Goal: Information Seeking & Learning: Learn about a topic

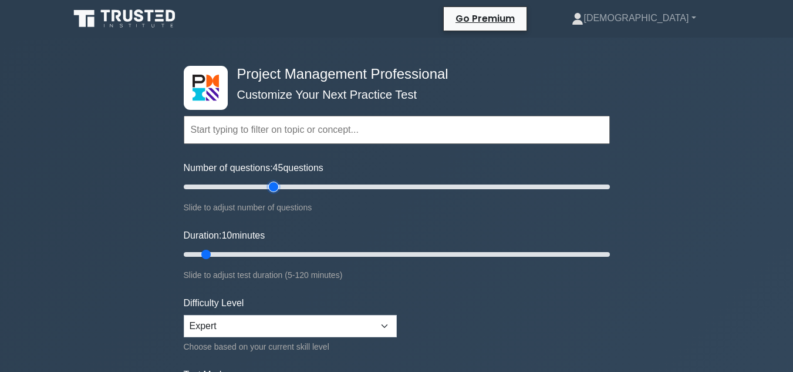
click at [272, 186] on input "Number of questions: 45 questions" at bounding box center [397, 187] width 426 height 14
type input "50"
click at [285, 186] on input "Number of questions: 45 questions" at bounding box center [397, 187] width 426 height 14
click at [391, 254] on input "Duration: 60 minutes" at bounding box center [397, 254] width 426 height 14
click at [397, 254] on input "Duration: 65 minutes" at bounding box center [397, 254] width 426 height 14
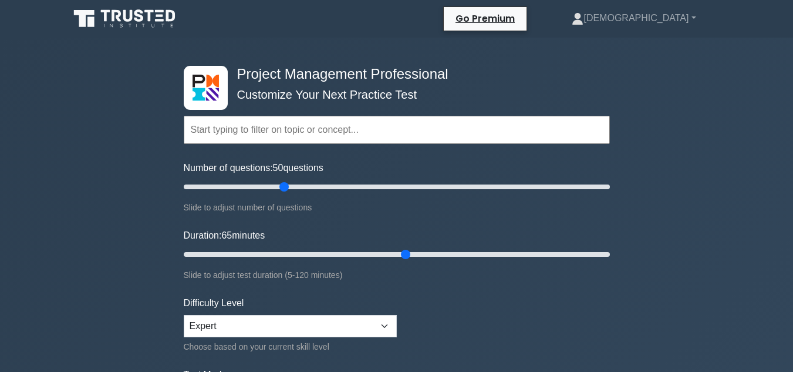
drag, startPoint x: 409, startPoint y: 254, endPoint x: 611, endPoint y: 255, distance: 202.6
type input "120"
click at [610, 255] on input "Duration: 120 minutes" at bounding box center [397, 254] width 426 height 14
click at [609, 186] on input "Number of questions: 200 questions" at bounding box center [397, 187] width 426 height 14
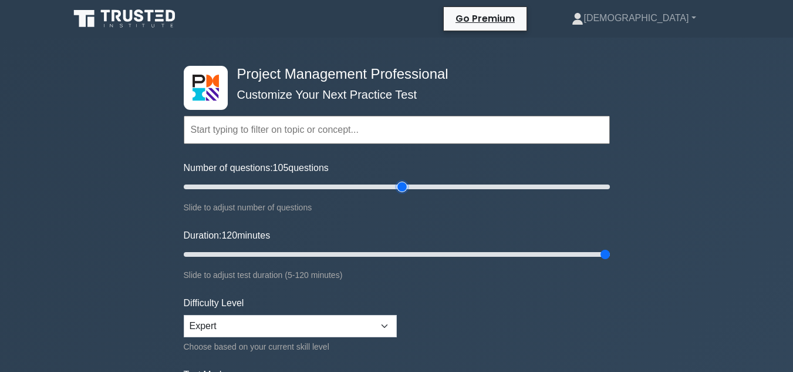
click at [407, 188] on input "Number of questions: 105 questions" at bounding box center [397, 187] width 426 height 14
type input "100"
click at [395, 186] on input "Number of questions: 100 questions" at bounding box center [397, 187] width 426 height 14
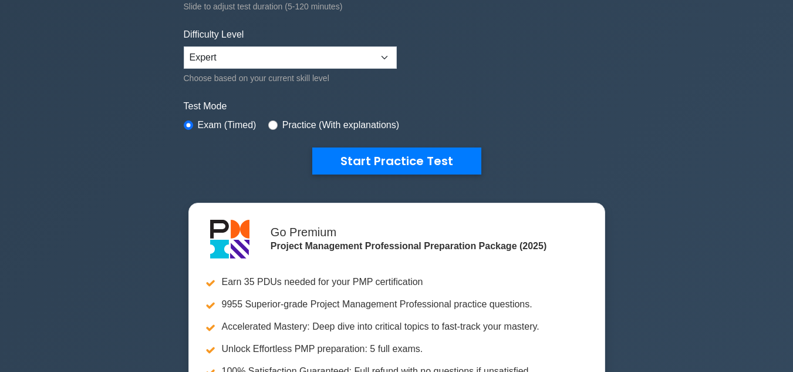
scroll to position [220, 0]
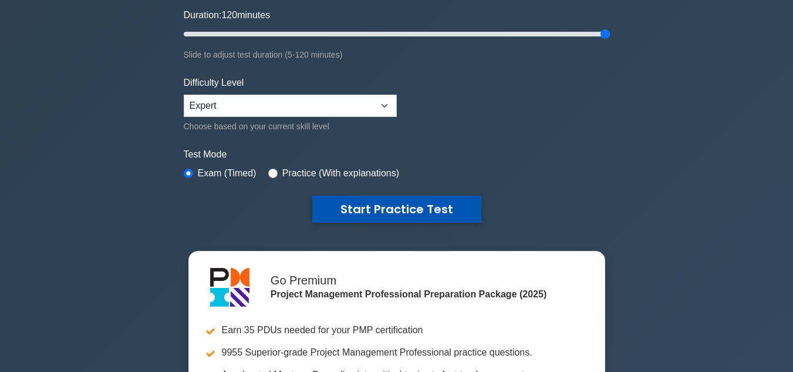
click at [372, 210] on button "Start Practice Test" at bounding box center [396, 209] width 169 height 27
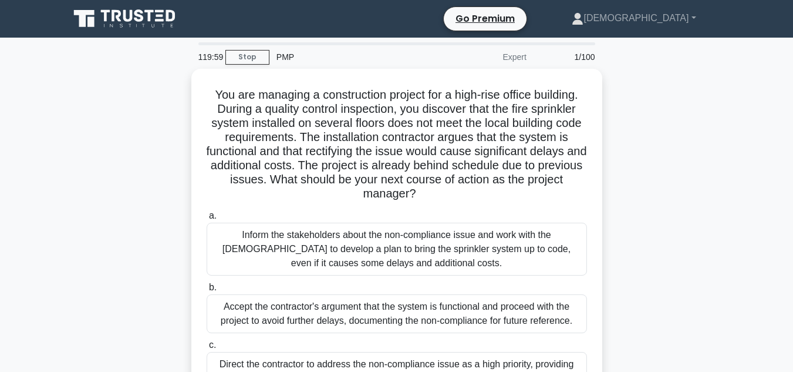
click at [668, 193] on div "You are managing a construction project for a high-rise office building. During…" at bounding box center [396, 288] width 669 height 438
click at [649, 177] on div "You are managing a construction project for a high-rise office building. During…" at bounding box center [396, 288] width 669 height 438
click at [656, 196] on div "You are managing a construction project for a high-rise office building. During…" at bounding box center [396, 288] width 669 height 438
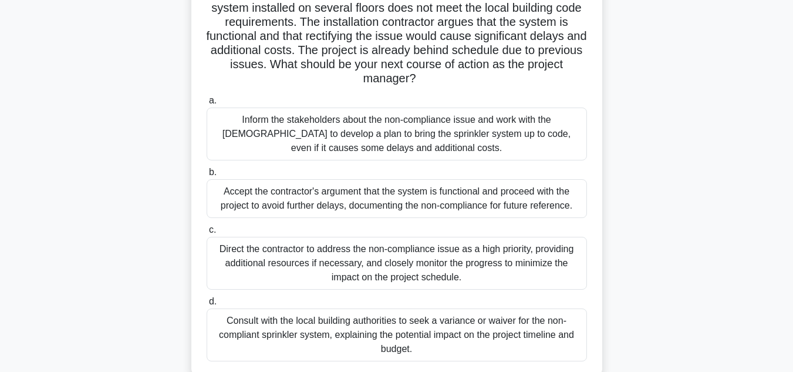
scroll to position [117, 0]
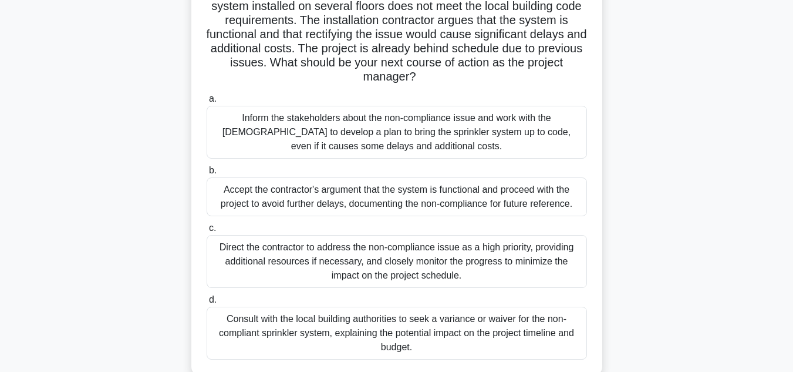
click at [716, 170] on div "You are managing a construction project for a high-rise office building. During…" at bounding box center [396, 171] width 669 height 438
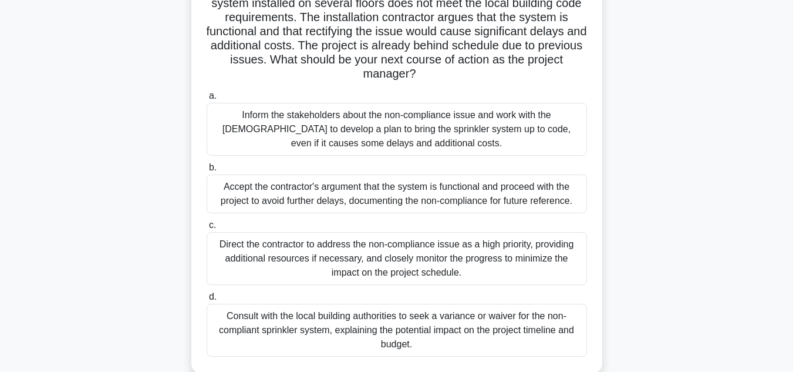
click at [480, 263] on div "Direct the contractor to address the non-compliance issue as a high priority, p…" at bounding box center [397, 258] width 380 height 53
click at [207, 229] on input "c. Direct the contractor to address the non-compliance issue as a high priority…" at bounding box center [207, 225] width 0 height 8
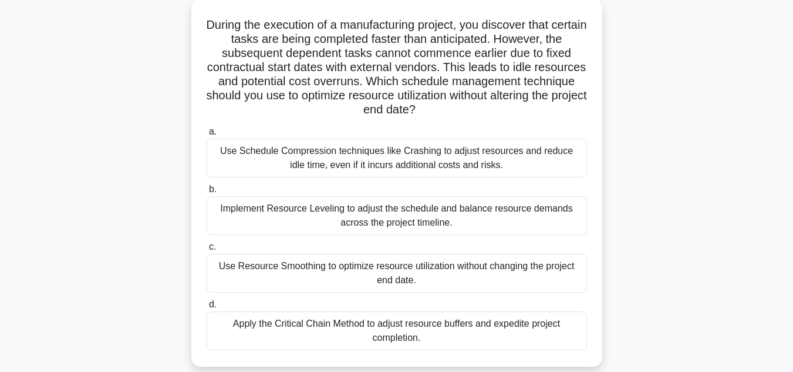
scroll to position [70, 0]
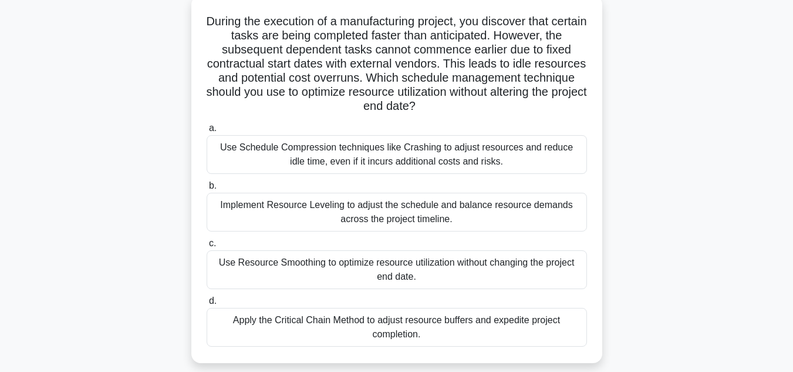
click at [429, 264] on div "Use Resource Smoothing to optimize resource utilization without changing the pr…" at bounding box center [397, 269] width 380 height 39
click at [207, 247] on input "c. Use Resource Smoothing to optimize resource utilization without changing the…" at bounding box center [207, 244] width 0 height 8
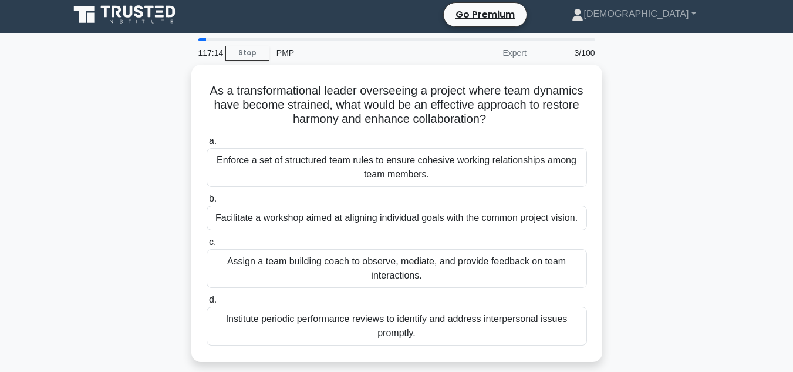
scroll to position [0, 0]
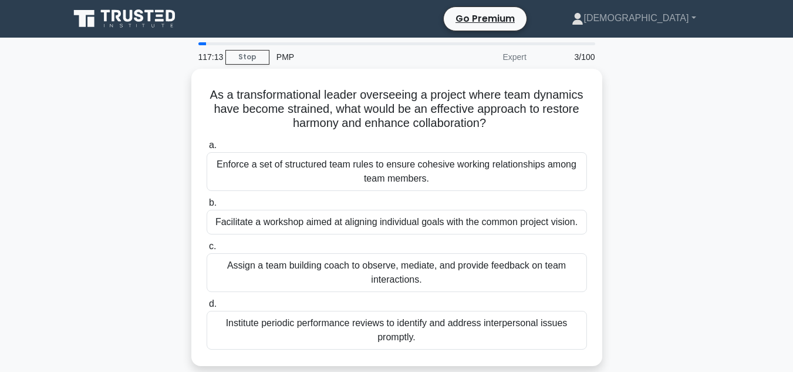
click at [645, 205] on div "As a transformational leader overseeing a project where team dynamics have beco…" at bounding box center [396, 224] width 669 height 311
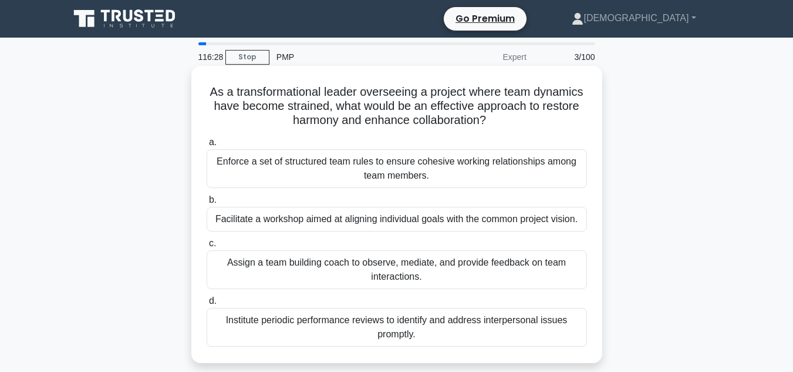
click at [548, 220] on div "Facilitate a workshop aimed at aligning individual goals with the common projec…" at bounding box center [397, 219] width 380 height 25
click at [207, 204] on input "b. Facilitate a workshop aimed at aligning individual goals with the common pro…" at bounding box center [207, 200] width 0 height 8
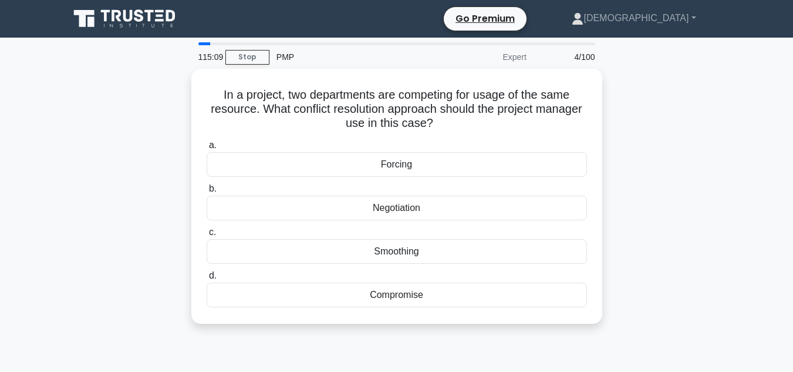
click at [678, 204] on div "In a project, two departments are competing for usage of the same resource. Wha…" at bounding box center [396, 203] width 669 height 269
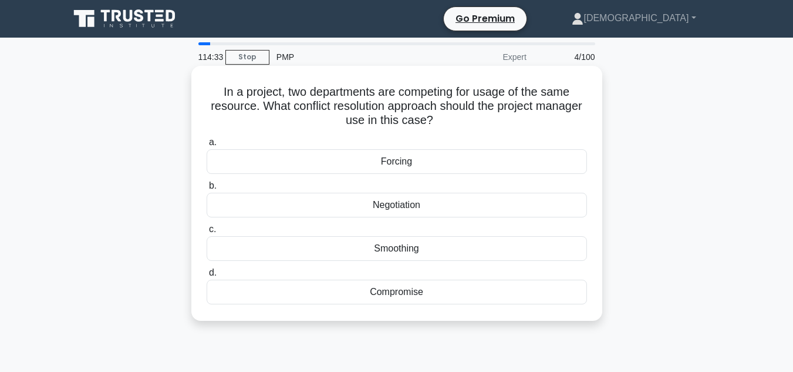
click at [550, 201] on div "Negotiation" at bounding box center [397, 205] width 380 height 25
click at [207, 190] on input "b. Negotiation" at bounding box center [207, 186] width 0 height 8
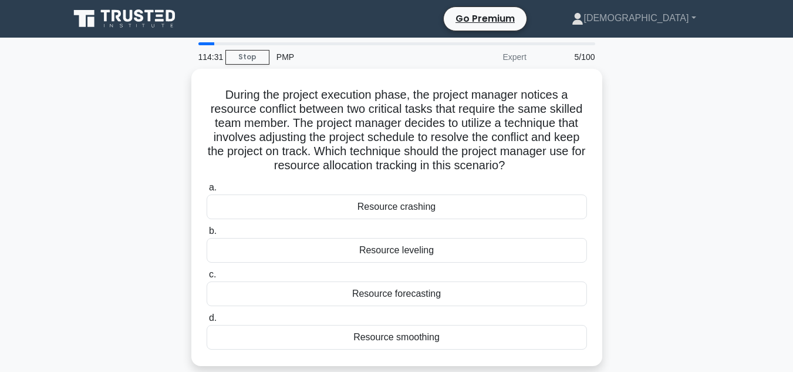
click at [659, 197] on div "During the project execution phase, the project manager notices a resource conf…" at bounding box center [396, 224] width 669 height 311
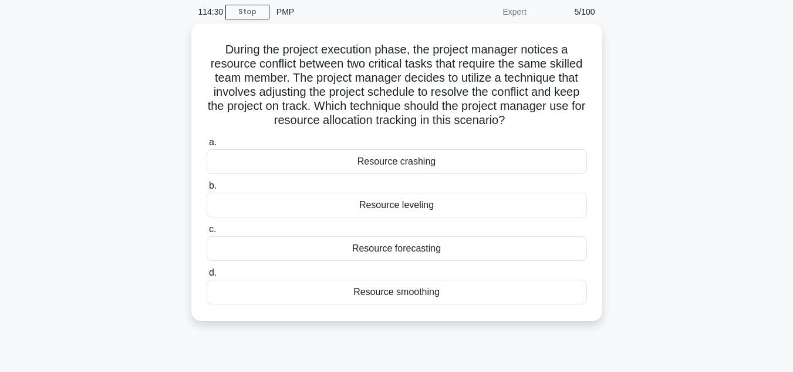
scroll to position [47, 0]
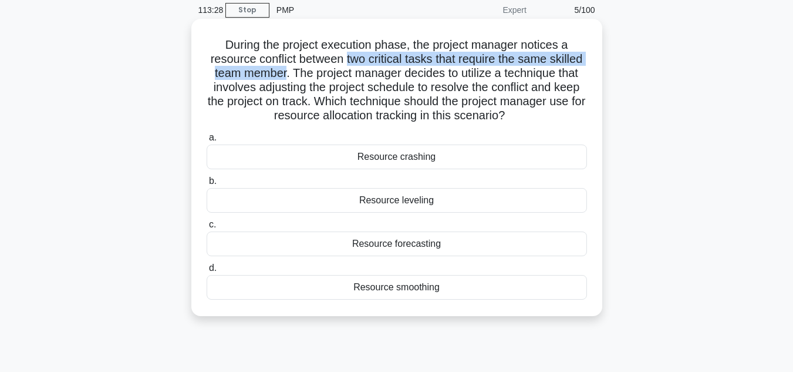
drag, startPoint x: 284, startPoint y: 76, endPoint x: 346, endPoint y: 58, distance: 64.3
click at [346, 58] on h5 "During the project execution phase, the project manager notices a resource conf…" at bounding box center [396, 81] width 383 height 86
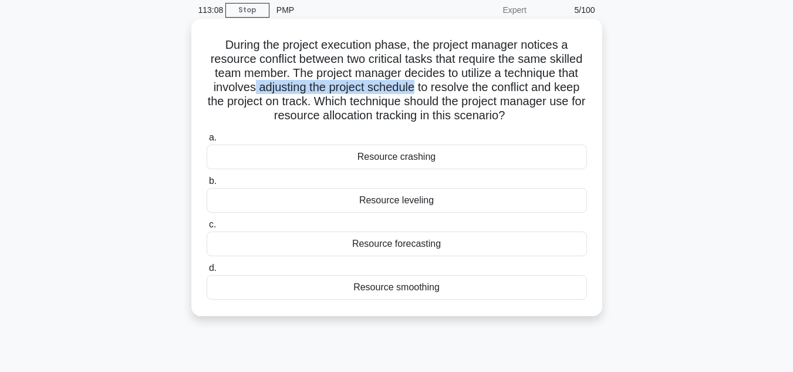
drag, startPoint x: 252, startPoint y: 87, endPoint x: 414, endPoint y: 88, distance: 162.1
click at [414, 88] on h5 "During the project execution phase, the project manager notices a resource conf…" at bounding box center [396, 81] width 383 height 86
click at [382, 205] on div "Resource leveling" at bounding box center [397, 200] width 380 height 25
click at [207, 185] on input "b. Resource leveling" at bounding box center [207, 181] width 0 height 8
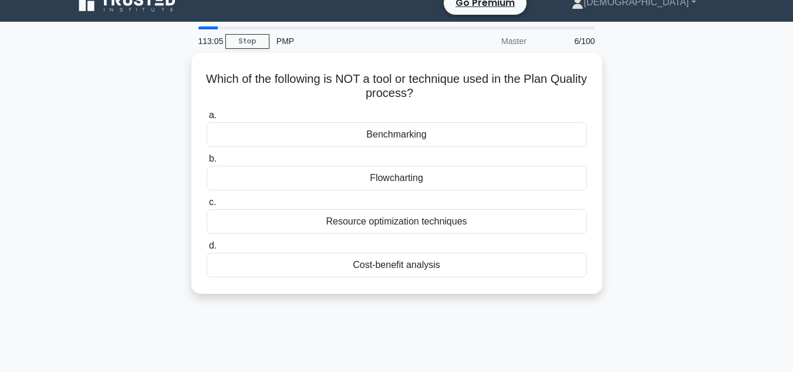
scroll to position [0, 0]
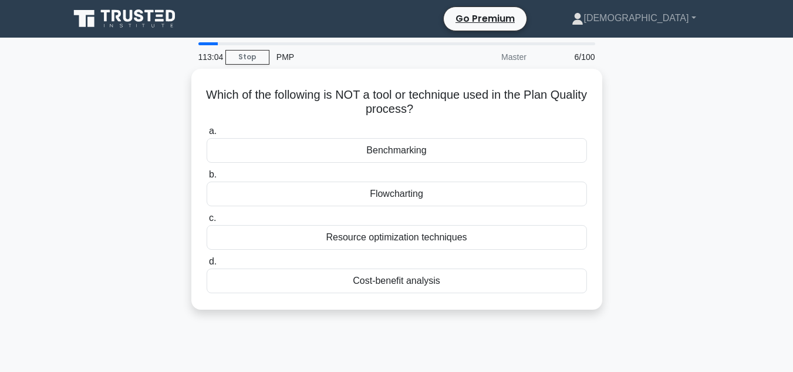
click at [744, 159] on main "113:04 Stop PMP Master 6/100 Which of the following is NOT a tool or technique …" at bounding box center [396, 336] width 793 height 597
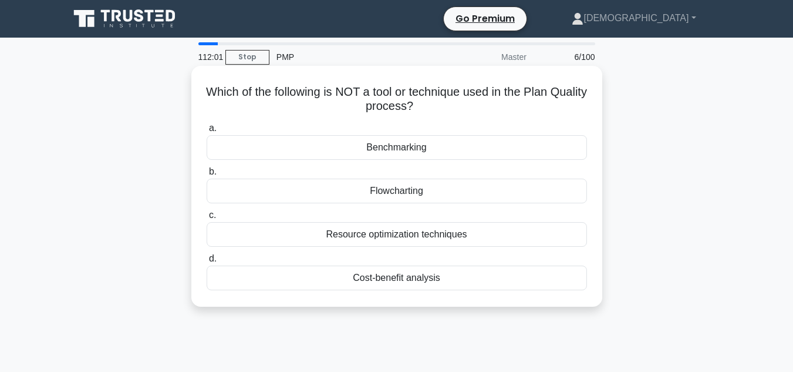
click at [433, 233] on div "Resource optimization techniques" at bounding box center [397, 234] width 380 height 25
click at [207, 219] on input "c. Resource optimization techniques" at bounding box center [207, 215] width 0 height 8
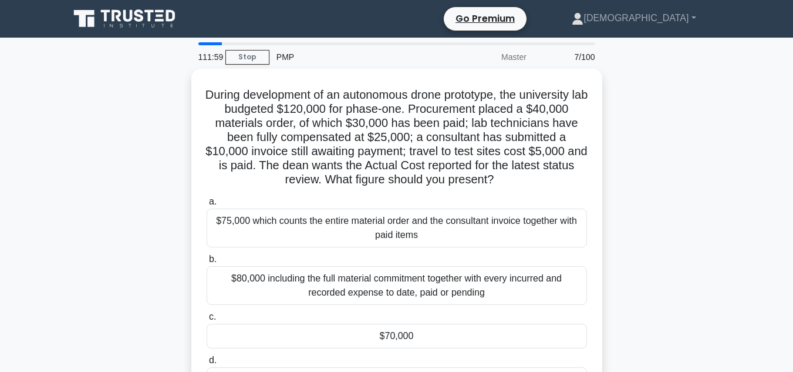
click at [665, 214] on div "During development of an autonomous drone prototype, the university lab budgete…" at bounding box center [396, 245] width 669 height 353
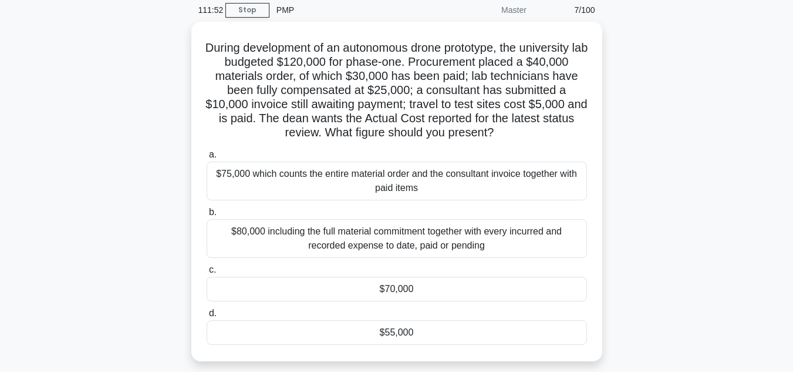
scroll to position [70, 0]
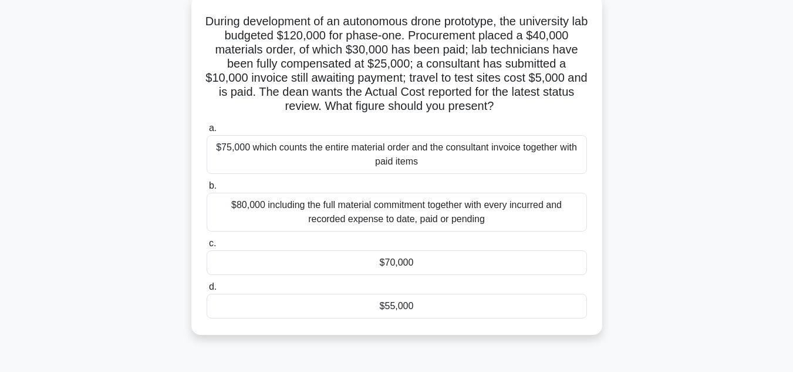
click at [407, 212] on div "$80,000 including the full material commitment together with every incurred and…" at bounding box center [397, 212] width 380 height 39
click at [207, 190] on input "b. $80,000 including the full material commitment together with every incurred …" at bounding box center [207, 186] width 0 height 8
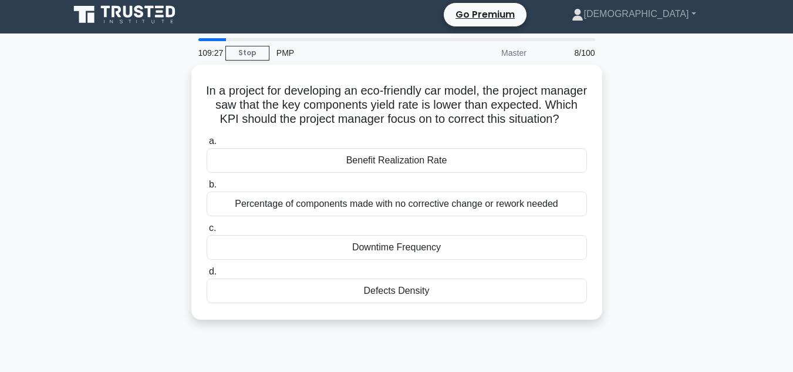
scroll to position [0, 0]
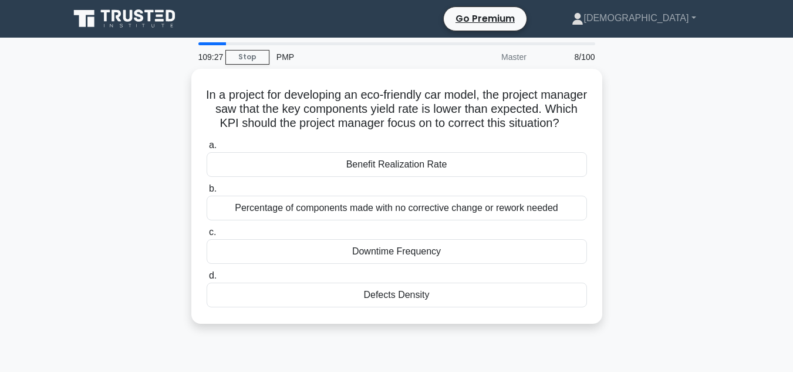
click at [618, 221] on div "In a project for developing an eco-friendly car model, the project manager saw …" at bounding box center [396, 203] width 669 height 269
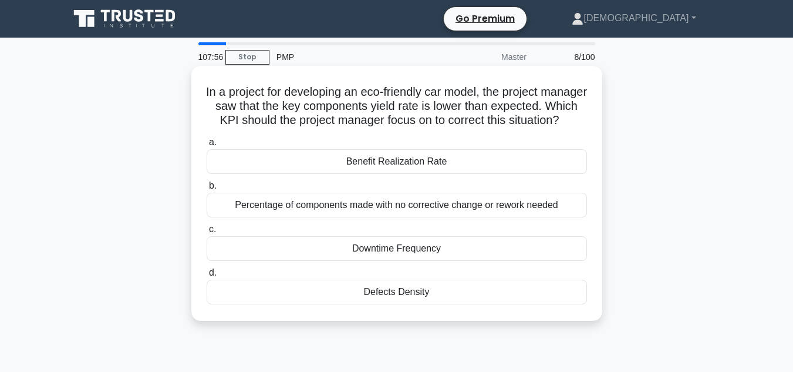
click at [333, 174] on div "Benefit Realization Rate" at bounding box center [397, 161] width 380 height 25
click at [207, 146] on input "a. Benefit Realization Rate" at bounding box center [207, 143] width 0 height 8
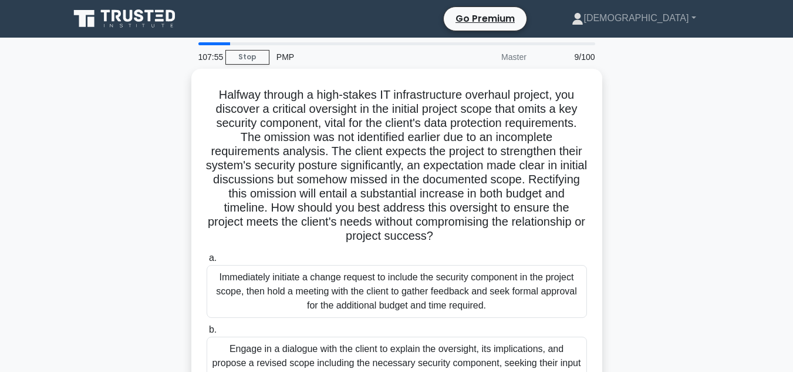
click at [658, 199] on div "Halfway through a high-stakes IT infrastructure overhaul project, you discover …" at bounding box center [396, 316] width 669 height 494
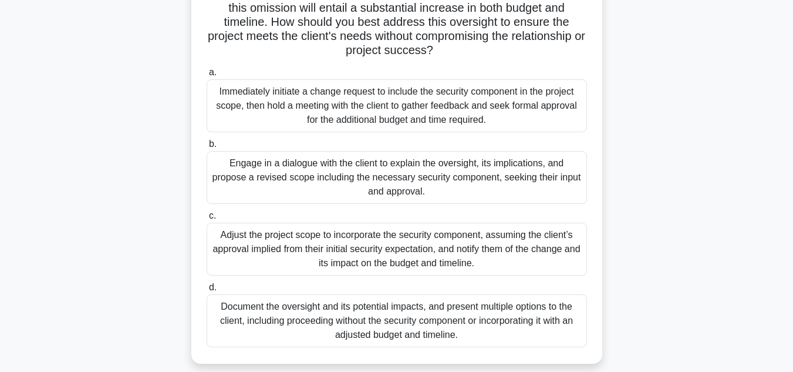
scroll to position [188, 0]
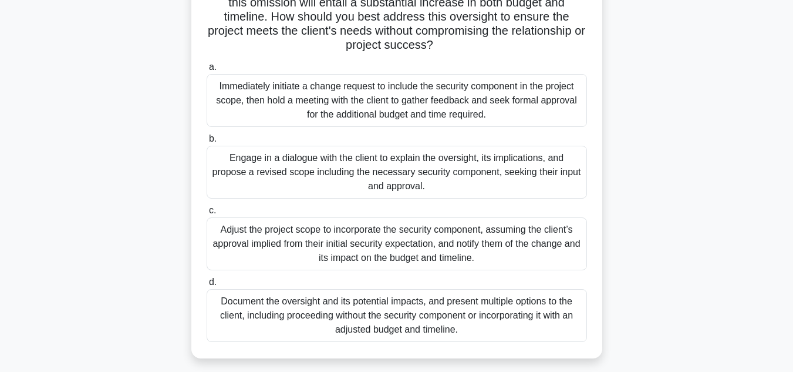
click at [528, 87] on div "Immediately initiate a change request to include the security component in the …" at bounding box center [397, 100] width 380 height 53
click at [207, 71] on input "a. Immediately initiate a change request to include the security component in t…" at bounding box center [207, 67] width 0 height 8
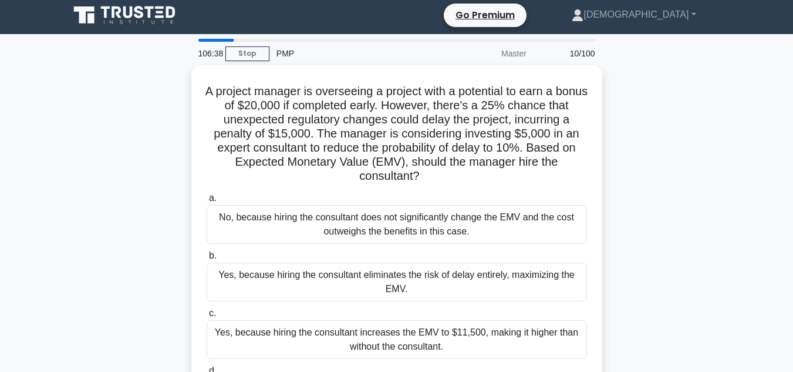
scroll to position [0, 0]
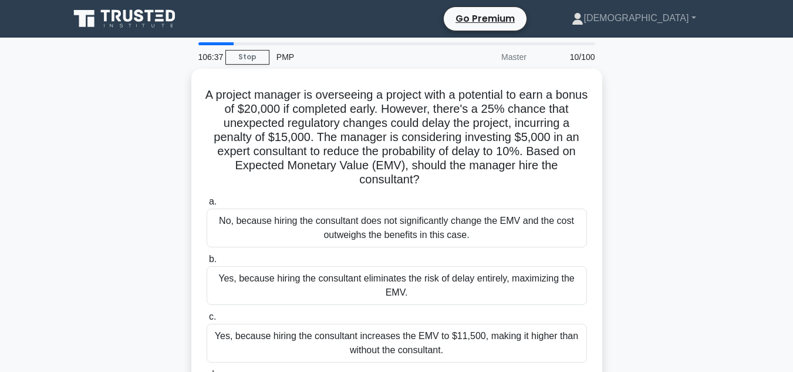
click at [642, 129] on div "A project manager is overseeing a project with a potential to earn a bonus of $…" at bounding box center [396, 253] width 669 height 368
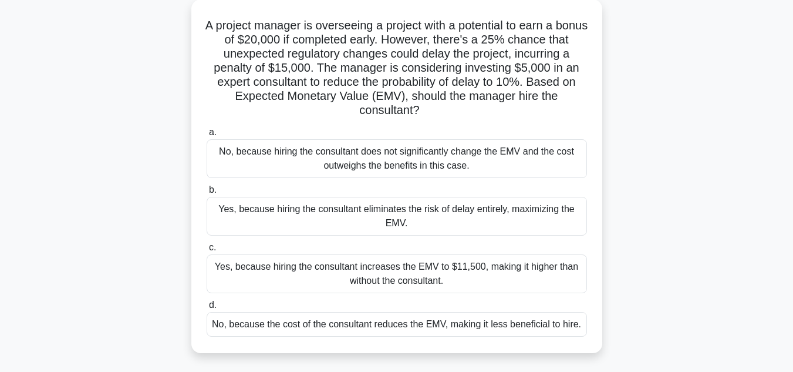
scroll to position [70, 0]
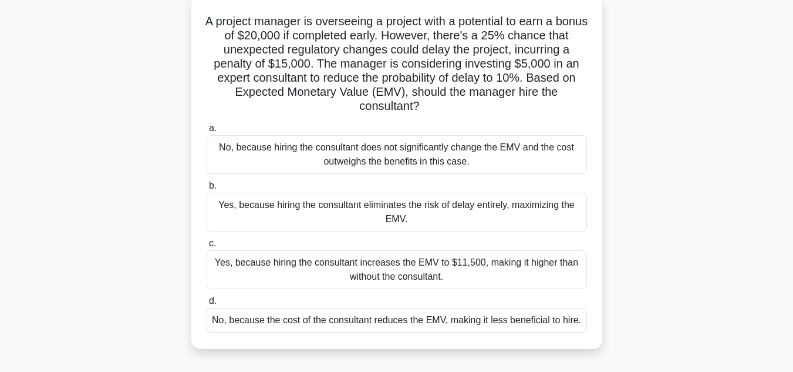
click at [517, 223] on div "Yes, because hiring the consultant eliminates the risk of delay entirely, maxim…" at bounding box center [397, 212] width 380 height 39
click at [207, 190] on input "b. Yes, because hiring the consultant eliminates the risk of delay entirely, ma…" at bounding box center [207, 186] width 0 height 8
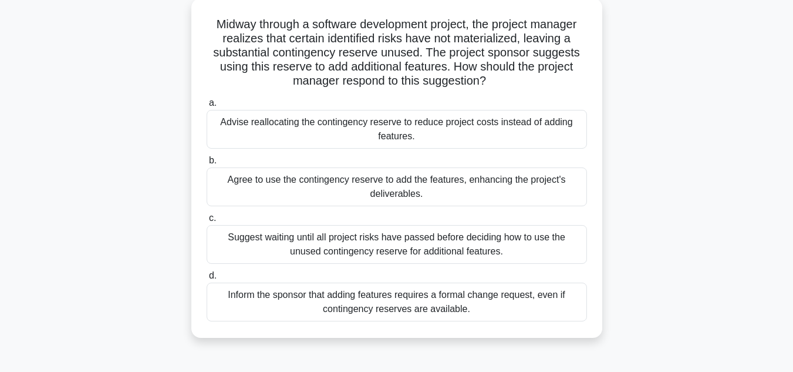
scroll to position [0, 0]
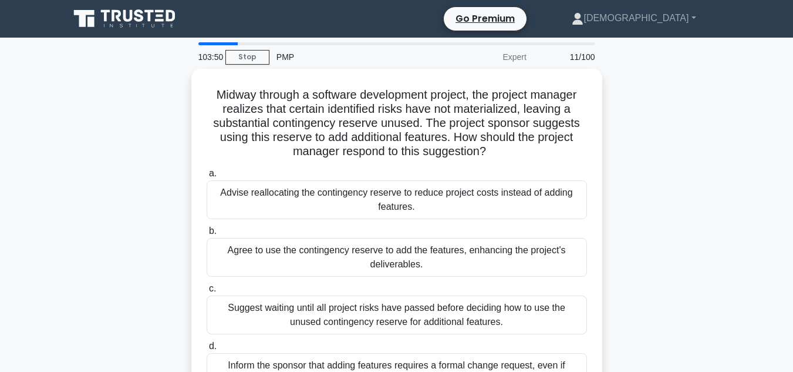
click at [623, 154] on div "Midway through a software development project, the project manager realizes tha…" at bounding box center [396, 245] width 669 height 353
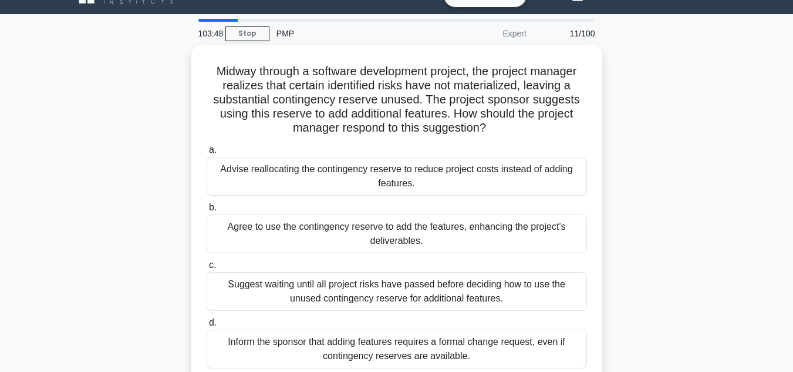
scroll to position [47, 0]
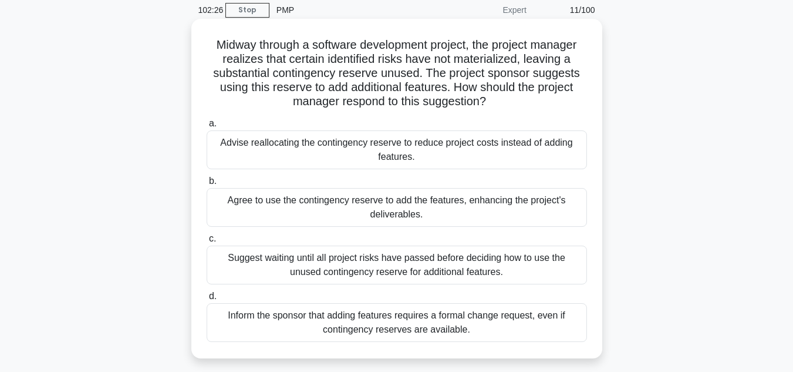
click at [425, 271] on div "Suggest waiting until all project risks have passed before deciding how to use …" at bounding box center [397, 264] width 380 height 39
click at [207, 242] on input "c. Suggest waiting until all project risks have passed before deciding how to u…" at bounding box center [207, 239] width 0 height 8
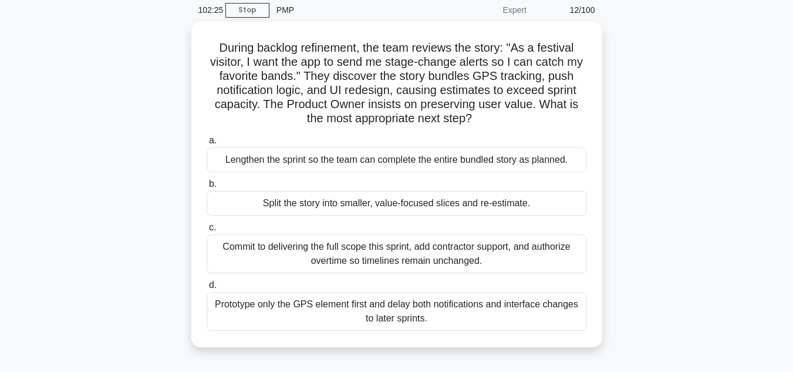
scroll to position [0, 0]
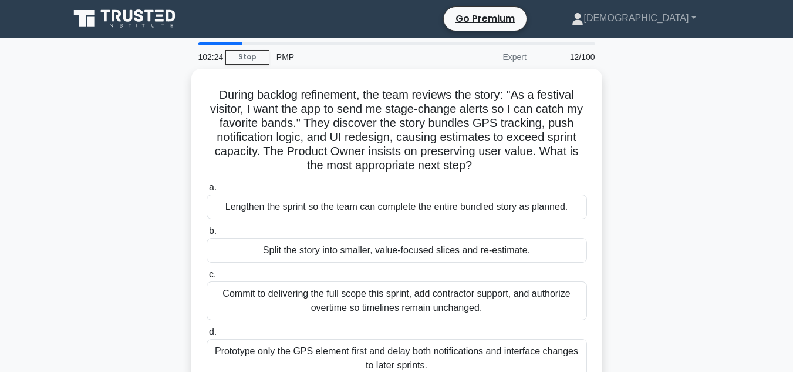
click at [642, 178] on div "During backlog refinement, the team reviews the story: "As a festival visitor, …" at bounding box center [396, 238] width 669 height 339
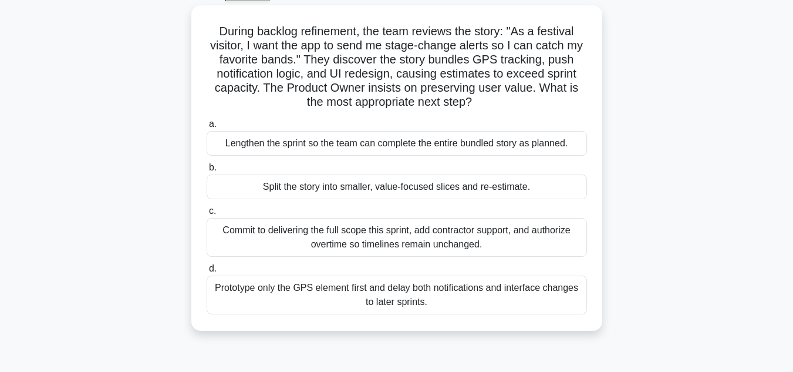
scroll to position [70, 0]
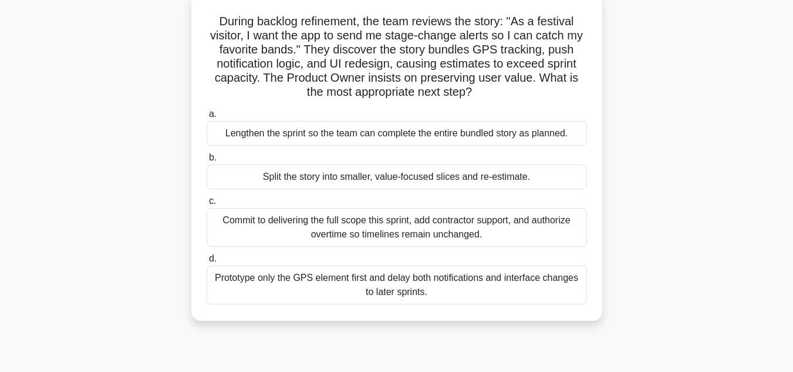
click at [499, 282] on div "Prototype only the GPS element first and delay both notifications and interface…" at bounding box center [397, 284] width 380 height 39
click at [207, 262] on input "d. Prototype only the GPS element first and delay both notifications and interf…" at bounding box center [207, 259] width 0 height 8
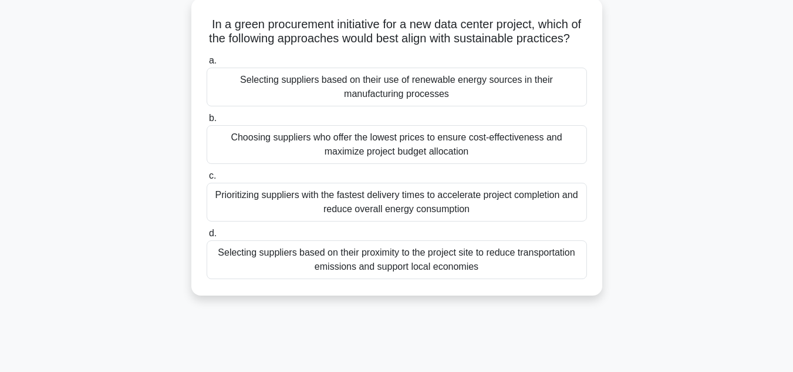
scroll to position [0, 0]
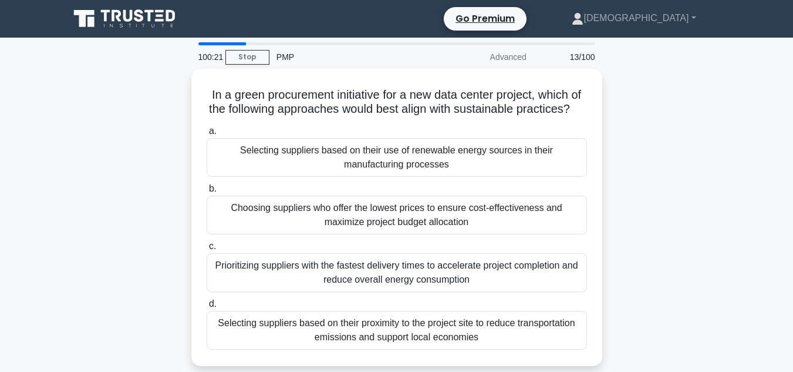
click at [665, 218] on div "In a green procurement initiative for a new data center project, which of the f…" at bounding box center [396, 224] width 669 height 311
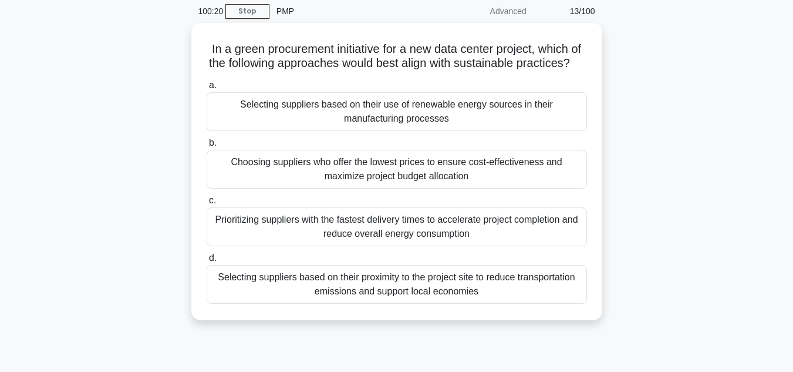
scroll to position [47, 0]
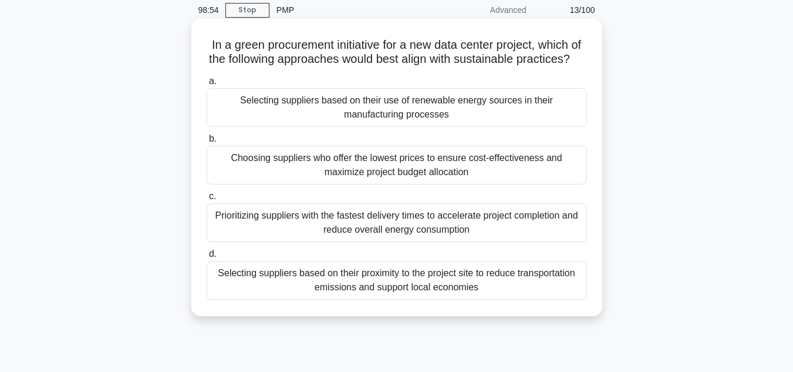
click at [503, 236] on div "Prioritizing suppliers with the fastest delivery times to accelerate project co…" at bounding box center [397, 222] width 380 height 39
click at [207, 200] on input "c. Prioritizing suppliers with the fastest delivery times to accelerate project…" at bounding box center [207, 197] width 0 height 8
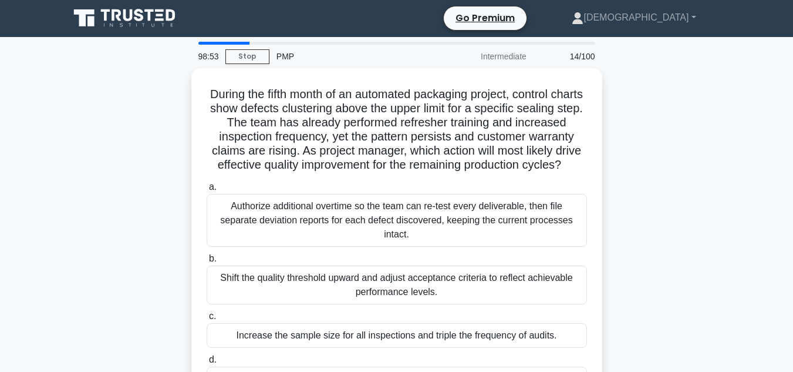
scroll to position [0, 0]
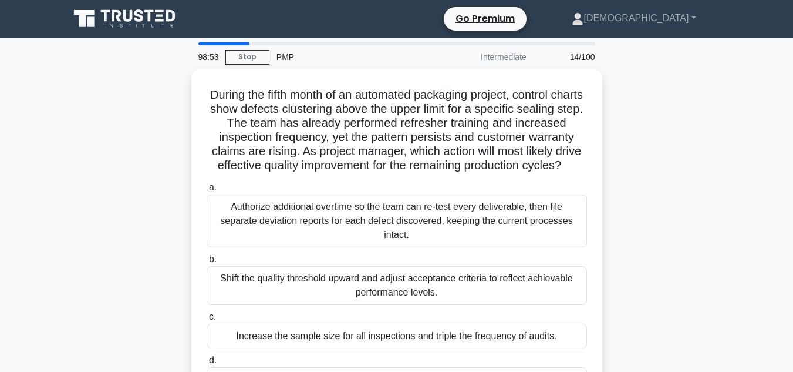
click at [638, 187] on div "During the fifth month of an automated packaging project, control charts show d…" at bounding box center [396, 245] width 669 height 353
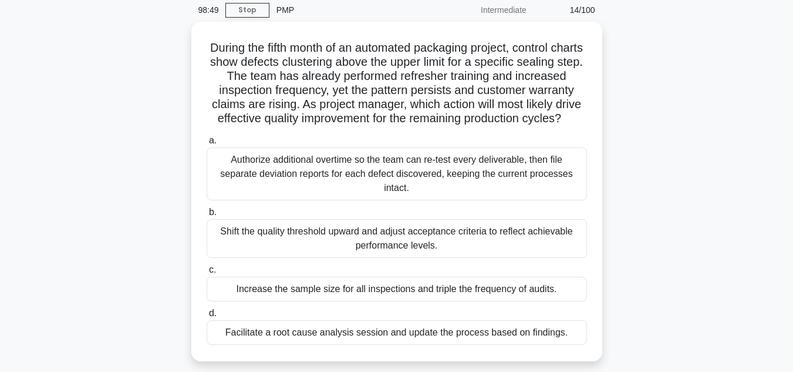
scroll to position [70, 0]
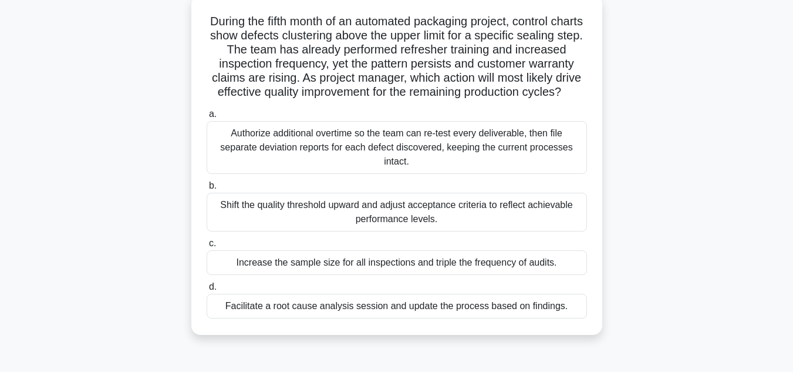
click at [331, 318] on div "Facilitate a root cause analysis session and update the process based on findin…" at bounding box center [397, 306] width 380 height 25
click at [207, 291] on input "d. Facilitate a root cause analysis session and update the process based on fin…" at bounding box center [207, 287] width 0 height 8
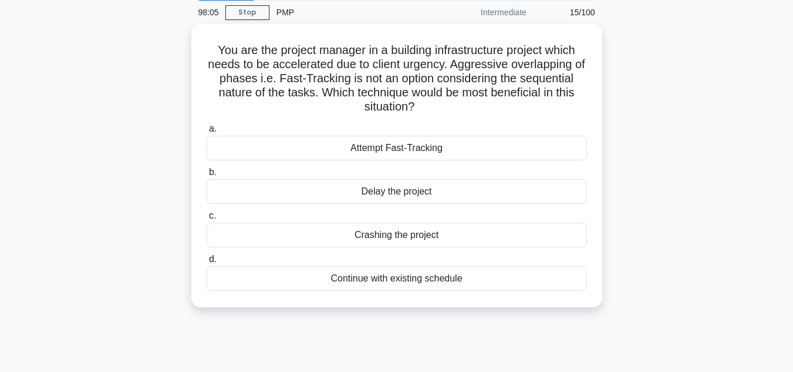
scroll to position [47, 0]
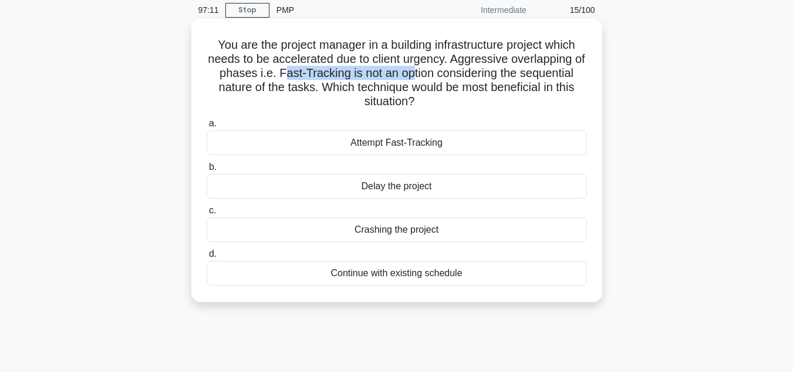
drag, startPoint x: 286, startPoint y: 75, endPoint x: 416, endPoint y: 73, distance: 130.4
click at [416, 73] on h5 "You are the project manager in a building infrastructure project which needs to…" at bounding box center [396, 74] width 383 height 72
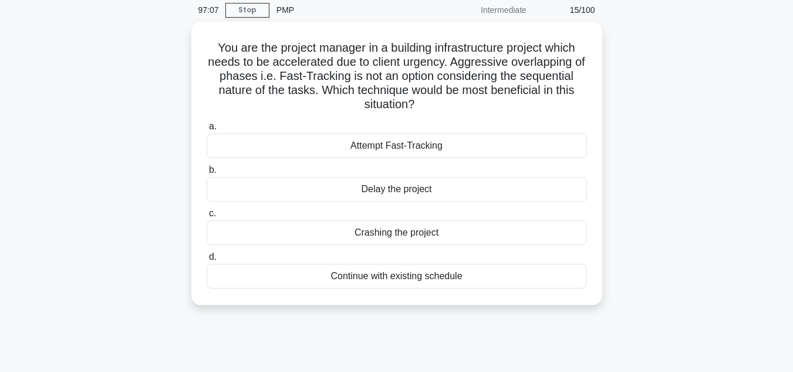
click at [662, 248] on div "You are the project manager in a building infrastructure project which needs to…" at bounding box center [396, 170] width 669 height 297
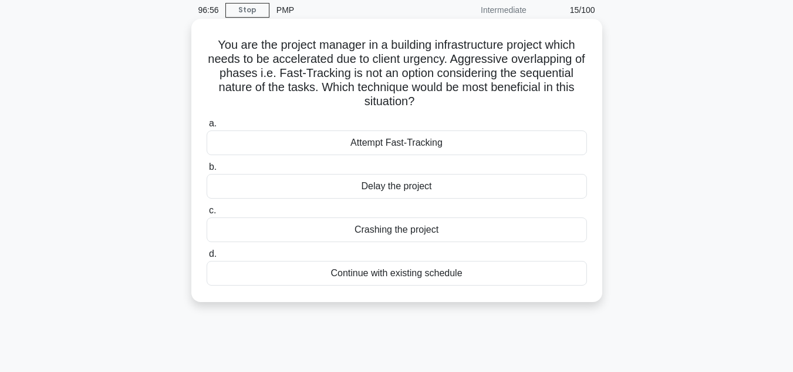
click at [449, 231] on div "Crashing the project" at bounding box center [397, 229] width 380 height 25
click at [207, 214] on input "c. Crashing the project" at bounding box center [207, 211] width 0 height 8
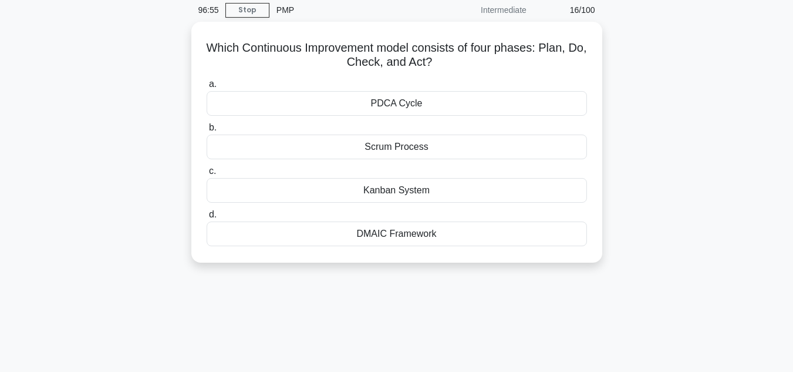
scroll to position [0, 0]
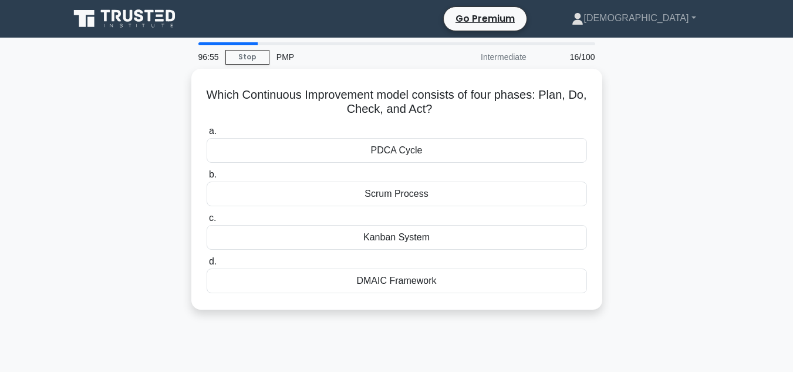
click at [657, 184] on div "Which Continuous Improvement model consists of four phases: Plan, Do, Check, an…" at bounding box center [396, 196] width 669 height 255
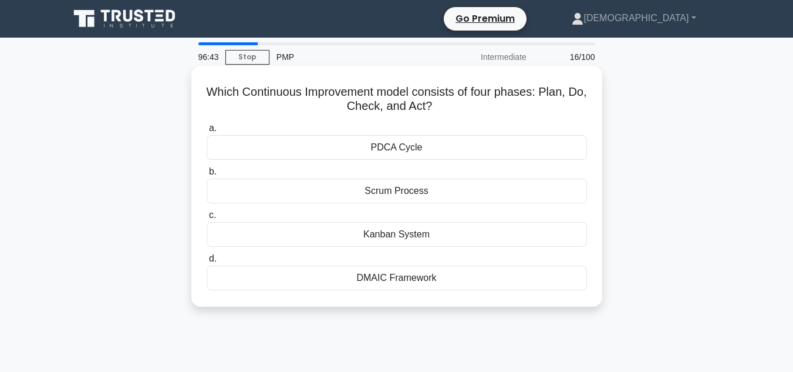
click at [476, 150] on div "PDCA Cycle" at bounding box center [397, 147] width 380 height 25
click at [207, 132] on input "a. PDCA Cycle" at bounding box center [207, 128] width 0 height 8
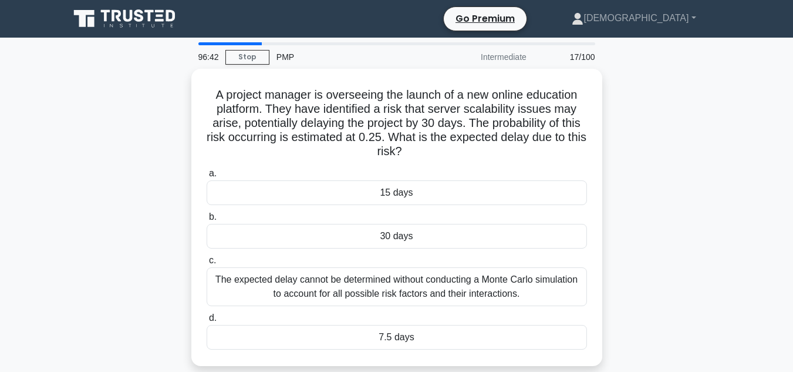
click at [611, 191] on div "A project manager is overseeing the launch of a new online education platform. …" at bounding box center [396, 224] width 669 height 311
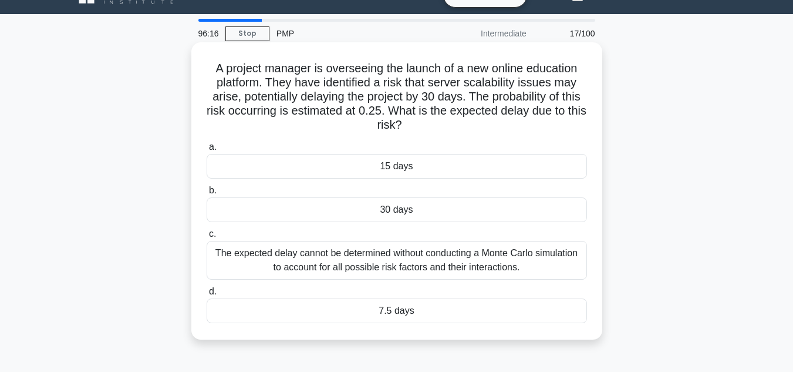
click at [450, 308] on div "7.5 days" at bounding box center [397, 310] width 380 height 25
click at [207, 295] on input "d. 7.5 days" at bounding box center [207, 292] width 0 height 8
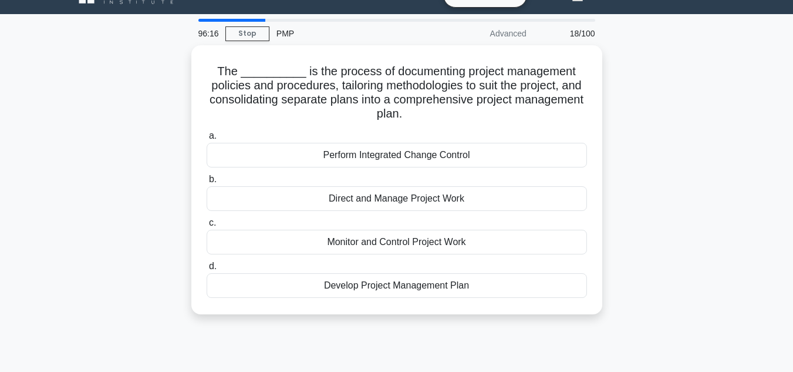
scroll to position [0, 0]
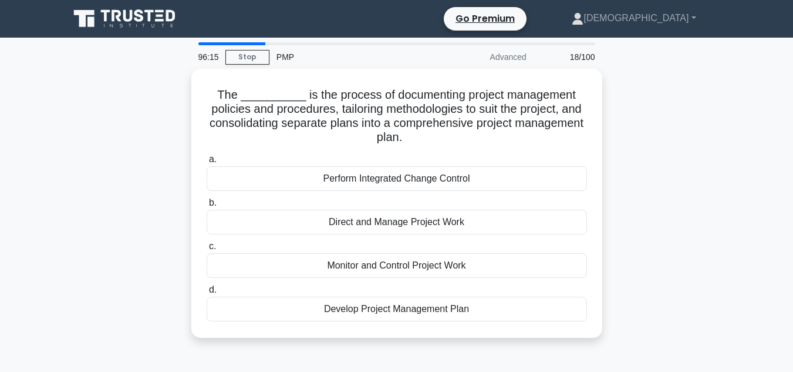
click at [654, 192] on div "The __________ is the process of documenting project management policies and pr…" at bounding box center [396, 210] width 669 height 283
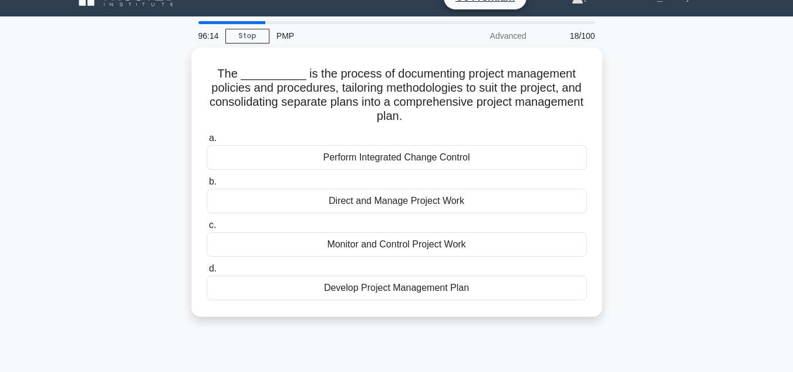
scroll to position [23, 0]
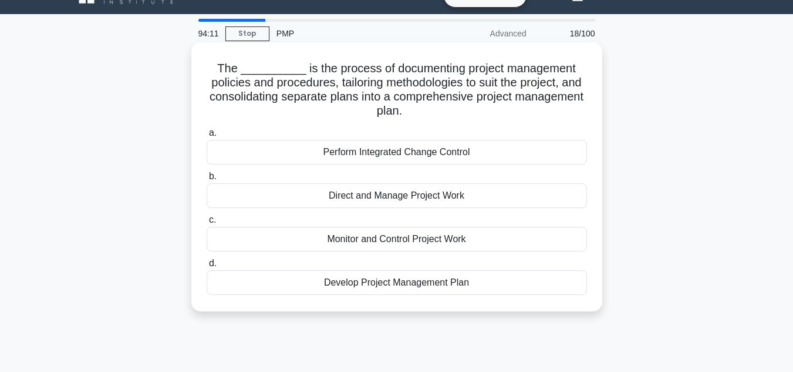
click at [476, 280] on div "Develop Project Management Plan" at bounding box center [397, 282] width 380 height 25
click at [207, 267] on input "d. Develop Project Management Plan" at bounding box center [207, 264] width 0 height 8
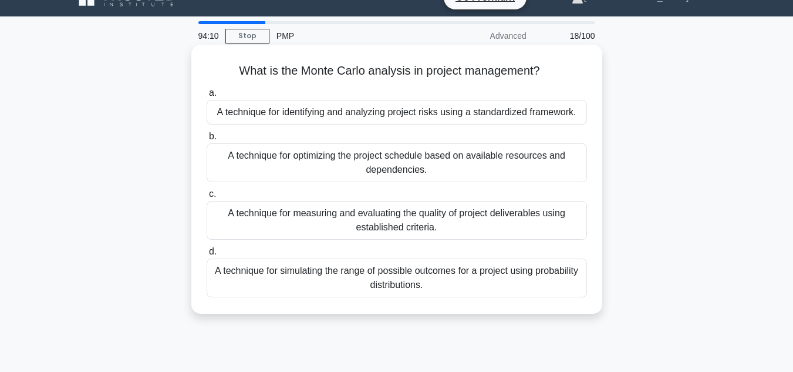
scroll to position [0, 0]
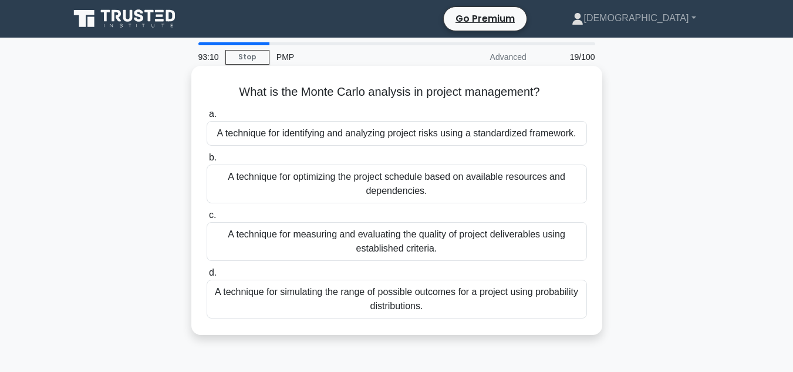
click at [332, 303] on div "A technique for simulating the range of possible outcomes for a project using p…" at bounding box center [397, 298] width 380 height 39
click at [207, 277] on input "d. A technique for simulating the range of possible outcomes for a project usin…" at bounding box center [207, 273] width 0 height 8
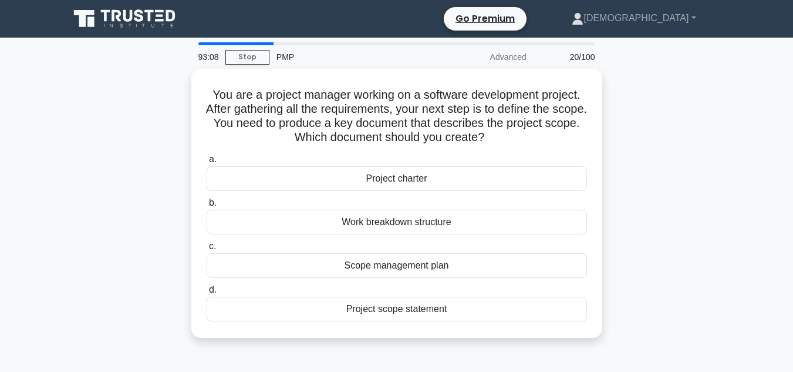
click at [644, 254] on div "You are a project manager working on a software development project. After gath…" at bounding box center [396, 210] width 669 height 283
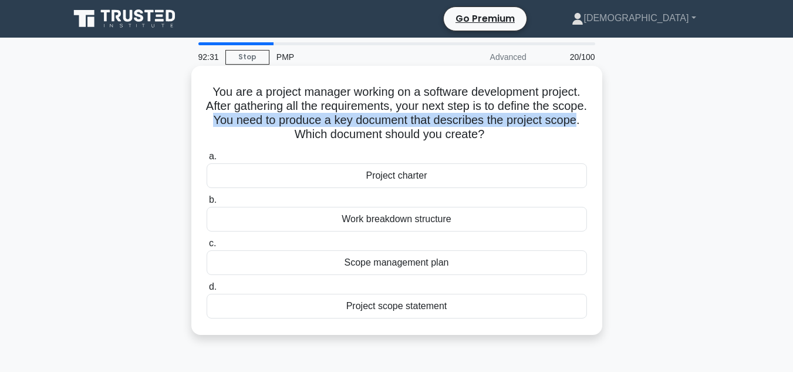
drag, startPoint x: 249, startPoint y: 121, endPoint x: 305, endPoint y: 138, distance: 58.3
click at [305, 138] on h5 "You are a project manager working on a software development project. After gath…" at bounding box center [396, 114] width 383 height 58
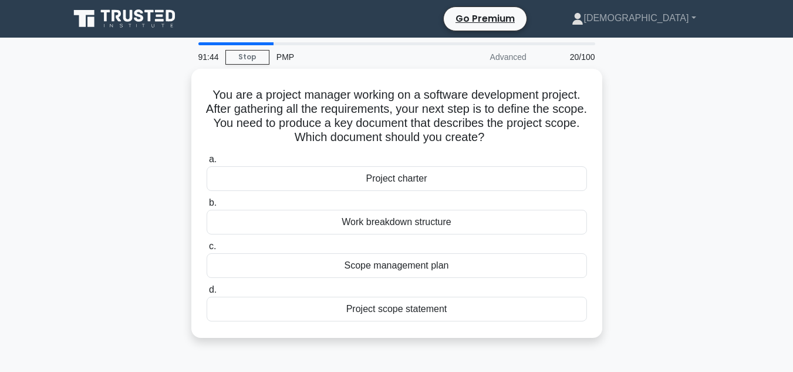
click at [699, 137] on div "You are a project manager working on a software development project. After gath…" at bounding box center [396, 210] width 669 height 283
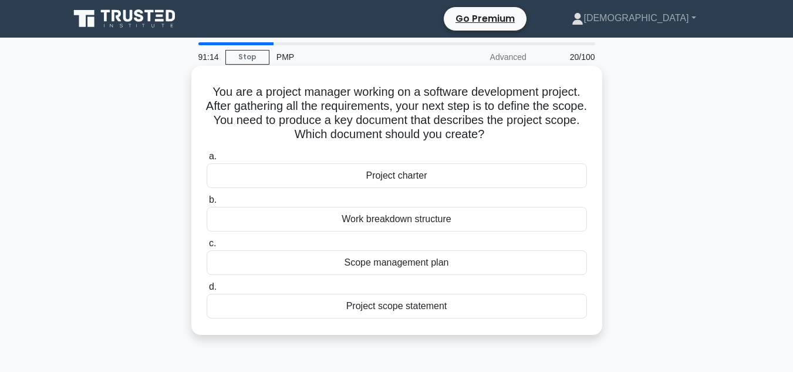
click at [476, 311] on div "Project scope statement" at bounding box center [397, 306] width 380 height 25
click at [207, 291] on input "d. Project scope statement" at bounding box center [207, 287] width 0 height 8
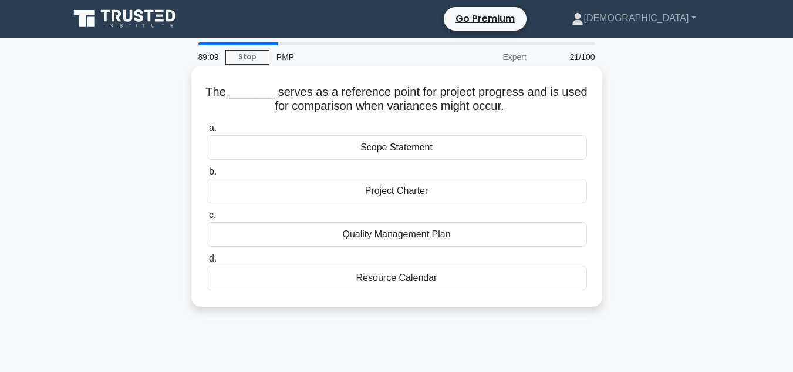
click at [392, 190] on div "Project Charter" at bounding box center [397, 190] width 380 height 25
click at [207, 176] on input "b. Project Charter" at bounding box center [207, 172] width 0 height 8
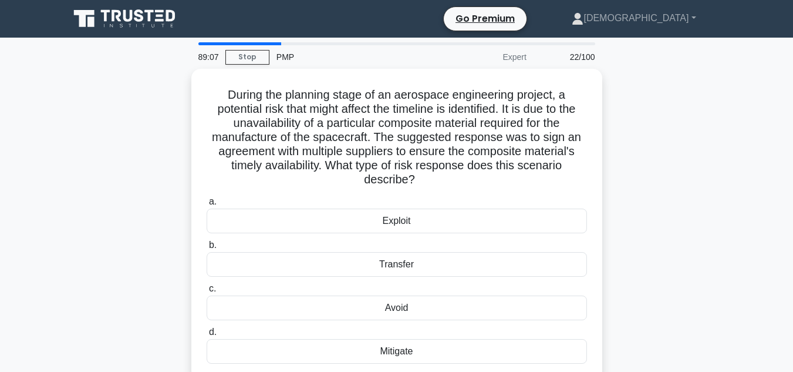
click at [49, 235] on main "89:07 Stop PMP Expert 22/100 During the planning stage of an aerospace engineer…" at bounding box center [396, 336] width 793 height 597
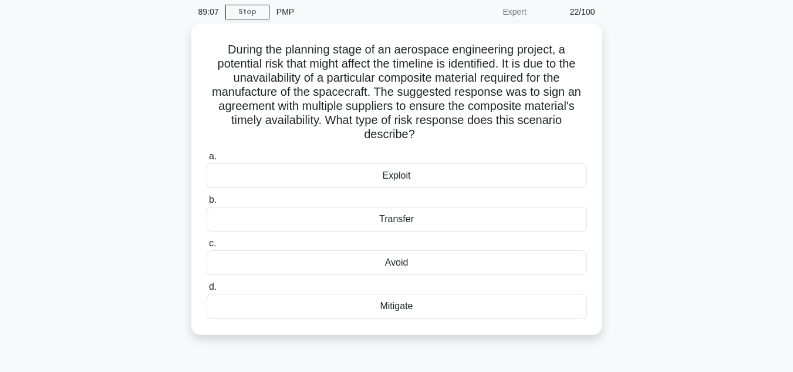
scroll to position [47, 0]
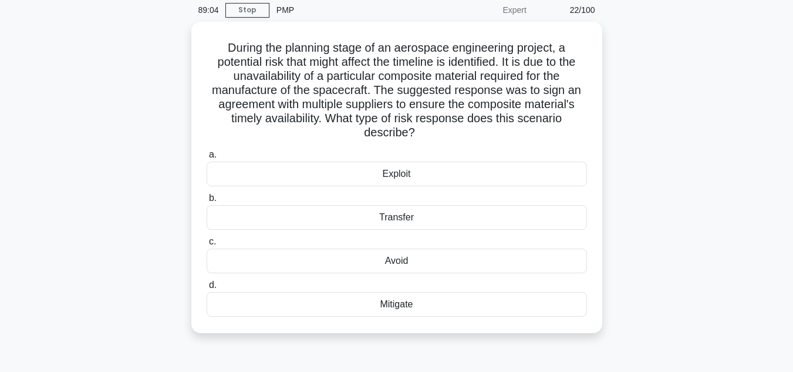
click at [174, 114] on div "During the planning stage of an aerospace engineering project, a potential risk…" at bounding box center [396, 184] width 669 height 325
click at [278, 343] on div "During the planning stage of an aerospace engineering project, a potential risk…" at bounding box center [396, 184] width 669 height 325
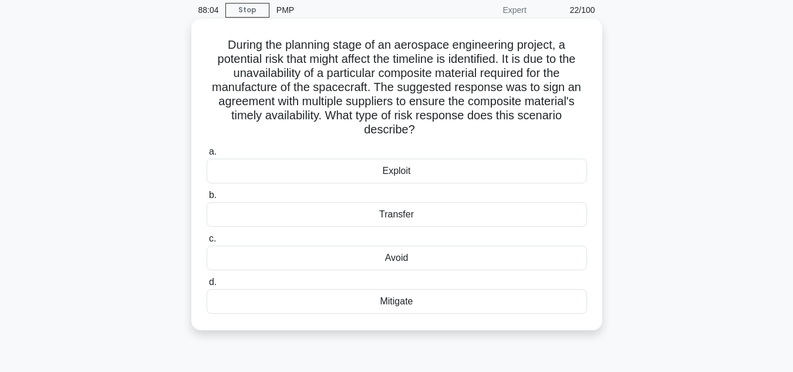
click at [362, 302] on div "Mitigate" at bounding box center [397, 301] width 380 height 25
click at [207, 286] on input "d. Mitigate" at bounding box center [207, 282] width 0 height 8
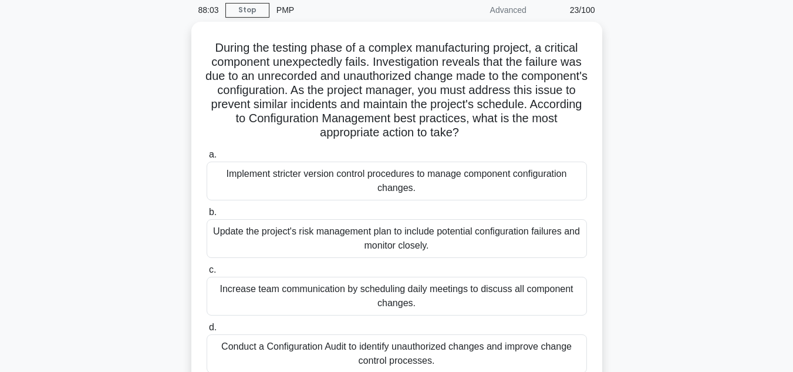
scroll to position [0, 0]
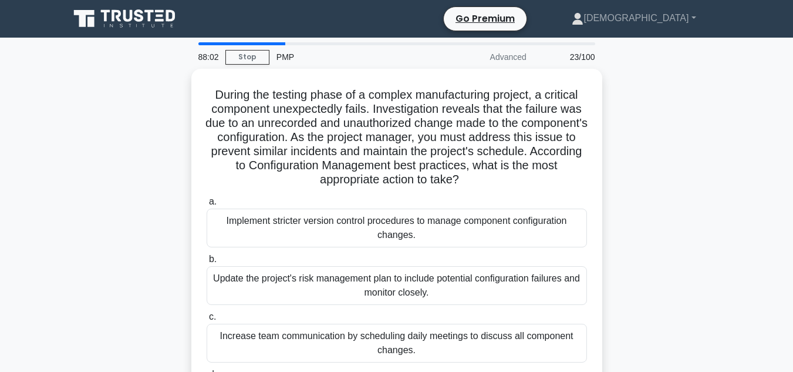
click at [688, 189] on div "During the testing phase of a complex manufacturing project, a critical compone…" at bounding box center [396, 260] width 669 height 382
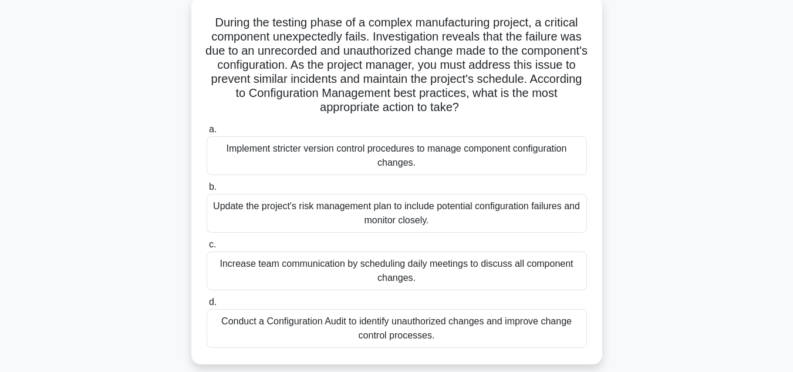
scroll to position [70, 0]
click at [455, 150] on div "Implement stricter version control procedures to manage component configuration…" at bounding box center [397, 154] width 380 height 39
click at [207, 132] on input "a. Implement stricter version control procedures to manage component configurat…" at bounding box center [207, 128] width 0 height 8
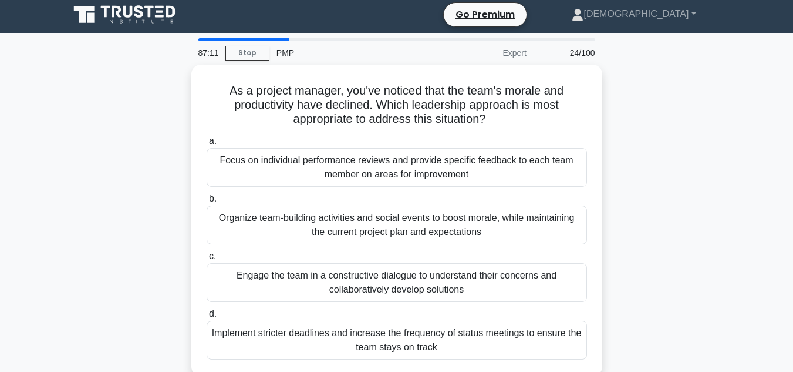
scroll to position [0, 0]
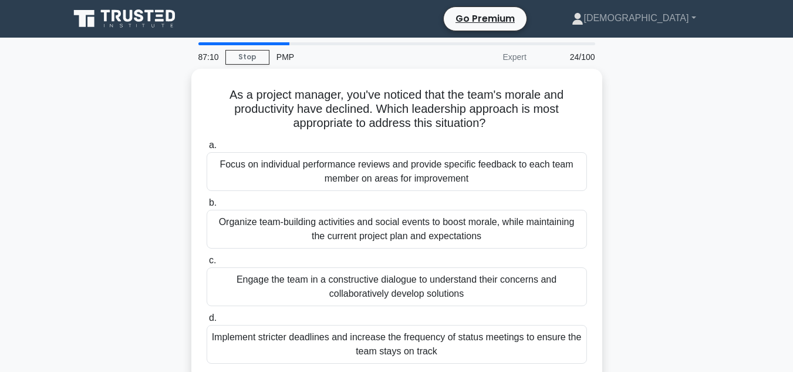
click at [614, 194] on div "As a project manager, you've noticed that the team's morale and productivity ha…" at bounding box center [396, 231] width 669 height 325
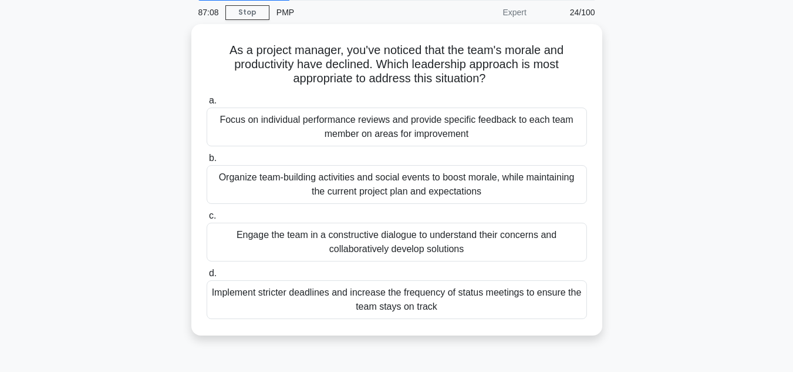
scroll to position [47, 0]
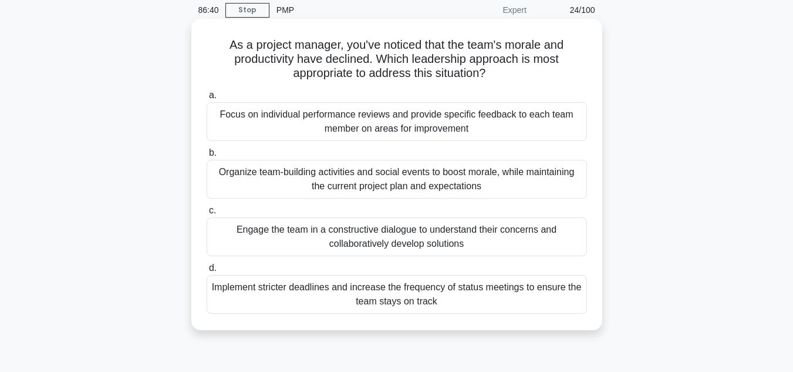
click at [459, 230] on div "Engage the team in a constructive dialogue to understand their concerns and col…" at bounding box center [397, 236] width 380 height 39
click at [207, 214] on input "c. Engage the team in a constructive dialogue to understand their concerns and …" at bounding box center [207, 211] width 0 height 8
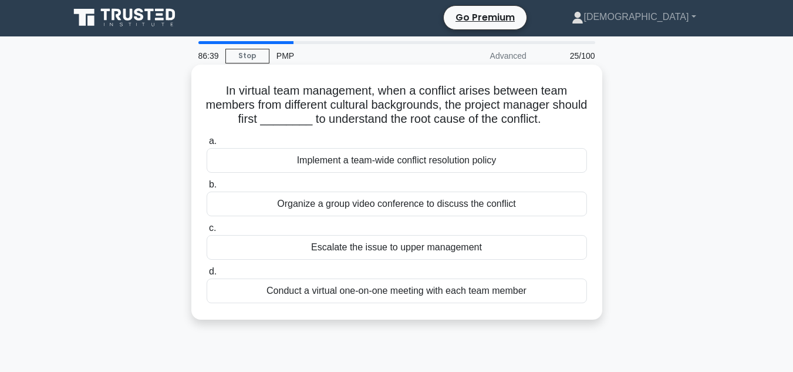
scroll to position [0, 0]
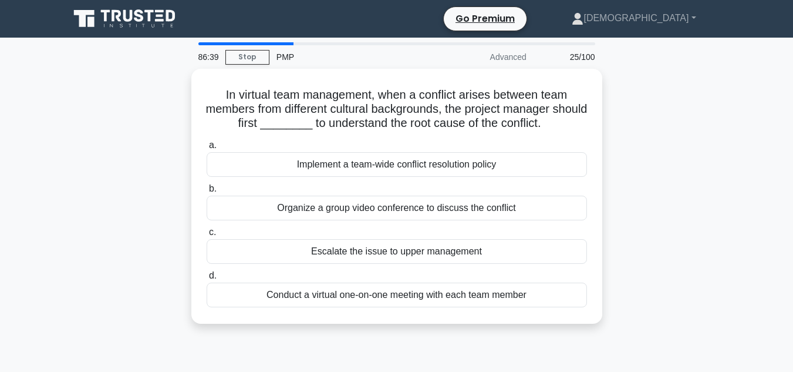
click at [666, 195] on div "In virtual team management, when a conflict arises between team members from di…" at bounding box center [396, 203] width 669 height 269
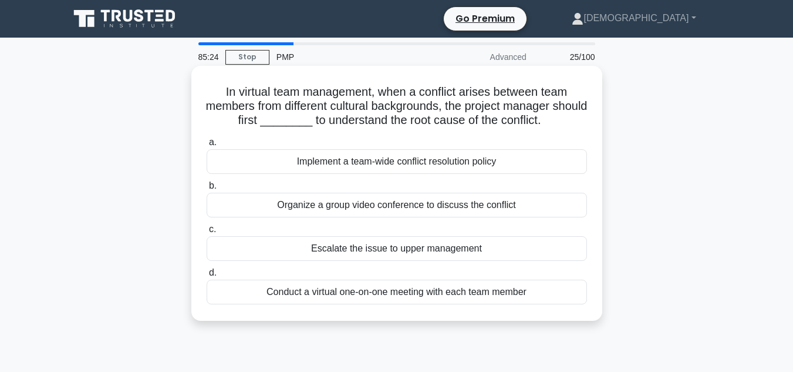
click at [484, 293] on div "Conduct a virtual one-on-one meeting with each team member" at bounding box center [397, 291] width 380 height 25
click at [207, 277] on input "d. Conduct a virtual one-on-one meeting with each team member" at bounding box center [207, 273] width 0 height 8
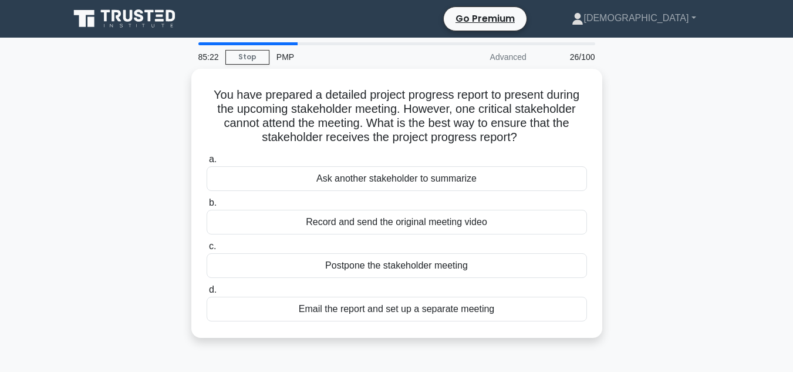
click at [682, 205] on div "You have prepared a detailed project progress report to present during the upco…" at bounding box center [396, 210] width 669 height 283
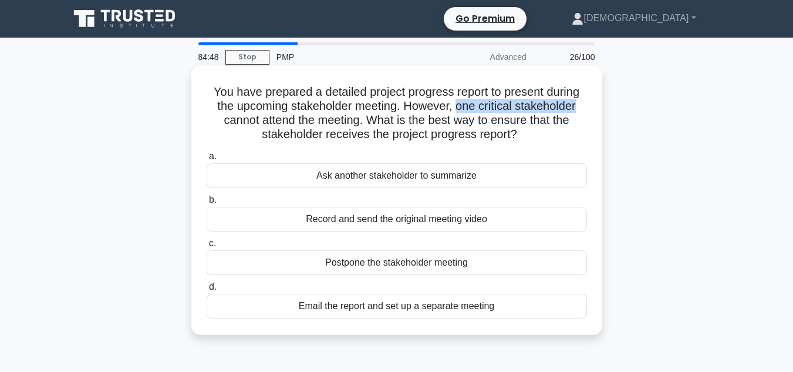
drag, startPoint x: 460, startPoint y: 105, endPoint x: 584, endPoint y: 110, distance: 124.0
click at [584, 110] on h5 "You have prepared a detailed project progress report to present during the upco…" at bounding box center [396, 114] width 383 height 58
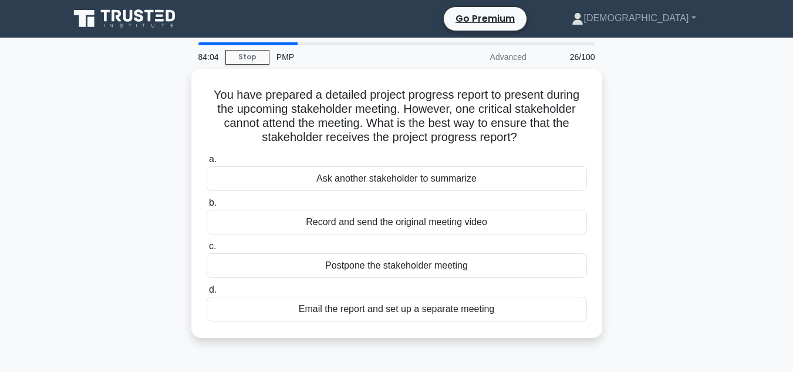
click at [656, 271] on div "You have prepared a detailed project progress report to present during the upco…" at bounding box center [396, 210] width 669 height 283
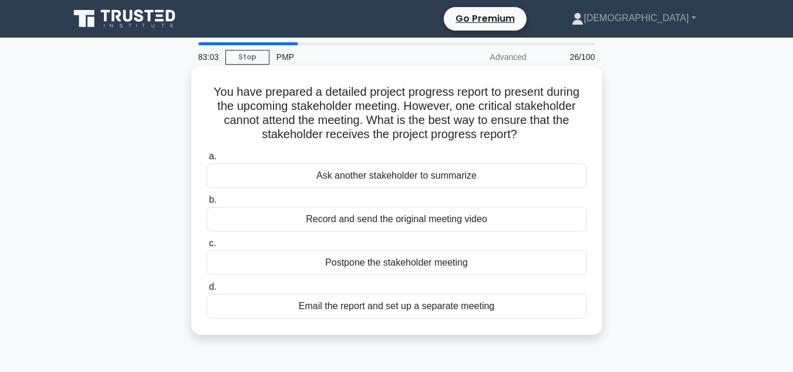
click at [498, 310] on div "Email the report and set up a separate meeting" at bounding box center [397, 306] width 380 height 25
click at [207, 291] on input "d. Email the report and set up a separate meeting" at bounding box center [207, 287] width 0 height 8
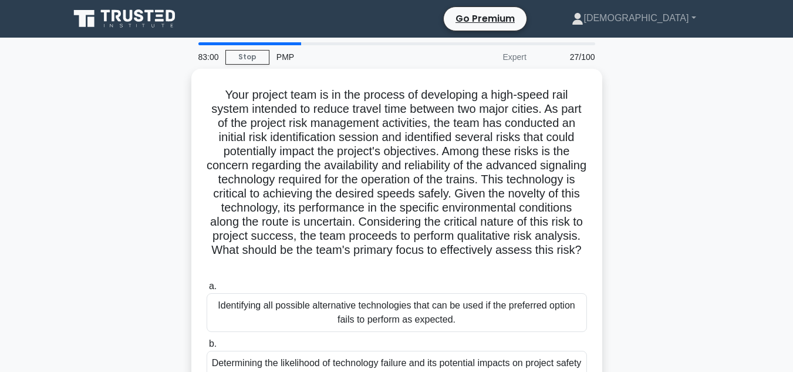
click at [618, 224] on div "Your project team is in the process of developing a high-speed rail system inte…" at bounding box center [396, 302] width 669 height 466
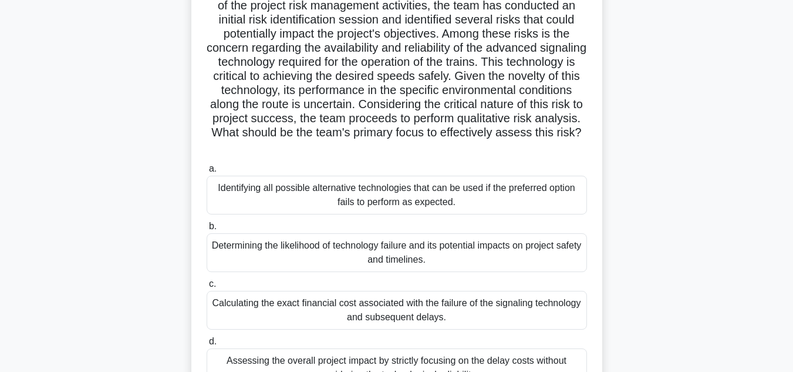
scroll to position [141, 0]
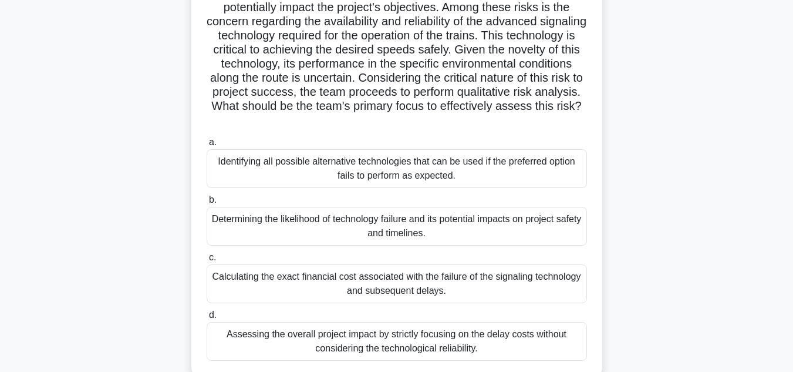
click at [513, 224] on div "Determining the likelihood of technology failure and its potential impacts on p…" at bounding box center [397, 226] width 380 height 39
click at [207, 204] on input "b. Determining the likelihood of technology failure and its potential impacts o…" at bounding box center [207, 200] width 0 height 8
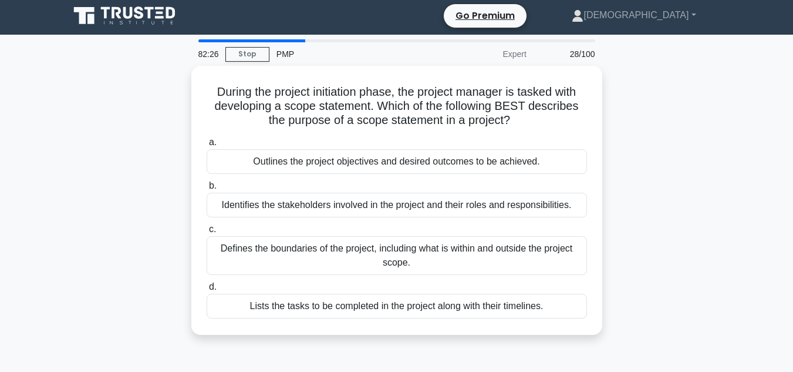
scroll to position [0, 0]
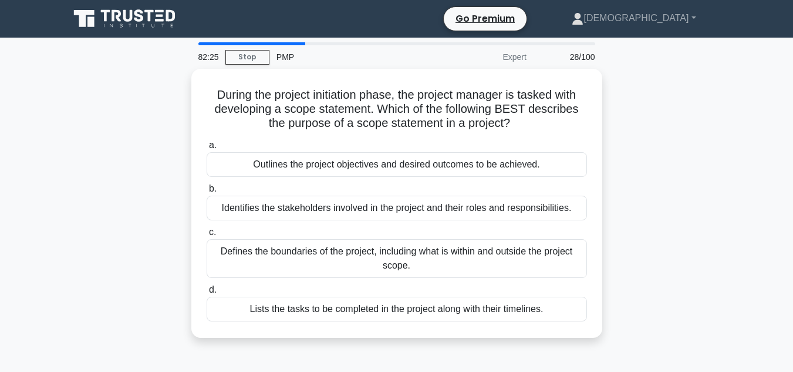
click at [621, 224] on div "During the project initiation phase, the project manager is tasked with develop…" at bounding box center [396, 210] width 669 height 283
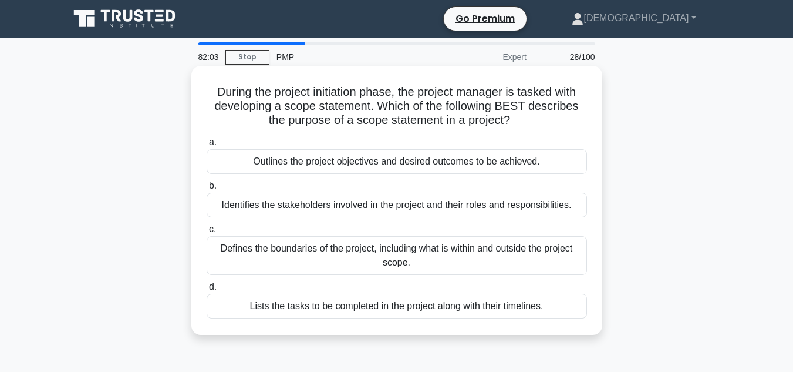
click at [309, 244] on div "Defines the boundaries of the project, including what is within and outside the…" at bounding box center [397, 255] width 380 height 39
click at [207, 233] on input "c. Defines the boundaries of the project, including what is within and outside …" at bounding box center [207, 229] width 0 height 8
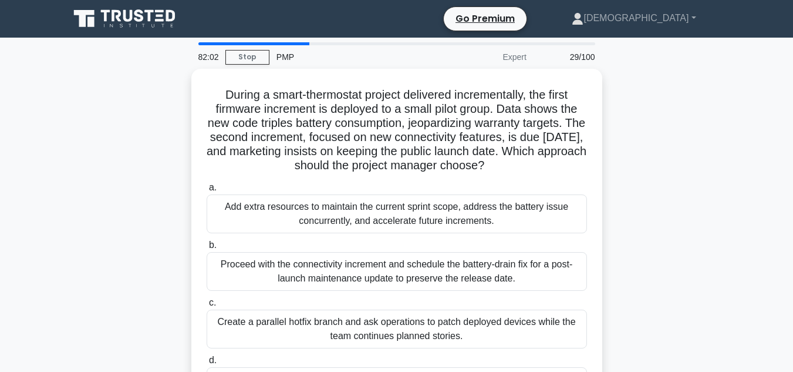
click at [86, 176] on div "During a smart-thermostat project delivered incrementally, the first firmware i…" at bounding box center [396, 253] width 669 height 368
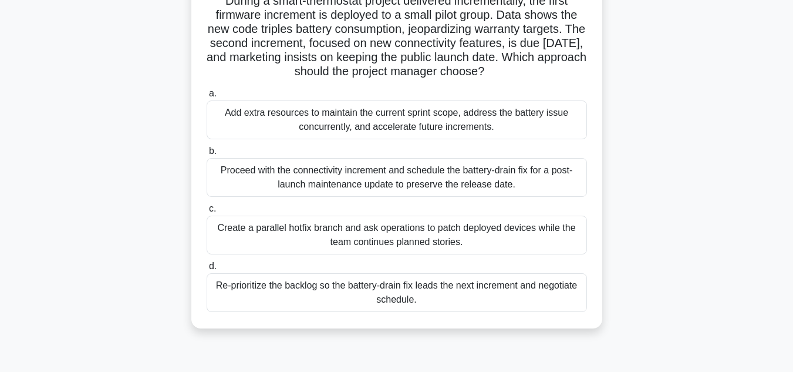
scroll to position [70, 0]
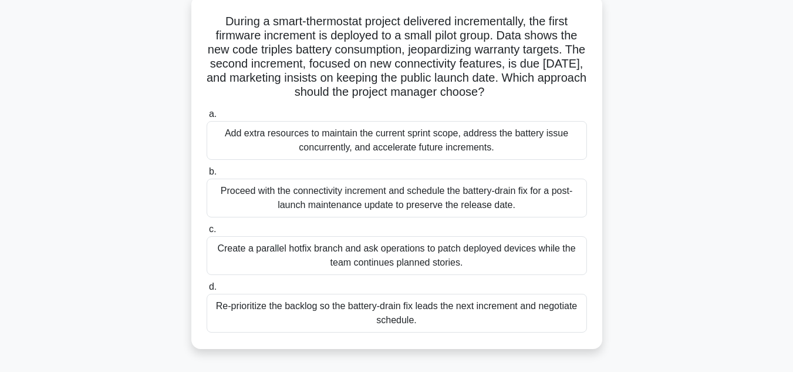
click at [292, 320] on div "Re-prioritize the backlog so the battery-drain fix leads the next increment and…" at bounding box center [397, 313] width 380 height 39
click at [207, 291] on input "d. Re-prioritize the backlog so the battery-drain fix leads the next increment …" at bounding box center [207, 287] width 0 height 8
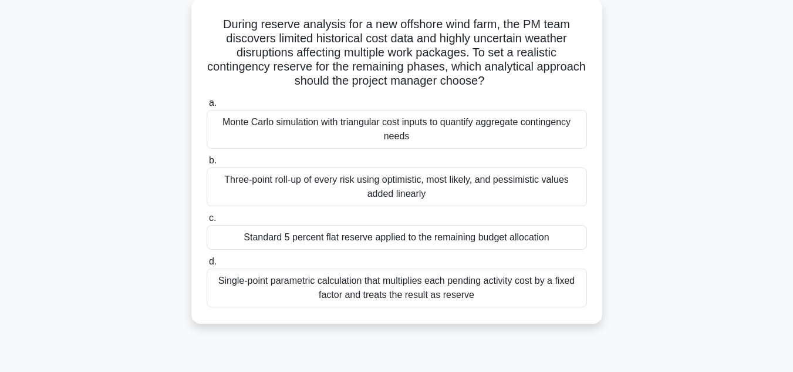
click at [150, 203] on div "During reserve analysis for a new offshore wind farm, the PM team discovers lim…" at bounding box center [396, 167] width 669 height 339
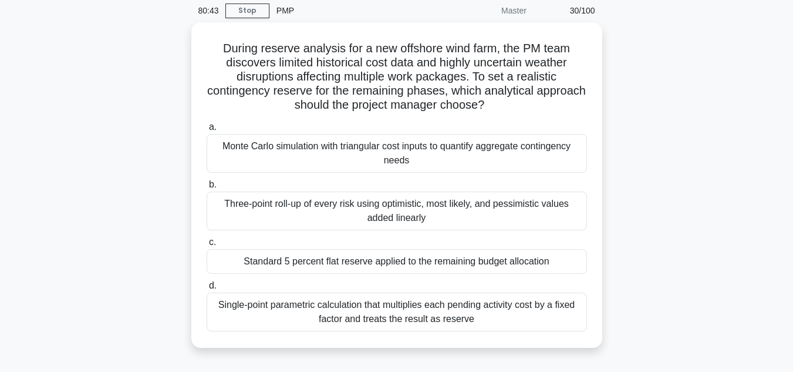
scroll to position [47, 0]
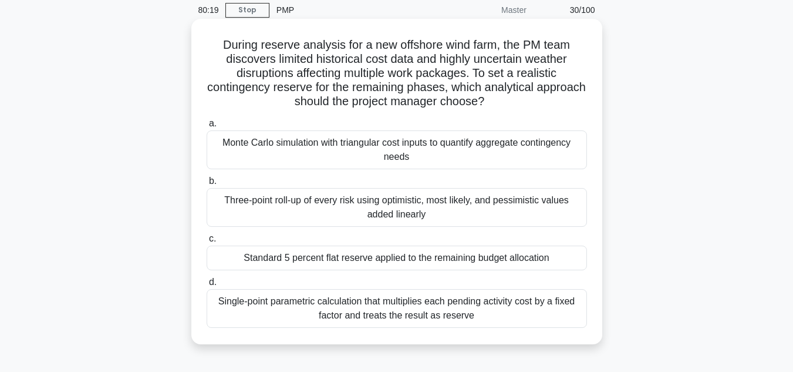
click at [310, 153] on div "Monte Carlo simulation with triangular cost inputs to quantify aggregate contin…" at bounding box center [397, 149] width 380 height 39
click at [207, 127] on input "a. Monte Carlo simulation with triangular cost inputs to quantify aggregate con…" at bounding box center [207, 124] width 0 height 8
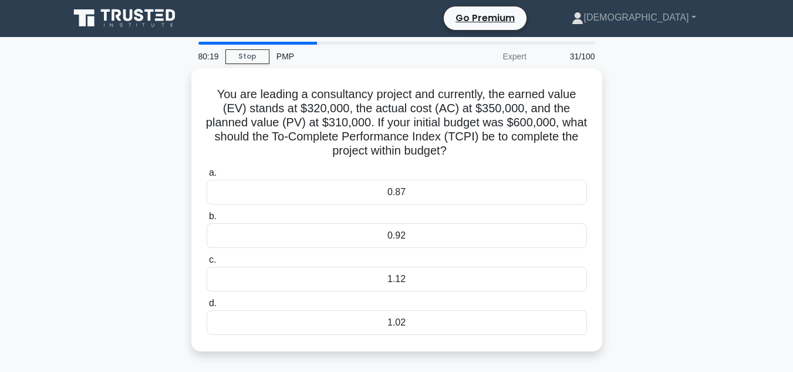
scroll to position [0, 0]
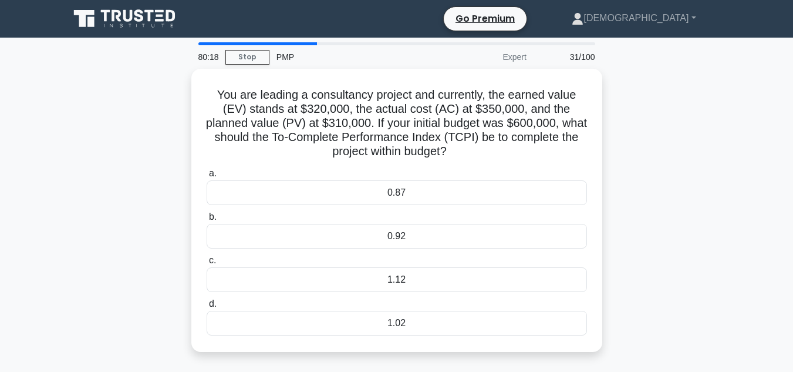
click at [158, 198] on div "You are leading a consultancy project and currently, the earned value (EV) stan…" at bounding box center [396, 217] width 669 height 297
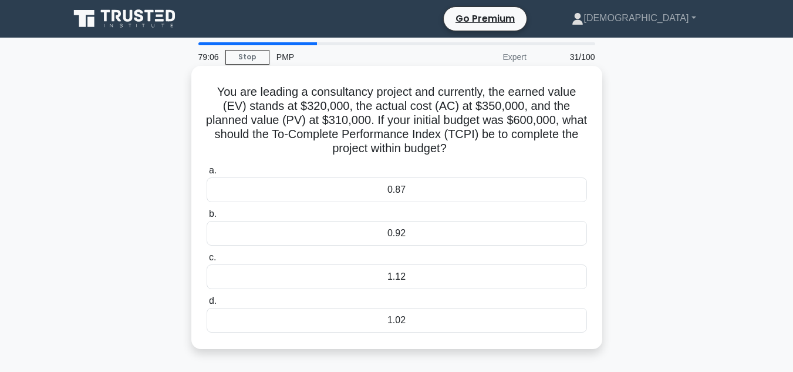
click at [409, 277] on div "1.12" at bounding box center [397, 276] width 380 height 25
click at [207, 261] on input "c. 1.12" at bounding box center [207, 258] width 0 height 8
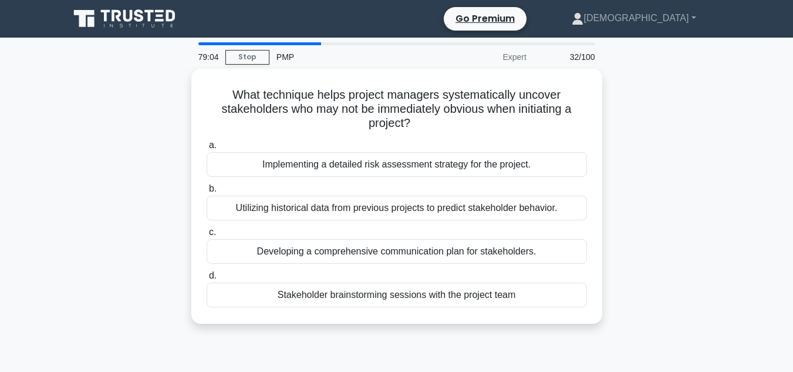
click at [612, 242] on div "What technique helps project managers systematically uncover stakeholders who m…" at bounding box center [396, 203] width 669 height 269
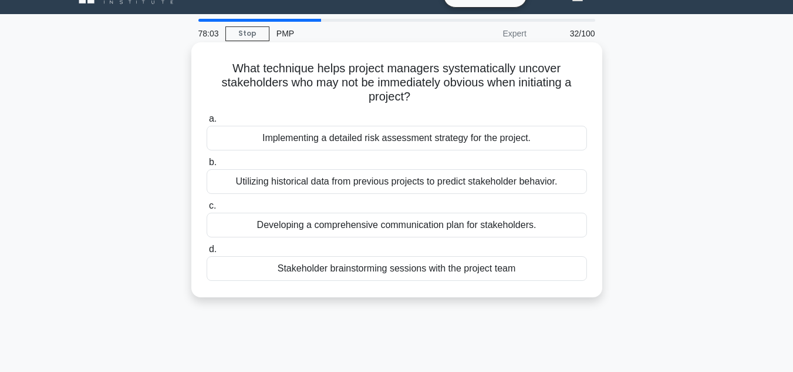
click at [526, 225] on div "Developing a comprehensive communication plan for stakeholders." at bounding box center [397, 225] width 380 height 25
click at [207, 210] on input "c. Developing a comprehensive communication plan for stakeholders." at bounding box center [207, 206] width 0 height 8
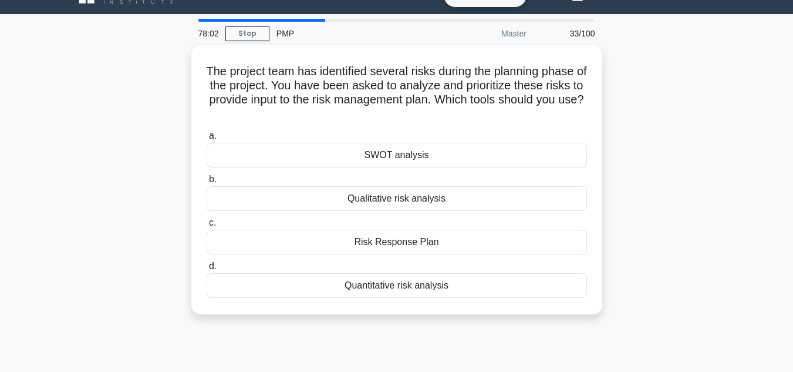
scroll to position [0, 0]
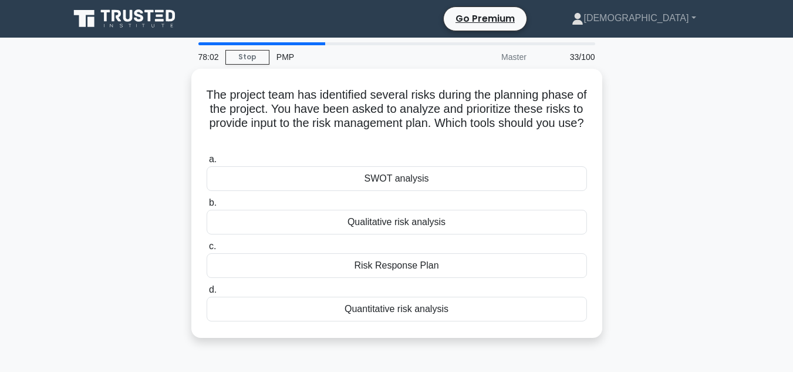
click at [625, 207] on div "The project team has identified several risks during the planning phase of the …" at bounding box center [396, 210] width 669 height 283
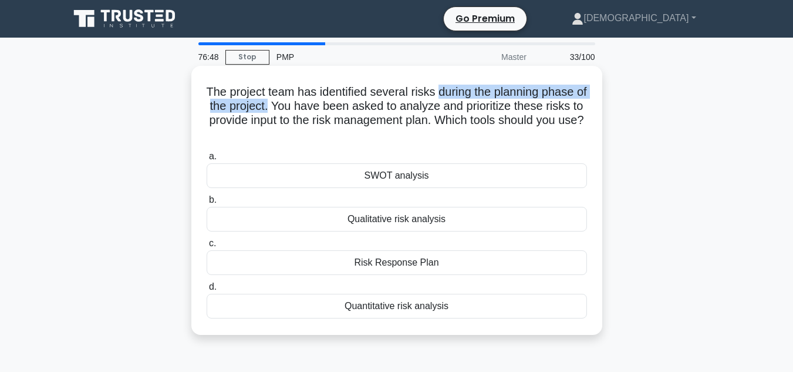
drag, startPoint x: 447, startPoint y: 94, endPoint x: 281, endPoint y: 106, distance: 166.6
click at [281, 106] on h5 "The project team has identified several risks during the planning phase of the …" at bounding box center [396, 114] width 383 height 58
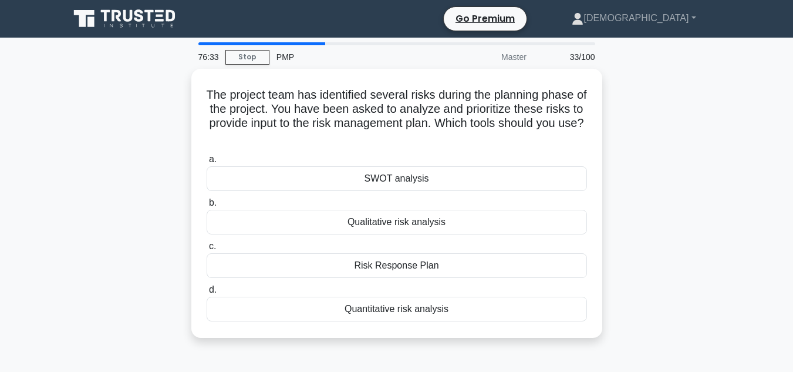
click at [757, 251] on main "76:33 Stop PMP Master 33/100 The project team has identified several risks duri…" at bounding box center [396, 336] width 793 height 597
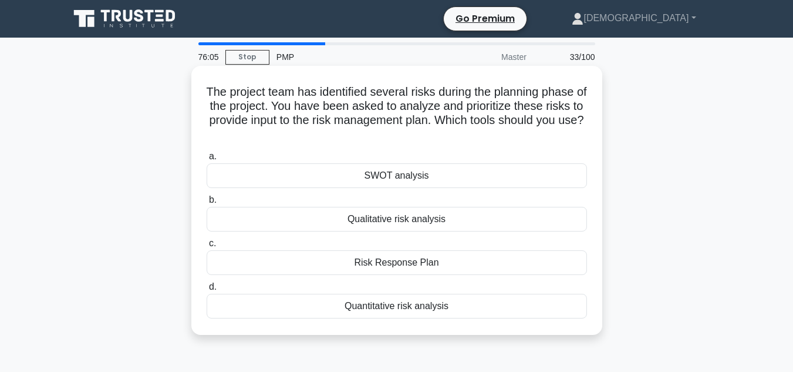
click at [437, 223] on div "Qualitative risk analysis" at bounding box center [397, 219] width 380 height 25
click at [207, 204] on input "b. Qualitative risk analysis" at bounding box center [207, 200] width 0 height 8
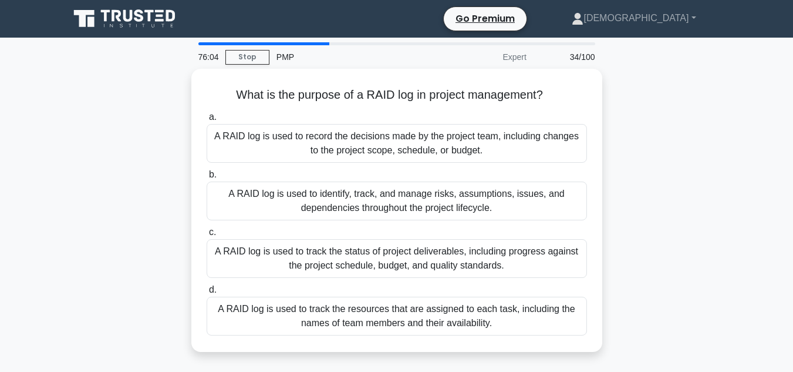
click at [683, 238] on div "What is the purpose of a RAID log in project management? .spinner_0XTQ{transfor…" at bounding box center [396, 217] width 669 height 297
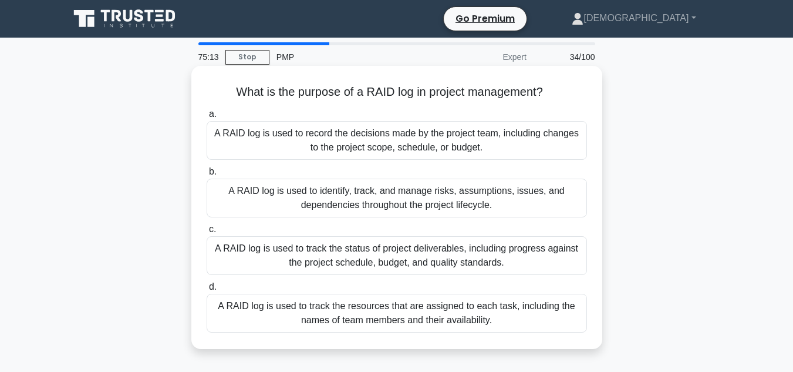
click at [493, 199] on div "A RAID log is used to identify, track, and manage risks, assumptions, issues, a…" at bounding box center [397, 197] width 380 height 39
click at [207, 176] on input "b. A RAID log is used to identify, track, and manage risks, assumptions, issues…" at bounding box center [207, 172] width 0 height 8
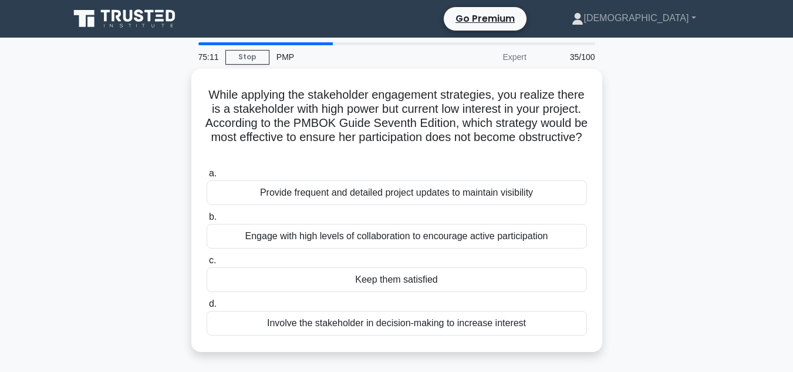
click at [658, 211] on div "While applying the stakeholder engagement strategies, you realize there is a st…" at bounding box center [396, 217] width 669 height 297
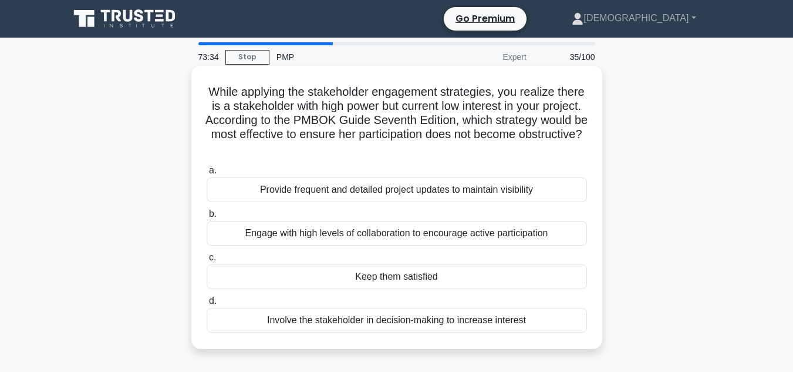
click at [464, 270] on div "Keep them satisfied" at bounding box center [397, 276] width 380 height 25
click at [207, 261] on input "c. Keep them satisfied" at bounding box center [207, 258] width 0 height 8
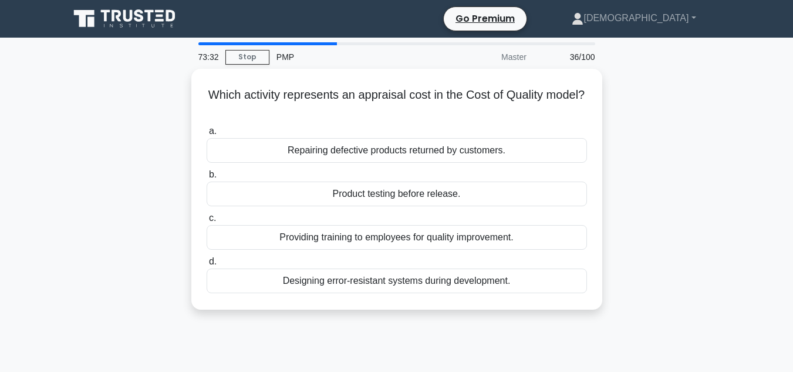
click at [663, 230] on div "Which activity represents an appraisal cost in the Cost of Quality model? .spin…" at bounding box center [396, 196] width 669 height 255
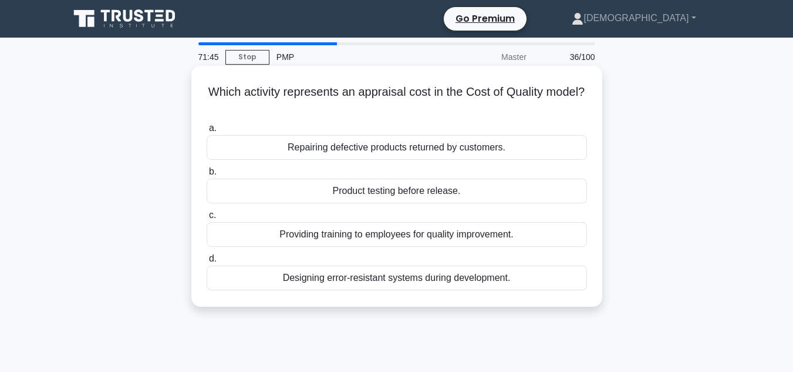
click at [417, 189] on div "Product testing before release." at bounding box center [397, 190] width 380 height 25
click at [207, 176] on input "b. Product testing before release." at bounding box center [207, 172] width 0 height 8
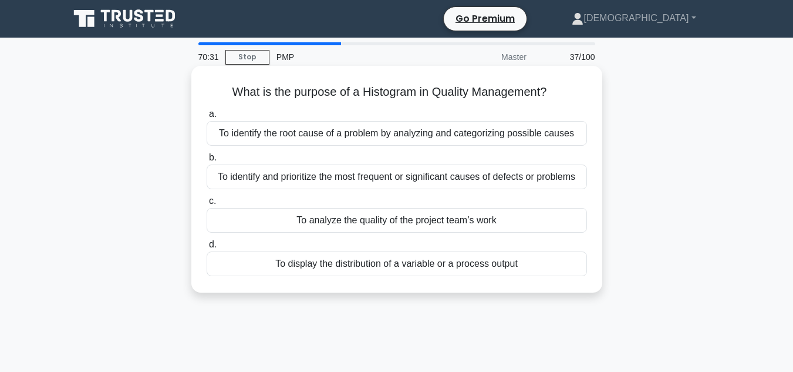
click at [547, 267] on div "To display the distribution of a variable or a process output" at bounding box center [397, 263] width 380 height 25
click at [207, 248] on input "d. To display the distribution of a variable or a process output" at bounding box center [207, 245] width 0 height 8
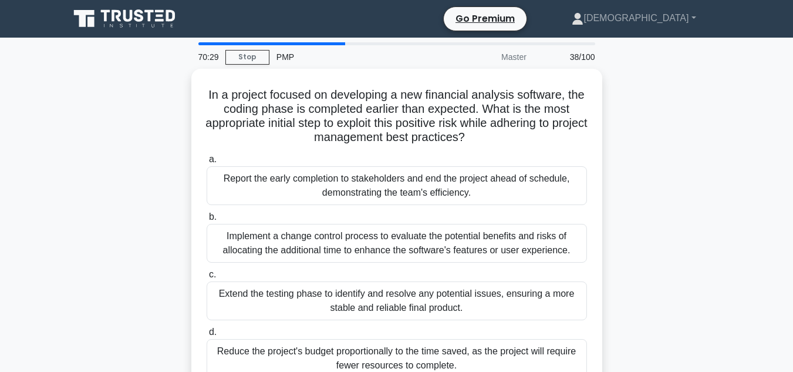
click at [658, 210] on div "In a project focused on developing a new financial analysis software, the codin…" at bounding box center [396, 238] width 669 height 339
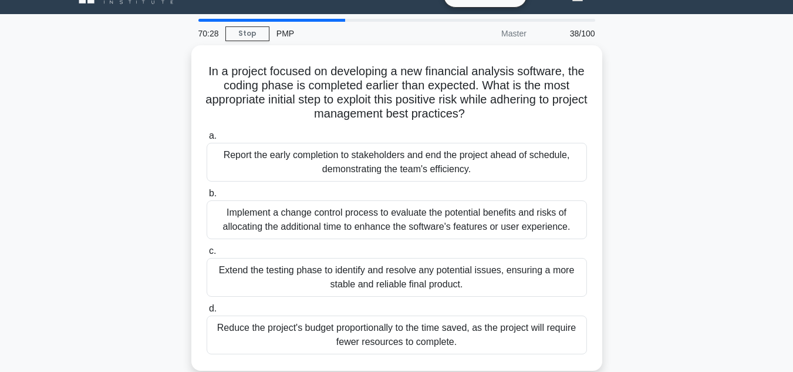
scroll to position [47, 0]
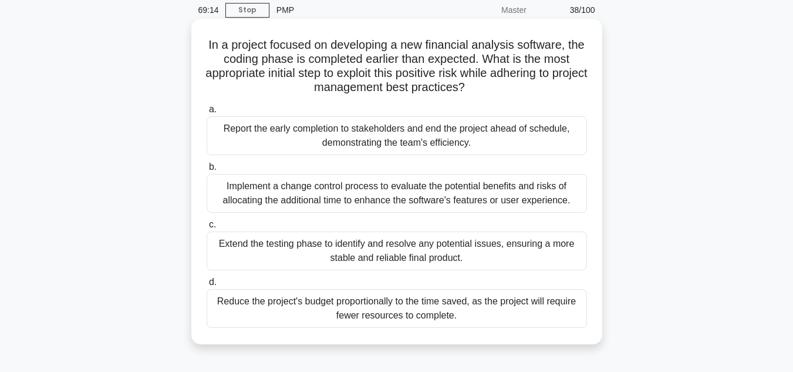
click at [493, 188] on div "Implement a change control process to evaluate the potential benefits and risks…" at bounding box center [397, 193] width 380 height 39
click at [207, 171] on input "b. Implement a change control process to evaluate the potential benefits and ri…" at bounding box center [207, 167] width 0 height 8
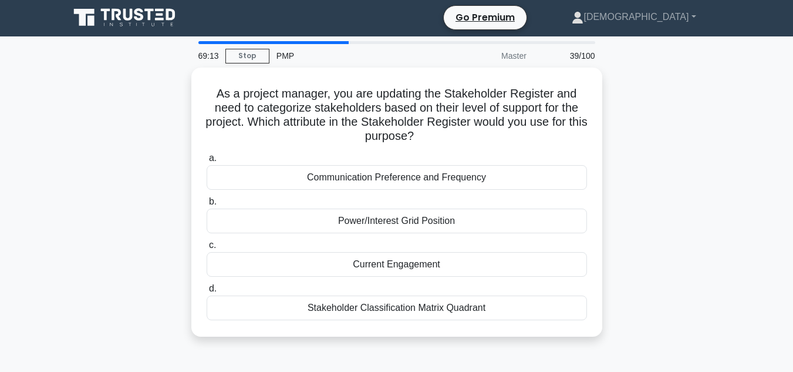
scroll to position [0, 0]
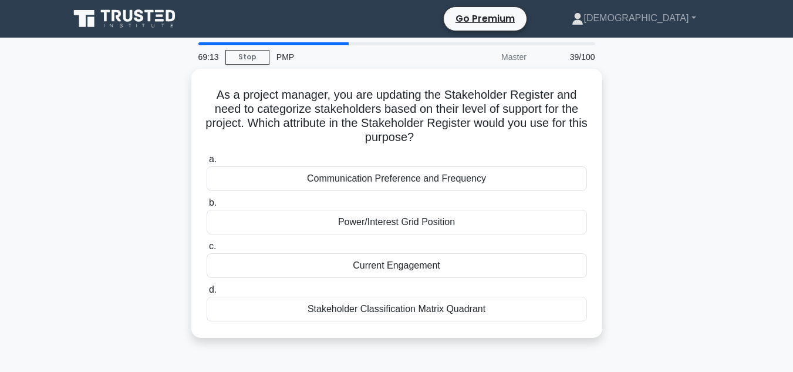
click at [682, 182] on div "As a project manager, you are updating the Stakeholder Register and need to cat…" at bounding box center [396, 210] width 669 height 283
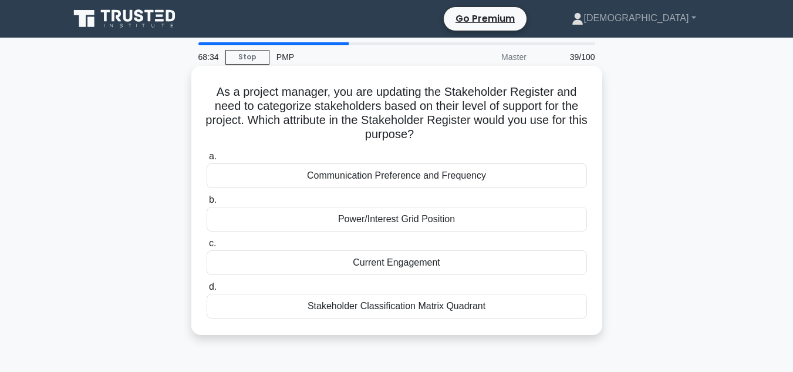
click at [442, 220] on div "Power/Interest Grid Position" at bounding box center [397, 219] width 380 height 25
click at [207, 204] on input "b. Power/Interest Grid Position" at bounding box center [207, 200] width 0 height 8
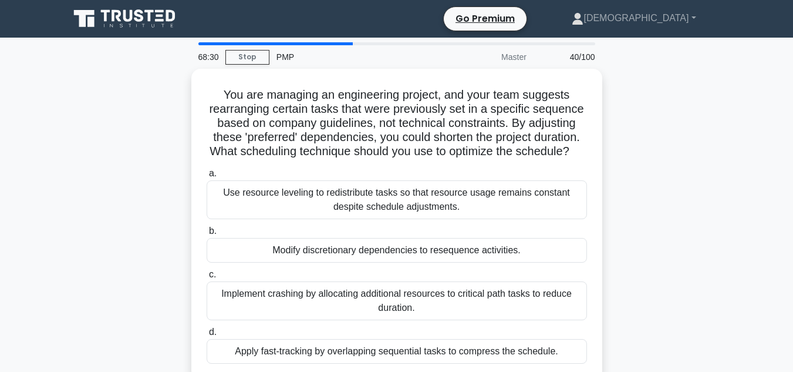
click at [673, 148] on div "You are managing an engineering project, and your team suggests rearranging cer…" at bounding box center [396, 231] width 669 height 325
click at [133, 197] on div "You are managing an engineering project, and your team suggests rearranging cer…" at bounding box center [396, 231] width 669 height 325
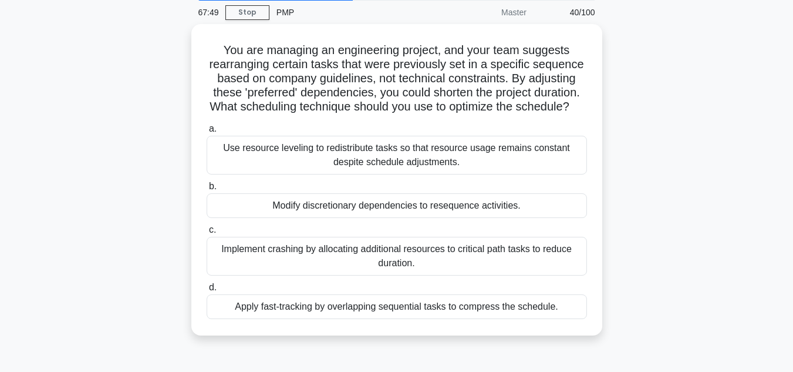
scroll to position [47, 0]
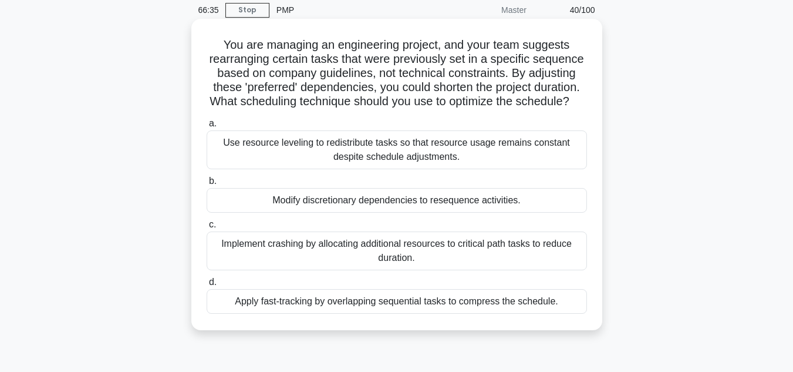
click at [270, 311] on div "Apply fast-tracking by overlapping sequential tasks to compress the schedule." at bounding box center [397, 301] width 380 height 25
click at [207, 286] on input "d. Apply fast-tracking by overlapping sequential tasks to compress the schedule." at bounding box center [207, 282] width 0 height 8
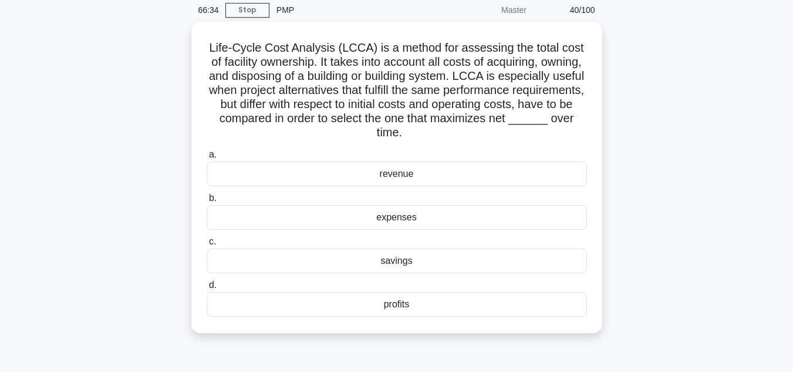
click at [139, 211] on div "Life-Cycle Cost Analysis (LCCA) is a method for assessing the total cost of fac…" at bounding box center [396, 184] width 669 height 325
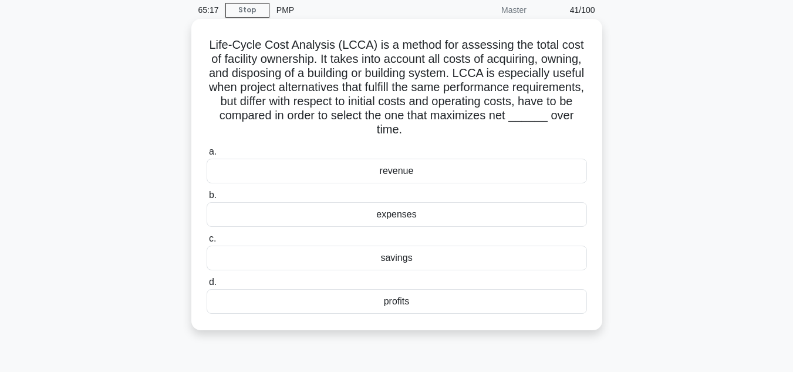
click at [335, 169] on div "revenue" at bounding box center [397, 171] width 380 height 25
click at [207, 156] on input "a. revenue" at bounding box center [207, 152] width 0 height 8
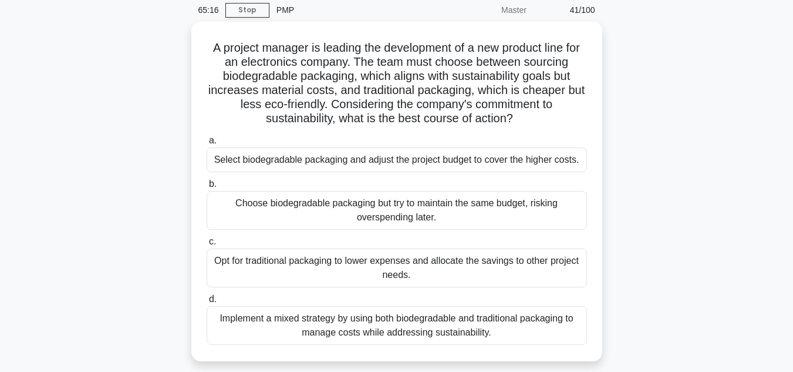
click at [685, 224] on div "A project manager is leading the development of a new product line for an elect…" at bounding box center [396, 198] width 669 height 353
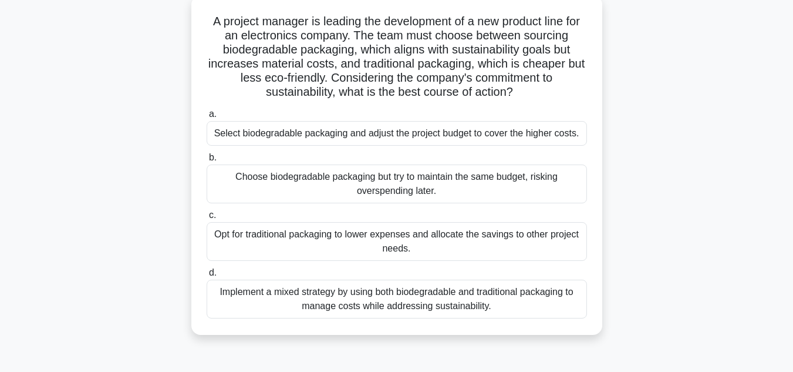
click at [550, 285] on div "Implement a mixed strategy by using both biodegradable and traditional packagin…" at bounding box center [397, 298] width 380 height 39
click at [207, 277] on input "d. Implement a mixed strategy by using both biodegradable and traditional packa…" at bounding box center [207, 273] width 0 height 8
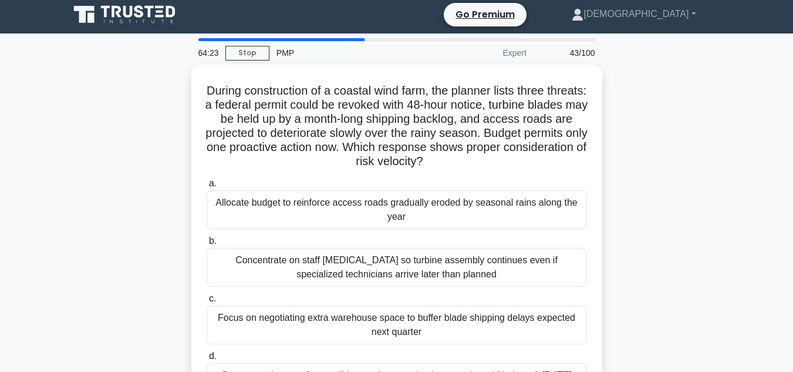
scroll to position [0, 0]
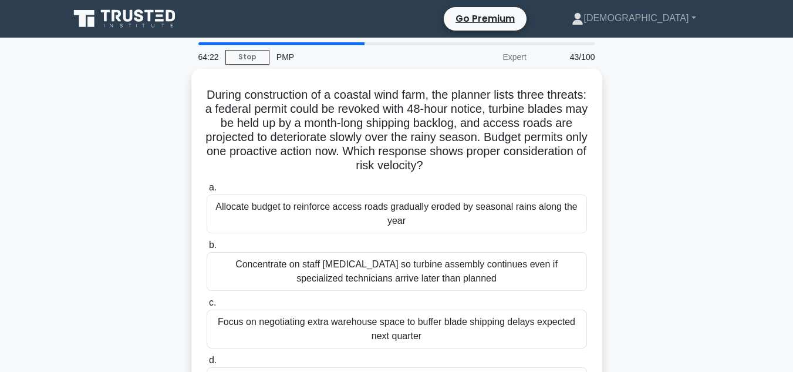
click at [663, 233] on div "During construction of a coastal wind farm, the planner lists three threats: a …" at bounding box center [396, 245] width 669 height 353
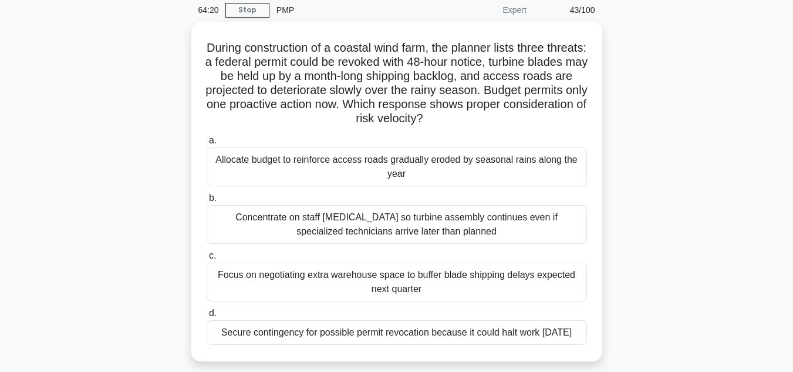
scroll to position [70, 0]
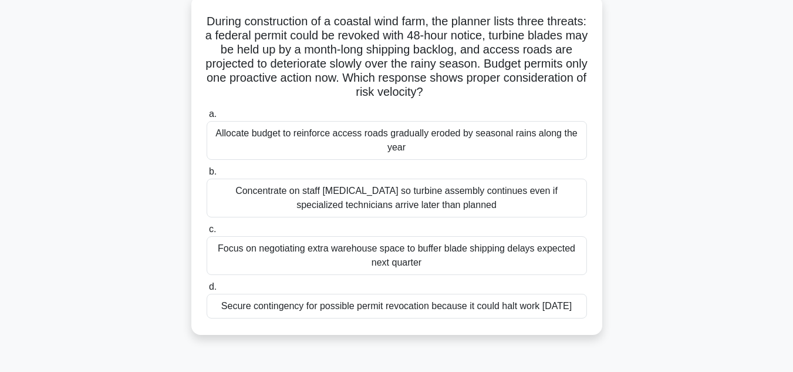
click at [433, 196] on div "Concentrate on staff [MEDICAL_DATA] so turbine assembly continues even if speci…" at bounding box center [397, 197] width 380 height 39
click at [207, 176] on input "b. Concentrate on staff [MEDICAL_DATA] so turbine assembly continues even if sp…" at bounding box center [207, 172] width 0 height 8
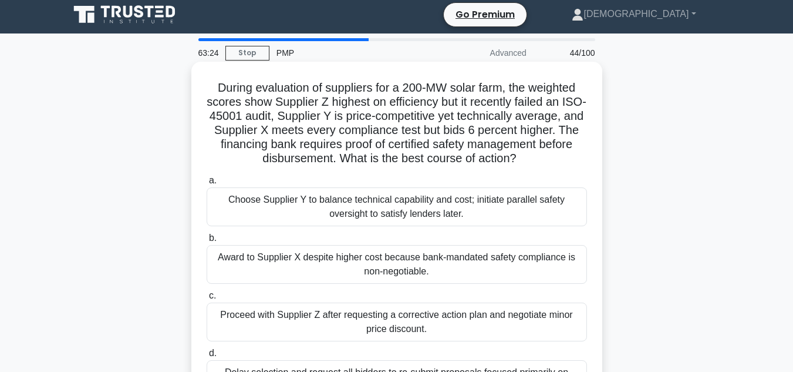
scroll to position [0, 0]
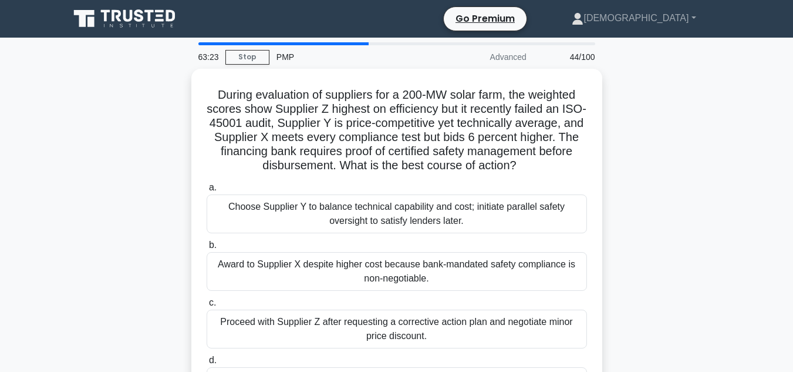
click at [680, 245] on div "During evaluation of suppliers for a 200-MW solar farm, the weighted scores sho…" at bounding box center [396, 253] width 669 height 368
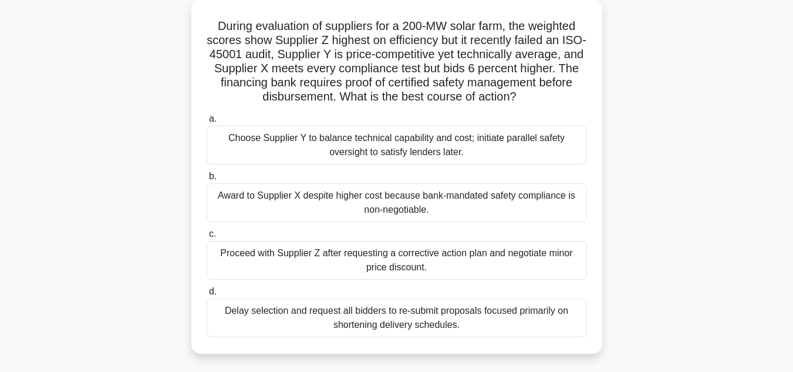
scroll to position [70, 0]
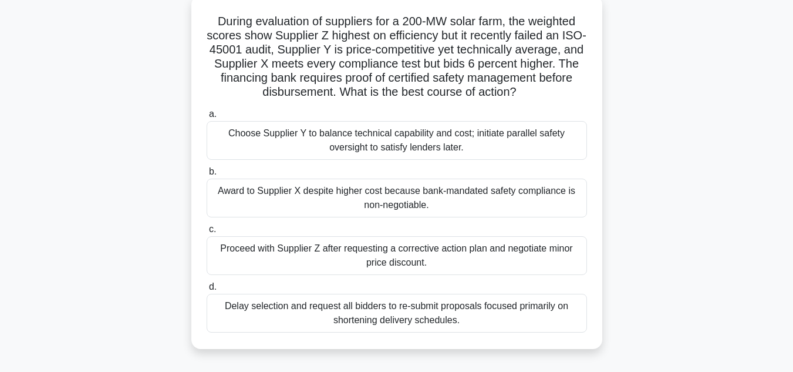
click at [534, 198] on div "Award to Supplier X despite higher cost because bank-mandated safety compliance…" at bounding box center [397, 197] width 380 height 39
click at [207, 176] on input "b. Award to Supplier X despite higher cost because bank-mandated safety complia…" at bounding box center [207, 172] width 0 height 8
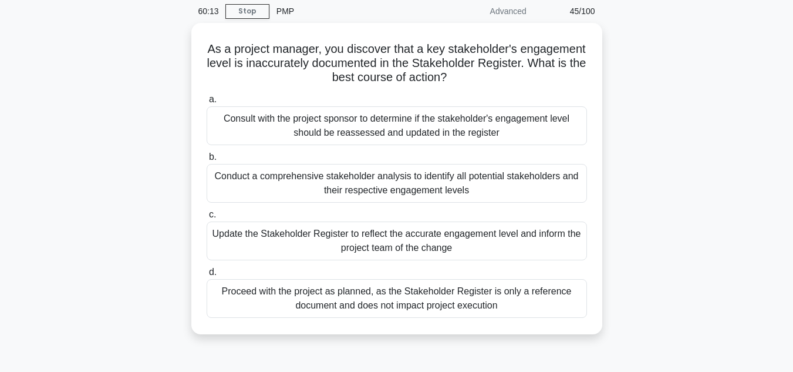
scroll to position [47, 0]
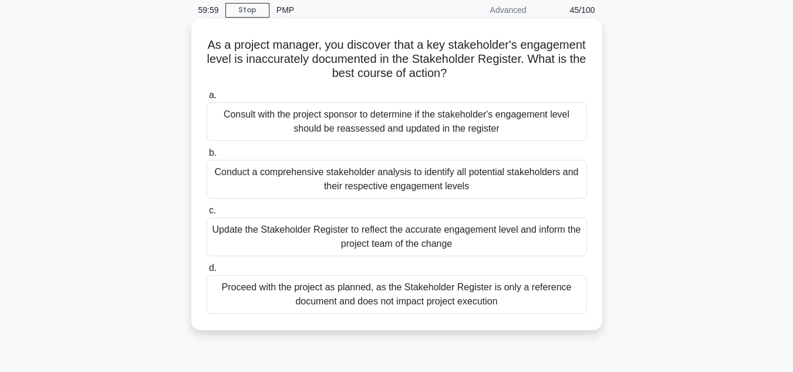
click at [450, 235] on div "Update the Stakeholder Register to reflect the accurate engagement level and in…" at bounding box center [397, 236] width 380 height 39
click at [207, 214] on input "c. Update the Stakeholder Register to reflect the accurate engagement level and…" at bounding box center [207, 211] width 0 height 8
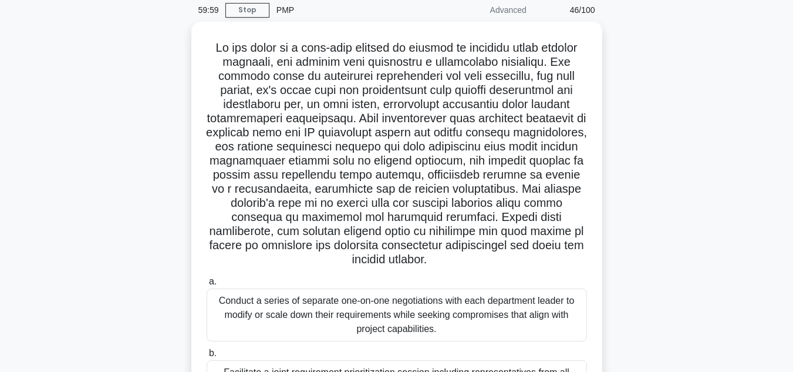
scroll to position [0, 0]
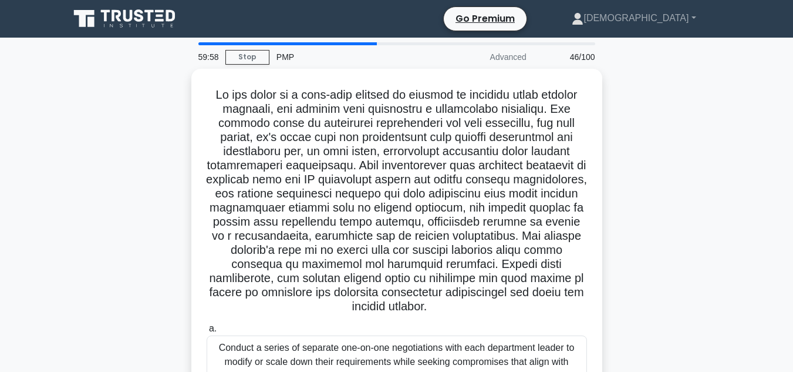
click at [700, 166] on div ".spinner_0XTQ{transform-origin:center;animation:spinner_y6GP .75s linear infini…" at bounding box center [396, 344] width 669 height 551
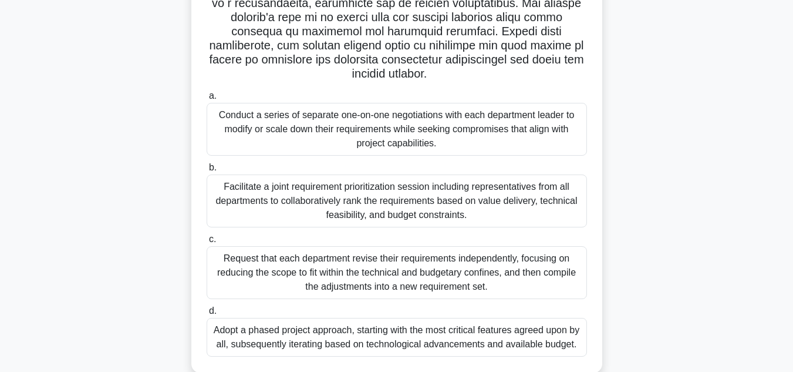
scroll to position [235, 0]
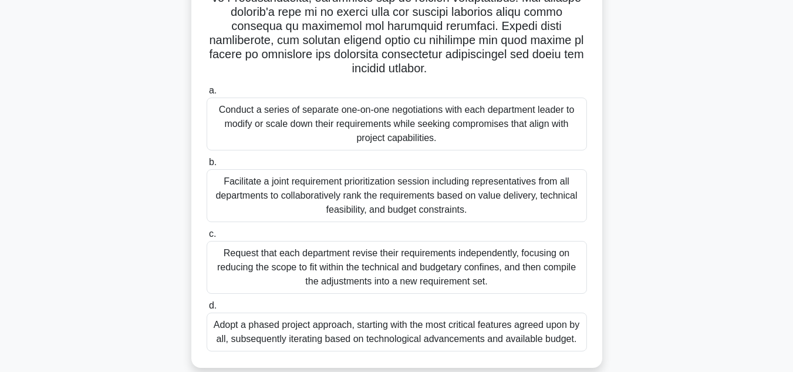
drag, startPoint x: 497, startPoint y: 25, endPoint x: 494, endPoint y: 65, distance: 40.0
click at [474, 190] on div "Facilitate a joint requirement prioritization session including representatives…" at bounding box center [397, 195] width 380 height 53
click at [207, 166] on input "b. Facilitate a joint requirement prioritization session including representati…" at bounding box center [207, 163] width 0 height 8
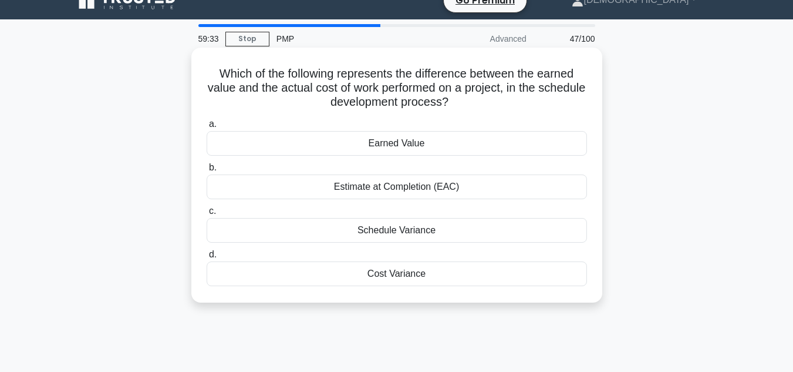
scroll to position [0, 0]
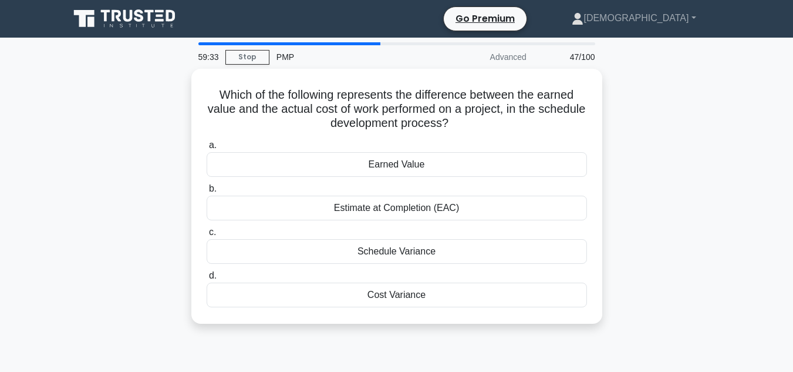
click at [637, 187] on div "Which of the following represents the difference between the earned value and t…" at bounding box center [396, 203] width 669 height 269
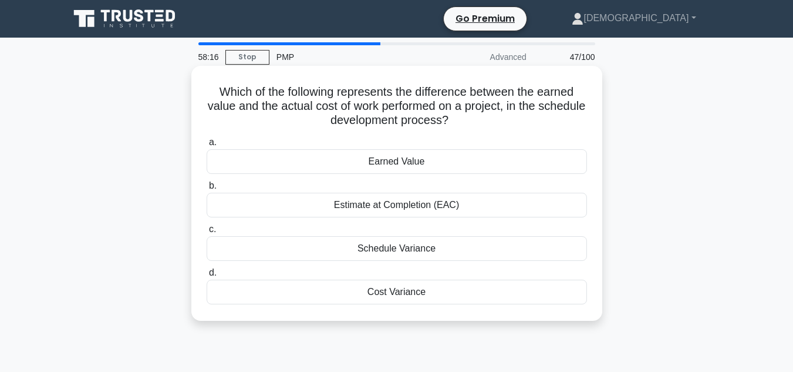
click at [470, 291] on div "Cost Variance" at bounding box center [397, 291] width 380 height 25
click at [207, 277] on input "d. Cost Variance" at bounding box center [207, 273] width 0 height 8
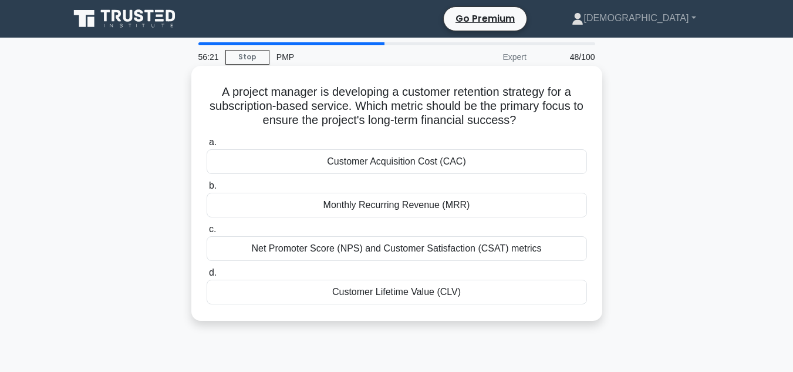
click at [484, 241] on div "Net Promoter Score (NPS) and Customer Satisfaction (CSAT) metrics" at bounding box center [397, 248] width 380 height 25
click at [207, 233] on input "c. Net Promoter Score (NPS) and Customer Satisfaction (CSAT) metrics" at bounding box center [207, 229] width 0 height 8
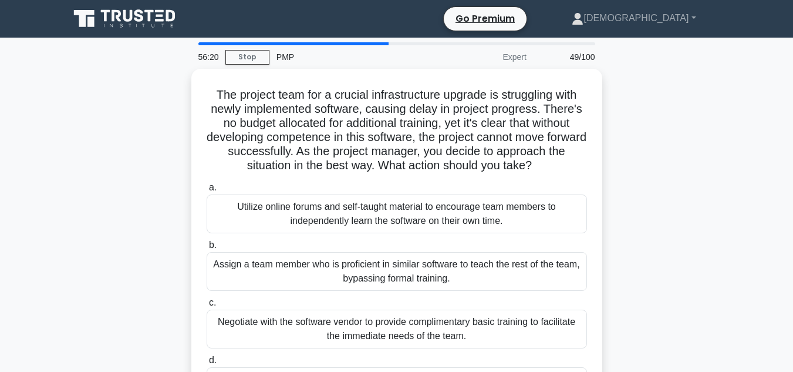
click at [716, 219] on div "The project team for a crucial infrastructure upgrade is struggling with newly …" at bounding box center [396, 253] width 669 height 368
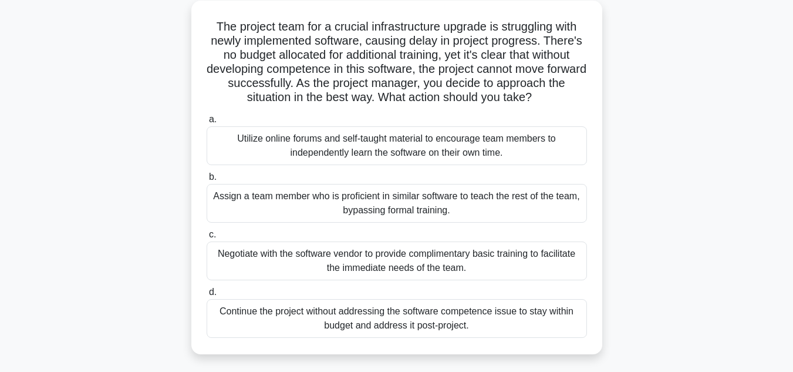
scroll to position [70, 0]
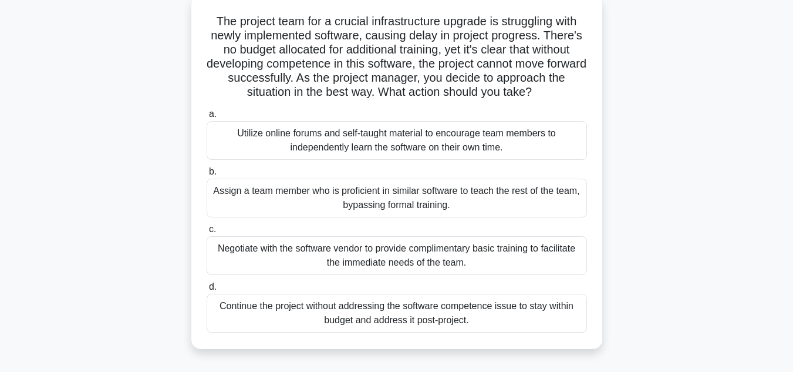
click at [403, 259] on div "Negotiate with the software vendor to provide complimentary basic training to f…" at bounding box center [397, 255] width 380 height 39
click at [207, 233] on input "c. Negotiate with the software vendor to provide complimentary basic training t…" at bounding box center [207, 229] width 0 height 8
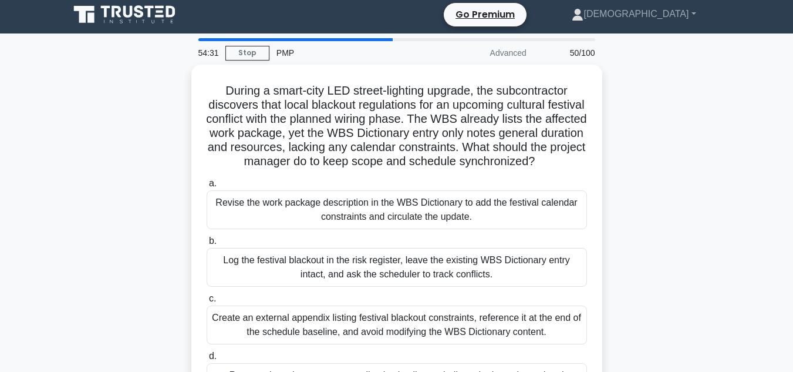
scroll to position [0, 0]
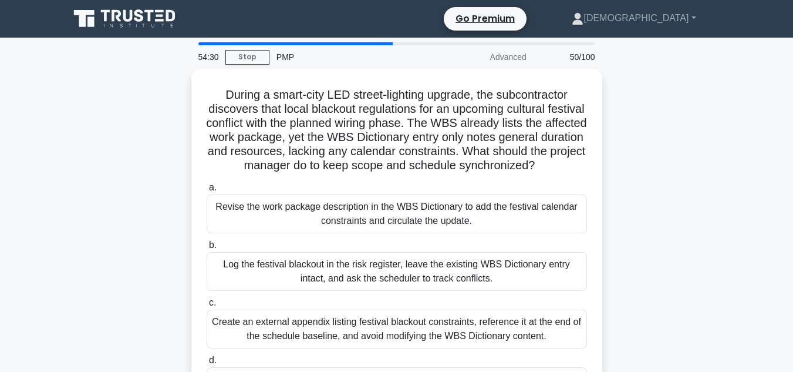
click at [647, 201] on div "During a smart-city LED street-lighting upgrade, the subcontractor discovers th…" at bounding box center [396, 253] width 669 height 368
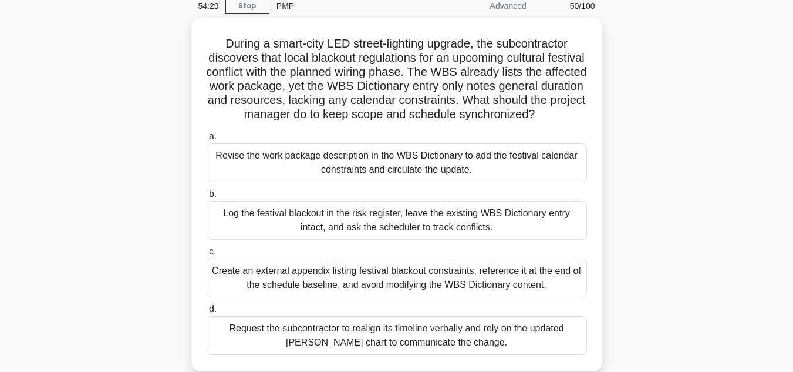
scroll to position [70, 0]
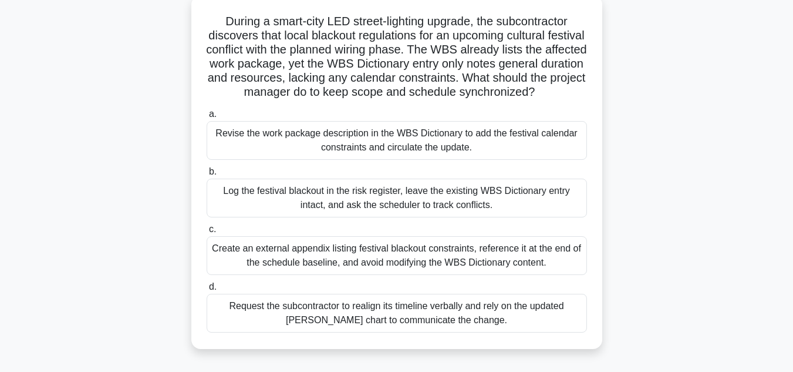
click at [531, 160] on div "Revise the work package description in the WBS Dictionary to add the festival c…" at bounding box center [397, 140] width 380 height 39
click at [207, 118] on input "a. Revise the work package description in the WBS Dictionary to add the festiva…" at bounding box center [207, 114] width 0 height 8
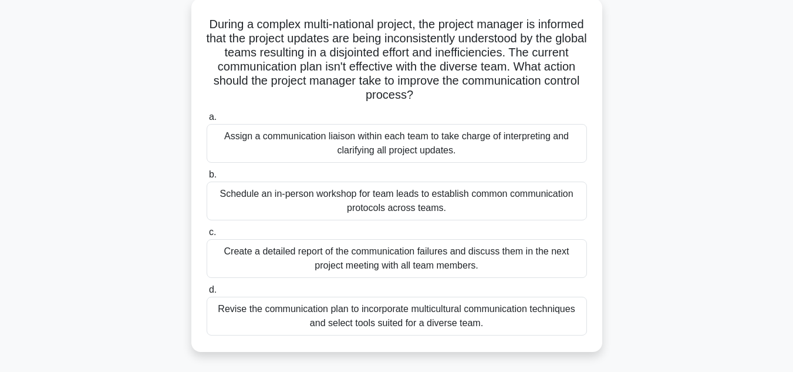
scroll to position [0, 0]
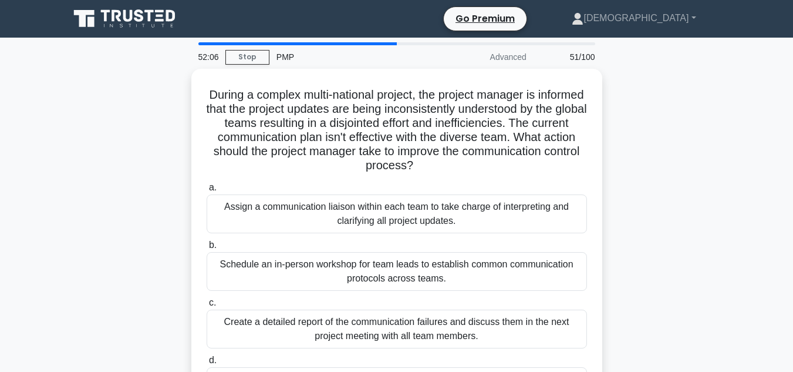
click at [655, 157] on div "During a complex multi-national project, the project manager is informed that t…" at bounding box center [396, 253] width 669 height 368
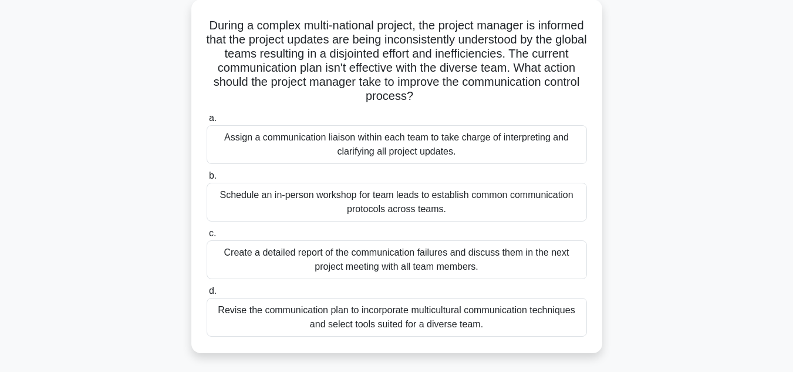
scroll to position [70, 0]
click at [648, 182] on div "During a complex multi-national project, the project manager is informed that t…" at bounding box center [396, 182] width 669 height 368
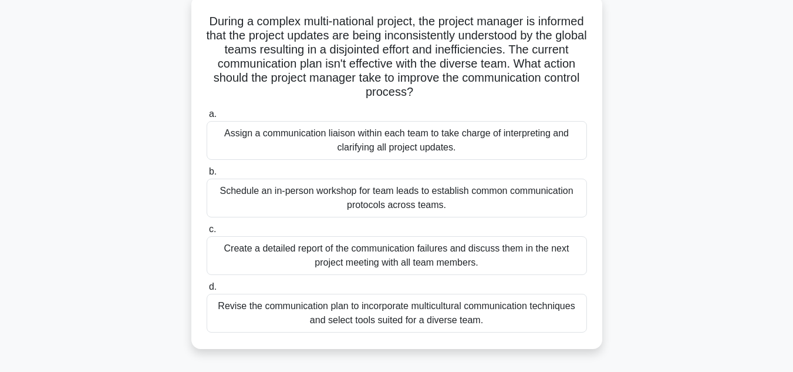
click at [520, 142] on div "Assign a communication liaison within each team to take charge of interpreting …" at bounding box center [397, 140] width 380 height 39
click at [207, 118] on input "a. Assign a communication liaison within each team to take charge of interpreti…" at bounding box center [207, 114] width 0 height 8
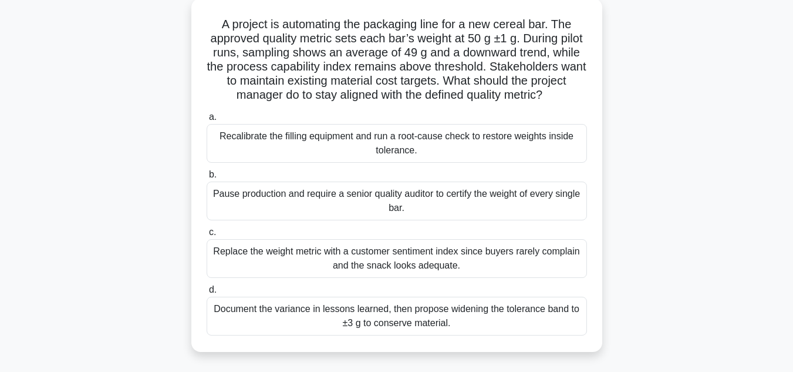
scroll to position [0, 0]
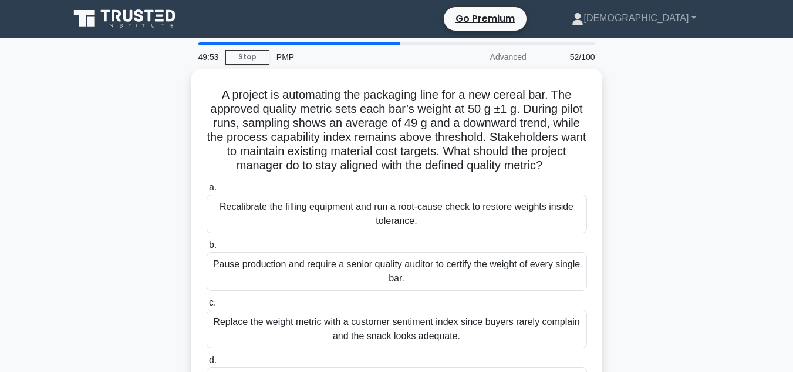
click at [669, 141] on div "A project is automating the packaging line for a new cereal bar. The approved q…" at bounding box center [396, 253] width 669 height 368
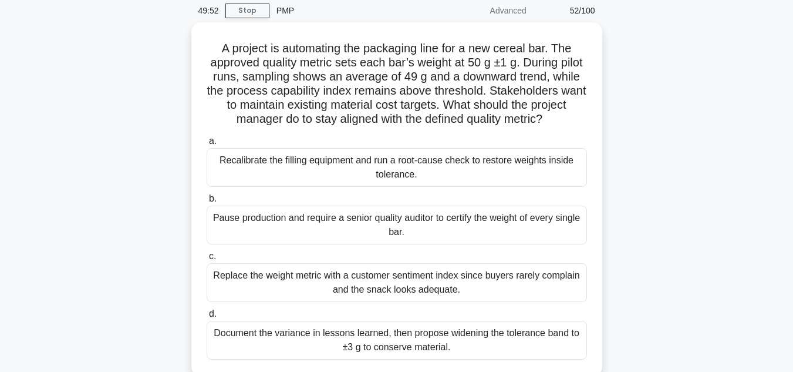
scroll to position [70, 0]
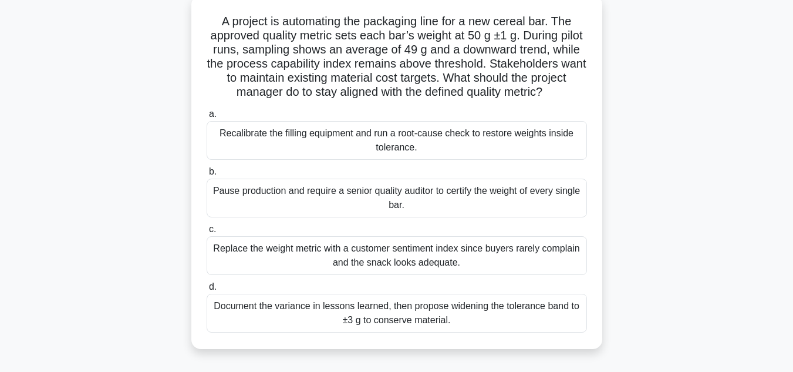
click at [512, 160] on div "Recalibrate the filling equipment and run a root-cause check to restore weights…" at bounding box center [397, 140] width 380 height 39
click at [207, 118] on input "a. Recalibrate the filling equipment and run a root-cause check to restore weig…" at bounding box center [207, 114] width 0 height 8
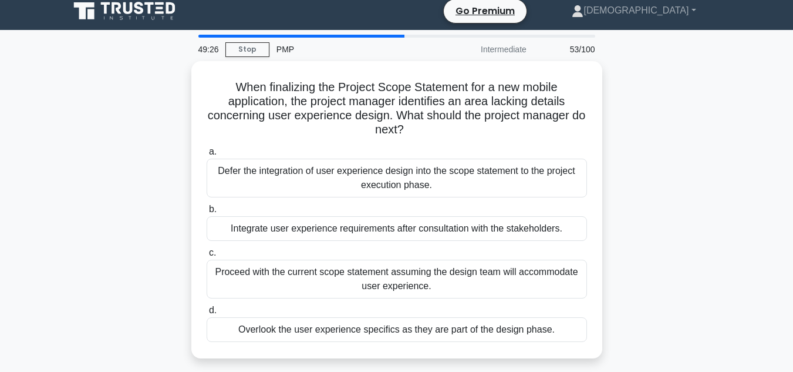
scroll to position [0, 0]
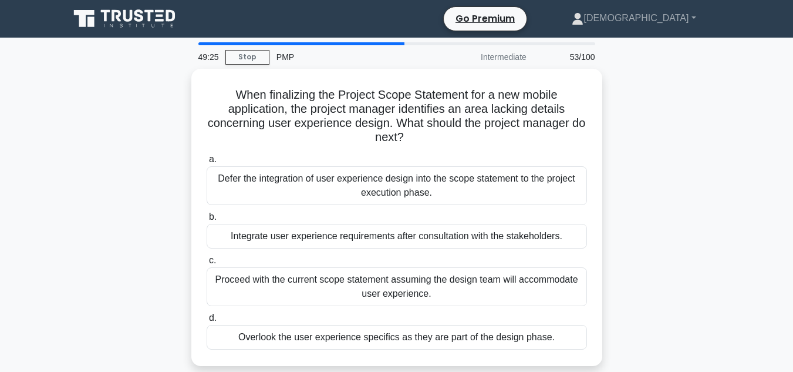
click at [640, 151] on div "When finalizing the Project Scope Statement for a new mobile application, the p…" at bounding box center [396, 224] width 669 height 311
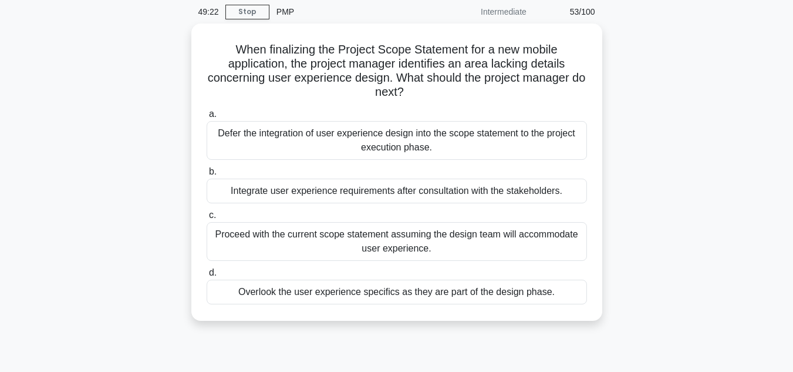
scroll to position [47, 0]
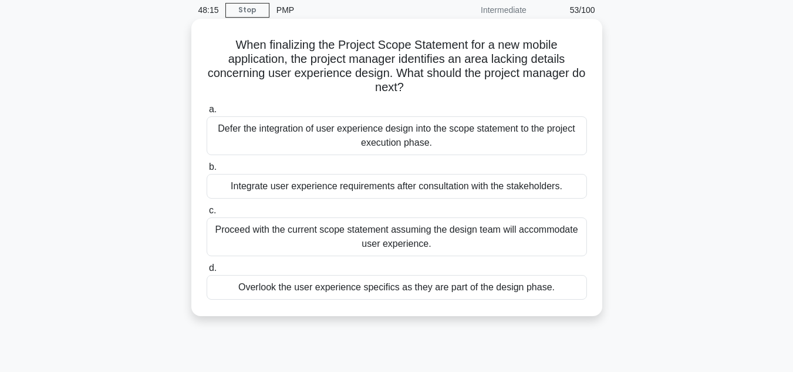
click at [399, 187] on div "Integrate user experience requirements after consultation with the stakeholders." at bounding box center [397, 186] width 380 height 25
click at [207, 171] on input "b. Integrate user experience requirements after consultation with the stakehold…" at bounding box center [207, 167] width 0 height 8
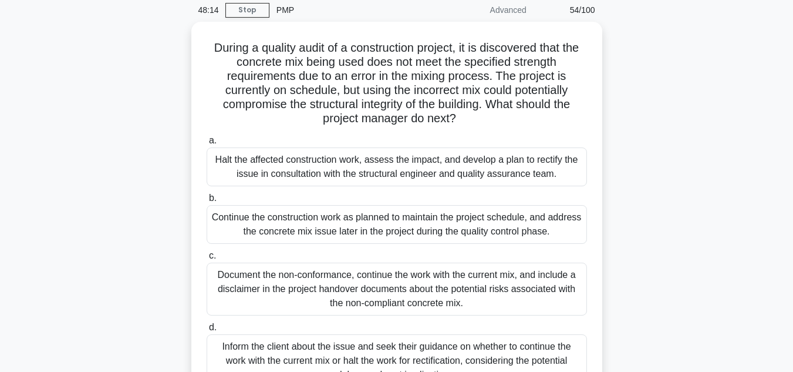
scroll to position [0, 0]
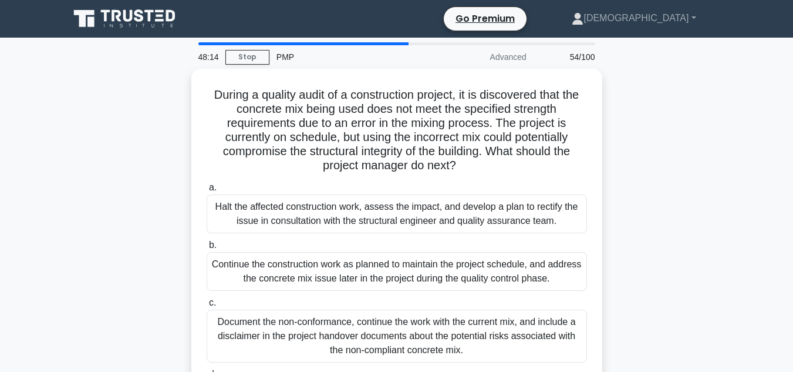
click at [149, 209] on div "During a quality audit of a construction project, it is discovered that the con…" at bounding box center [396, 267] width 669 height 396
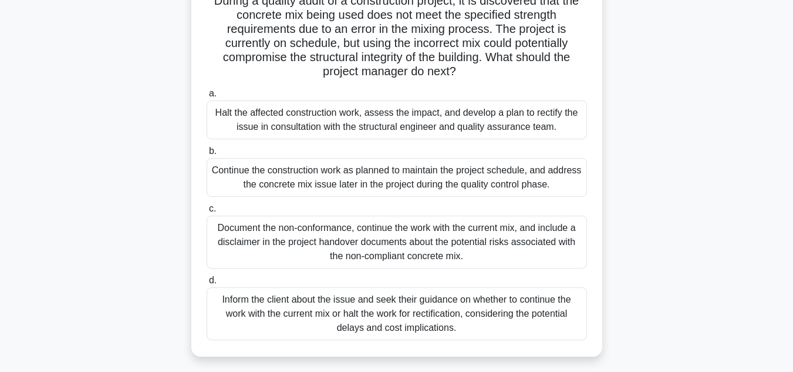
scroll to position [70, 0]
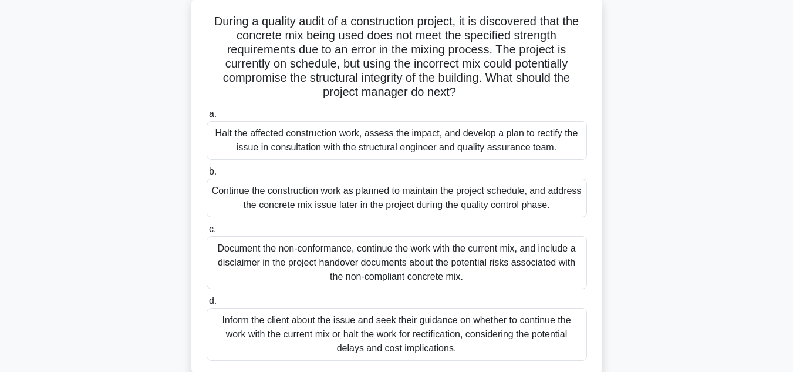
click at [534, 146] on div "Halt the affected construction work, assess the impact, and develop a plan to r…" at bounding box center [397, 140] width 380 height 39
click at [207, 118] on input "a. Halt the affected construction work, assess the impact, and develop a plan t…" at bounding box center [207, 114] width 0 height 8
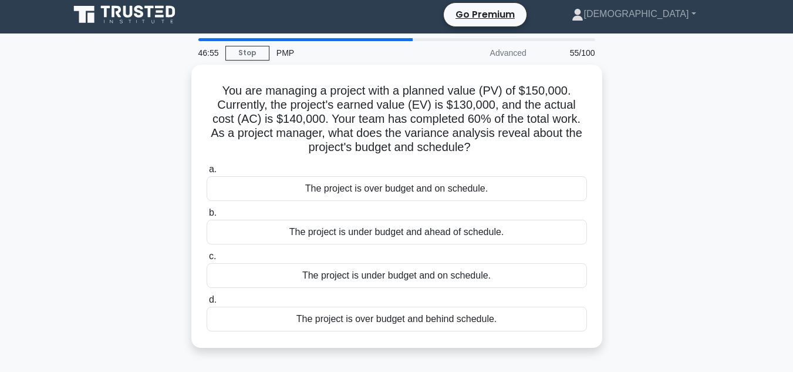
scroll to position [0, 0]
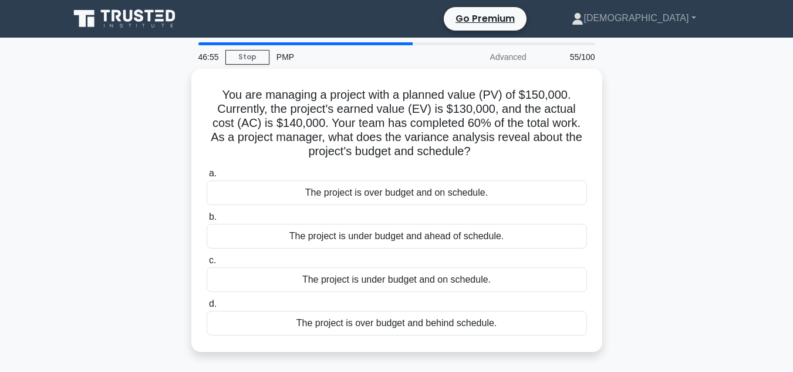
click at [632, 171] on div "You are managing a project with a planned value (PV) of $150,000. Currently, th…" at bounding box center [396, 217] width 669 height 297
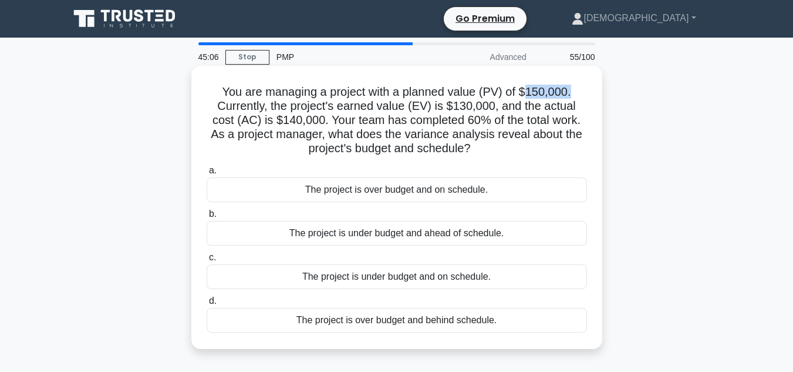
drag, startPoint x: 530, startPoint y: 89, endPoint x: 575, endPoint y: 92, distance: 45.3
click at [575, 92] on h5 "You are managing a project with a planned value (PV) of $150,000. Currently, th…" at bounding box center [396, 121] width 383 height 72
click at [540, 92] on h5 "You are managing a project with a planned value (PV) of $150,000. Currently, th…" at bounding box center [396, 121] width 383 height 72
drag, startPoint x: 531, startPoint y: 90, endPoint x: 575, endPoint y: 92, distance: 44.1
click at [575, 92] on h5 "You are managing a project with a planned value (PV) of $150,000. Currently, th…" at bounding box center [396, 121] width 383 height 72
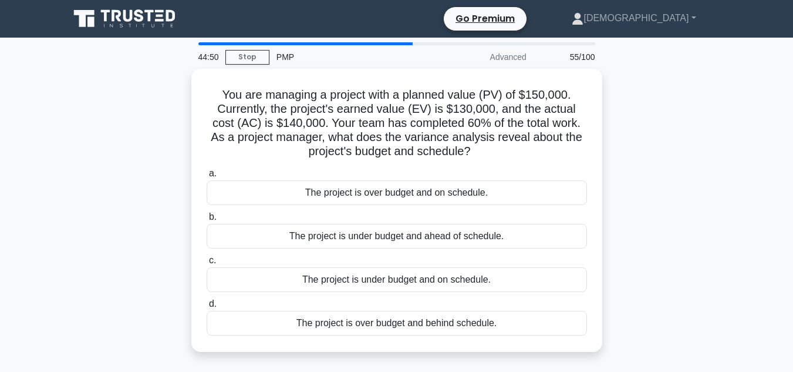
click at [669, 153] on div "You are managing a project with a planned value (PV) of $150,000. Currently, th…" at bounding box center [396, 217] width 669 height 297
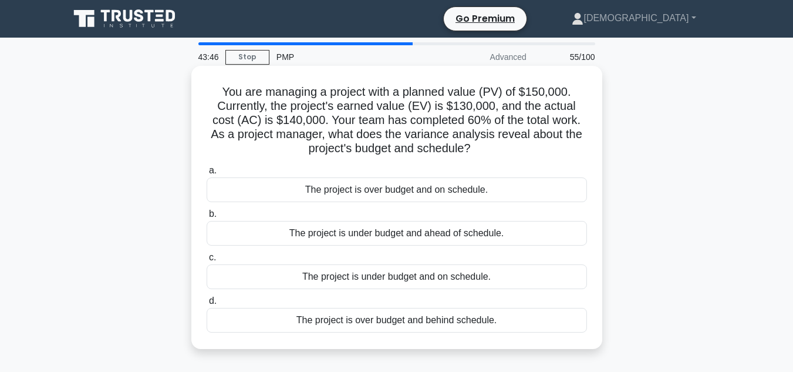
click at [481, 318] on div "The project is over budget and behind schedule." at bounding box center [397, 320] width 380 height 25
click at [207, 305] on input "d. The project is over budget and behind schedule." at bounding box center [207, 301] width 0 height 8
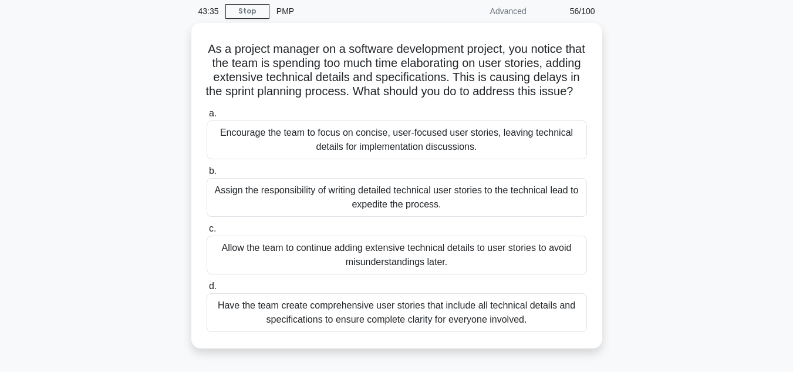
scroll to position [47, 0]
click at [689, 256] on div "As a project manager on a software development project, you notice that the tea…" at bounding box center [396, 191] width 669 height 339
click at [639, 265] on div "As a project manager on a software development project, you notice that the tea…" at bounding box center [396, 191] width 669 height 339
click at [741, 214] on main "42:17 Stop PMP Advanced 56/100 As a project manager on a software development p…" at bounding box center [396, 289] width 793 height 597
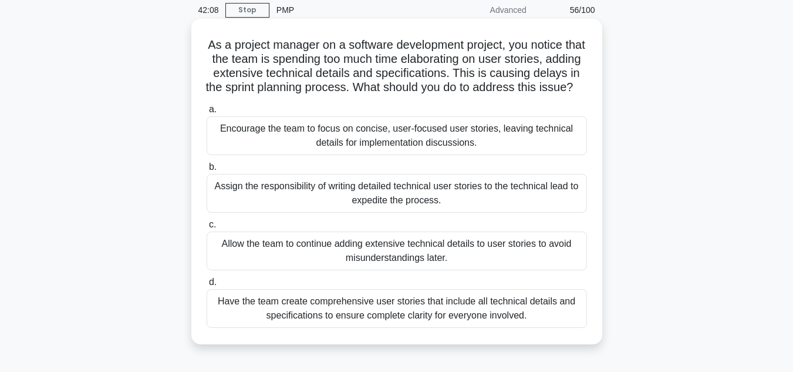
drag, startPoint x: 501, startPoint y: 70, endPoint x: 497, endPoint y: 102, distance: 31.5
click at [497, 95] on h5 "As a project manager on a software development project, you notice that the tea…" at bounding box center [396, 67] width 383 height 58
click at [544, 207] on div "Assign the responsibility of writing detailed technical user stories to the tec…" at bounding box center [397, 193] width 380 height 39
click at [207, 171] on input "b. Assign the responsibility of writing detailed technical user stories to the …" at bounding box center [207, 167] width 0 height 8
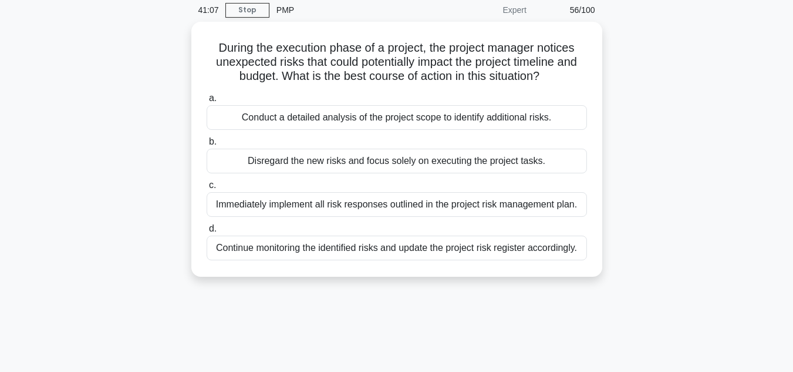
click at [680, 194] on div "During the execution phase of a project, the project manager notices unexpected…" at bounding box center [396, 156] width 669 height 269
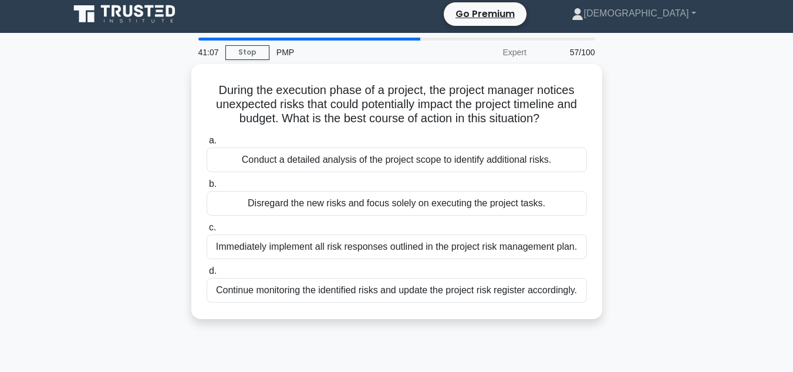
scroll to position [0, 0]
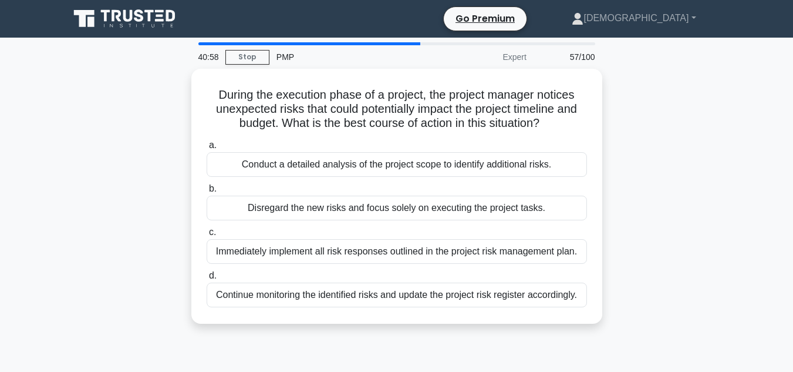
click at [678, 191] on div "During the execution phase of a project, the project manager notices unexpected…" at bounding box center [396, 203] width 669 height 269
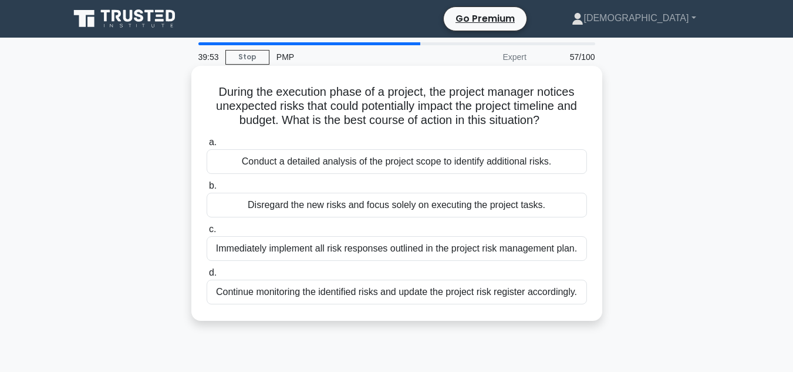
click at [523, 295] on div "Continue monitoring the identified risks and update the project risk register a…" at bounding box center [397, 291] width 380 height 25
click at [207, 277] on input "d. Continue monitoring the identified risks and update the project risk registe…" at bounding box center [207, 273] width 0 height 8
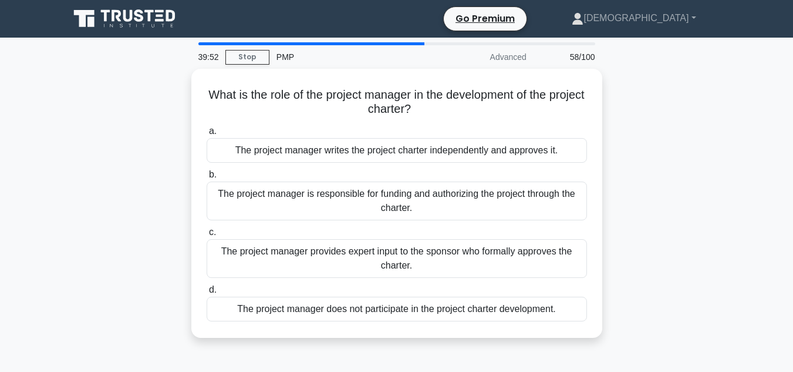
click at [644, 240] on div "What is the role of the project manager in the development of the project chart…" at bounding box center [396, 210] width 669 height 283
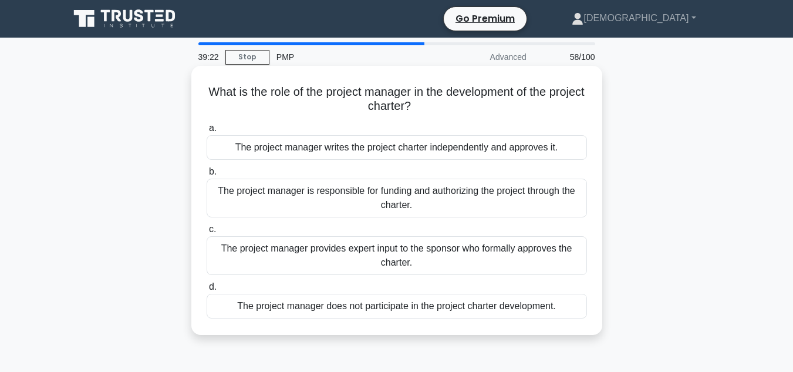
click at [567, 304] on div "The project manager does not participate in the project charter development." at bounding box center [397, 306] width 380 height 25
click at [207, 291] on input "d. The project manager does not participate in the project charter development." at bounding box center [207, 287] width 0 height 8
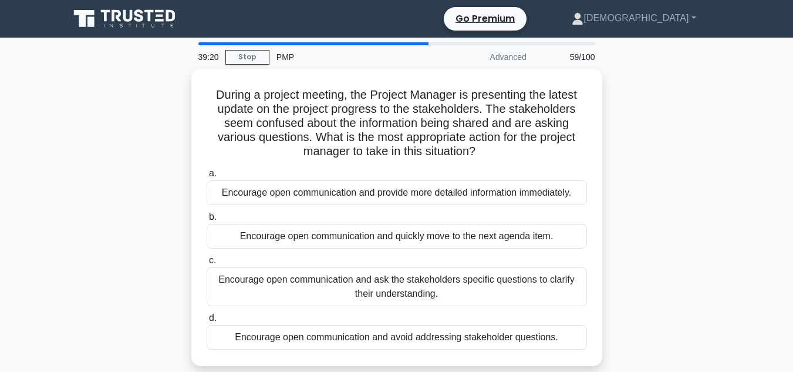
click at [663, 244] on div "During a project meeting, the Project Manager is presenting the latest update o…" at bounding box center [396, 224] width 669 height 311
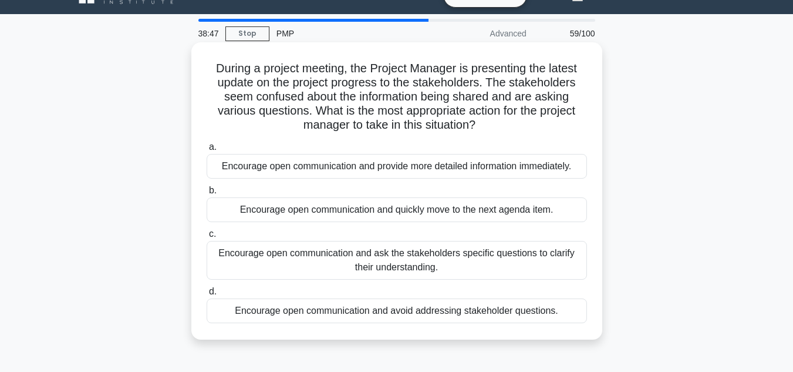
click at [520, 262] on div "Encourage open communication and ask the stakeholders specific questions to cla…" at bounding box center [397, 260] width 380 height 39
click at [207, 238] on input "c. Encourage open communication and ask the stakeholders specific questions to …" at bounding box center [207, 234] width 0 height 8
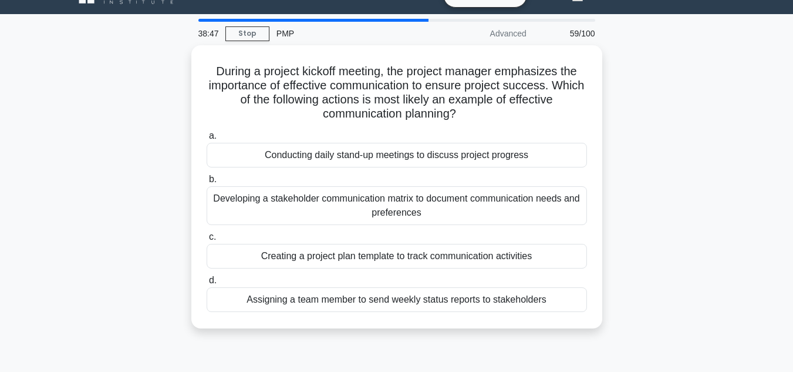
scroll to position [0, 0]
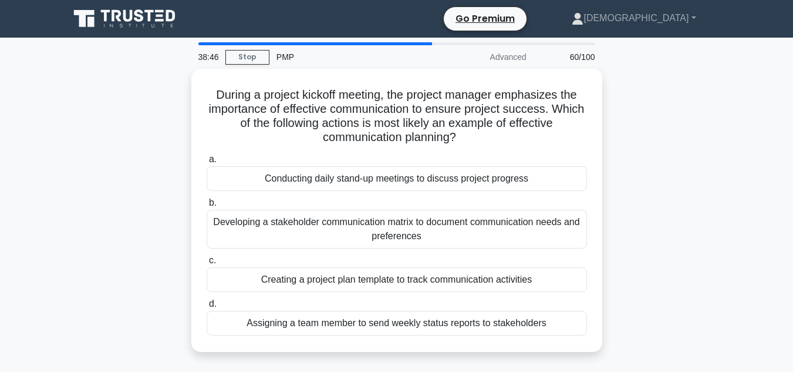
click at [680, 223] on div "During a project kickoff meeting, the project manager emphasizes the importance…" at bounding box center [396, 217] width 669 height 297
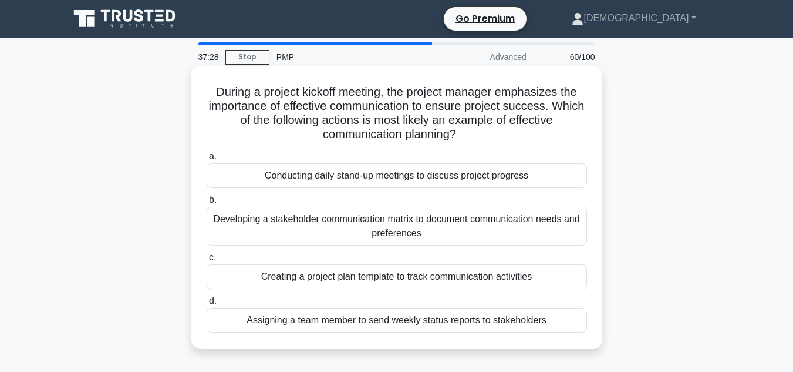
click at [432, 230] on div "Developing a stakeholder communication matrix to document communication needs a…" at bounding box center [397, 226] width 380 height 39
click at [207, 204] on input "b. Developing a stakeholder communication matrix to document communication need…" at bounding box center [207, 200] width 0 height 8
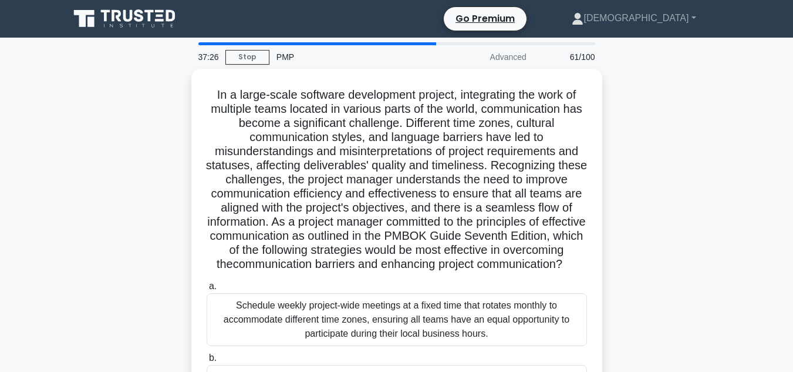
click at [705, 217] on div "In a large-scale software development project, integrating the work of multiple…" at bounding box center [396, 330] width 669 height 523
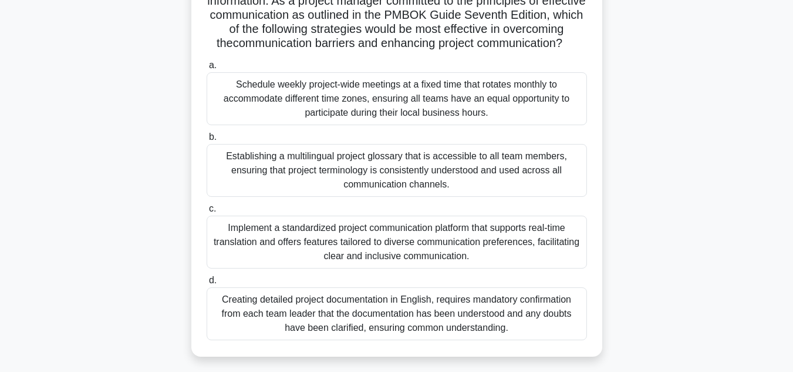
scroll to position [215, 0]
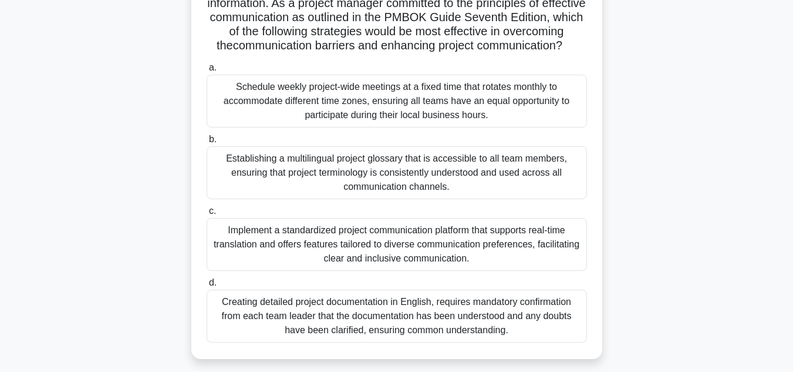
click at [436, 258] on div "Implement a standardized project communication platform that supports real-time…" at bounding box center [397, 244] width 380 height 53
click at [207, 215] on input "c. Implement a standardized project communication platform that supports real-t…" at bounding box center [207, 211] width 0 height 8
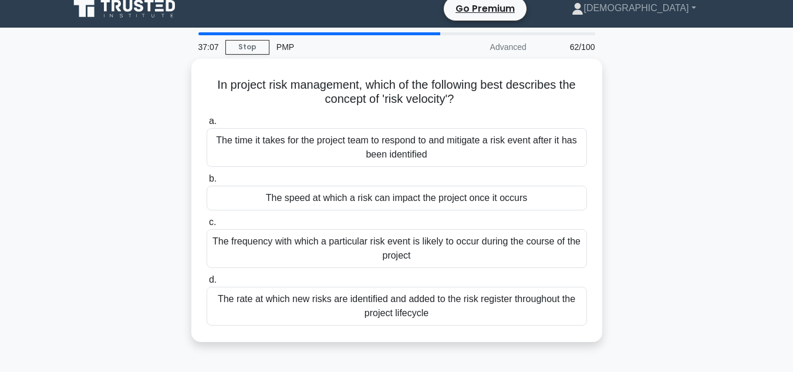
scroll to position [0, 0]
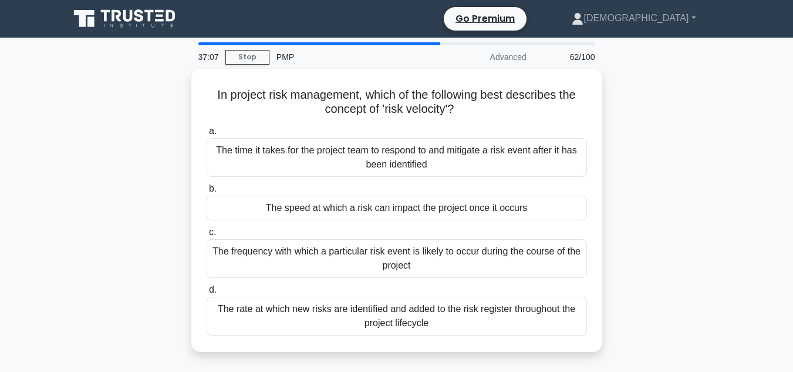
click at [703, 205] on div "In project risk management, which of the following best describes the concept o…" at bounding box center [396, 217] width 669 height 297
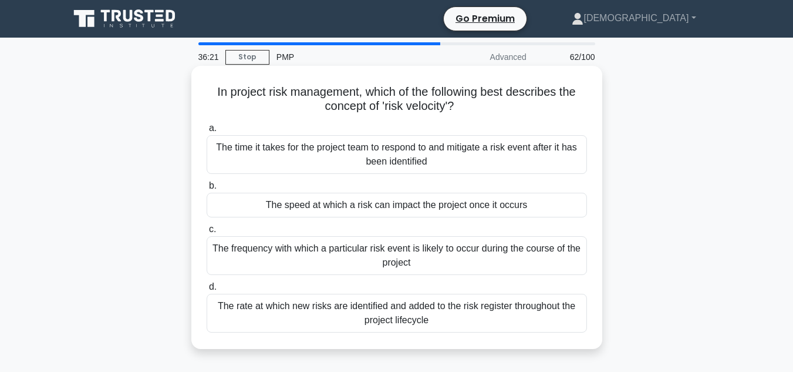
click at [520, 298] on div "The rate at which new risks are identified and added to the risk register throu…" at bounding box center [397, 313] width 380 height 39
click at [207, 291] on input "d. The rate at which new risks are identified and added to the risk register th…" at bounding box center [207, 287] width 0 height 8
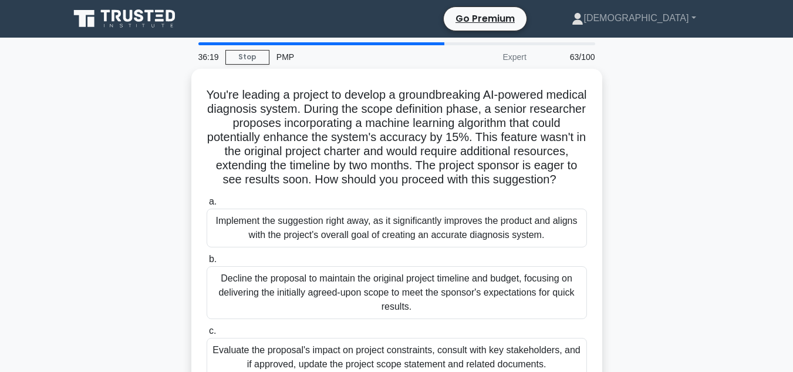
click at [758, 169] on main "36:19 Stop PMP Expert 63/100 You're leading a project to develop a groundbreaki…" at bounding box center [396, 336] width 793 height 597
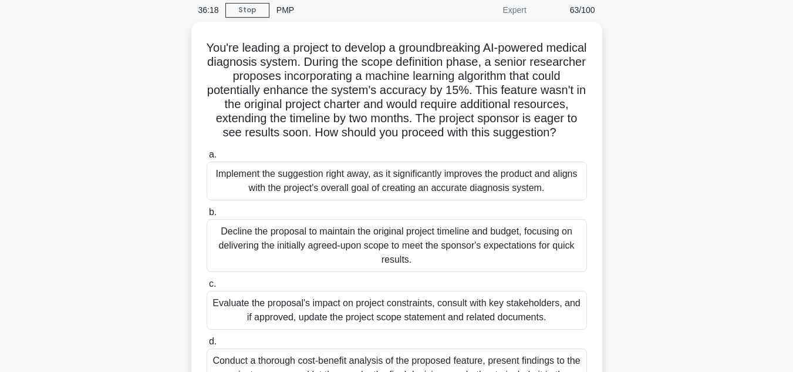
scroll to position [70, 0]
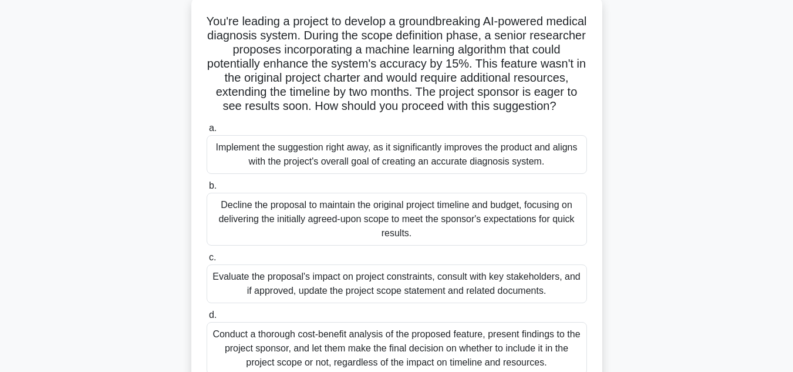
click at [359, 294] on div "Evaluate the proposal's impact on project constraints, consult with key stakeho…" at bounding box center [397, 283] width 380 height 39
click at [207, 261] on input "c. Evaluate the proposal's impact on project constraints, consult with key stak…" at bounding box center [207, 258] width 0 height 8
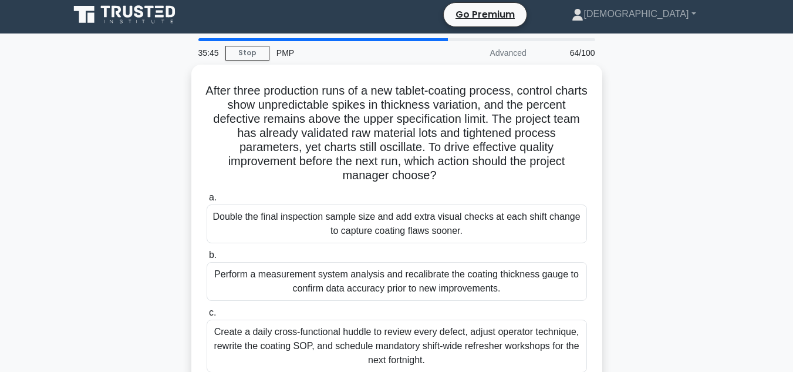
scroll to position [0, 0]
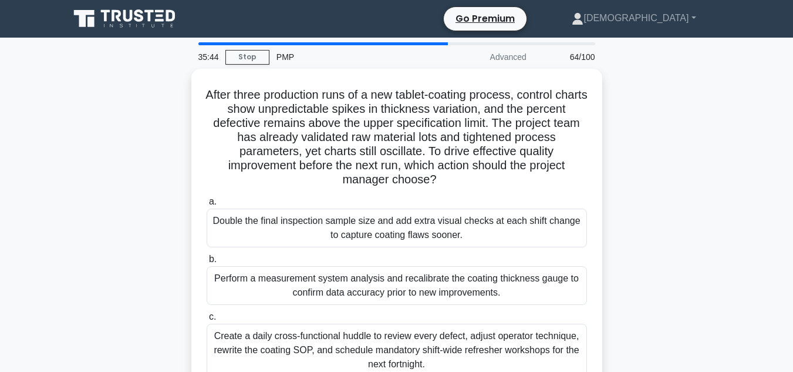
drag, startPoint x: 743, startPoint y: 325, endPoint x: 703, endPoint y: 272, distance: 66.3
click at [703, 272] on main "35:44 Stop PMP Advanced 64/100 After three production runs of a new tablet-coat…" at bounding box center [396, 336] width 793 height 597
click at [703, 272] on div "After three production runs of a new tablet-coating process, control charts sho…" at bounding box center [396, 267] width 669 height 396
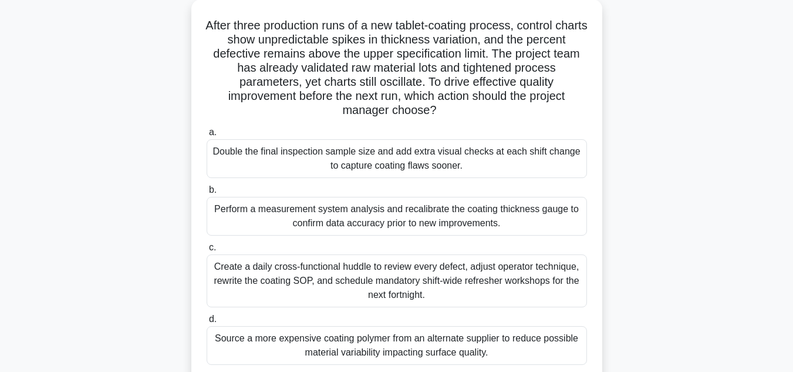
scroll to position [70, 0]
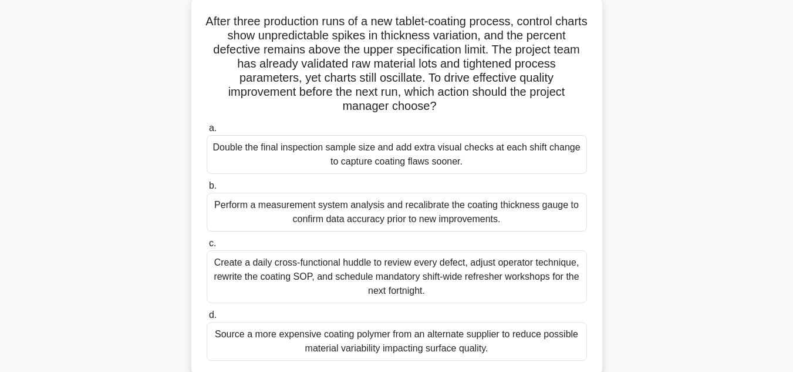
click at [412, 214] on div "Perform a measurement system analysis and recalibrate the coating thickness gau…" at bounding box center [397, 212] width 380 height 39
click at [207, 190] on input "b. Perform a measurement system analysis and recalibrate the coating thickness …" at bounding box center [207, 186] width 0 height 8
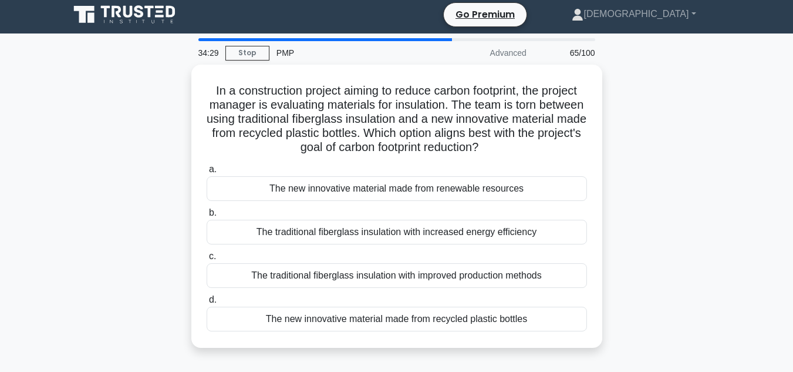
scroll to position [0, 0]
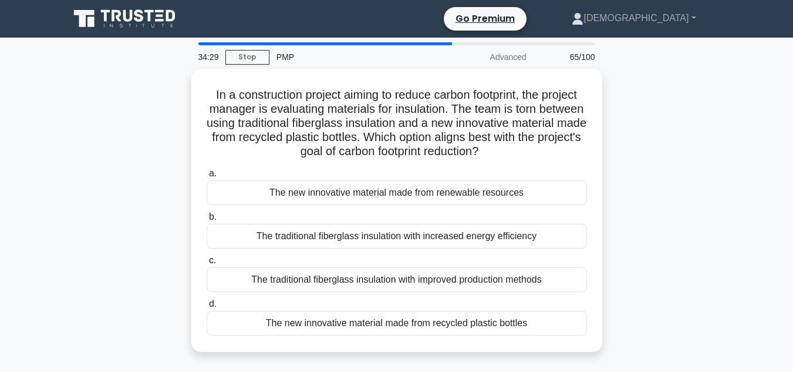
click at [121, 203] on div "In a construction project aiming to reduce carbon footprint, the project manage…" at bounding box center [396, 217] width 669 height 297
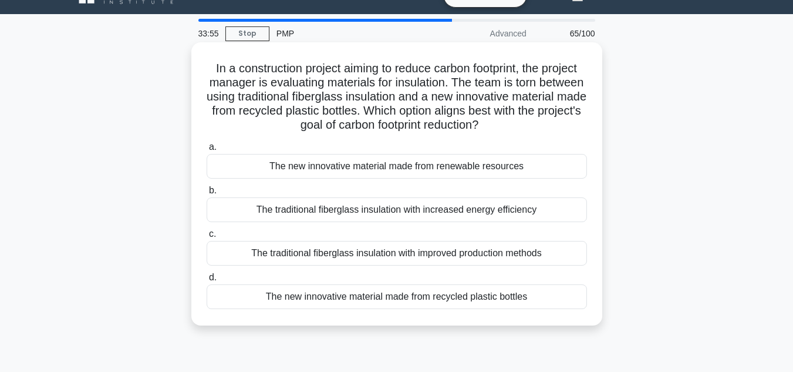
click at [332, 289] on div "The new innovative material made from recycled plastic bottles" at bounding box center [397, 296] width 380 height 25
click at [207, 281] on input "d. The new innovative material made from recycled plastic bottles" at bounding box center [207, 278] width 0 height 8
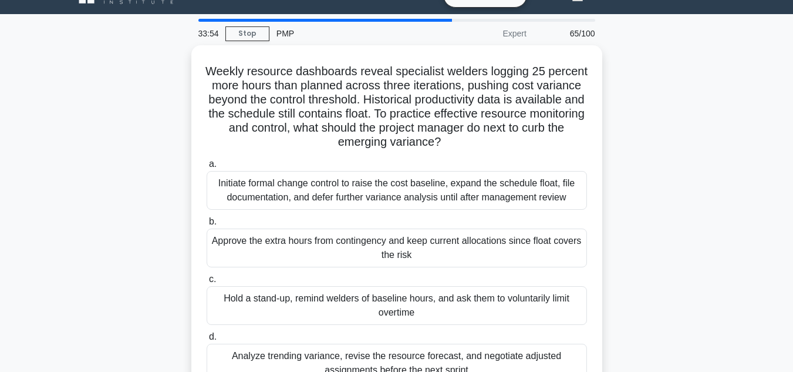
scroll to position [0, 0]
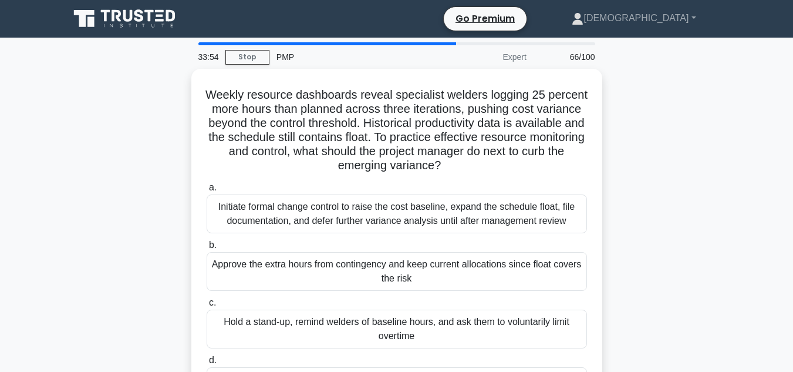
click at [78, 161] on div "Weekly resource dashboards reveal specialist welders logging 25 percent more ho…" at bounding box center [396, 253] width 669 height 368
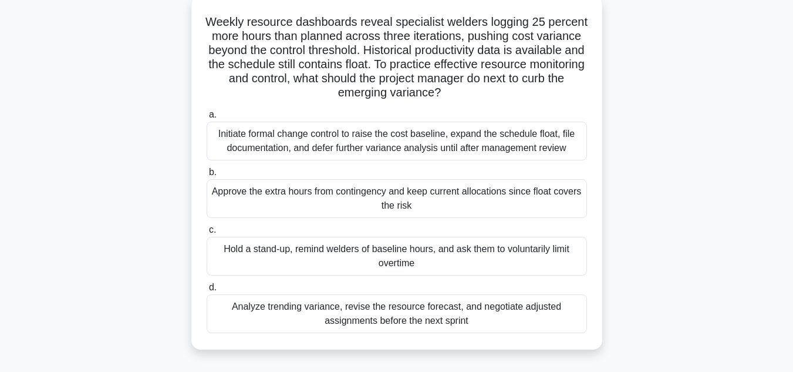
scroll to position [70, 0]
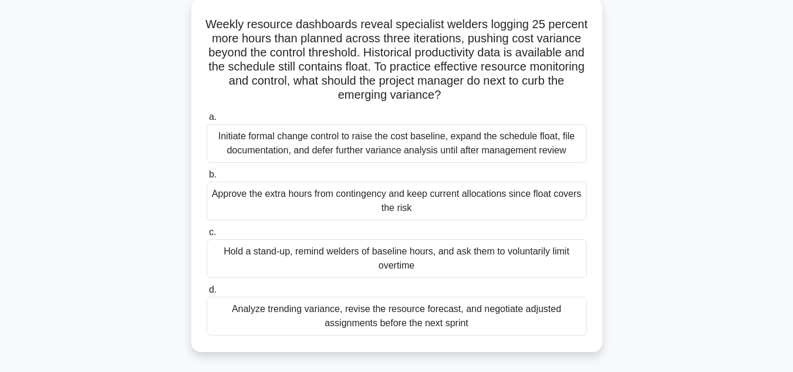
click at [78, 161] on div "Weekly resource dashboards reveal specialist welders logging 25 percent more ho…" at bounding box center [396, 182] width 669 height 368
click at [169, 159] on div "Weekly resource dashboards reveal specialist welders logging 25 percent more ho…" at bounding box center [396, 182] width 669 height 368
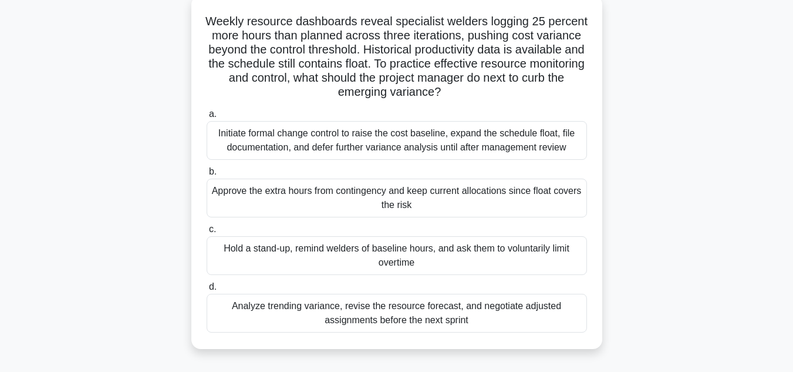
click at [500, 146] on div "Initiate formal change control to raise the cost baseline, expand the schedule …" at bounding box center [397, 140] width 380 height 39
click at [207, 118] on input "a. Initiate formal change control to raise the cost baseline, expand the schedu…" at bounding box center [207, 114] width 0 height 8
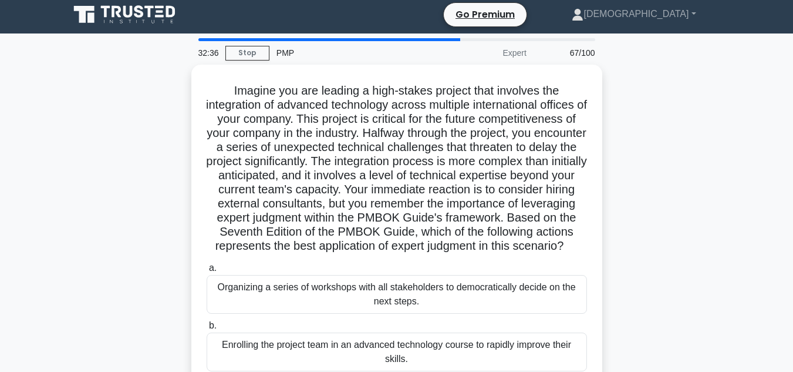
scroll to position [0, 0]
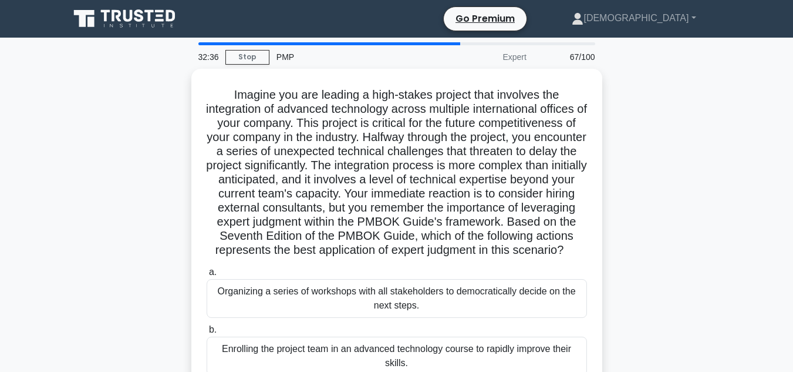
click at [683, 209] on div "Imagine you are leading a high-stakes project that involves the integration of …" at bounding box center [396, 295] width 669 height 452
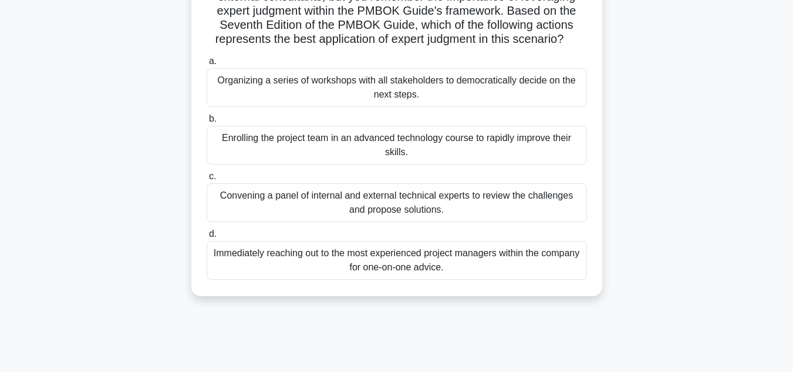
scroll to position [211, 0]
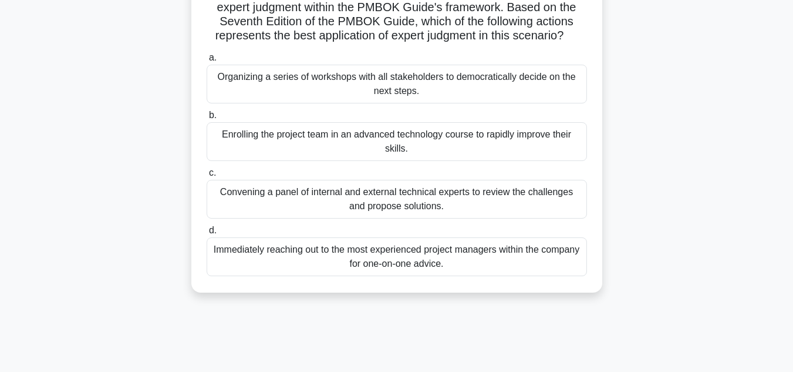
click at [486, 216] on div "Convening a panel of internal and external technical experts to review the chal…" at bounding box center [397, 199] width 380 height 39
click at [207, 177] on input "c. Convening a panel of internal and external technical experts to review the c…" at bounding box center [207, 173] width 0 height 8
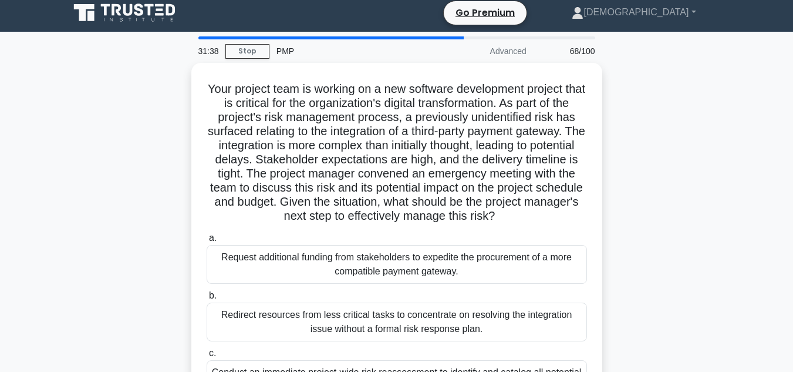
scroll to position [0, 0]
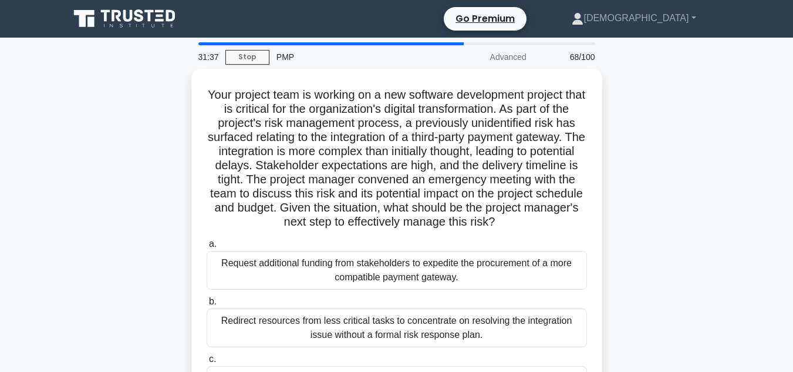
click at [698, 190] on div "Your project team is working on a new software development project that is crit…" at bounding box center [396, 281] width 669 height 424
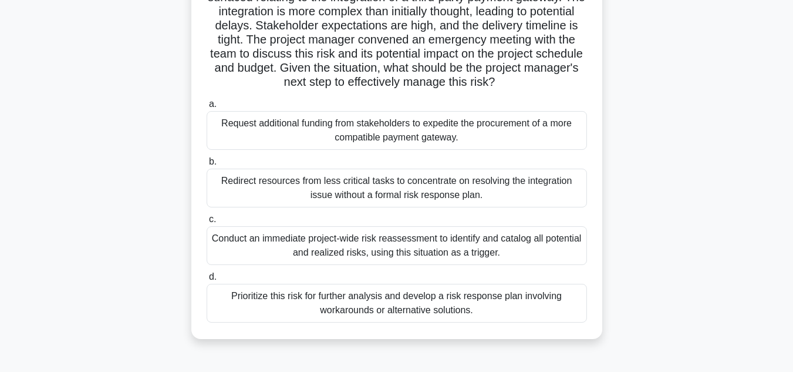
scroll to position [141, 0]
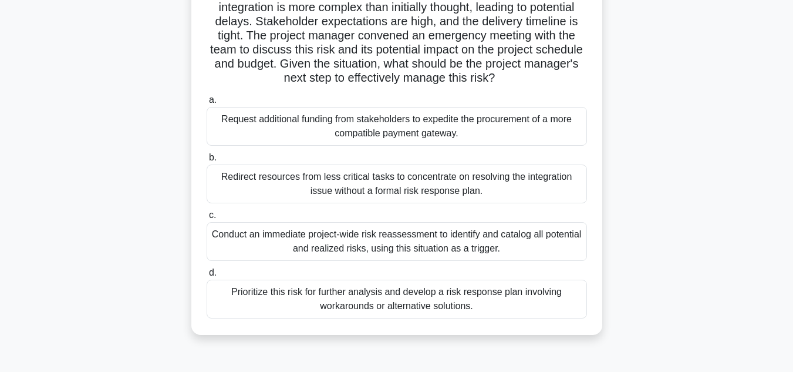
click at [481, 309] on div "Prioritize this risk for further analysis and develop a risk response plan invo…" at bounding box center [397, 298] width 380 height 39
click at [207, 277] on input "d. Prioritize this risk for further analysis and develop a risk response plan i…" at bounding box center [207, 273] width 0 height 8
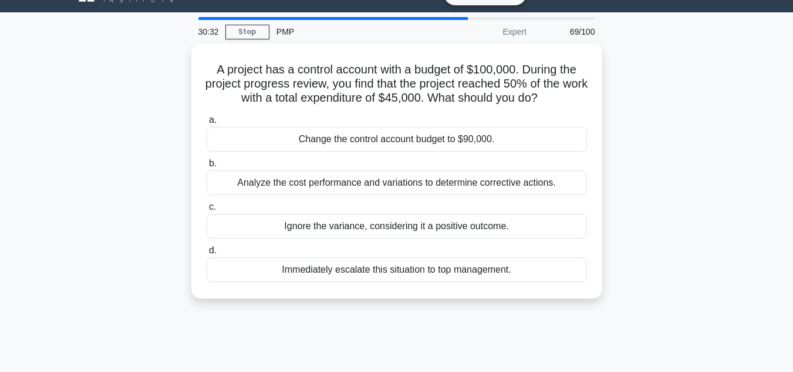
scroll to position [0, 0]
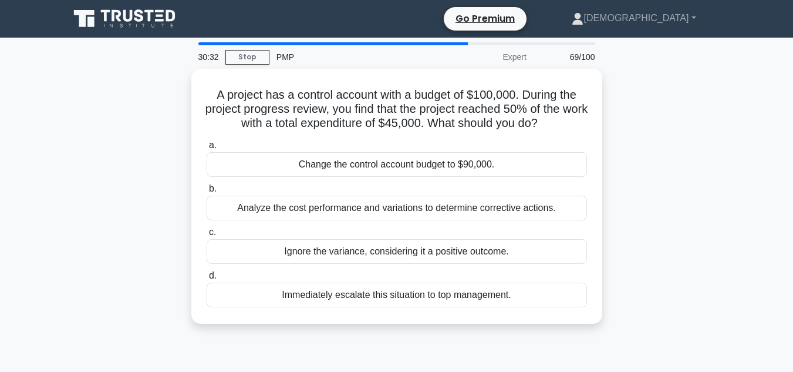
click at [651, 253] on div "A project has a control account with a budget of $100,000. During the project p…" at bounding box center [396, 203] width 669 height 269
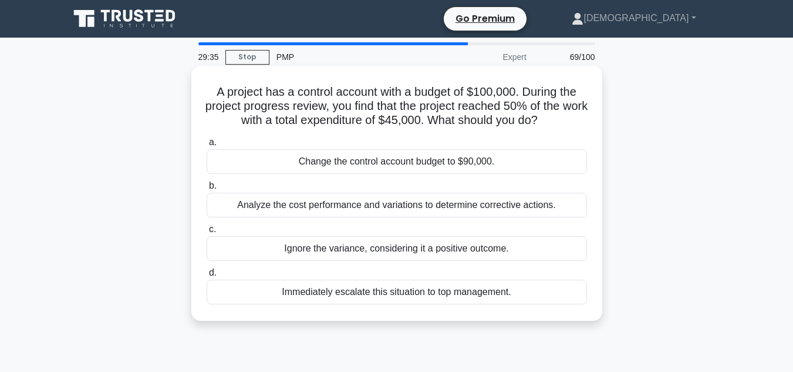
click at [544, 210] on div "Analyze the cost performance and variations to determine corrective actions." at bounding box center [397, 205] width 380 height 25
click at [207, 190] on input "b. Analyze the cost performance and variations to determine corrective actions." at bounding box center [207, 186] width 0 height 8
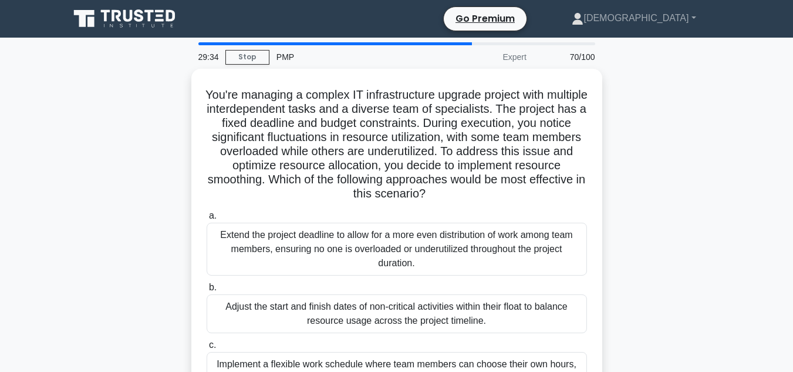
click at [629, 222] on div "You're managing a complex IT infrastructure upgrade project with multiple inter…" at bounding box center [396, 288] width 669 height 438
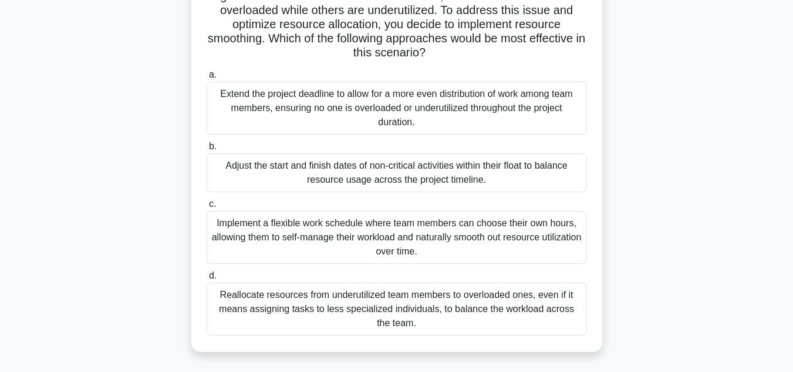
scroll to position [117, 0]
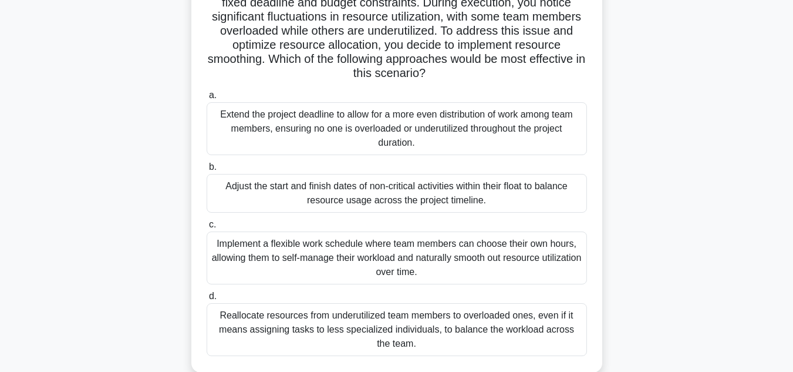
click at [489, 196] on div "Adjust the start and finish dates of non-critical activities within their float…" at bounding box center [397, 193] width 380 height 39
click at [207, 171] on input "b. Adjust the start and finish dates of non-critical activities within their fl…" at bounding box center [207, 167] width 0 height 8
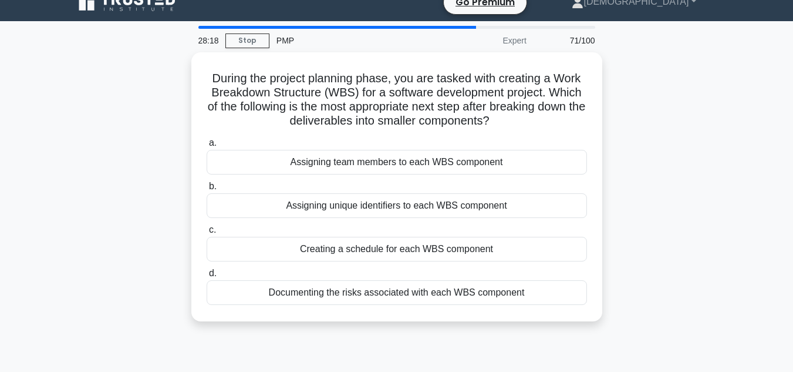
scroll to position [0, 0]
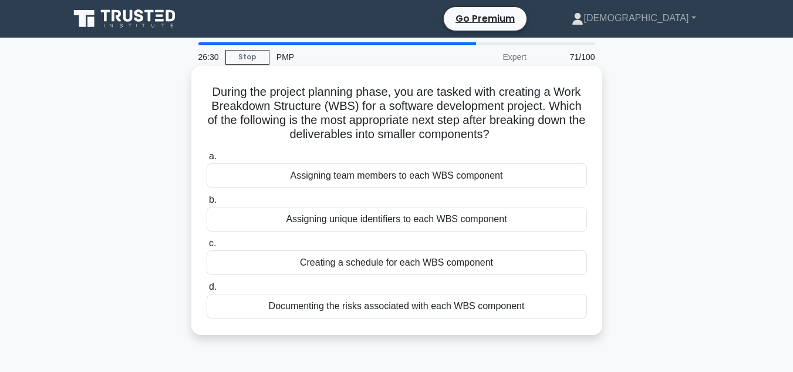
click at [513, 221] on div "Assigning unique identifiers to each WBS component" at bounding box center [397, 219] width 380 height 25
click at [207, 204] on input "b. Assigning unique identifiers to each WBS component" at bounding box center [207, 200] width 0 height 8
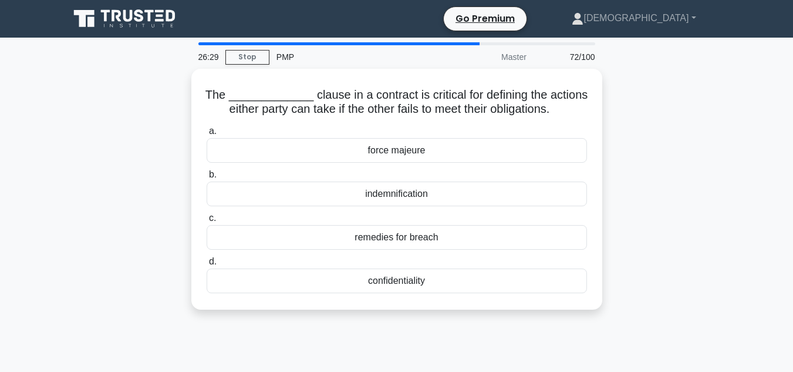
click at [626, 210] on div "The _____________ clause in a contract is critical for defining the actions eit…" at bounding box center [396, 196] width 669 height 255
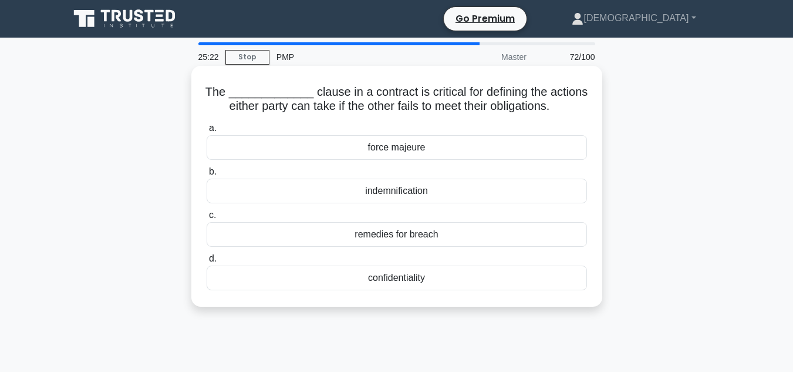
click at [543, 201] on div "indemnification" at bounding box center [397, 190] width 380 height 25
click at [207, 176] on input "b. indemnification" at bounding box center [207, 172] width 0 height 8
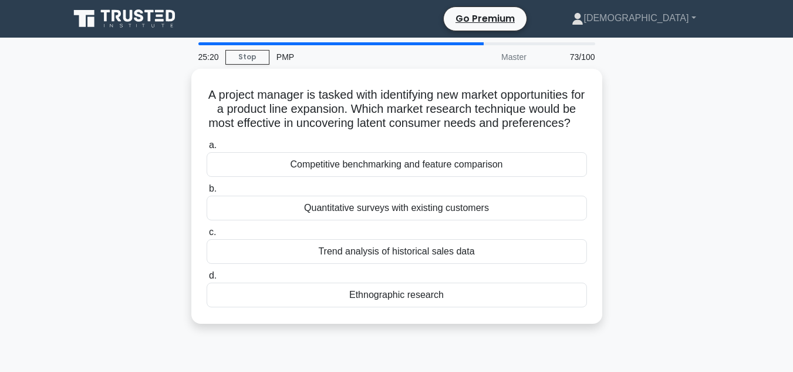
click at [690, 201] on div "A project manager is tasked with identifying new market opportunities for a pro…" at bounding box center [396, 203] width 669 height 269
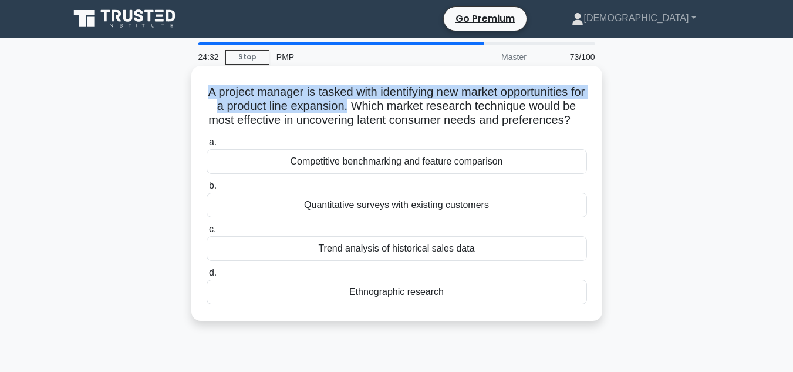
drag, startPoint x: 210, startPoint y: 93, endPoint x: 363, endPoint y: 102, distance: 153.5
click at [363, 102] on h5 "A project manager is tasked with identifying new market opportunities for a pro…" at bounding box center [396, 106] width 383 height 43
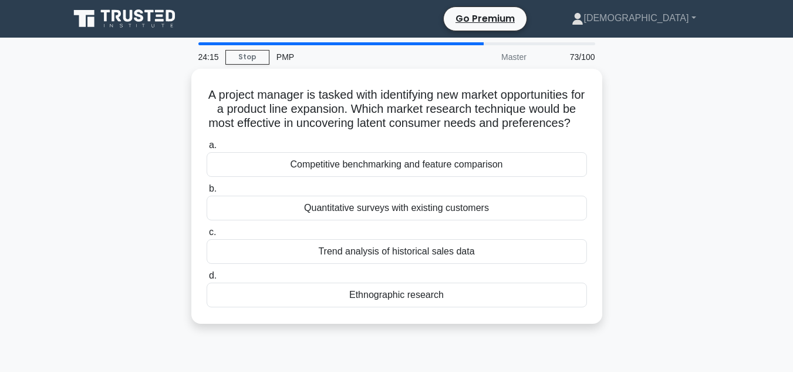
click at [622, 187] on div "A project manager is tasked with identifying new market opportunities for a pro…" at bounding box center [396, 203] width 669 height 269
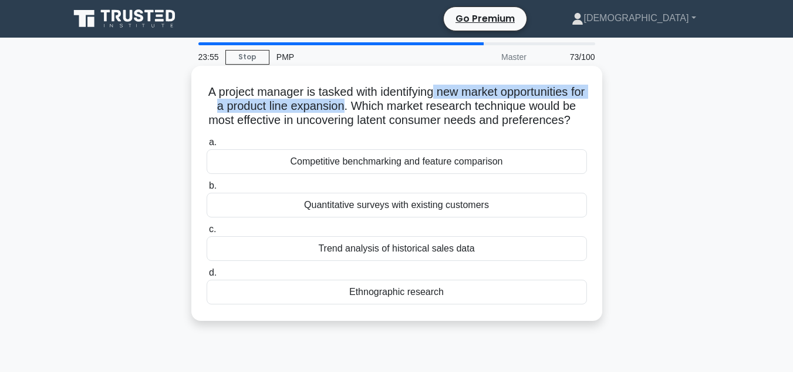
drag, startPoint x: 360, startPoint y: 105, endPoint x: 444, endPoint y: 90, distance: 85.8
click at [444, 90] on h5 "A project manager is tasked with identifying new market opportunities for a pro…" at bounding box center [396, 106] width 383 height 43
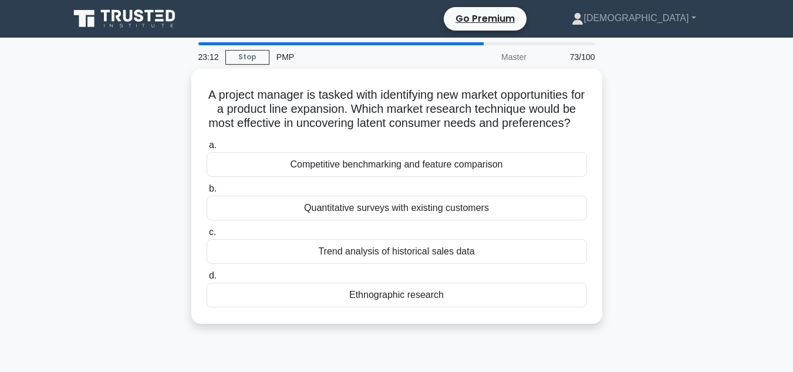
click at [688, 233] on div "A project manager is tasked with identifying new market opportunities for a pro…" at bounding box center [396, 203] width 669 height 269
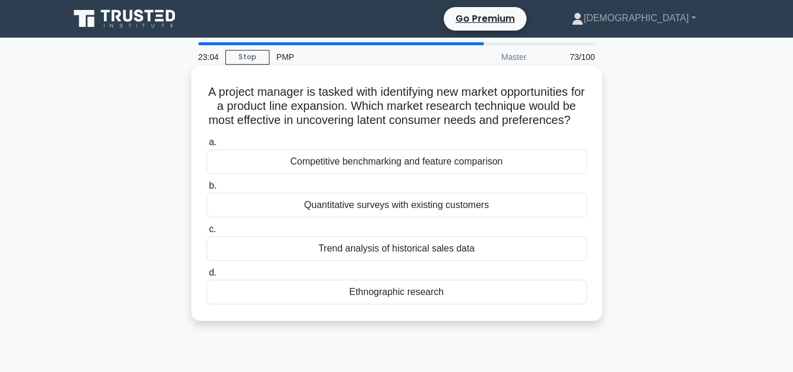
click at [403, 304] on div "Ethnographic research" at bounding box center [397, 291] width 380 height 25
click at [207, 277] on input "d. Ethnographic research" at bounding box center [207, 273] width 0 height 8
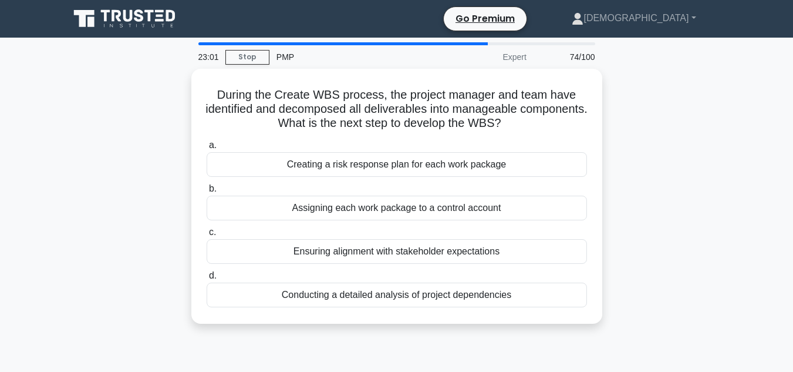
click at [705, 170] on div "During the Create WBS process, the project manager and team have identified and…" at bounding box center [396, 203] width 669 height 269
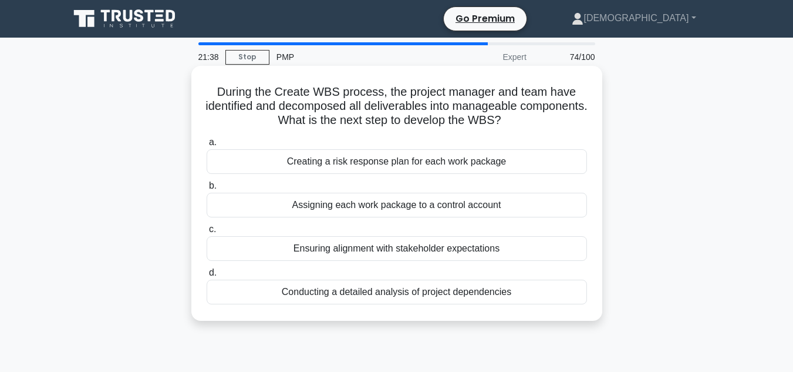
click at [483, 245] on div "Ensuring alignment with stakeholder expectations" at bounding box center [397, 248] width 380 height 25
click at [207, 233] on input "c. Ensuring alignment with stakeholder expectations" at bounding box center [207, 229] width 0 height 8
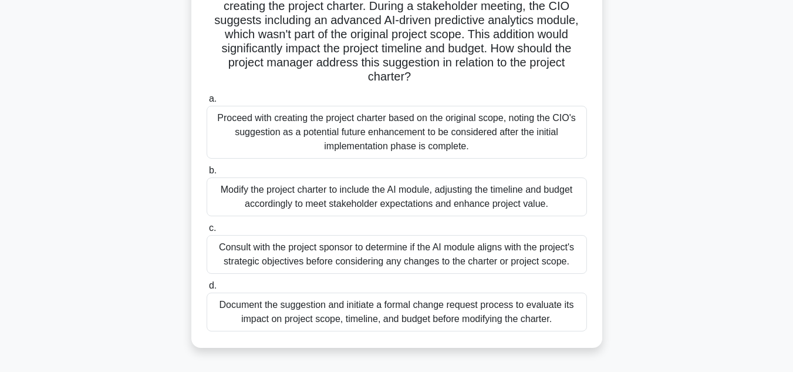
scroll to position [117, 0]
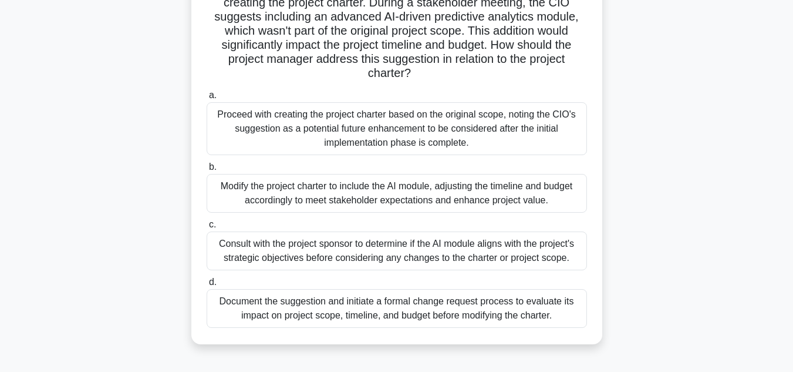
click at [555, 303] on div "Document the suggestion and initiate a formal change request process to evaluat…" at bounding box center [397, 308] width 380 height 39
click at [207, 286] on input "d. Document the suggestion and initiate a formal change request process to eval…" at bounding box center [207, 282] width 0 height 8
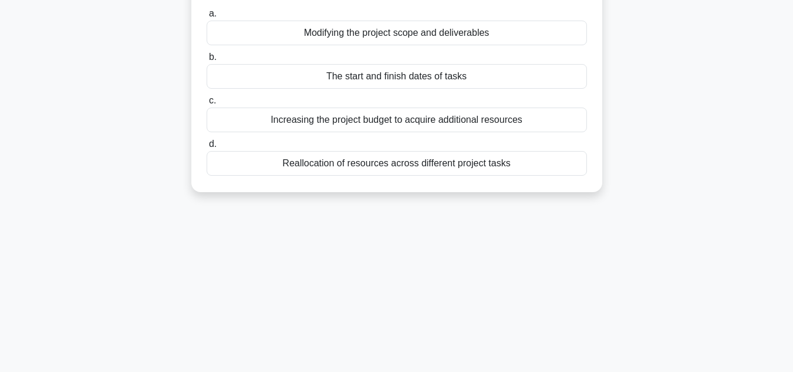
click at [665, 196] on div "When applying resource leveling to a project schedule, which of the following i…" at bounding box center [396, 78] width 669 height 255
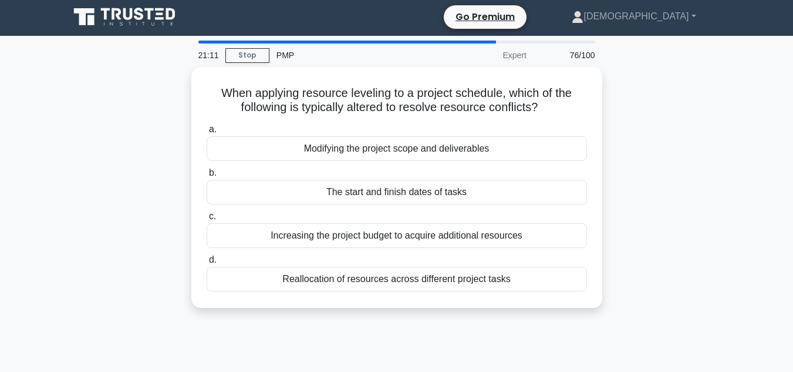
click at [665, 196] on div "When applying resource leveling to a project schedule, which of the following i…" at bounding box center [396, 194] width 669 height 255
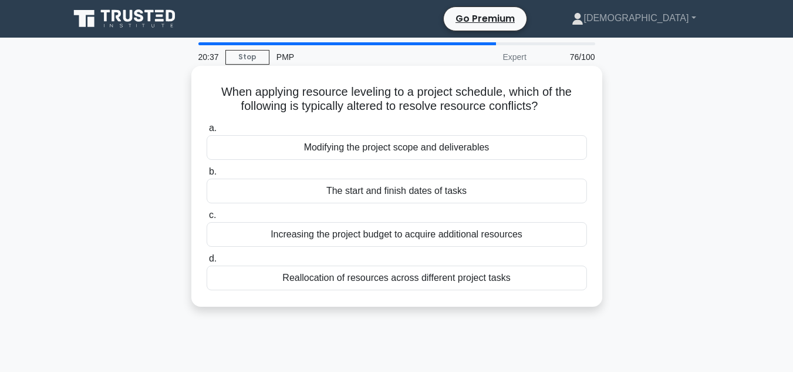
click at [548, 274] on div "Reallocation of resources across different project tasks" at bounding box center [397, 277] width 380 height 25
click at [207, 262] on input "d. Reallocation of resources across different project tasks" at bounding box center [207, 259] width 0 height 8
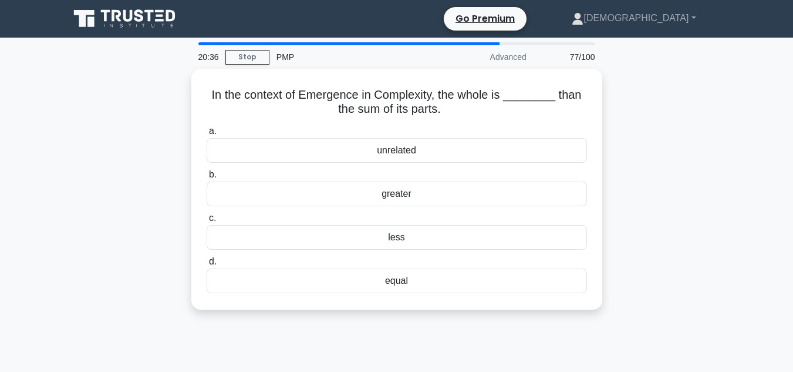
click at [661, 170] on div "In the context of Emergence in Complexity, the whole is ________ than the sum o…" at bounding box center [396, 196] width 669 height 255
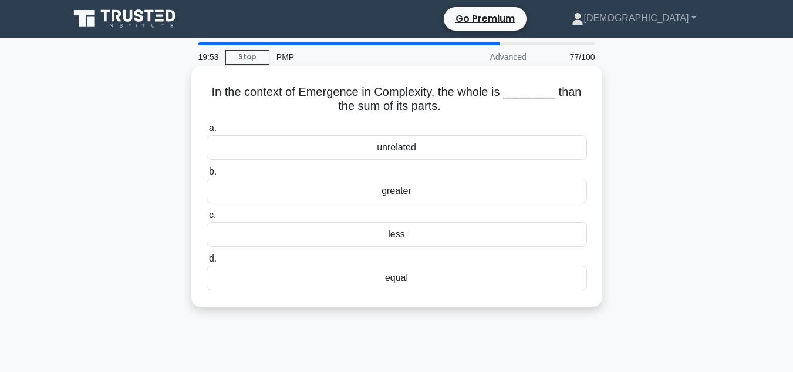
click at [554, 188] on div "greater" at bounding box center [397, 190] width 380 height 25
click at [207, 176] on input "b. greater" at bounding box center [207, 172] width 0 height 8
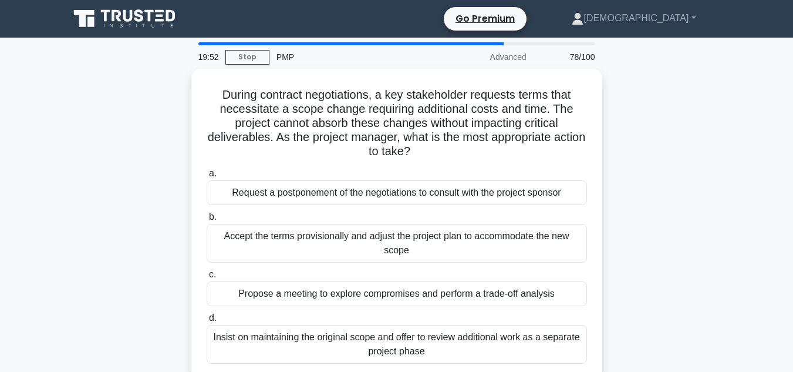
click at [649, 162] on div "During contract negotiations, a key stakeholder requests terms that necessitate…" at bounding box center [396, 231] width 669 height 325
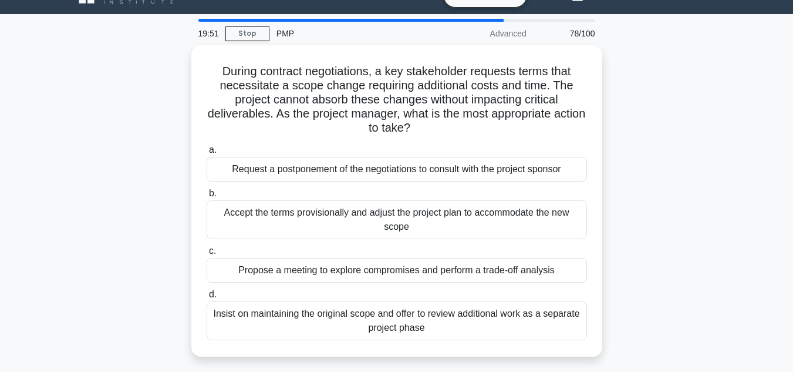
scroll to position [47, 0]
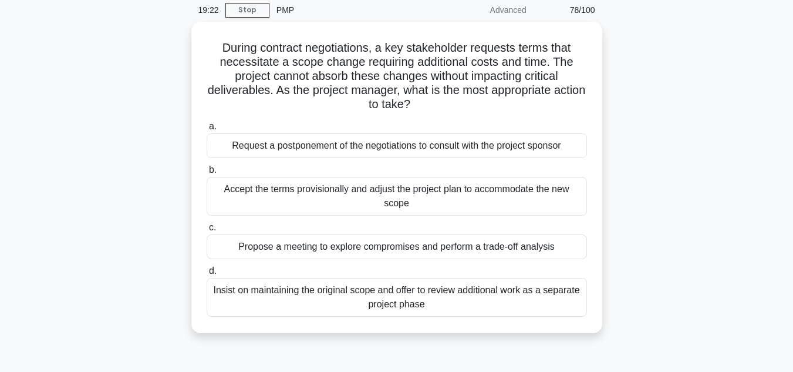
click at [630, 102] on div "During contract negotiations, a key stakeholder requests terms that necessitate…" at bounding box center [396, 184] width 669 height 325
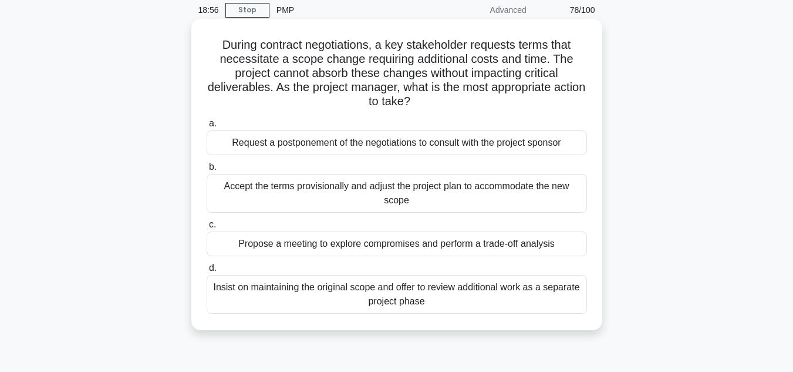
click at [266, 288] on div "Insist on maintaining the original scope and offer to review additional work as…" at bounding box center [397, 294] width 380 height 39
click at [207, 272] on input "d. Insist on maintaining the original scope and offer to review additional work…" at bounding box center [207, 268] width 0 height 8
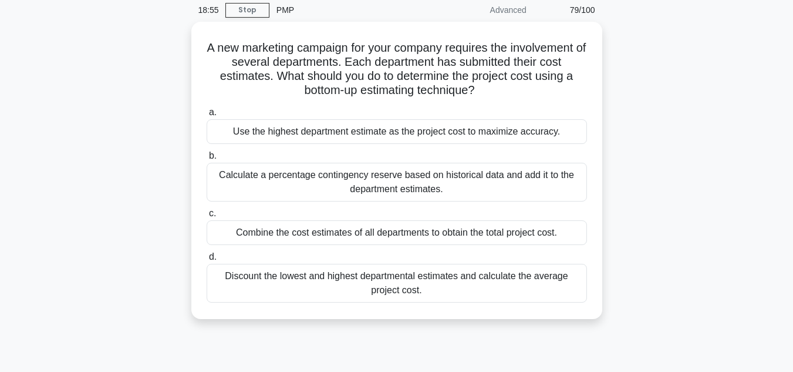
scroll to position [0, 0]
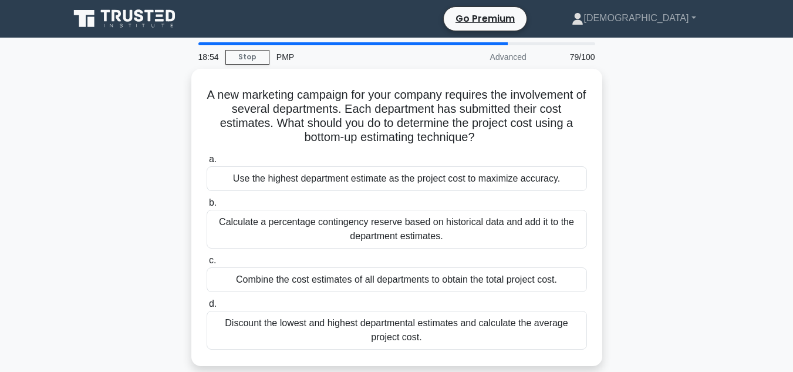
click at [143, 248] on div "A new marketing campaign for your company requires the involvement of several d…" at bounding box center [396, 224] width 669 height 311
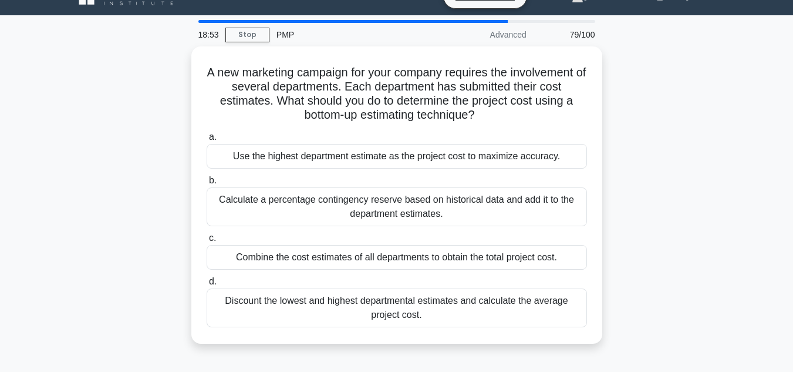
scroll to position [23, 0]
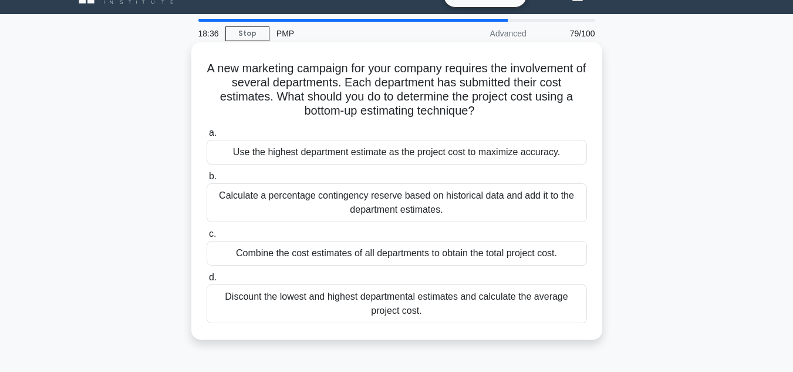
click at [269, 252] on div "Combine the cost estimates of all departments to obtain the total project cost." at bounding box center [397, 253] width 380 height 25
click at [207, 238] on input "c. Combine the cost estimates of all departments to obtain the total project co…" at bounding box center [207, 234] width 0 height 8
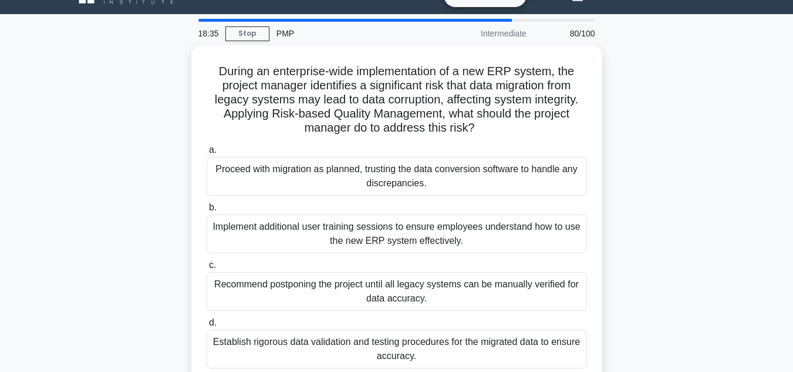
scroll to position [0, 0]
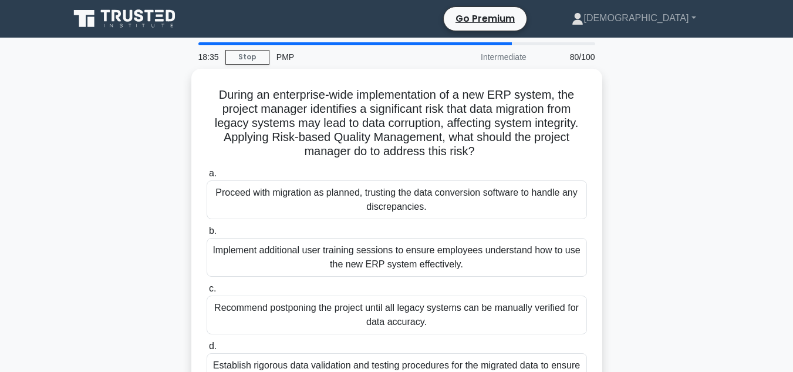
click at [126, 188] on div "During an enterprise-wide implementation of a new ERP system, the project manag…" at bounding box center [396, 245] width 669 height 353
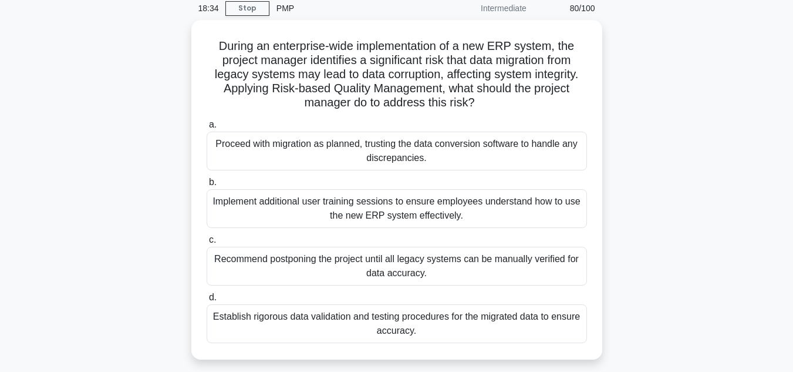
scroll to position [70, 0]
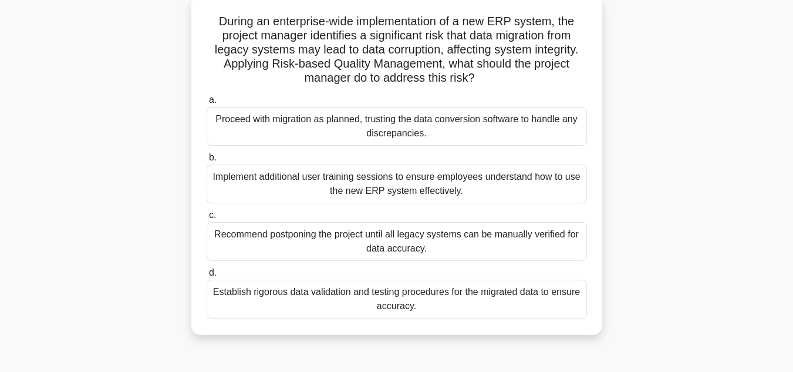
click at [214, 308] on div "Establish rigorous data validation and testing procedures for the migrated data…" at bounding box center [397, 298] width 380 height 39
click at [207, 277] on input "d. Establish rigorous data validation and testing procedures for the migrated d…" at bounding box center [207, 273] width 0 height 8
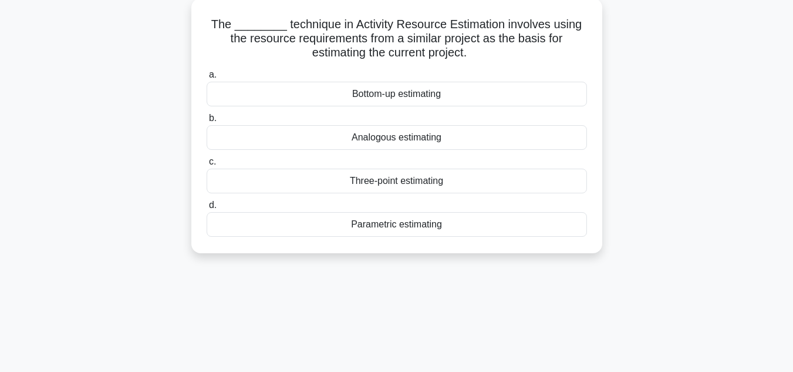
scroll to position [0, 0]
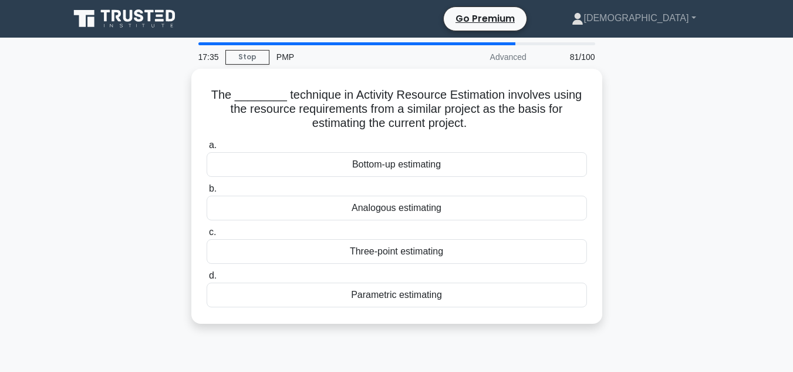
click at [136, 230] on div "The ________ technique in Activity Resource Estimation involves using the resou…" at bounding box center [396, 203] width 669 height 269
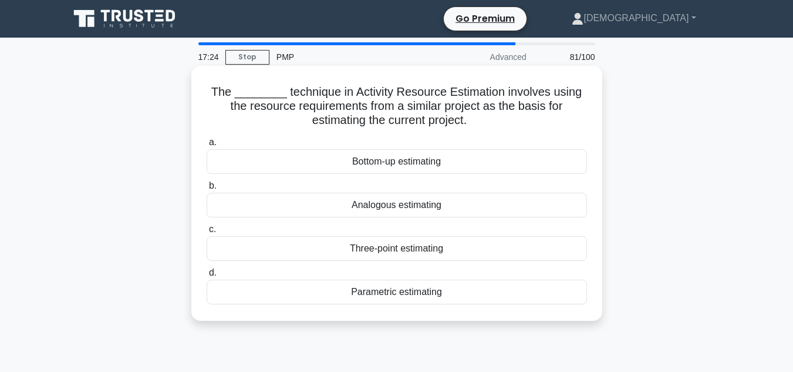
click at [360, 207] on div "Analogous estimating" at bounding box center [397, 205] width 380 height 25
click at [207, 190] on input "b. Analogous estimating" at bounding box center [207, 186] width 0 height 8
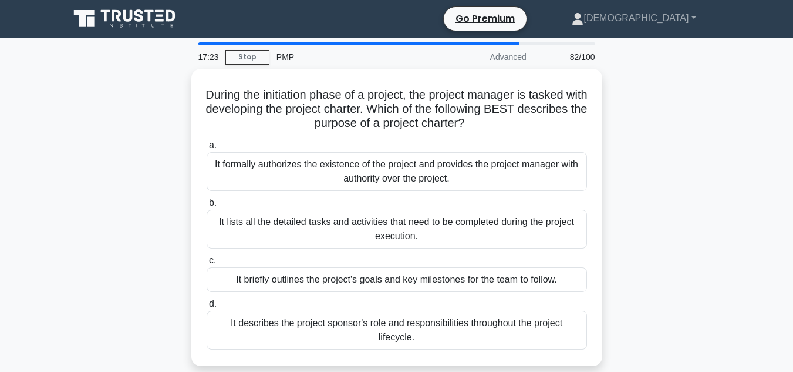
click at [66, 210] on div "During the initiation phase of a project, the project manager is tasked with de…" at bounding box center [396, 224] width 669 height 311
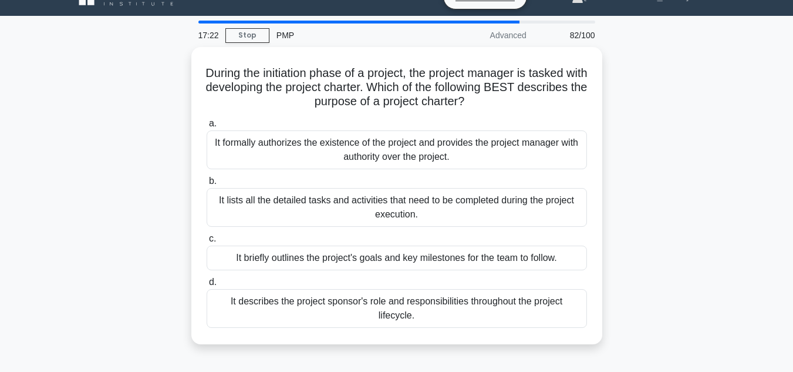
scroll to position [23, 0]
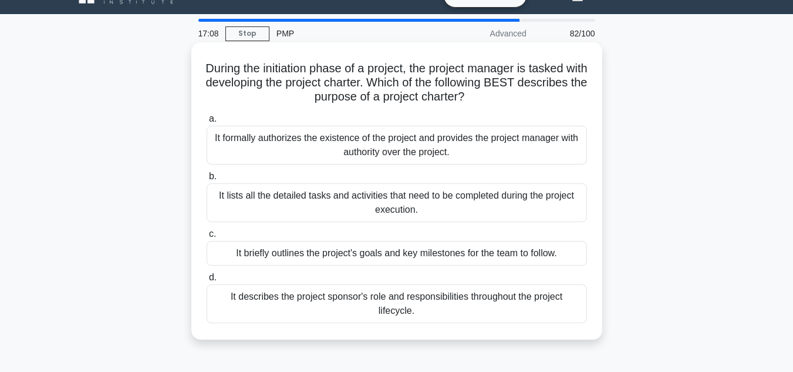
click at [264, 139] on div "It formally authorizes the existence of the project and provides the project ma…" at bounding box center [397, 145] width 380 height 39
click at [207, 123] on input "a. It formally authorizes the existence of the project and provides the project…" at bounding box center [207, 119] width 0 height 8
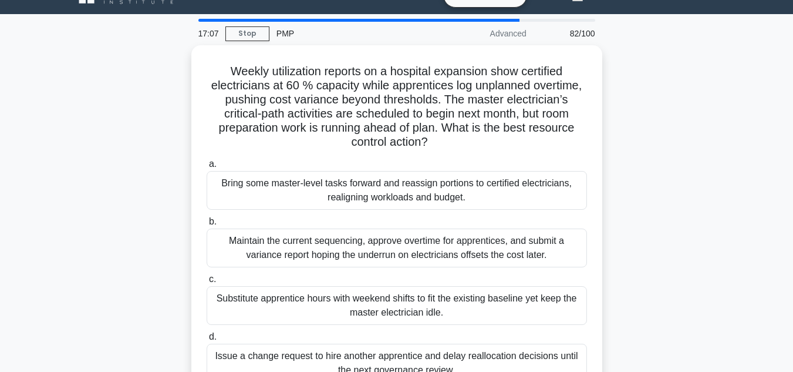
scroll to position [0, 0]
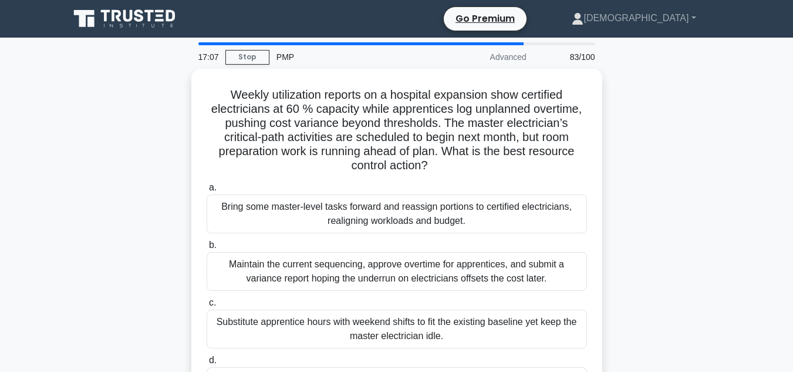
click at [104, 186] on div "Weekly utilization reports on a hospital expansion show certified electricians …" at bounding box center [396, 253] width 669 height 368
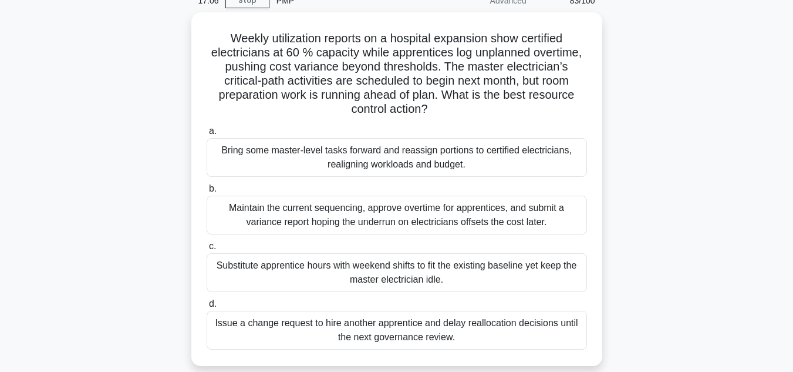
scroll to position [70, 0]
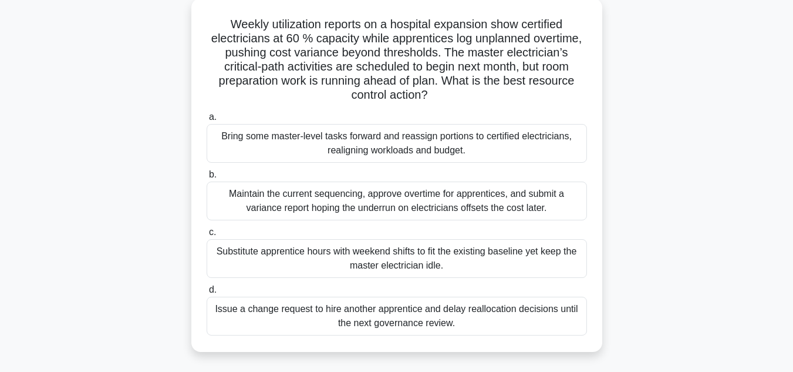
click at [104, 186] on div "Weekly utilization reports on a hospital expansion show certified electricians …" at bounding box center [396, 182] width 669 height 368
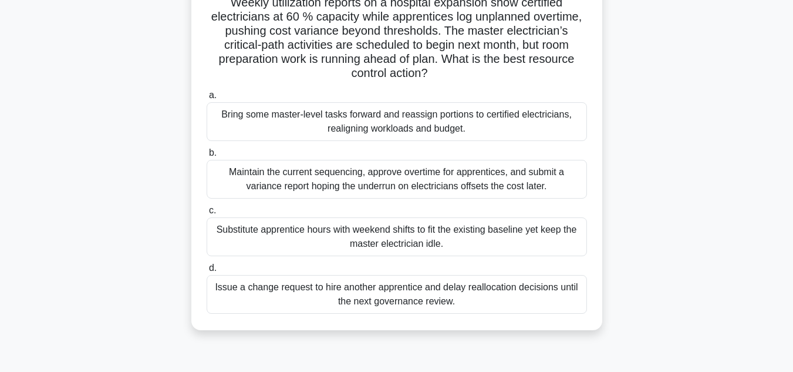
scroll to position [94, 0]
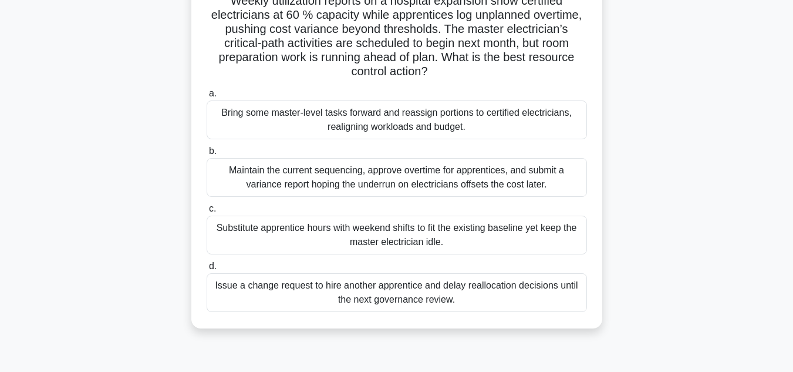
click at [135, 177] on div "Weekly utilization reports on a hospital expansion show certified electricians …" at bounding box center [396, 159] width 669 height 368
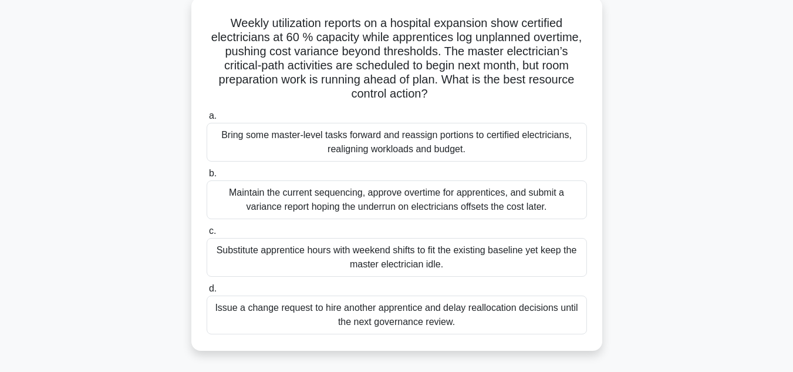
scroll to position [70, 0]
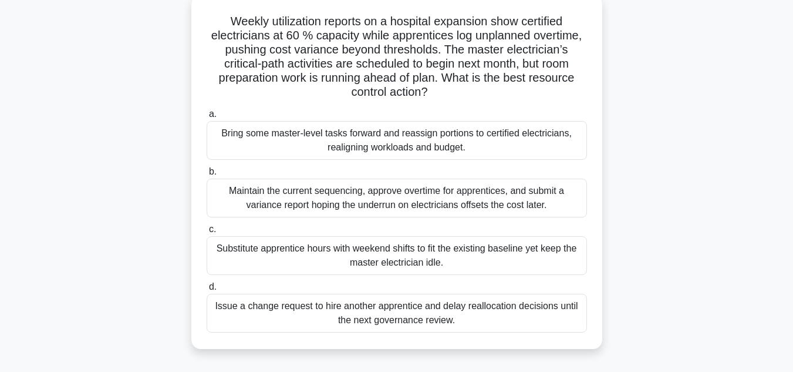
click at [231, 304] on div "Issue a change request to hire another apprentice and delay reallocation decisi…" at bounding box center [397, 313] width 380 height 39
click at [207, 291] on input "d. Issue a change request to hire another apprentice and delay reallocation dec…" at bounding box center [207, 287] width 0 height 8
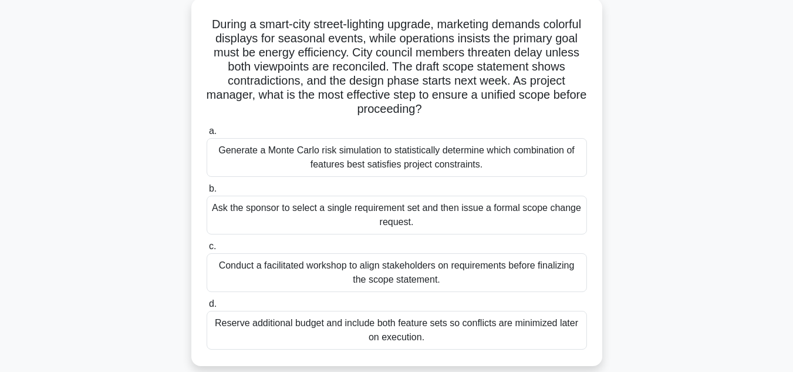
click at [143, 235] on div "During a smart-city street-lighting upgrade, marketing demands colorful display…" at bounding box center [396, 189] width 669 height 382
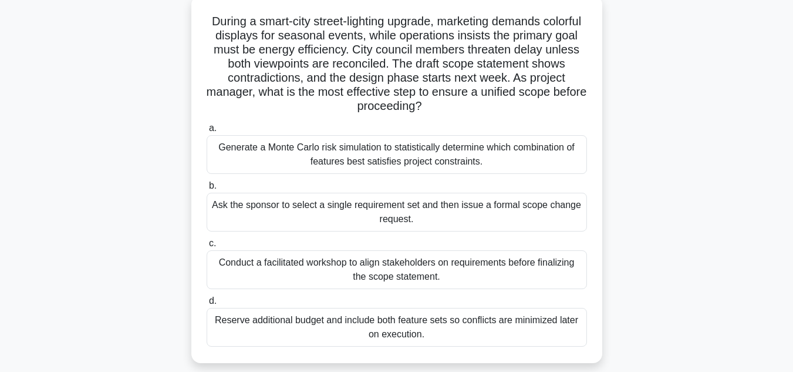
click at [270, 278] on div "Conduct a facilitated workshop to align stakeholders on requirements before fin…" at bounding box center [397, 269] width 380 height 39
click at [207, 247] on input "c. Conduct a facilitated workshop to align stakeholders on requirements before …" at bounding box center [207, 244] width 0 height 8
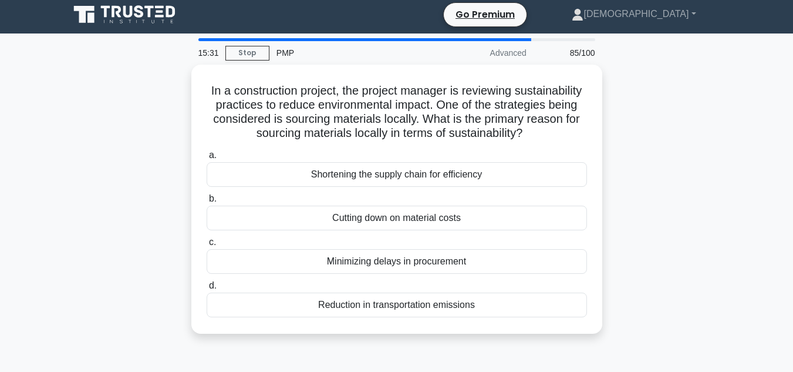
scroll to position [0, 0]
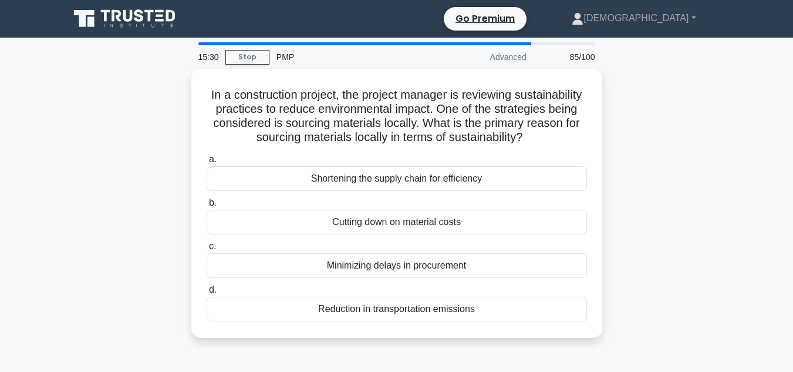
click at [107, 203] on div "In a construction project, the project manager is reviewing sustainability prac…" at bounding box center [396, 210] width 669 height 283
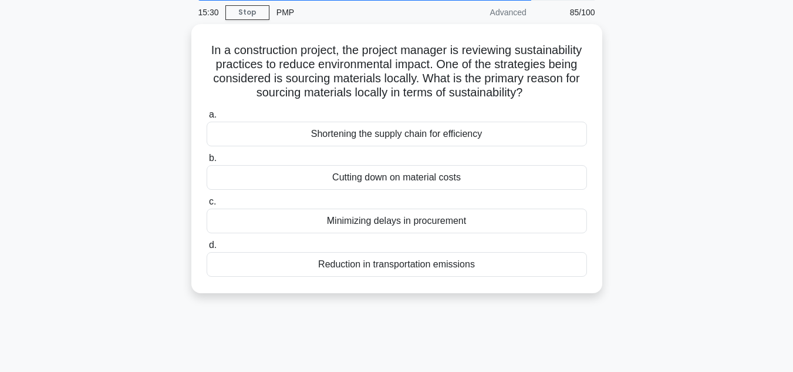
scroll to position [47, 0]
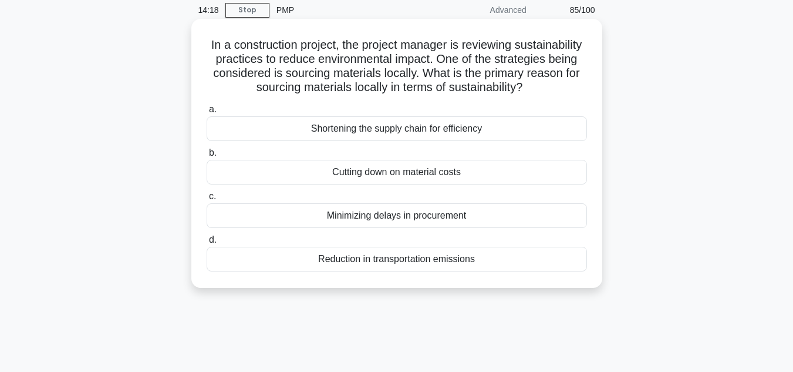
click at [470, 271] on div "Reduction in transportation emissions" at bounding box center [397, 259] width 380 height 25
click at [207, 244] on input "d. Reduction in transportation emissions" at bounding box center [207, 240] width 0 height 8
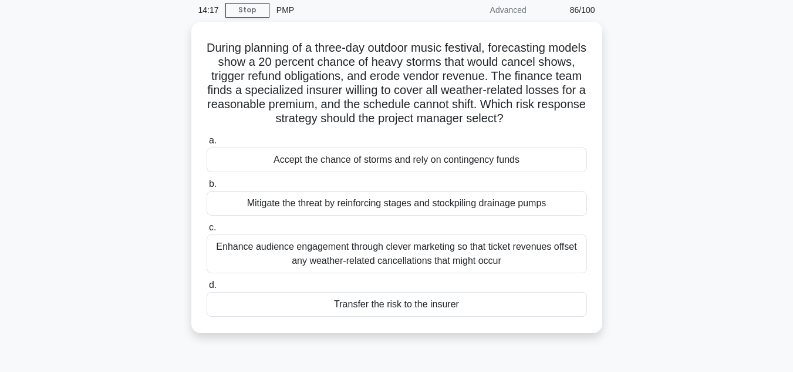
scroll to position [0, 0]
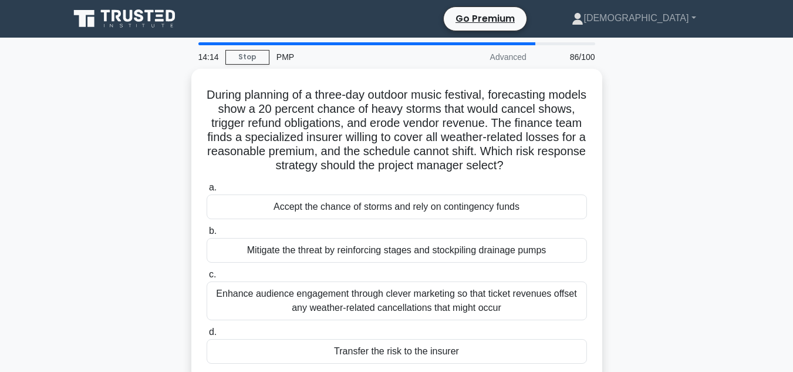
click at [630, 274] on div "During planning of a three-day outdoor music festival, forecasting models show …" at bounding box center [396, 231] width 669 height 325
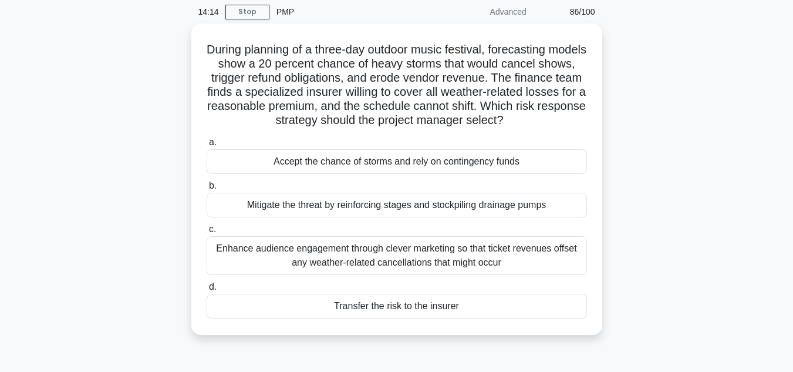
scroll to position [47, 0]
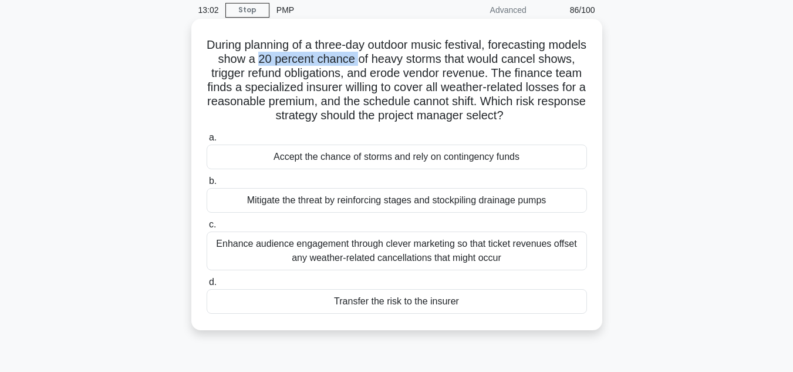
drag, startPoint x: 297, startPoint y: 58, endPoint x: 400, endPoint y: 56, distance: 102.8
click at [400, 56] on h5 "During planning of a three-day outdoor music festival, forecasting models show …" at bounding box center [396, 81] width 383 height 86
click at [541, 304] on div "Transfer the risk to the insurer" at bounding box center [397, 301] width 380 height 25
click at [207, 286] on input "d. Transfer the risk to the insurer" at bounding box center [207, 282] width 0 height 8
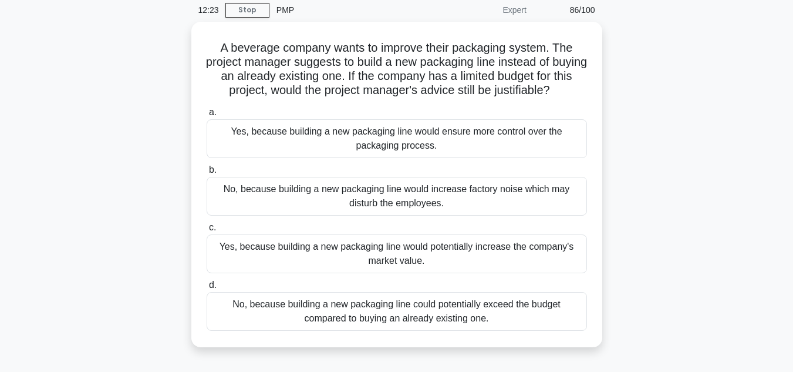
scroll to position [1, 0]
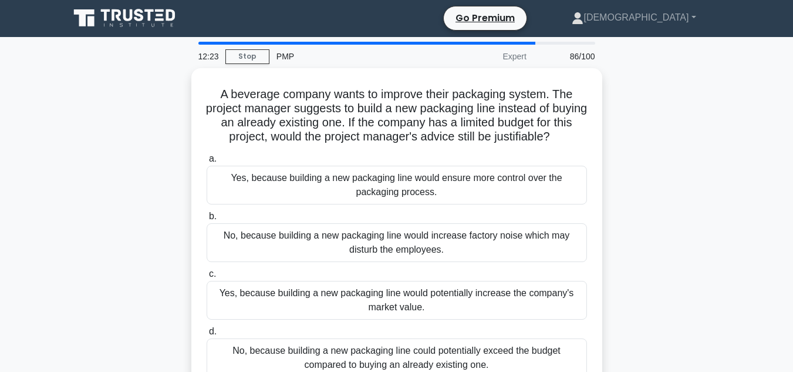
click at [661, 270] on div "A beverage company wants to improve their packaging system. The project manager…" at bounding box center [396, 237] width 669 height 339
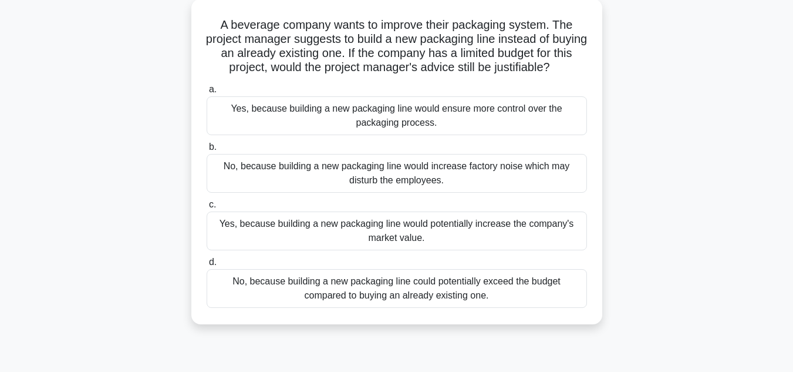
scroll to position [70, 0]
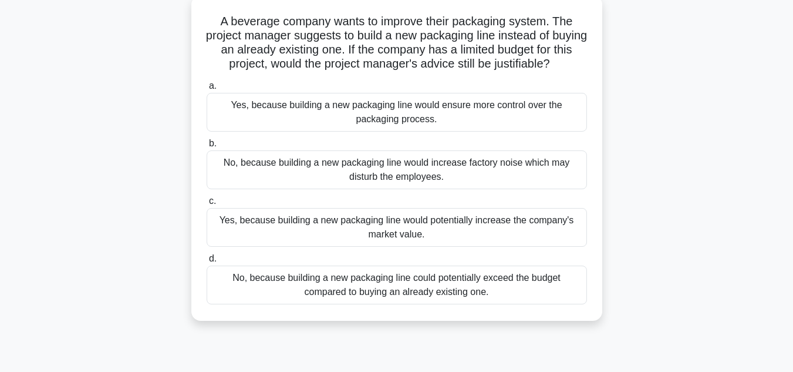
click at [511, 289] on div "No, because building a new packaging line could potentially exceed the budget c…" at bounding box center [397, 284] width 380 height 39
click at [207, 262] on input "d. No, because building a new packaging line could potentially exceed the budge…" at bounding box center [207, 259] width 0 height 8
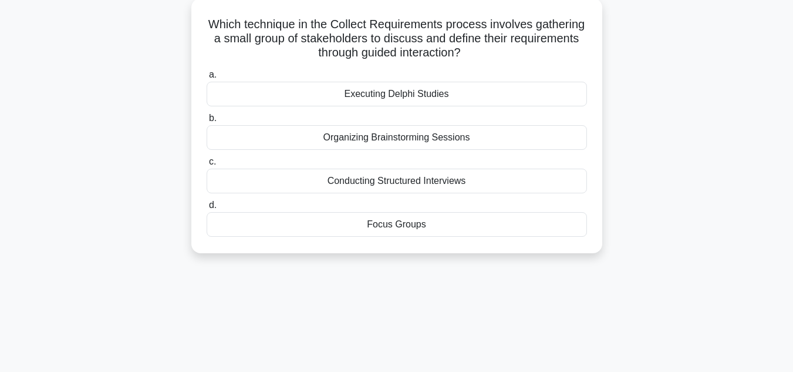
scroll to position [0, 0]
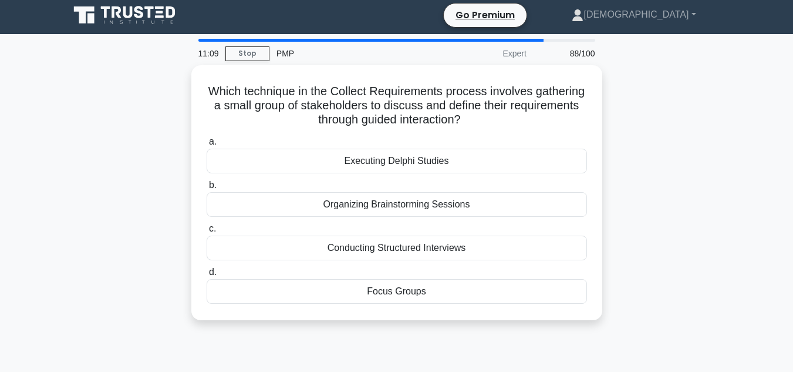
click at [665, 215] on div "Which technique in the Collect Requirements process involves gathering a small …" at bounding box center [396, 199] width 669 height 269
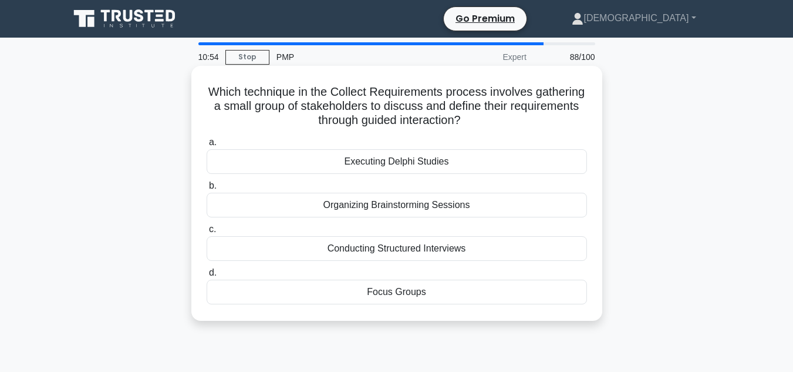
click at [444, 155] on div "Executing Delphi Studies" at bounding box center [397, 161] width 380 height 25
click at [207, 146] on input "a. Executing Delphi Studies" at bounding box center [207, 143] width 0 height 8
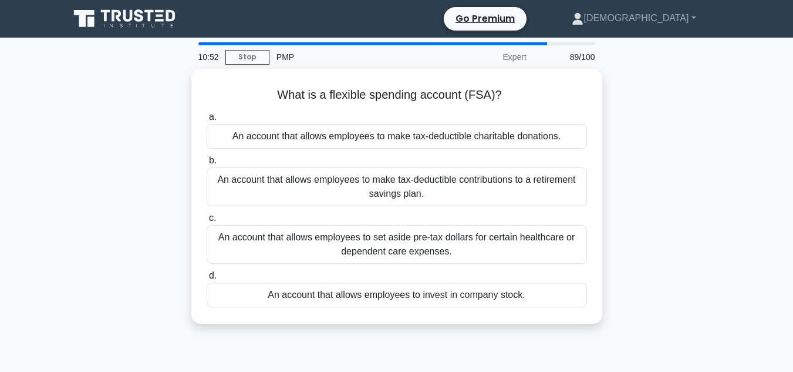
click at [663, 211] on div "What is a flexible spending account (FSA)? .spinner_0XTQ{transform-origin:cente…" at bounding box center [396, 203] width 669 height 269
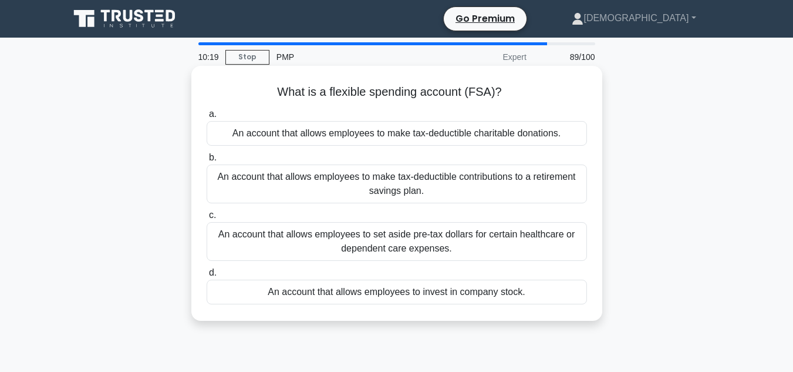
click at [500, 243] on div "An account that allows employees to set aside pre-tax dollars for certain healt…" at bounding box center [397, 241] width 380 height 39
click at [207, 219] on input "c. An account that allows employees to set aside pre-tax dollars for certain he…" at bounding box center [207, 215] width 0 height 8
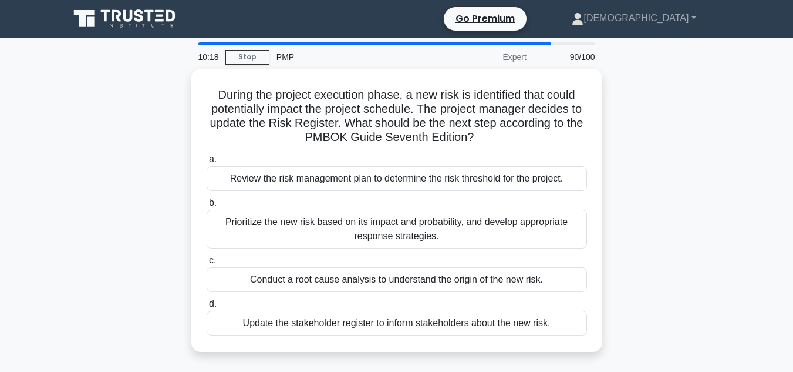
click at [646, 223] on div "During the project execution phase, a new risk is identified that could potenti…" at bounding box center [396, 217] width 669 height 297
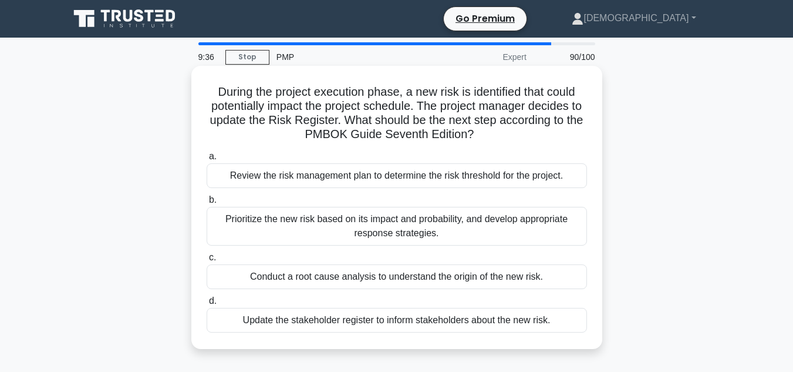
click at [523, 232] on div "Prioritize the new risk based on its impact and probability, and develop approp…" at bounding box center [397, 226] width 380 height 39
click at [207, 204] on input "b. Prioritize the new risk based on its impact and probability, and develop app…" at bounding box center [207, 200] width 0 height 8
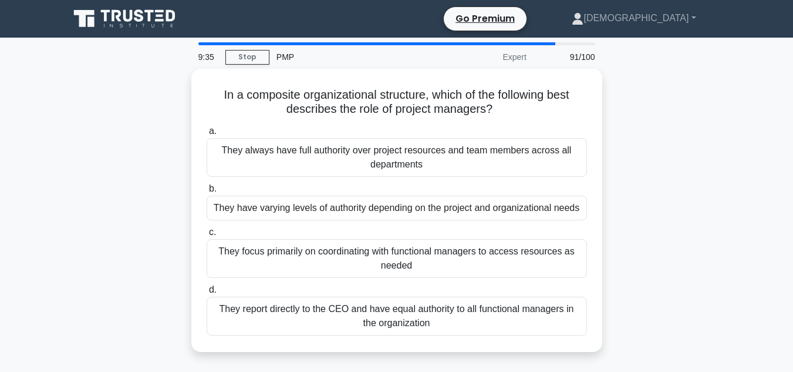
click at [682, 205] on div "In a composite organizational structure, which of the following best describes …" at bounding box center [396, 217] width 669 height 297
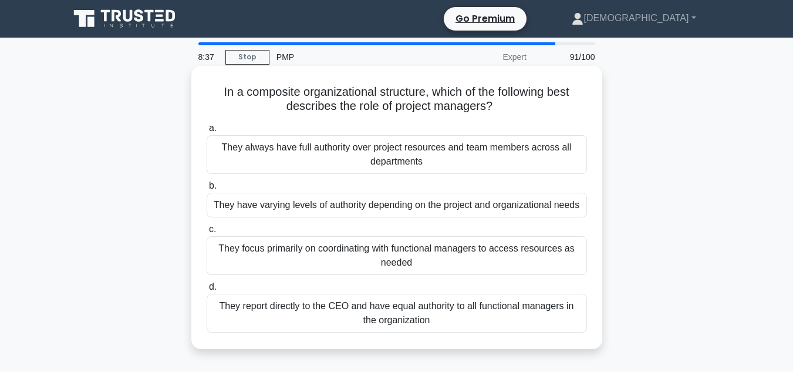
click at [422, 208] on div "They have varying levels of authority depending on the project and organization…" at bounding box center [397, 205] width 380 height 25
click at [207, 190] on input "b. They have varying levels of authority depending on the project and organizat…" at bounding box center [207, 186] width 0 height 8
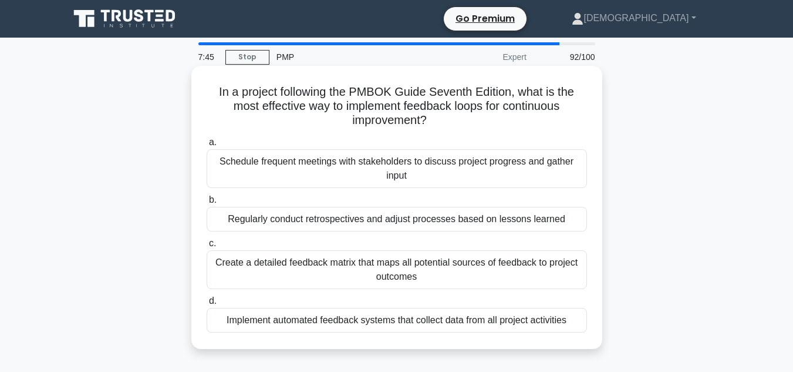
click at [272, 170] on div "Schedule frequent meetings with stakeholders to discuss project progress and ga…" at bounding box center [397, 168] width 380 height 39
click at [207, 146] on input "a. Schedule frequent meetings with stakeholders to discuss project progress and…" at bounding box center [207, 143] width 0 height 8
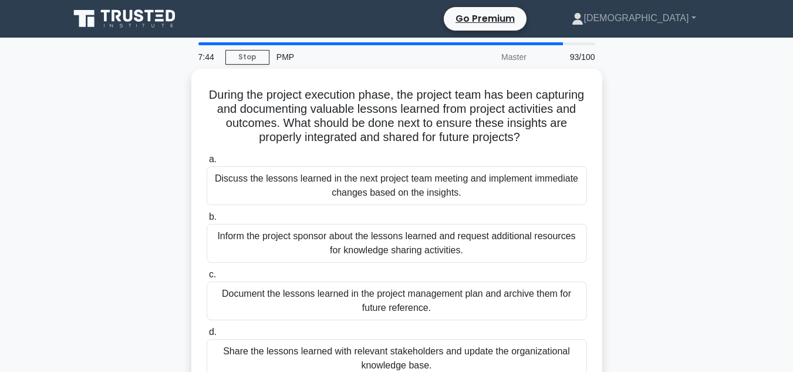
click at [112, 252] on div "During the project execution phase, the project team has been capturing and doc…" at bounding box center [396, 238] width 669 height 339
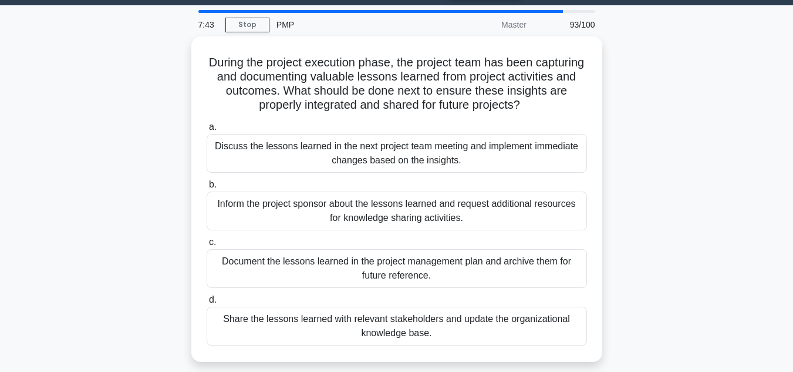
scroll to position [47, 0]
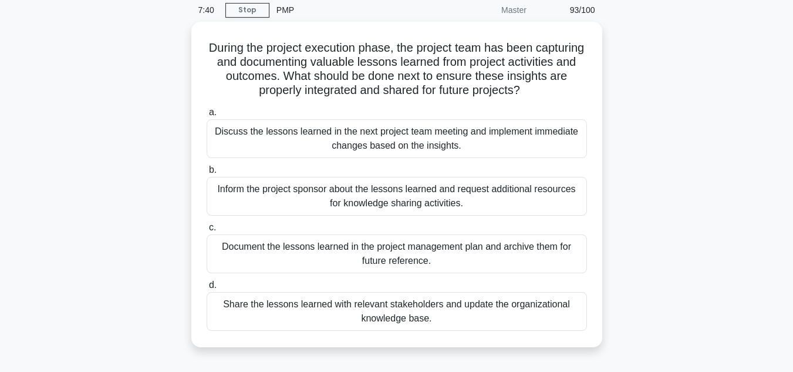
click at [112, 252] on div "During the project execution phase, the project team has been capturing and doc…" at bounding box center [396, 191] width 669 height 339
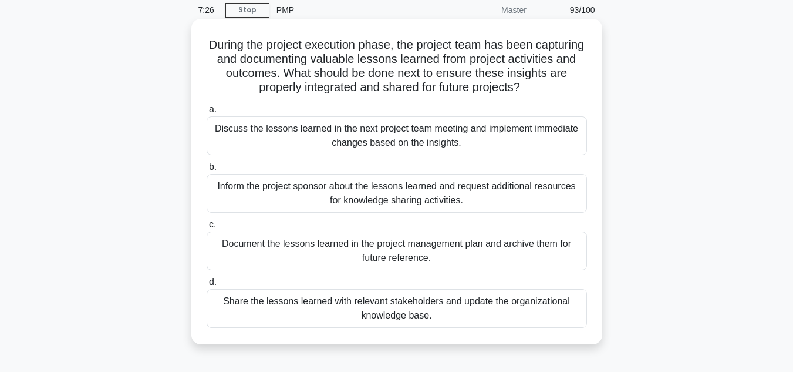
click at [301, 248] on div "Document the lessons learned in the project management plan and archive them fo…" at bounding box center [397, 250] width 380 height 39
click at [207, 228] on input "c. Document the lessons learned in the project management plan and archive them…" at bounding box center [207, 225] width 0 height 8
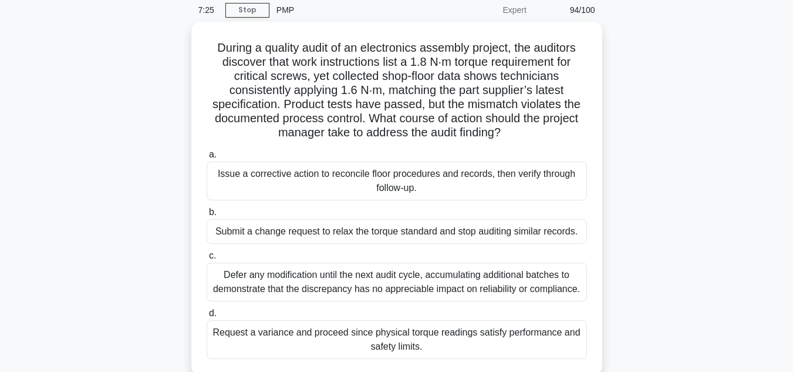
scroll to position [0, 0]
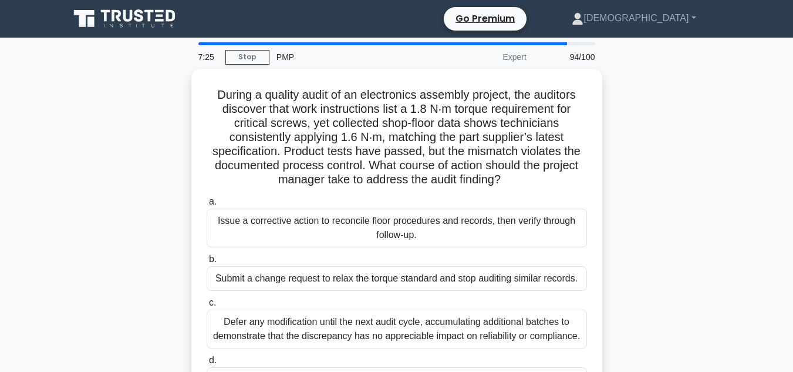
click at [112, 220] on div "During a quality audit of an electronics assembly project, the auditors discove…" at bounding box center [396, 253] width 669 height 368
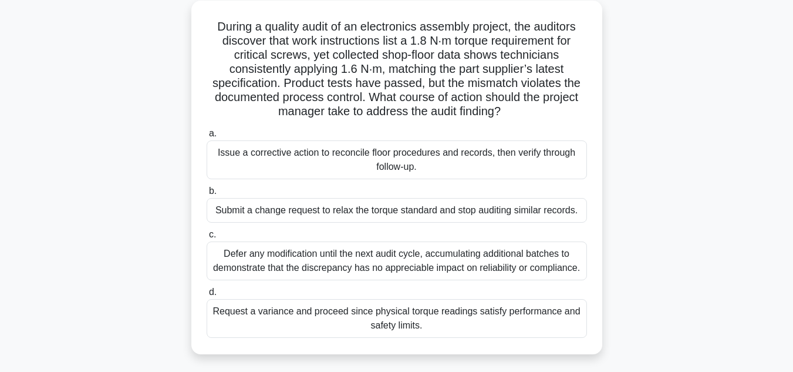
scroll to position [70, 0]
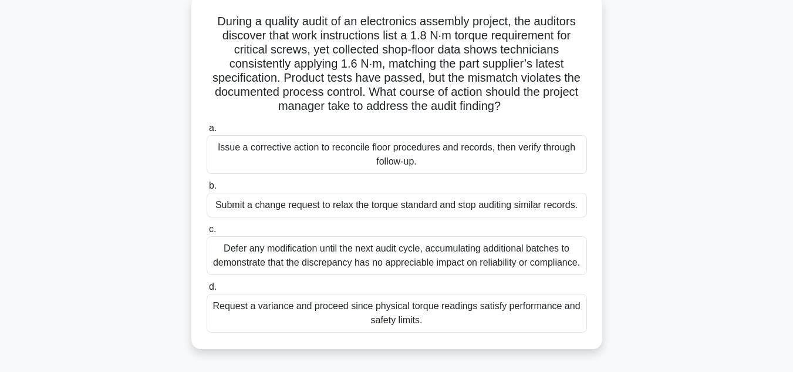
click at [354, 161] on div "Issue a corrective action to reconcile floor procedures and records, then verif…" at bounding box center [397, 154] width 380 height 39
click at [207, 132] on input "a. Issue a corrective action to reconcile floor procedures and records, then ve…" at bounding box center [207, 128] width 0 height 8
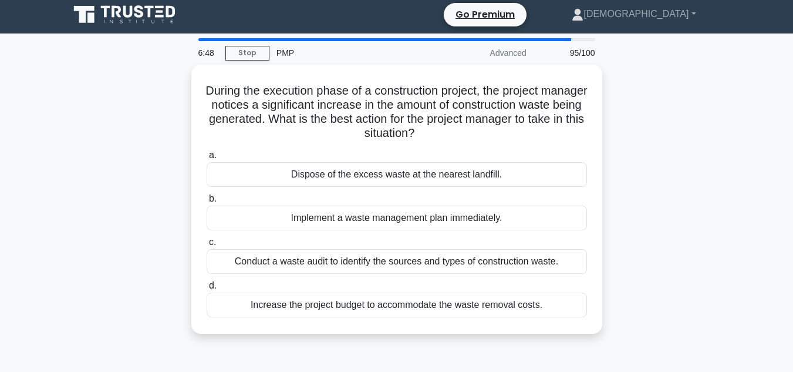
scroll to position [0, 0]
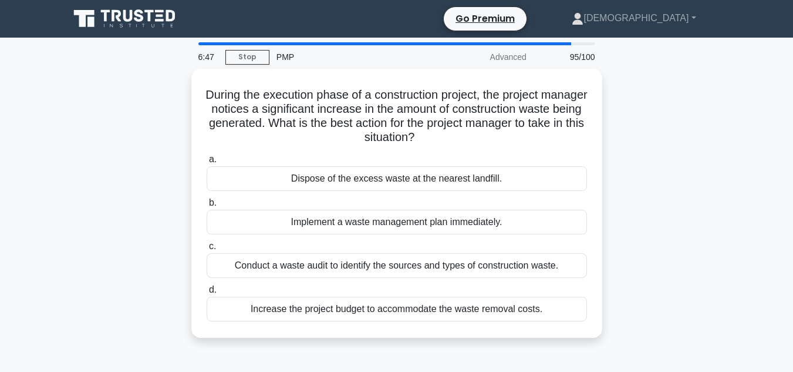
click at [107, 215] on div "During the execution phase of a construction project, the project manager notic…" at bounding box center [396, 210] width 669 height 283
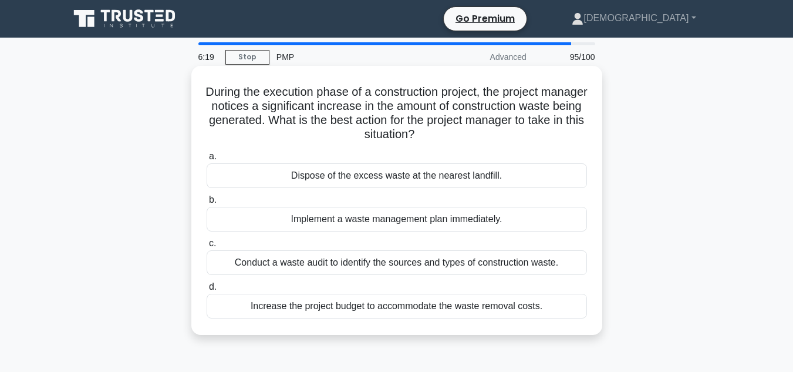
click at [281, 261] on div "Conduct a waste audit to identify the sources and types of construction waste." at bounding box center [397, 262] width 380 height 25
click at [207, 247] on input "c. Conduct a waste audit to identify the sources and types of construction wast…" at bounding box center [207, 244] width 0 height 8
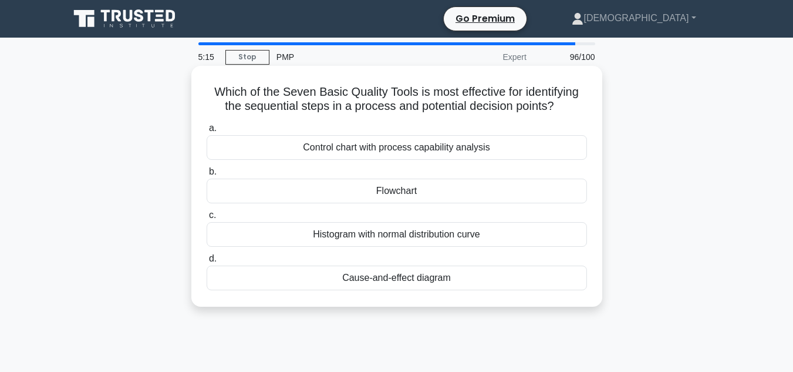
click at [465, 197] on div "Flowchart" at bounding box center [397, 190] width 380 height 25
click at [207, 176] on input "b. Flowchart" at bounding box center [207, 172] width 0 height 8
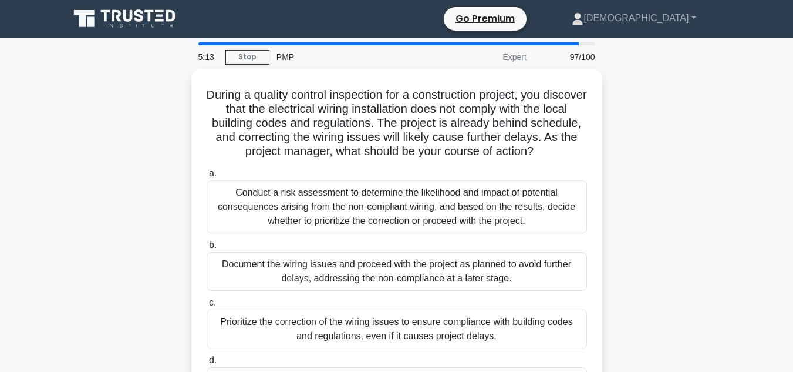
click at [684, 205] on div "During a quality control inspection for a construction project, you discover th…" at bounding box center [396, 253] width 669 height 368
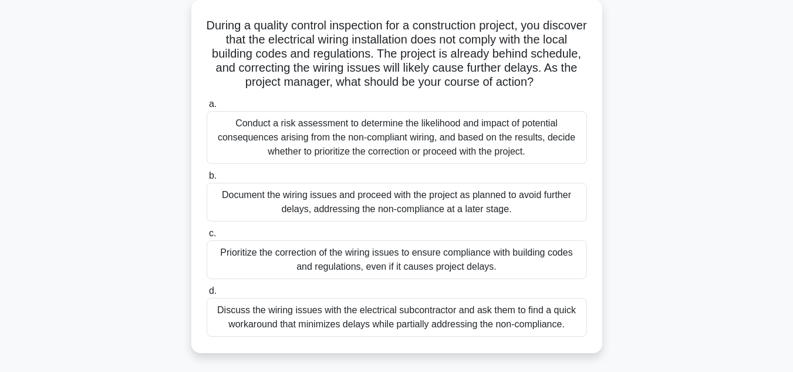
scroll to position [70, 0]
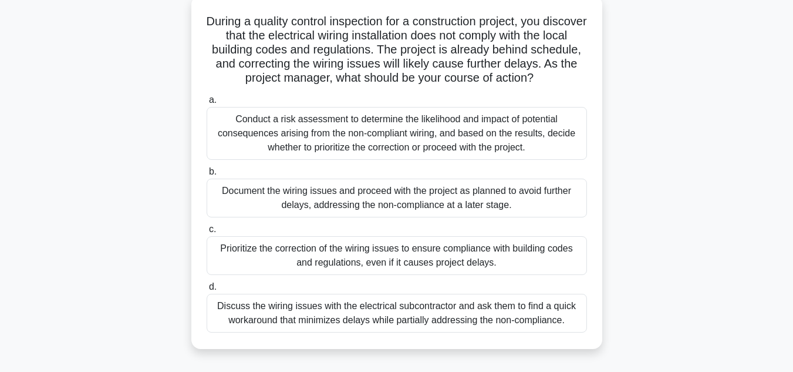
click at [490, 136] on div "Conduct a risk assessment to determine the likelihood and impact of potential c…" at bounding box center [397, 133] width 380 height 53
click at [207, 104] on input "a. Conduct a risk assessment to determine the likelihood and impact of potentia…" at bounding box center [207, 100] width 0 height 8
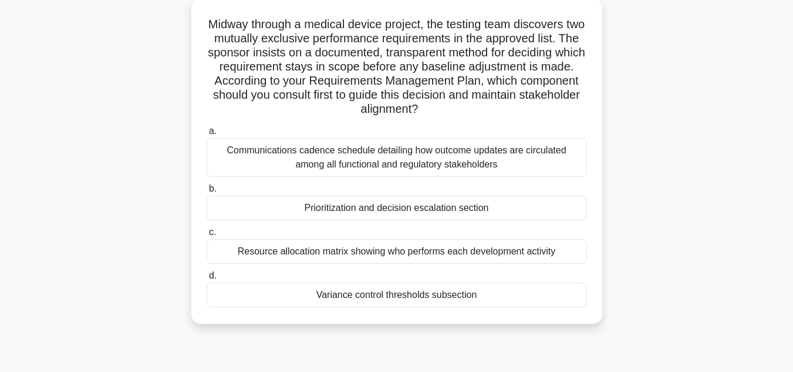
scroll to position [0, 0]
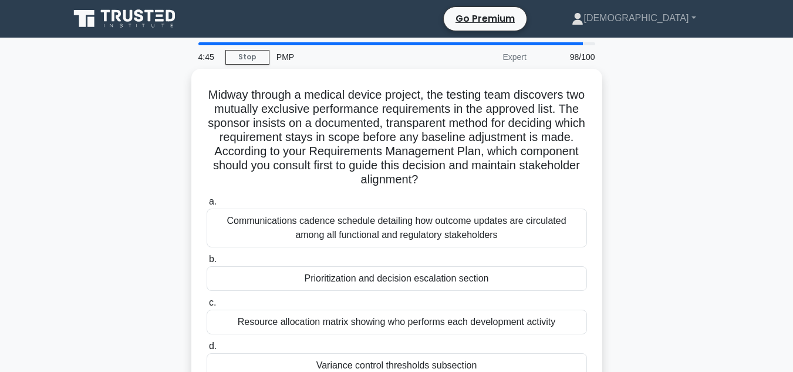
click at [638, 171] on div "Midway through a medical device project, the testing team discovers two mutuall…" at bounding box center [396, 238] width 669 height 339
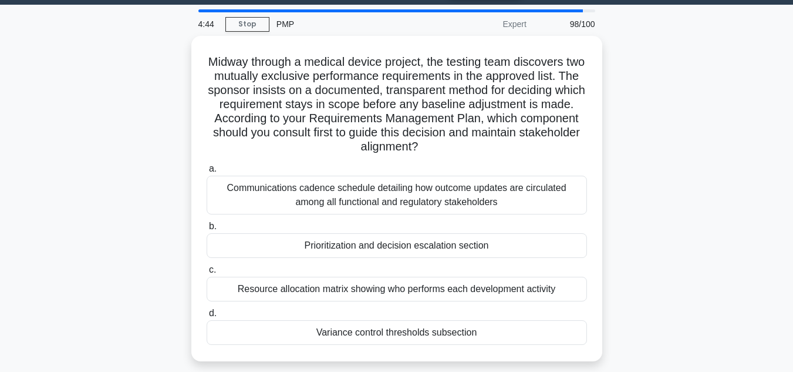
scroll to position [47, 0]
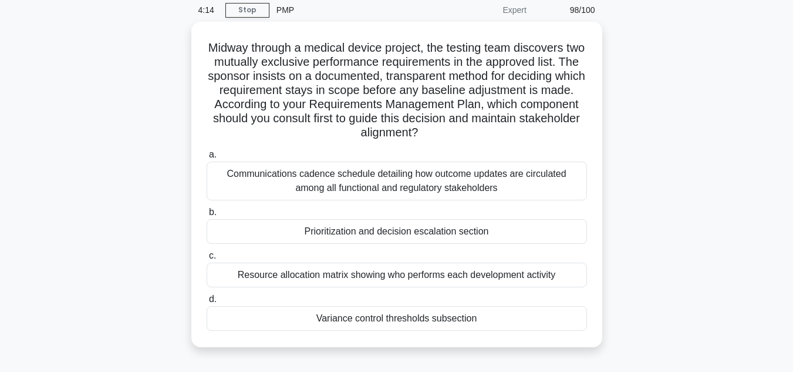
click at [638, 171] on div "Midway through a medical device project, the testing team discovers two mutuall…" at bounding box center [396, 191] width 669 height 339
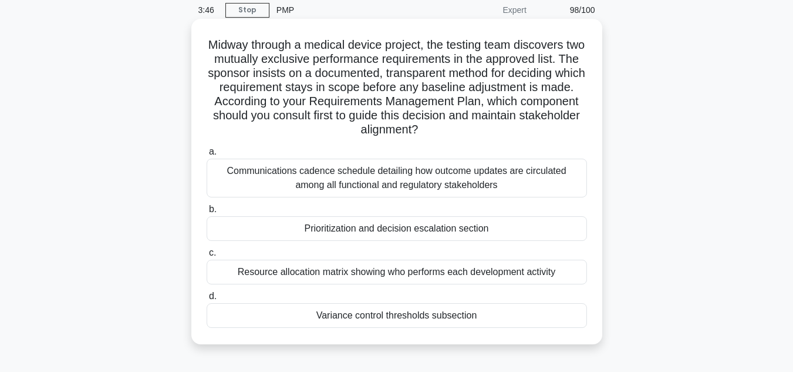
click at [499, 177] on div "Communications cadence schedule detailing how outcome updates are circulated am…" at bounding box center [397, 178] width 380 height 39
click at [207, 156] on input "a. Communications cadence schedule detailing how outcome updates are circulated…" at bounding box center [207, 152] width 0 height 8
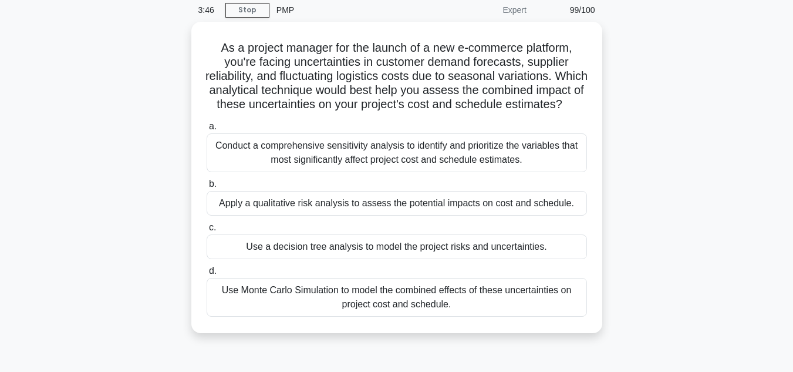
scroll to position [0, 0]
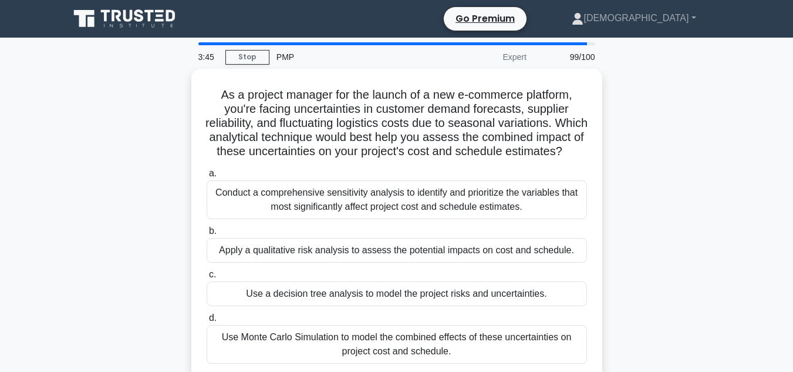
click at [644, 167] on div "As a project manager for the launch of a new e-commerce platform, you're facing…" at bounding box center [396, 231] width 669 height 325
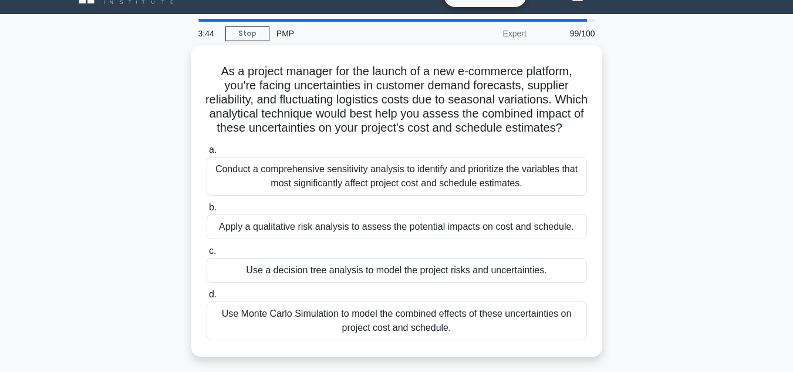
scroll to position [47, 0]
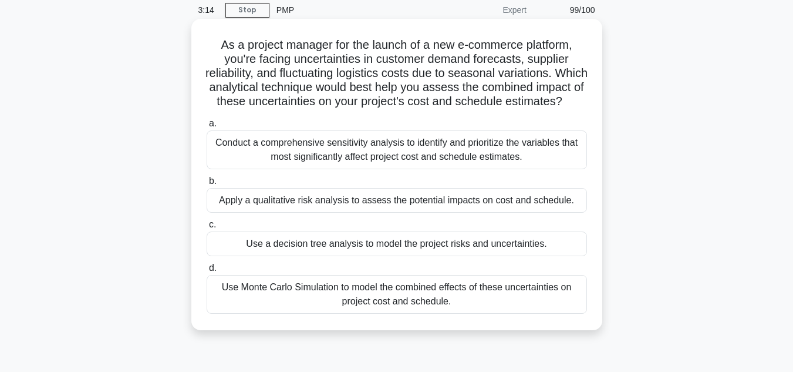
click at [518, 312] on div "Use Monte Carlo Simulation to model the combined effects of these uncertainties…" at bounding box center [397, 294] width 380 height 39
click at [207, 272] on input "d. Use Monte Carlo Simulation to model the combined effects of these uncertaint…" at bounding box center [207, 268] width 0 height 8
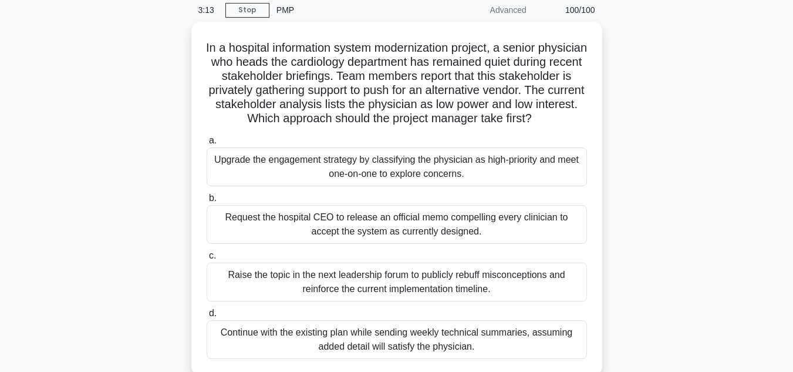
scroll to position [0, 0]
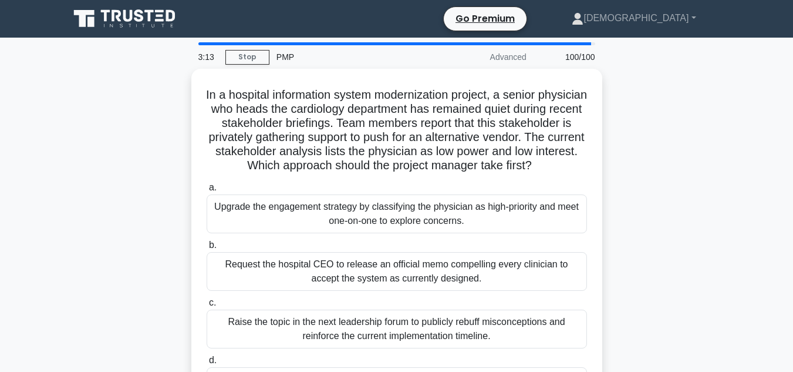
click at [665, 238] on div "In a hospital information system modernization project, a senior physician who …" at bounding box center [396, 253] width 669 height 368
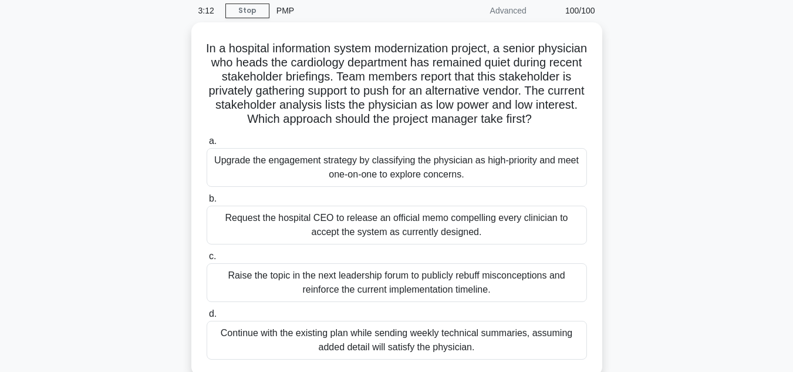
scroll to position [47, 0]
click at [665, 238] on div "In a hospital information system modernization project, a senior physician who …" at bounding box center [396, 206] width 669 height 368
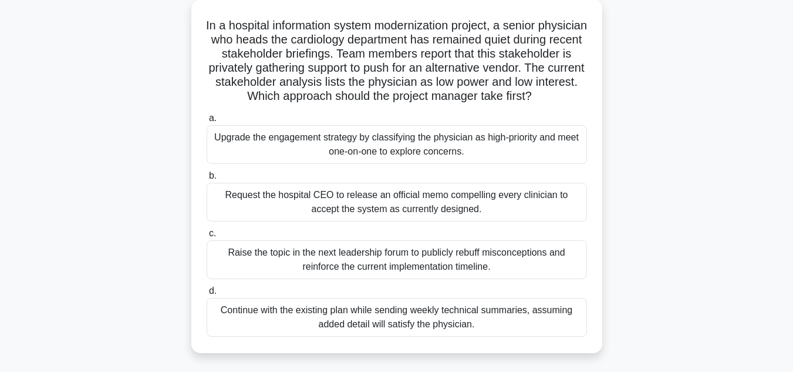
scroll to position [70, 0]
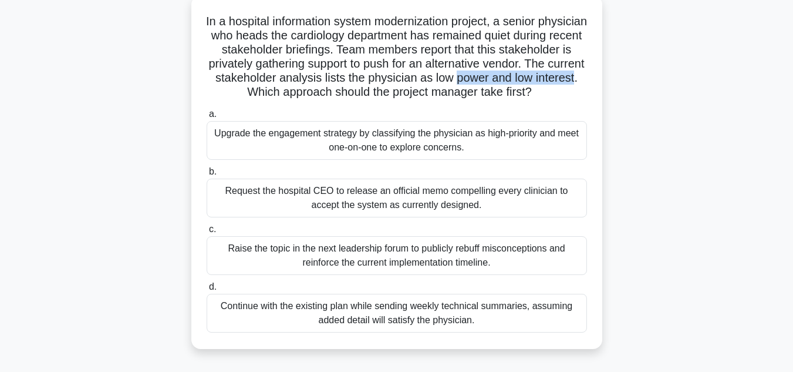
drag, startPoint x: 214, startPoint y: 95, endPoint x: 336, endPoint y: 93, distance: 121.5
click at [336, 93] on h5 "In a hospital information system modernization project, a senior physician who …" at bounding box center [396, 57] width 383 height 86
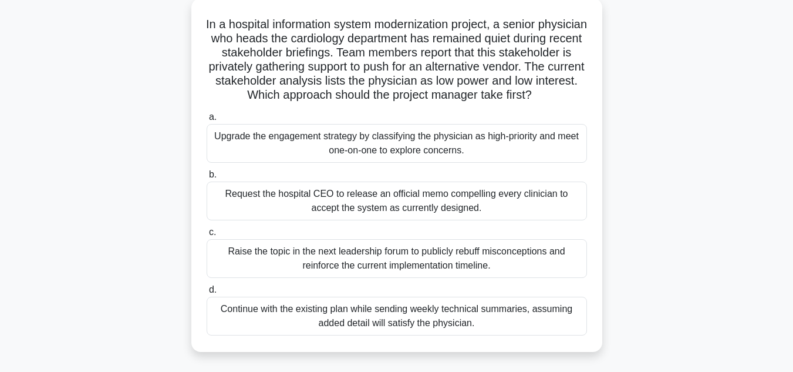
click at [646, 196] on div "In a hospital information system modernization project, a senior physician who …" at bounding box center [396, 182] width 669 height 368
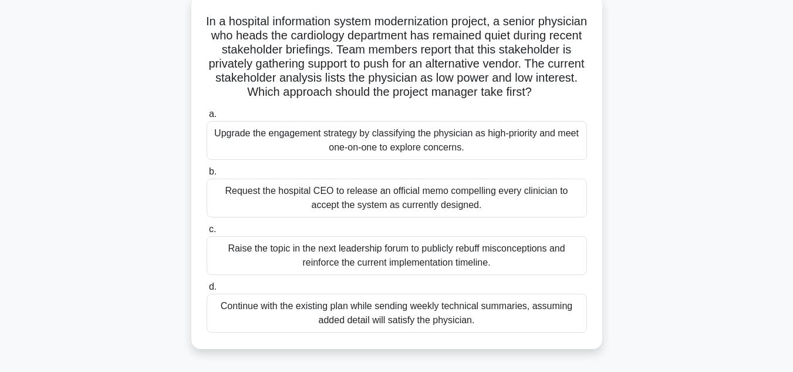
click at [487, 142] on div "Upgrade the engagement strategy by classifying the physician as high-priority a…" at bounding box center [397, 140] width 380 height 39
click at [207, 118] on input "a. Upgrade the engagement strategy by classifying the physician as high-priorit…" at bounding box center [207, 114] width 0 height 8
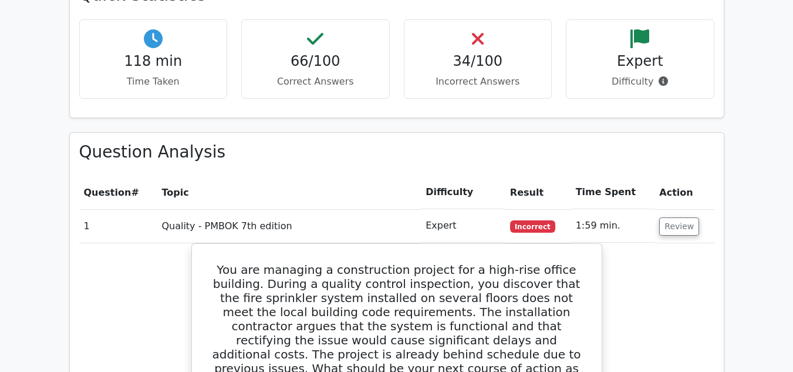
scroll to position [1710, 0]
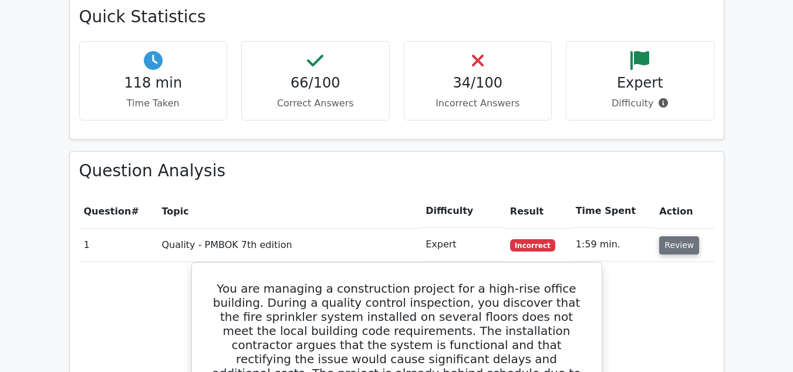
click at [665, 236] on button "Review" at bounding box center [679, 245] width 40 height 18
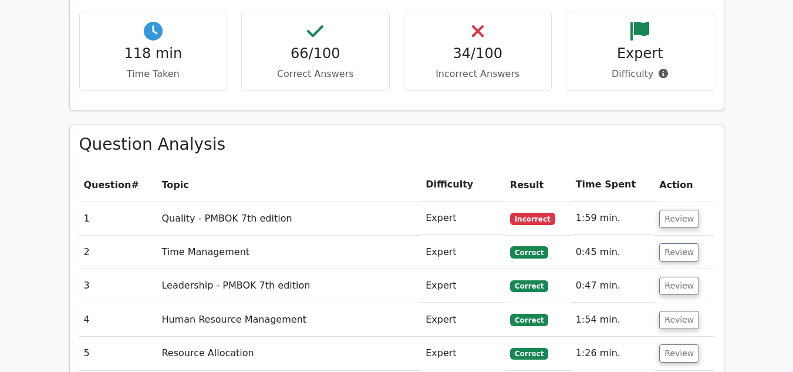
scroll to position [1729, 0]
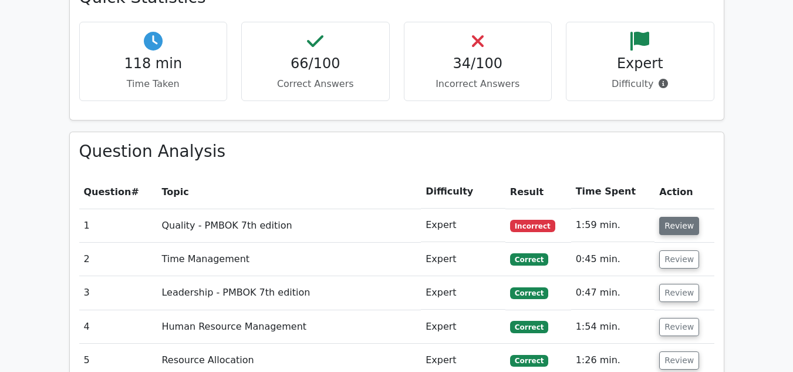
click at [680, 217] on button "Review" at bounding box center [679, 226] width 40 height 18
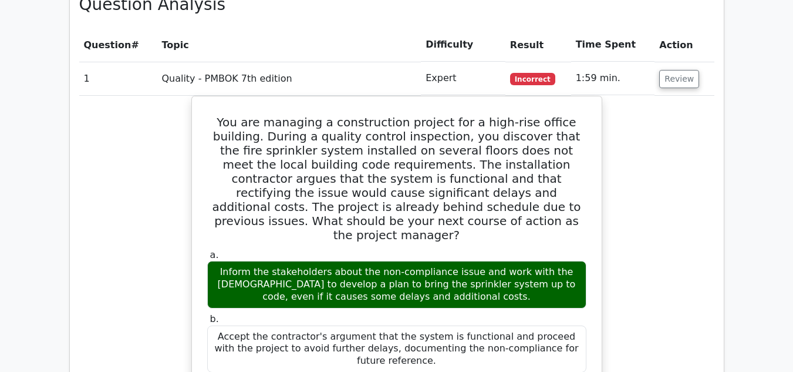
scroll to position [1871, 0]
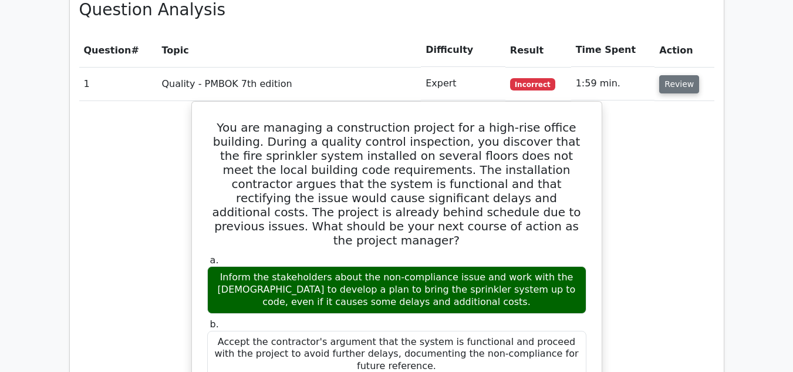
click at [680, 75] on button "Review" at bounding box center [679, 84] width 40 height 18
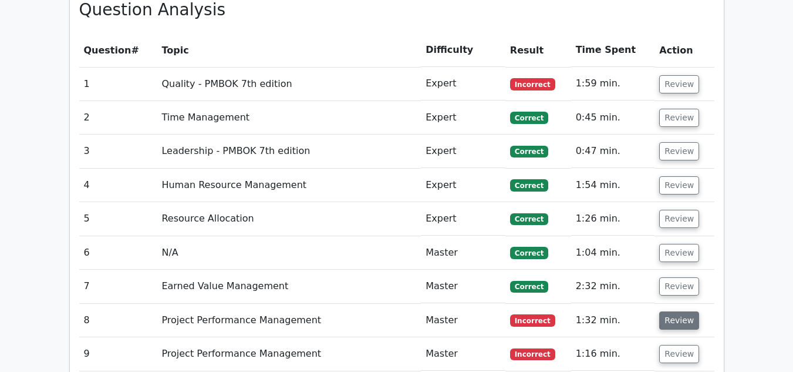
click at [682, 311] on button "Review" at bounding box center [679, 320] width 40 height 18
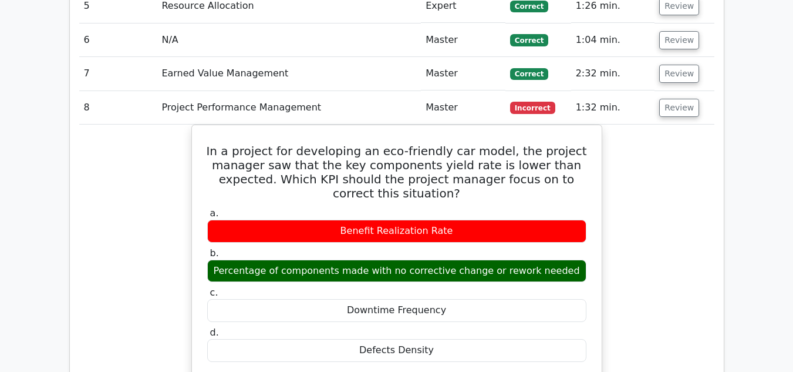
scroll to position [2097, 0]
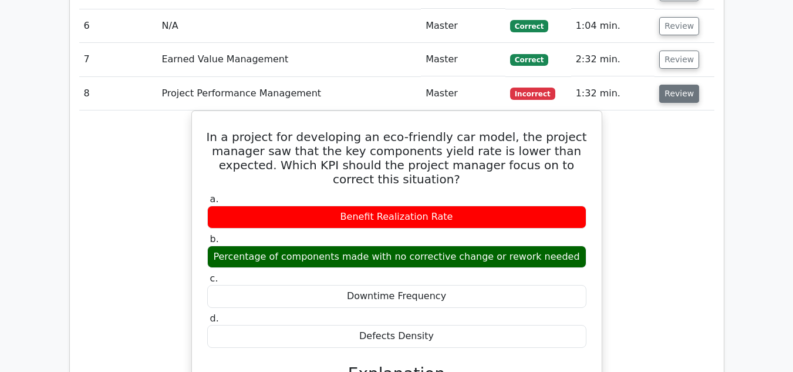
click at [668, 85] on button "Review" at bounding box center [679, 94] width 40 height 18
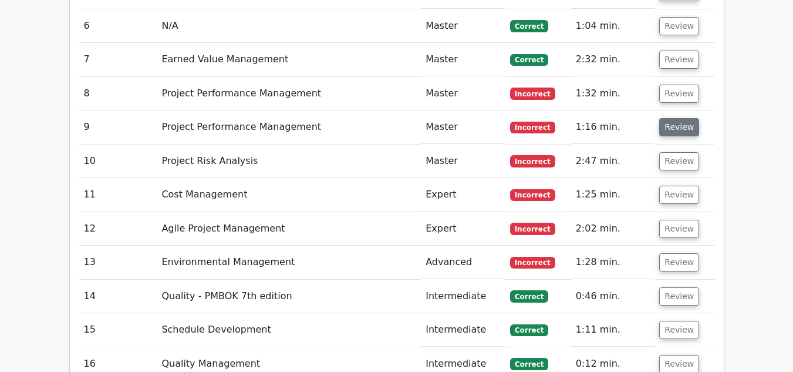
click at [680, 118] on button "Review" at bounding box center [679, 127] width 40 height 18
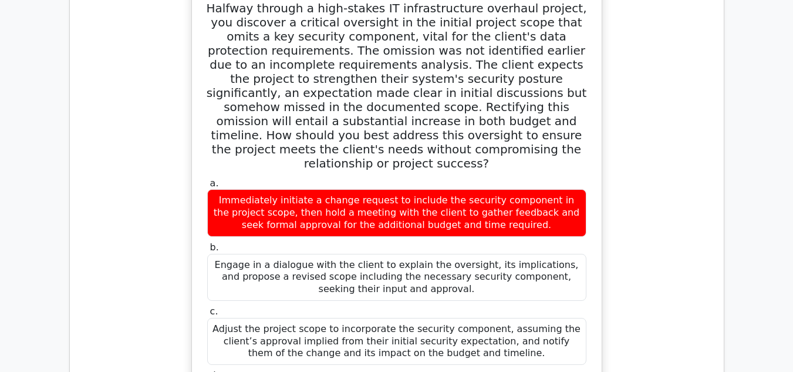
scroll to position [2262, 0]
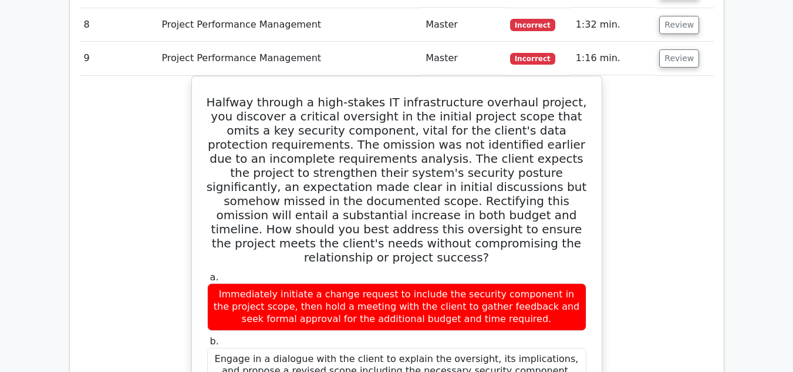
scroll to position [2168, 0]
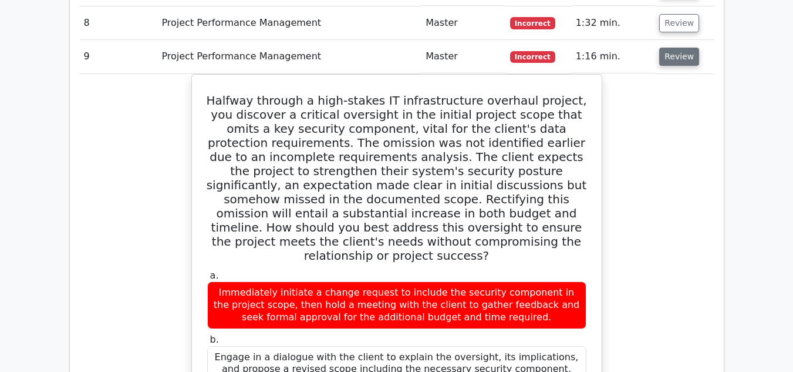
click at [680, 48] on button "Review" at bounding box center [679, 57] width 40 height 18
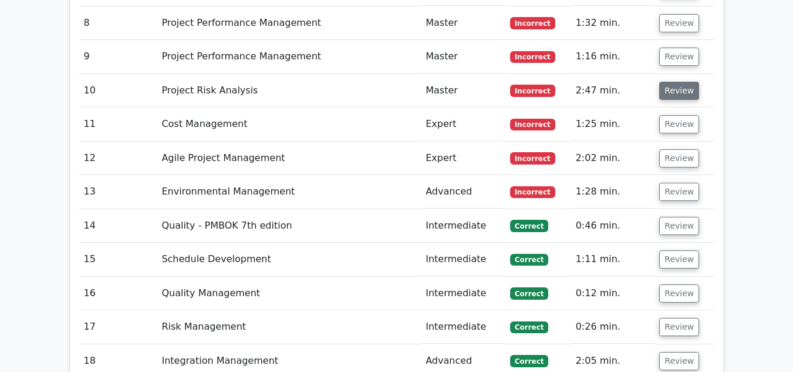
click at [675, 82] on button "Review" at bounding box center [679, 91] width 40 height 18
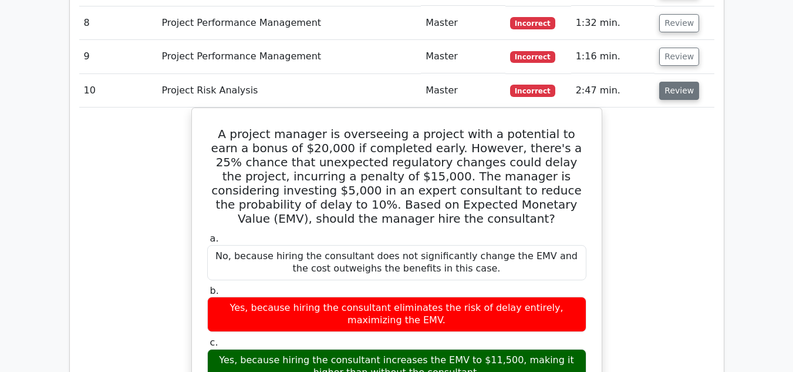
click at [685, 82] on button "Review" at bounding box center [679, 91] width 40 height 18
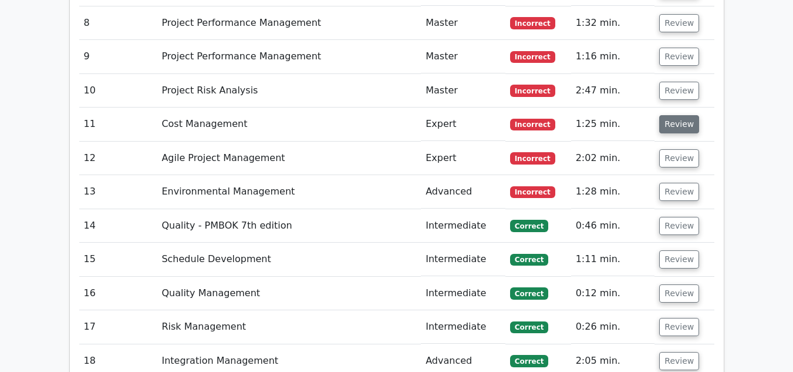
click at [682, 115] on button "Review" at bounding box center [679, 124] width 40 height 18
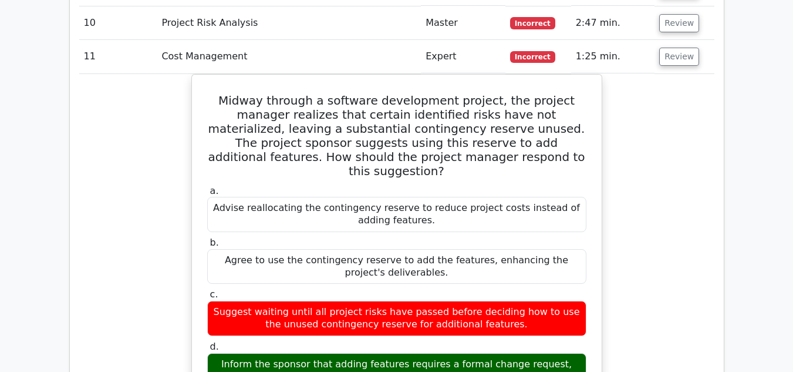
scroll to position [2215, 0]
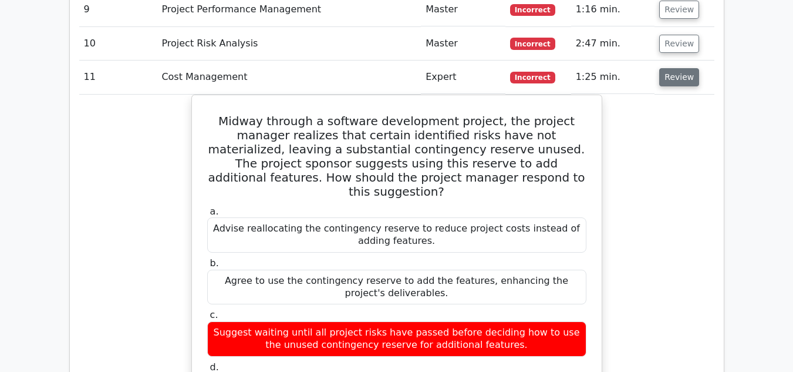
click at [676, 68] on button "Review" at bounding box center [679, 77] width 40 height 18
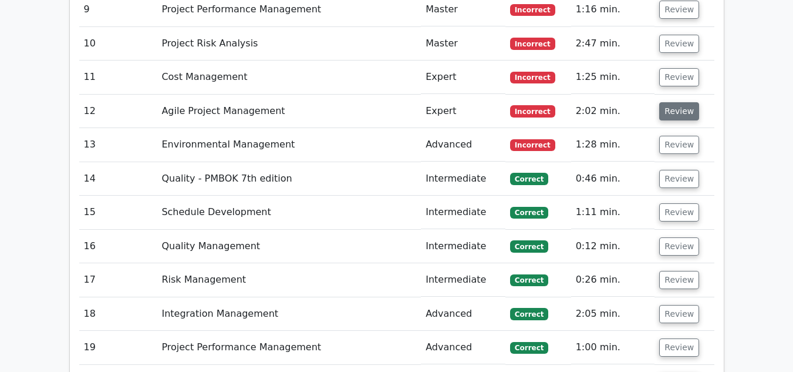
click at [677, 102] on button "Review" at bounding box center [679, 111] width 40 height 18
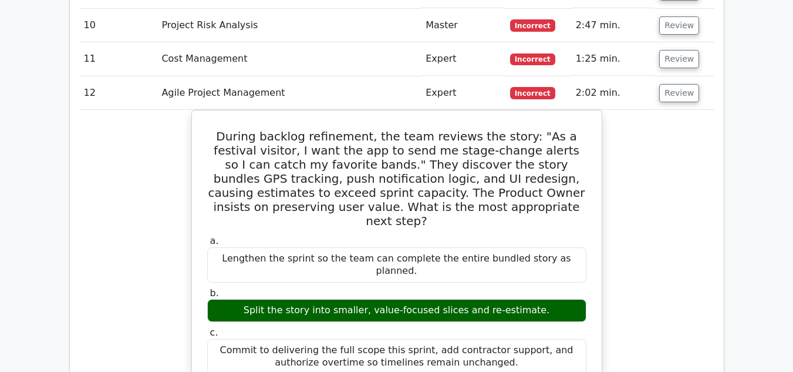
scroll to position [2238, 0]
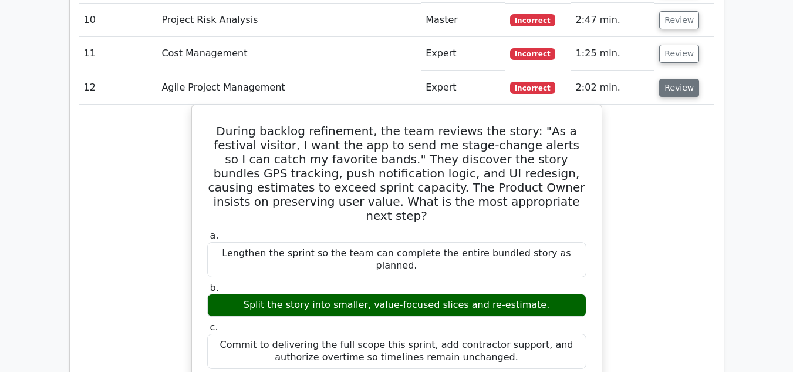
click at [682, 79] on button "Review" at bounding box center [679, 88] width 40 height 18
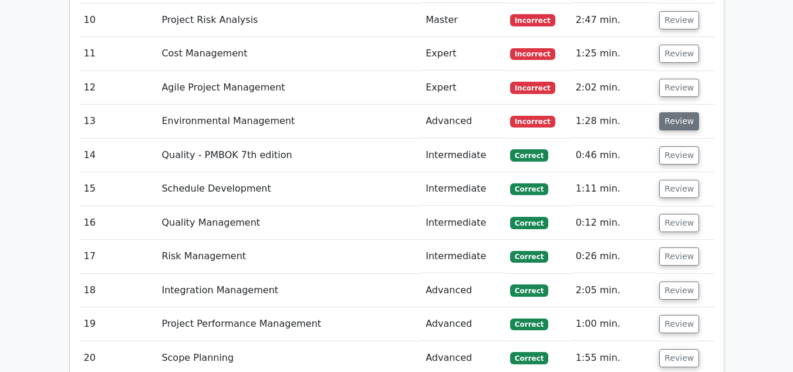
click at [682, 112] on button "Review" at bounding box center [679, 121] width 40 height 18
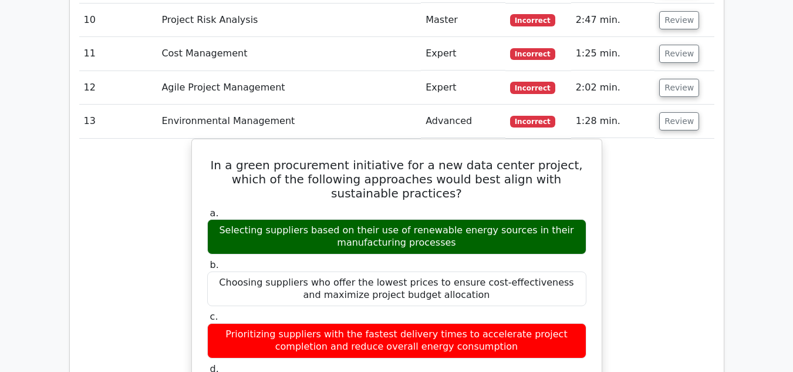
click at [674, 112] on button "Review" at bounding box center [679, 121] width 40 height 18
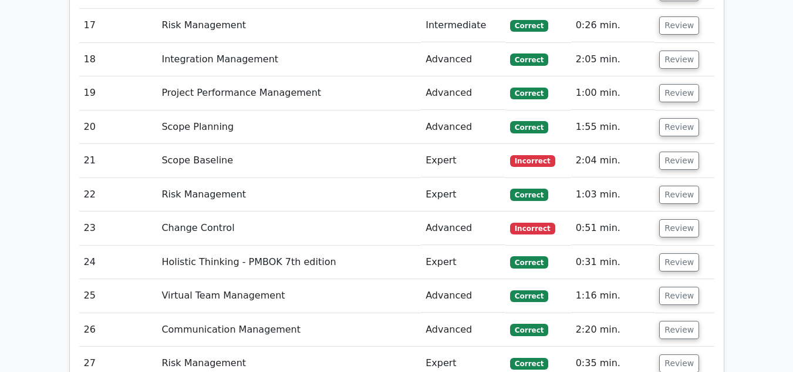
scroll to position [2473, 0]
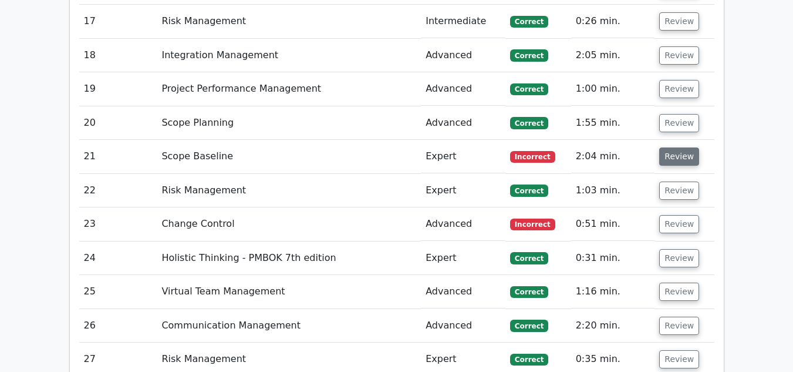
click at [683, 147] on button "Review" at bounding box center [679, 156] width 40 height 18
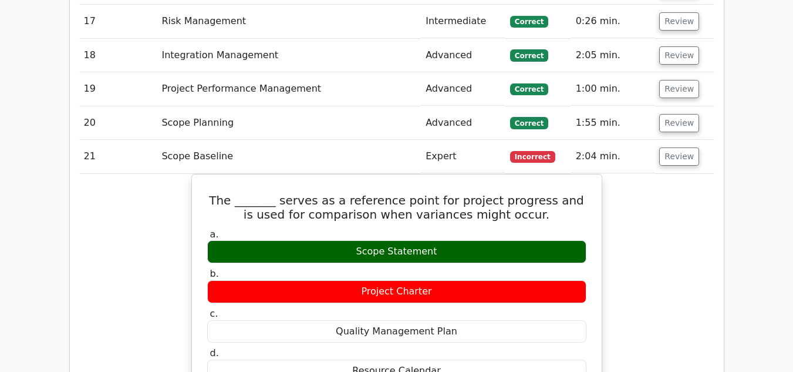
click at [673, 147] on button "Review" at bounding box center [679, 156] width 40 height 18
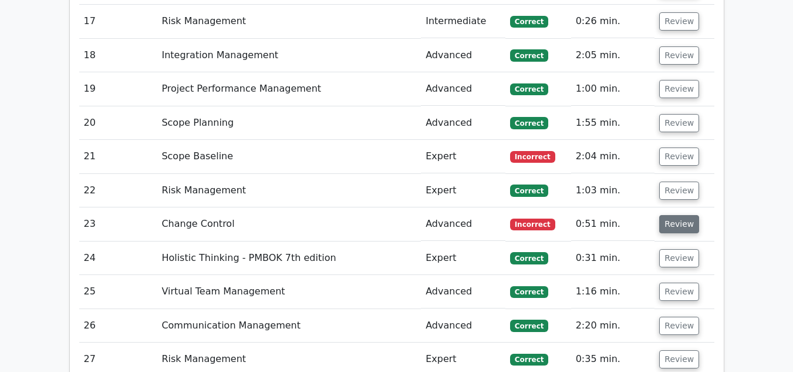
click at [669, 215] on button "Review" at bounding box center [679, 224] width 40 height 18
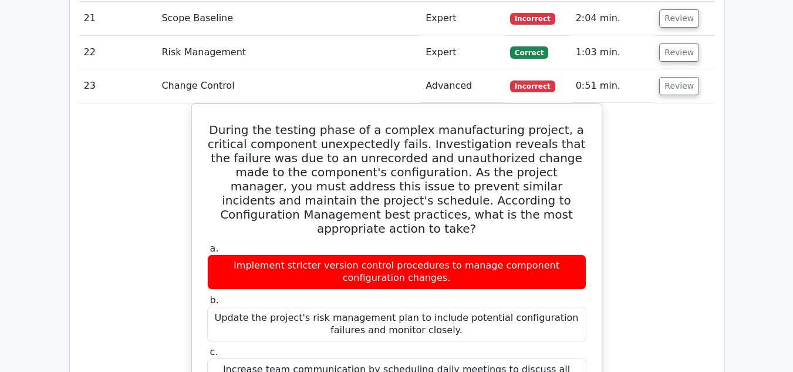
scroll to position [2637, 0]
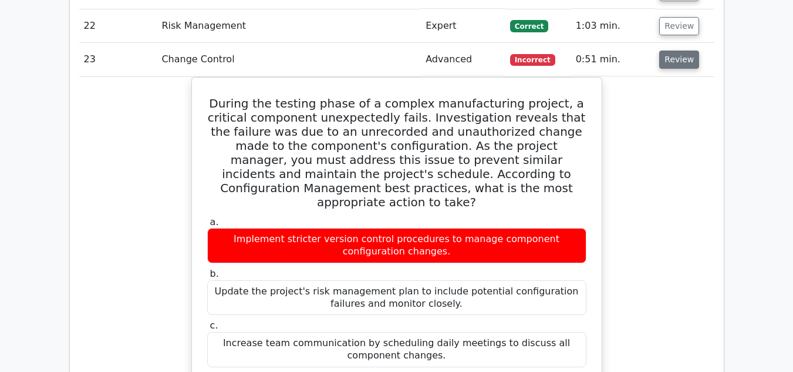
click at [685, 50] on button "Review" at bounding box center [679, 59] width 40 height 18
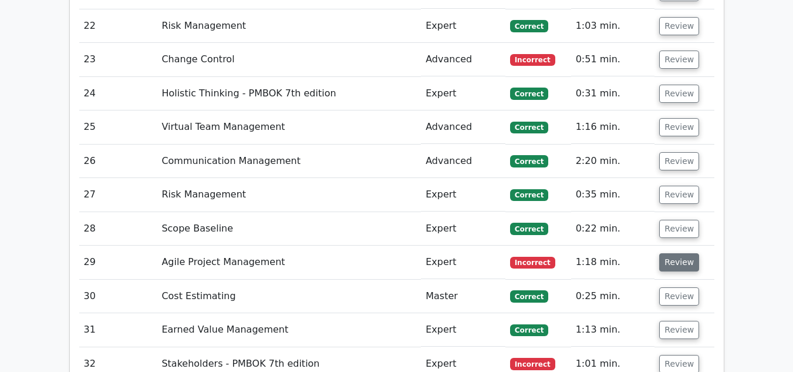
click at [671, 253] on button "Review" at bounding box center [679, 262] width 40 height 18
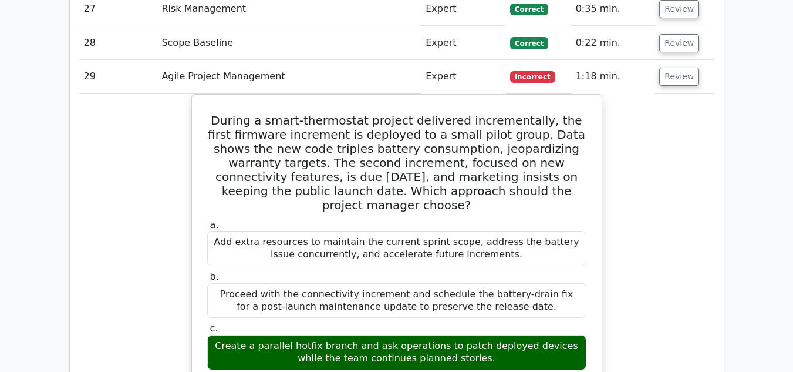
scroll to position [2825, 0]
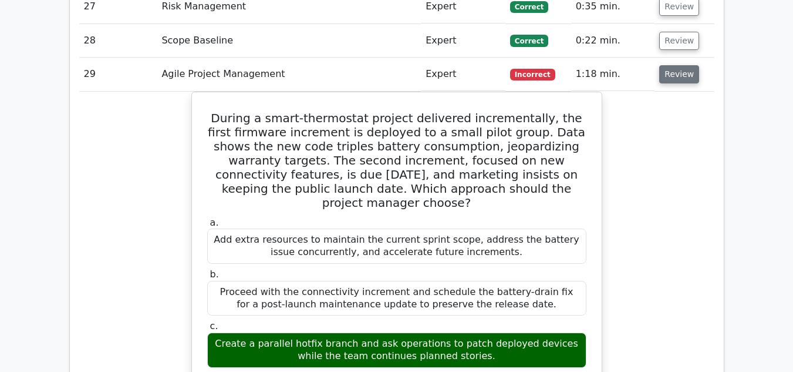
click at [685, 65] on button "Review" at bounding box center [679, 74] width 40 height 18
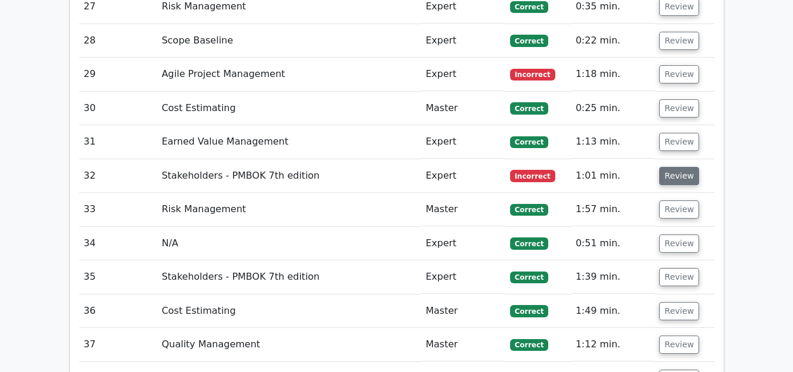
click at [675, 167] on button "Review" at bounding box center [679, 176] width 40 height 18
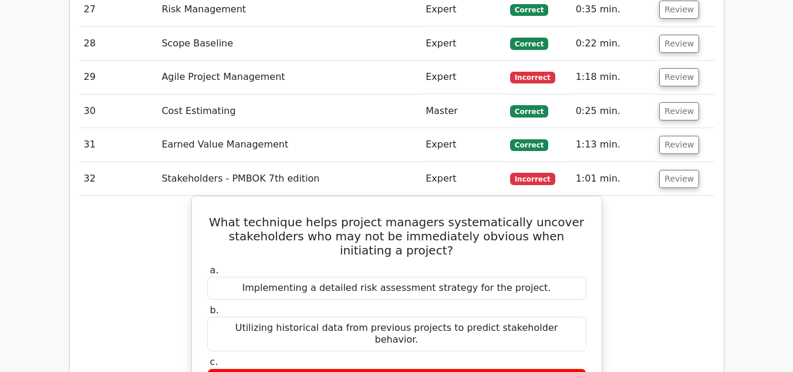
click at [736, 147] on main "Go Premium Project Management Professional Preparation Package (2025) Earn 35 P…" at bounding box center [396, 359] width 793 height 6294
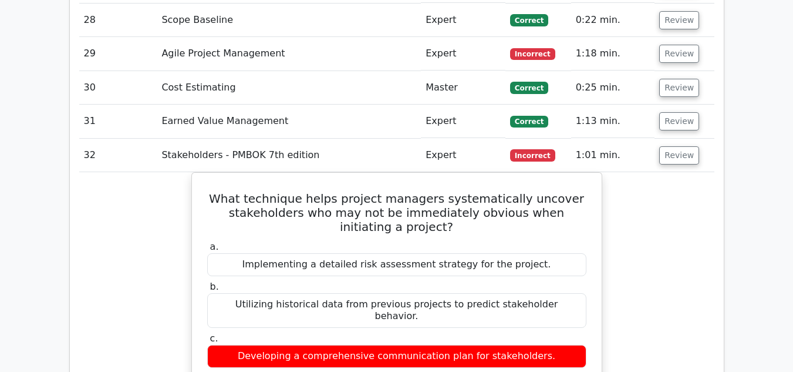
scroll to position [2872, 0]
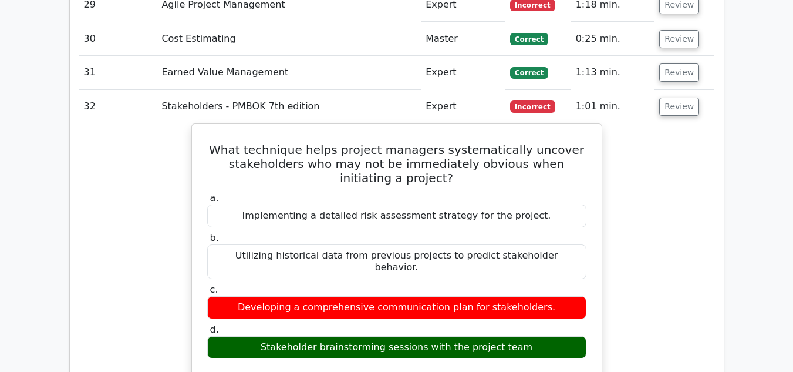
scroll to position [2896, 0]
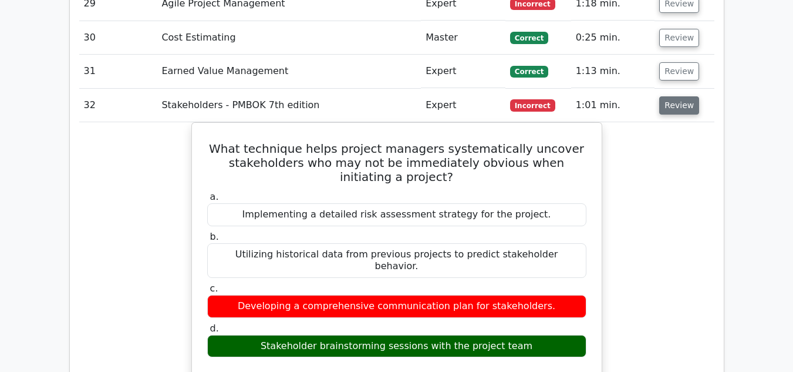
click at [672, 96] on button "Review" at bounding box center [679, 105] width 40 height 18
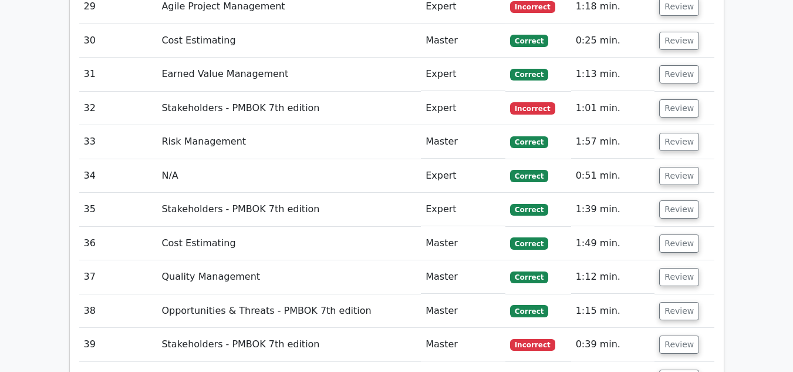
click at [748, 213] on main "Go Premium Project Management Professional Preparation Package (2025) Earn 35 P…" at bounding box center [396, 31] width 793 height 5779
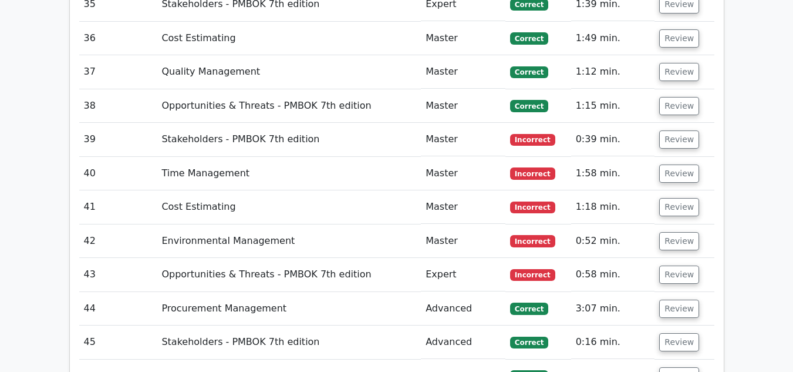
scroll to position [3107, 0]
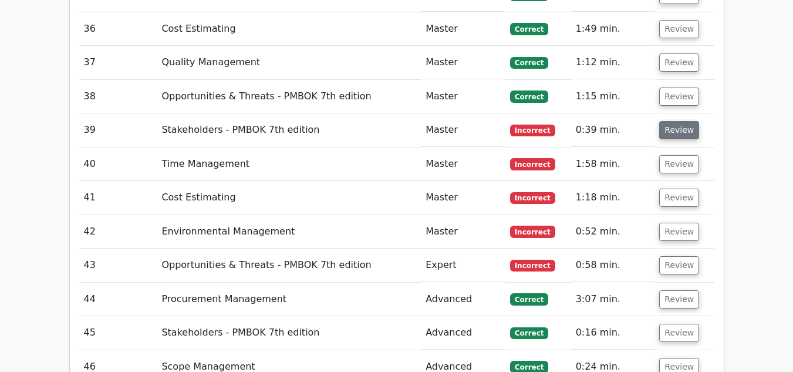
click at [677, 121] on button "Review" at bounding box center [679, 130] width 40 height 18
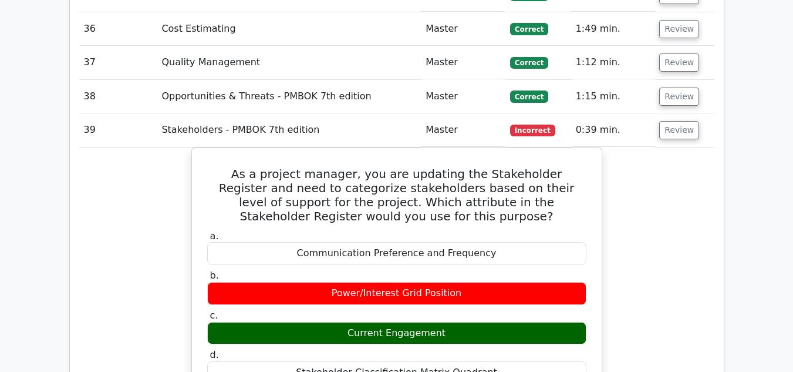
click at [665, 121] on button "Review" at bounding box center [679, 130] width 40 height 18
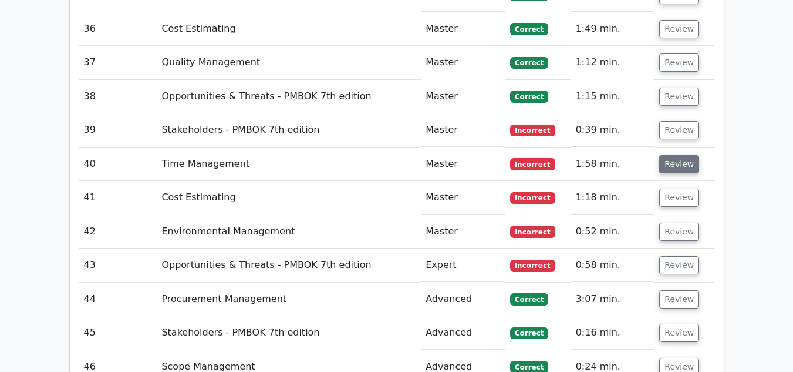
click at [678, 155] on button "Review" at bounding box center [679, 164] width 40 height 18
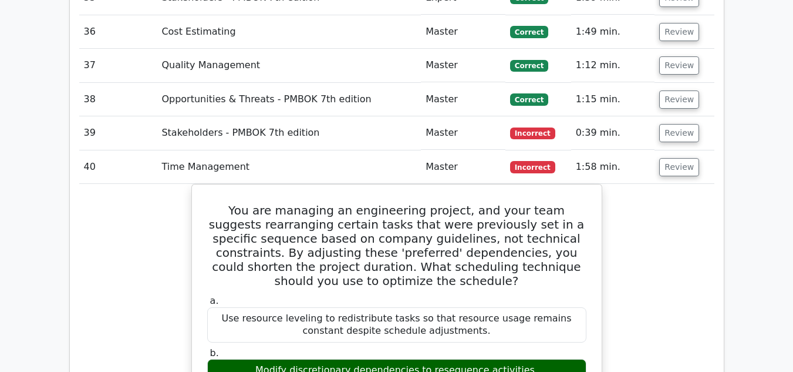
click at [742, 138] on main "Go Premium Project Management Professional Preparation Package (2025) Earn 35 P…" at bounding box center [396, 128] width 793 height 6397
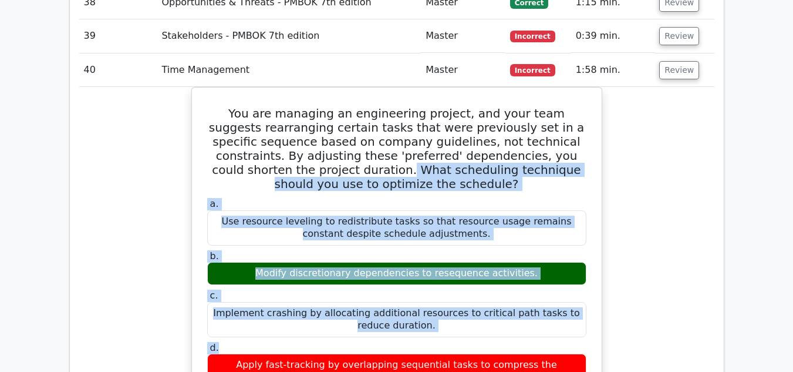
scroll to position [0, 7]
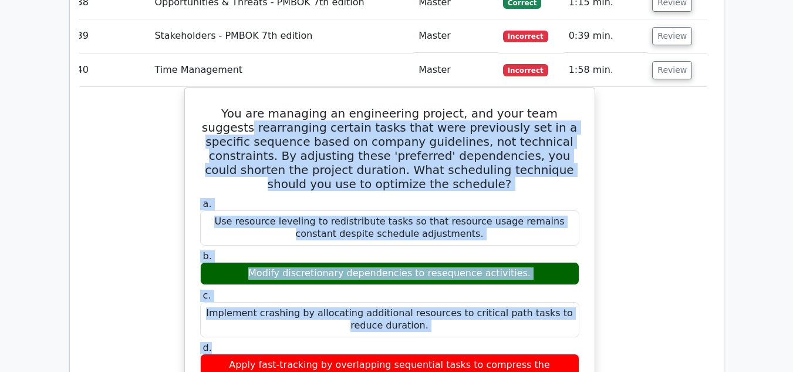
drag, startPoint x: 672, startPoint y: 275, endPoint x: 689, endPoint y: 31, distance: 244.8
click at [675, 61] on button "Review" at bounding box center [672, 70] width 40 height 18
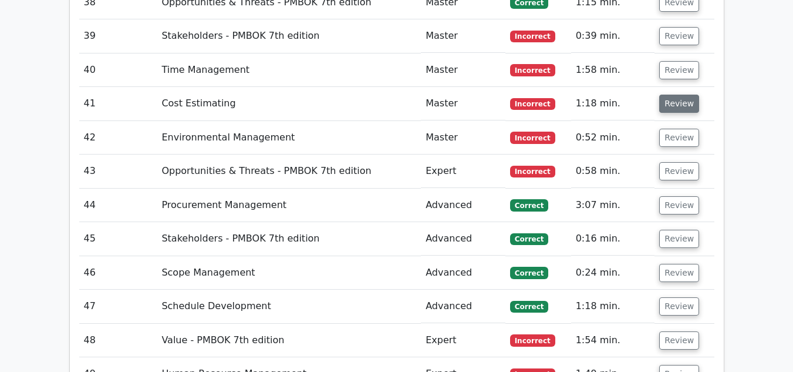
click at [673, 95] on button "Review" at bounding box center [679, 104] width 40 height 18
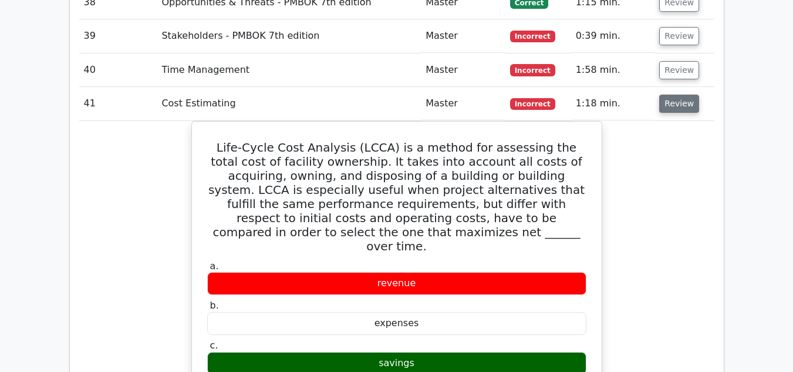
click at [673, 95] on button "Review" at bounding box center [679, 104] width 40 height 18
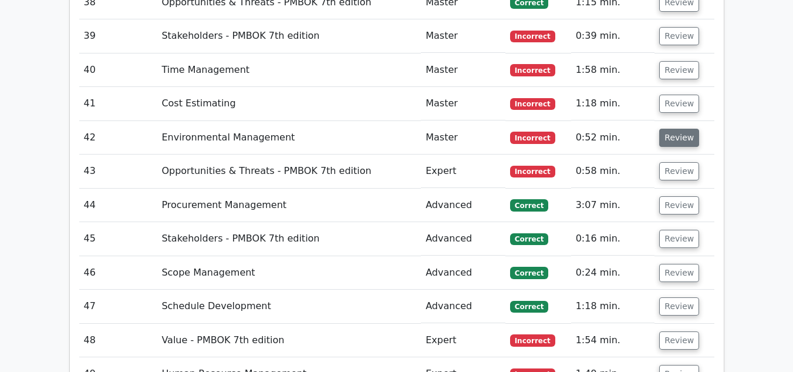
click at [677, 129] on button "Review" at bounding box center [679, 138] width 40 height 18
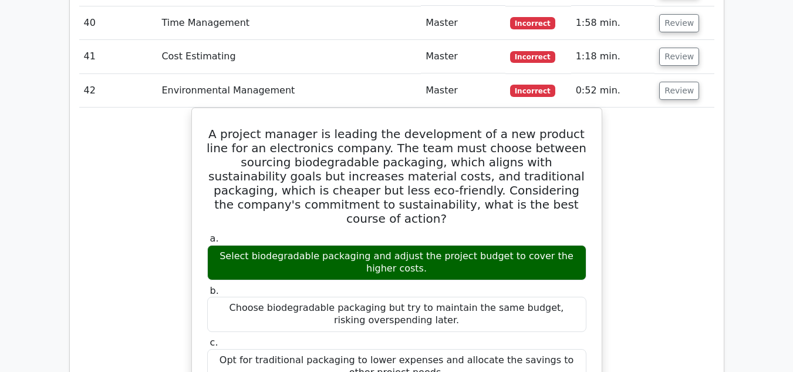
scroll to position [3272, 0]
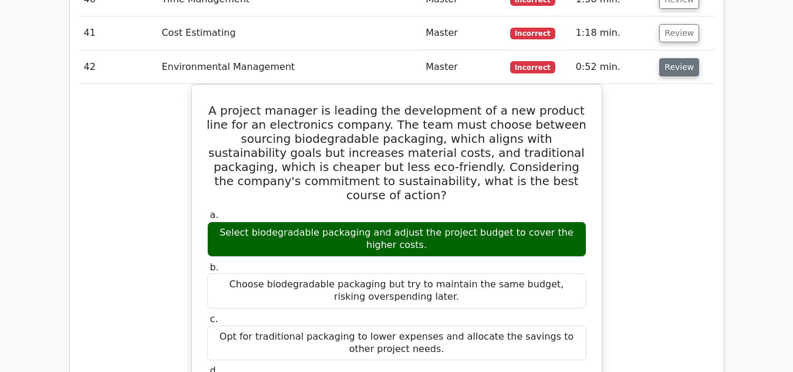
click at [688, 58] on button "Review" at bounding box center [679, 67] width 40 height 18
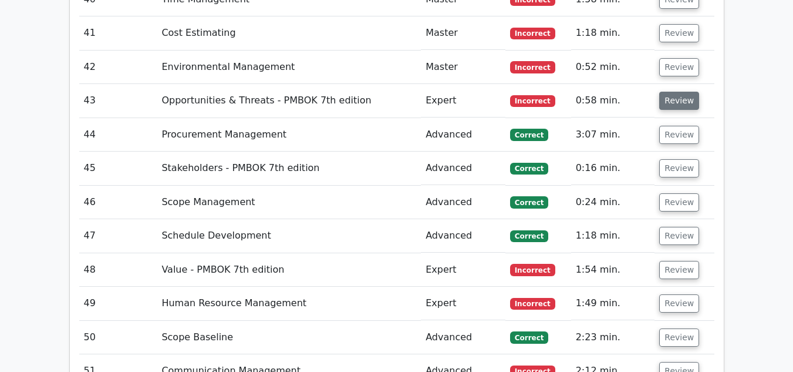
click at [676, 92] on button "Review" at bounding box center [679, 101] width 40 height 18
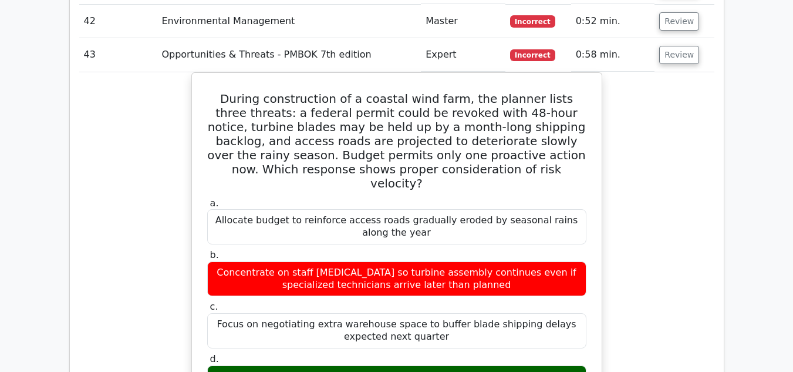
scroll to position [3319, 0]
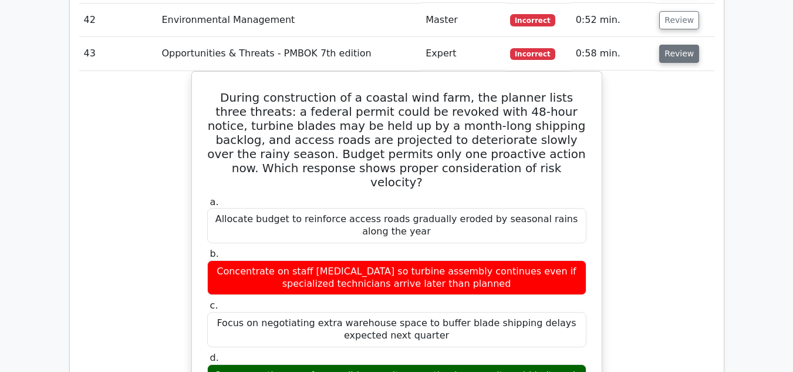
click at [668, 45] on button "Review" at bounding box center [679, 54] width 40 height 18
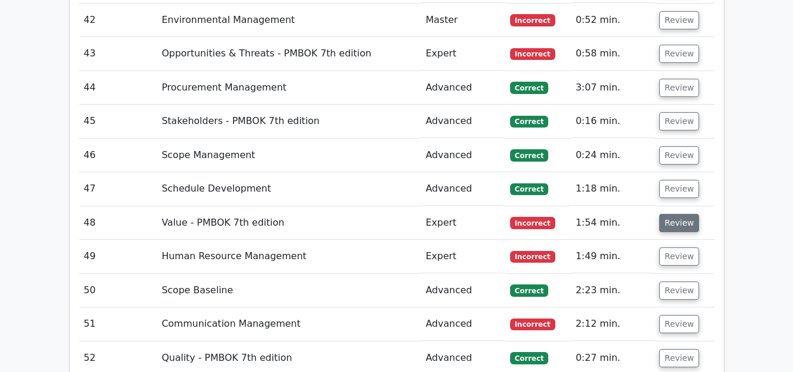
click at [675, 214] on button "Review" at bounding box center [679, 223] width 40 height 18
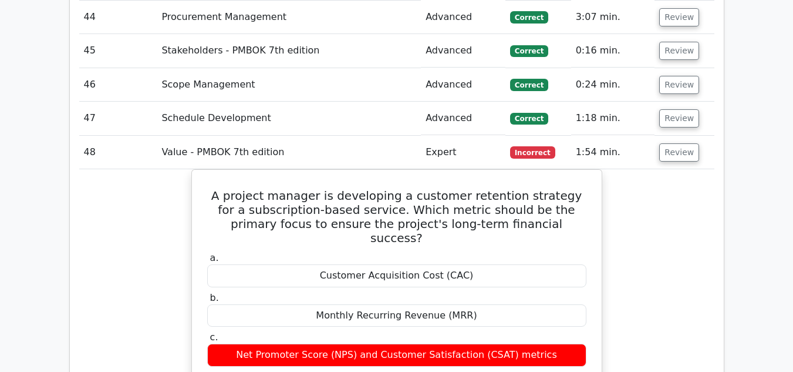
scroll to position [3412, 0]
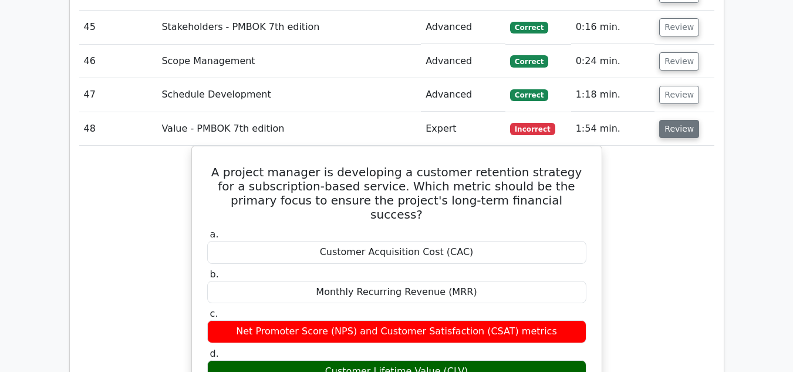
click at [677, 120] on button "Review" at bounding box center [679, 129] width 40 height 18
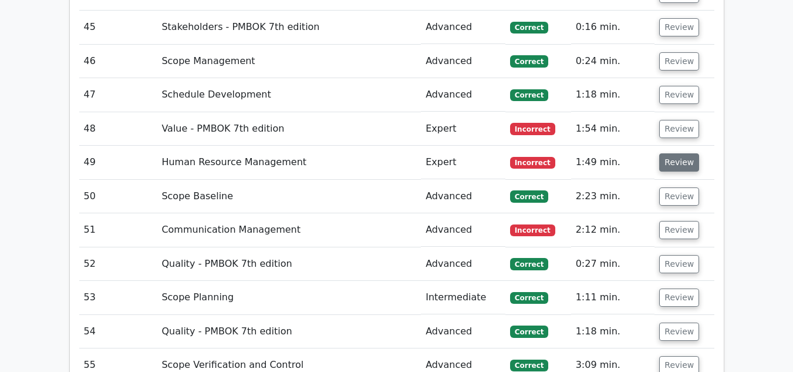
click at [671, 153] on button "Review" at bounding box center [679, 162] width 40 height 18
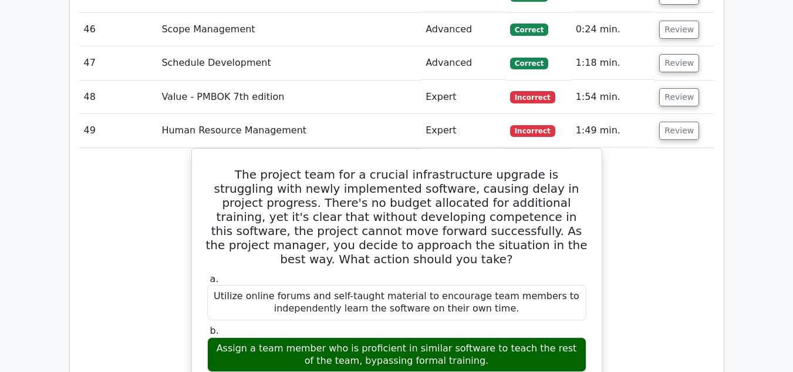
scroll to position [3459, 0]
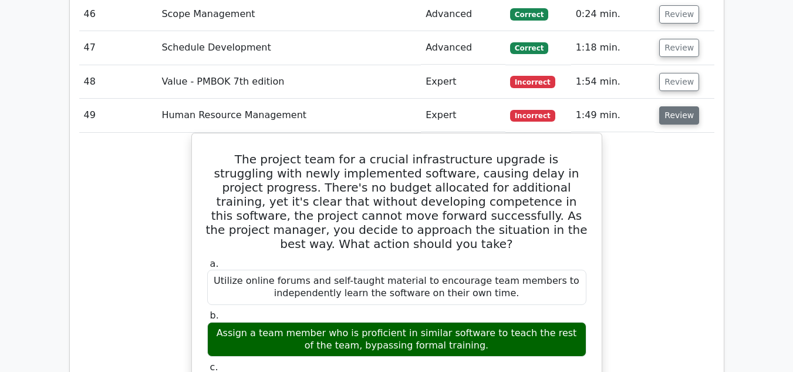
click at [676, 106] on button "Review" at bounding box center [679, 115] width 40 height 18
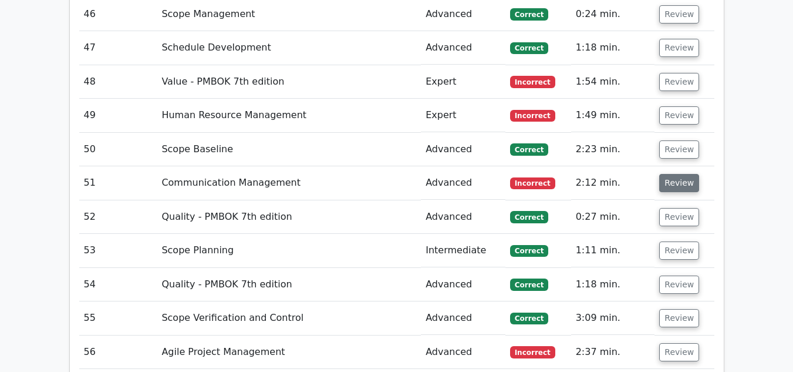
click at [676, 174] on button "Review" at bounding box center [679, 183] width 40 height 18
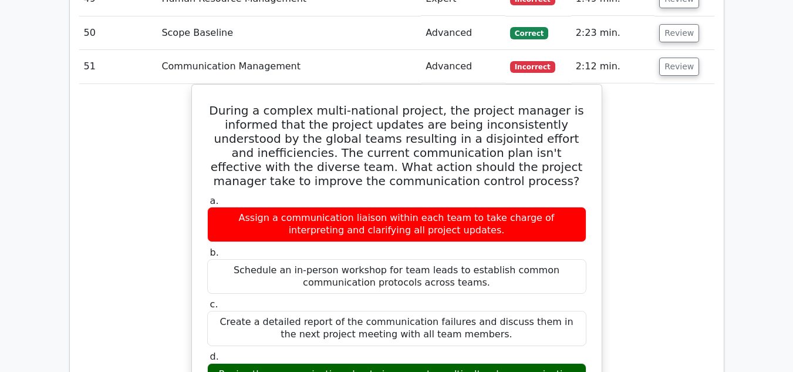
scroll to position [3577, 0]
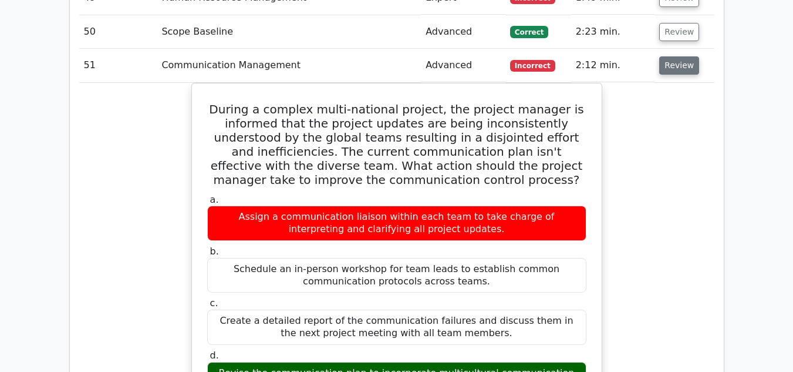
click at [673, 56] on button "Review" at bounding box center [679, 65] width 40 height 18
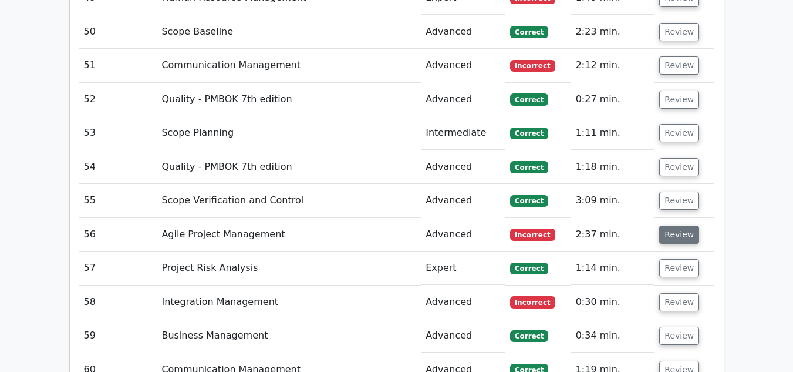
click at [675, 225] on button "Review" at bounding box center [679, 234] width 40 height 18
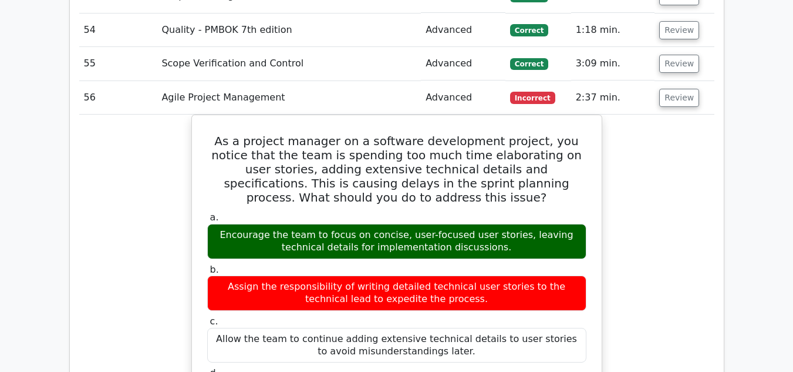
scroll to position [3718, 0]
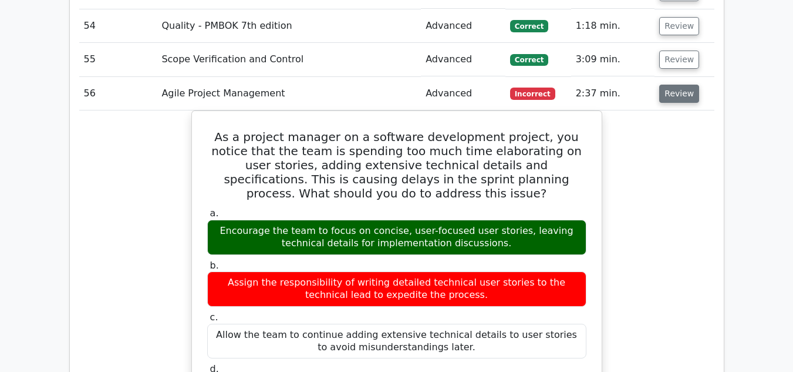
click at [671, 85] on button "Review" at bounding box center [679, 94] width 40 height 18
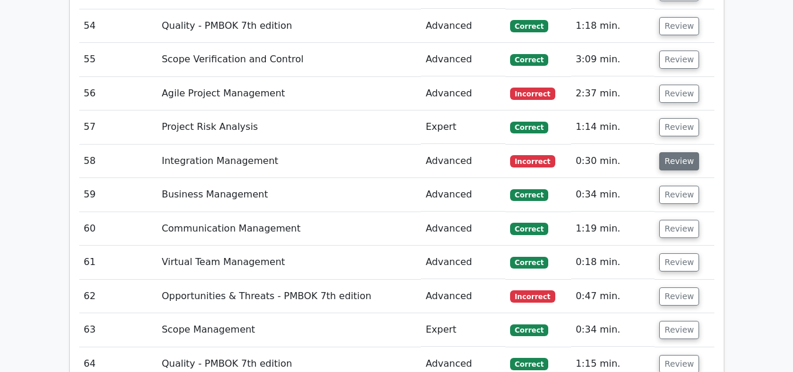
click at [679, 152] on button "Review" at bounding box center [679, 161] width 40 height 18
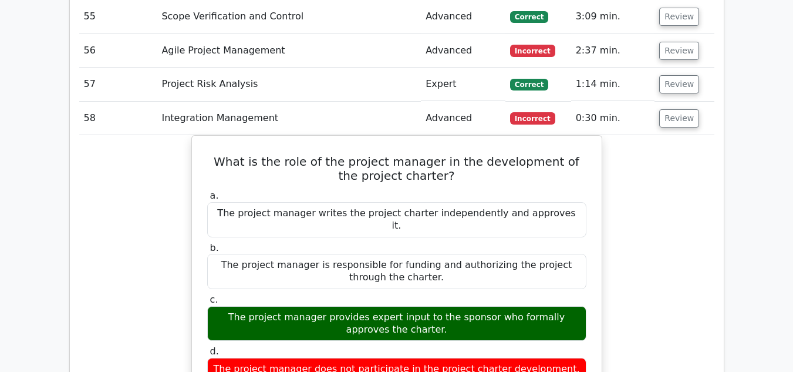
scroll to position [3765, 0]
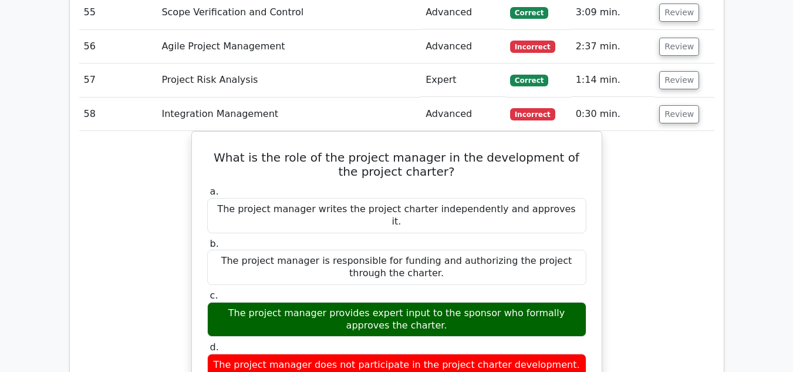
click at [683, 131] on div "What is the role of the project manager in the development of the project chart…" at bounding box center [396, 373] width 635 height 484
click at [676, 105] on button "Review" at bounding box center [679, 114] width 40 height 18
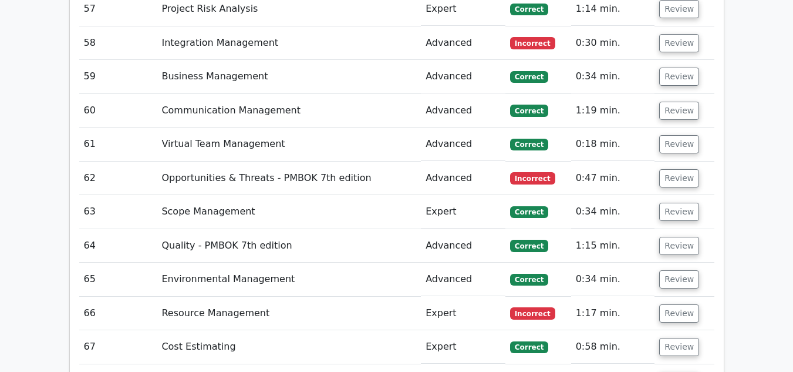
scroll to position [3859, 0]
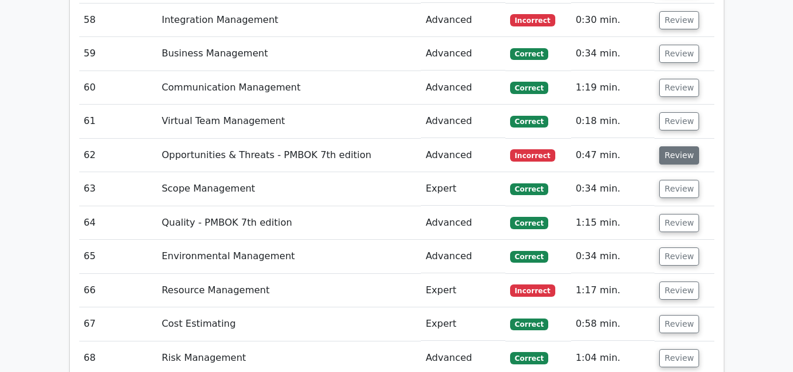
click at [686, 146] on button "Review" at bounding box center [679, 155] width 40 height 18
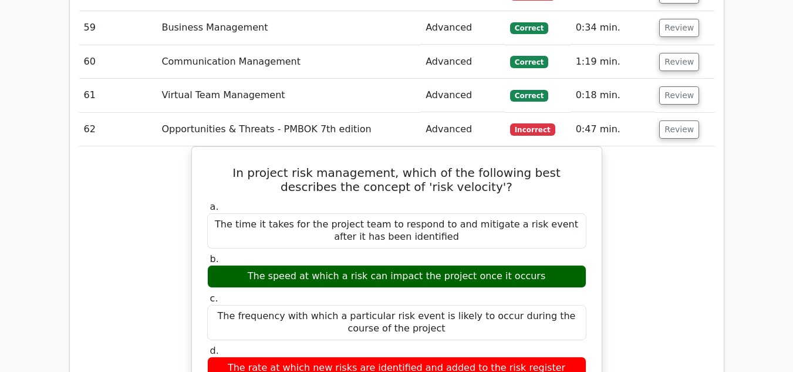
scroll to position [3882, 0]
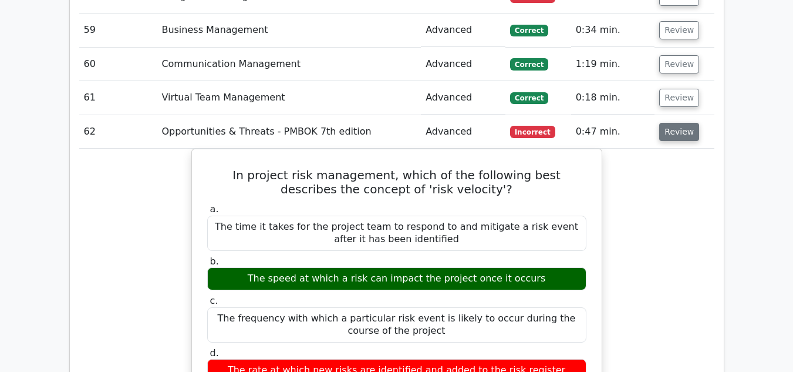
click at [668, 123] on button "Review" at bounding box center [679, 132] width 40 height 18
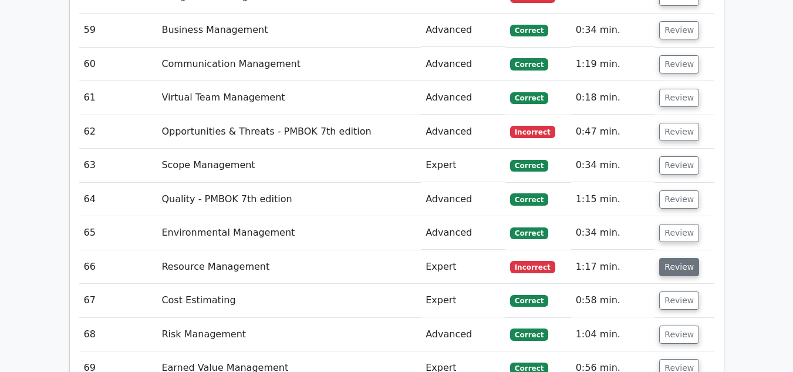
click at [665, 258] on button "Review" at bounding box center [679, 267] width 40 height 18
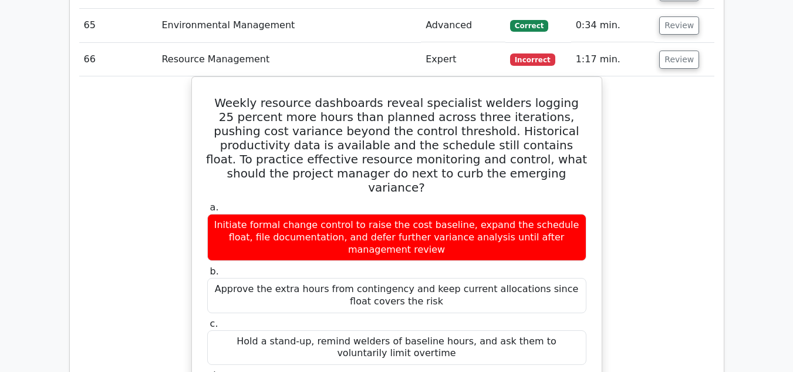
scroll to position [4094, 0]
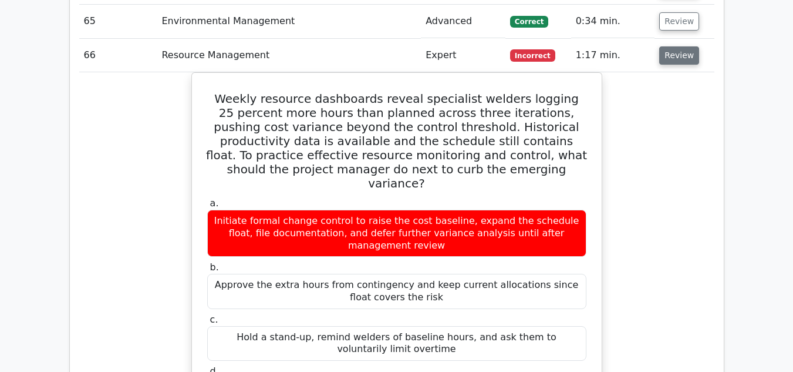
click at [681, 46] on button "Review" at bounding box center [679, 55] width 40 height 18
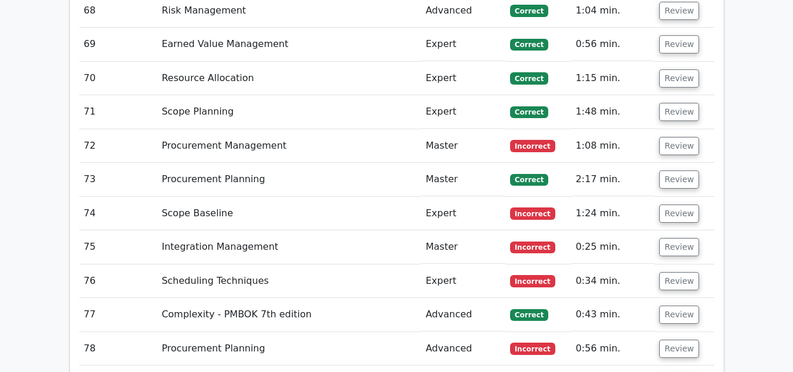
scroll to position [4234, 0]
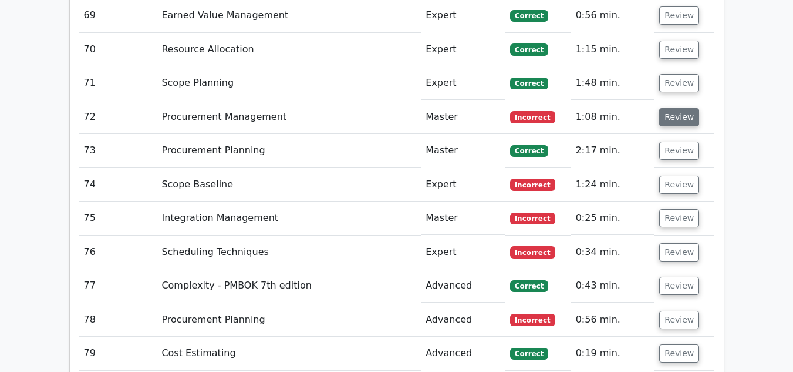
click at [678, 108] on button "Review" at bounding box center [679, 117] width 40 height 18
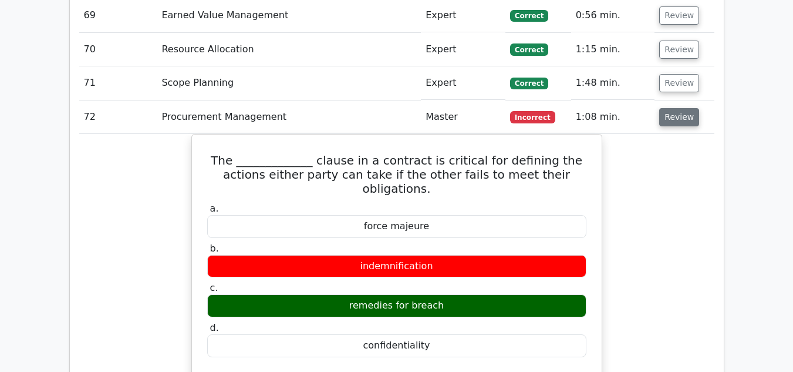
click at [677, 108] on button "Review" at bounding box center [679, 117] width 40 height 18
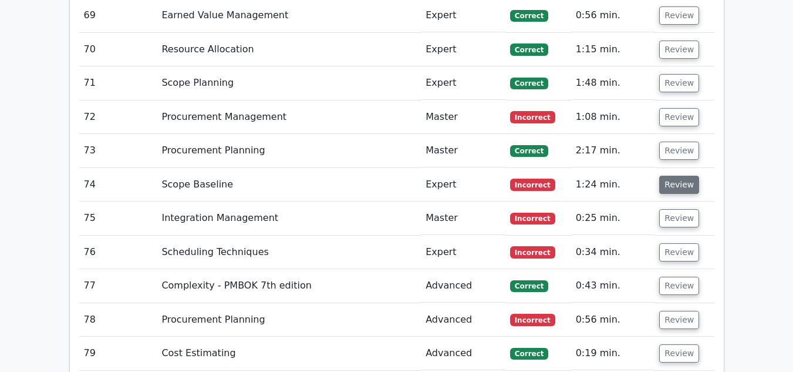
click at [676, 176] on button "Review" at bounding box center [679, 185] width 40 height 18
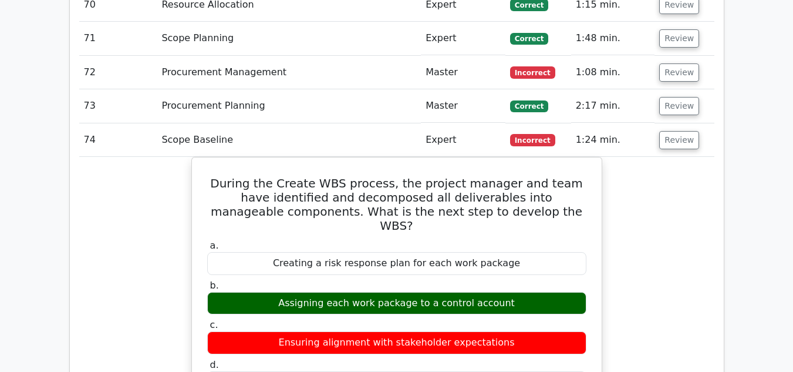
scroll to position [4281, 0]
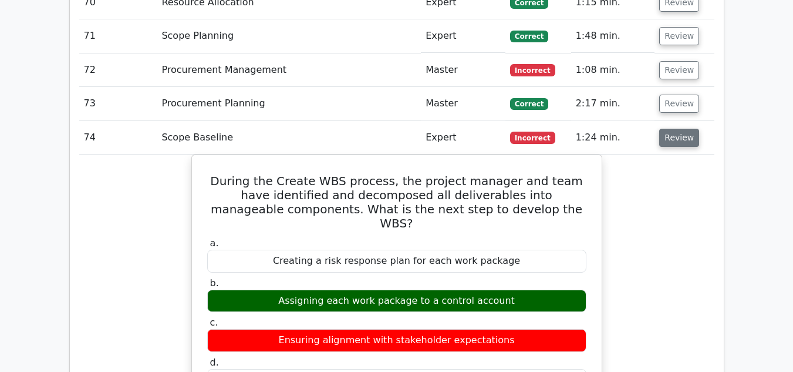
click at [672, 129] on button "Review" at bounding box center [679, 138] width 40 height 18
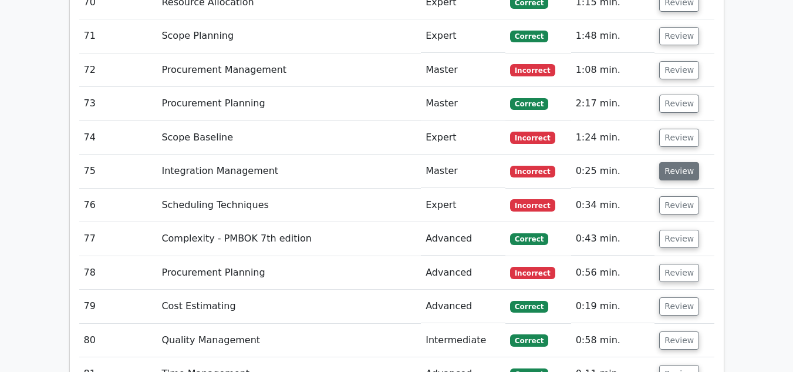
click at [675, 162] on button "Review" at bounding box center [679, 171] width 40 height 18
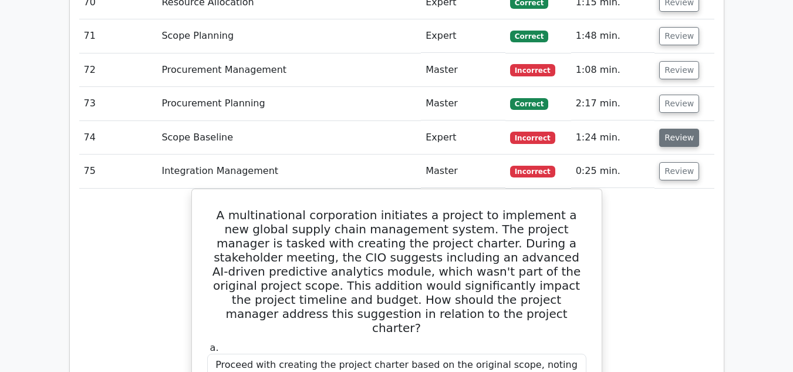
click at [670, 129] on button "Review" at bounding box center [679, 138] width 40 height 18
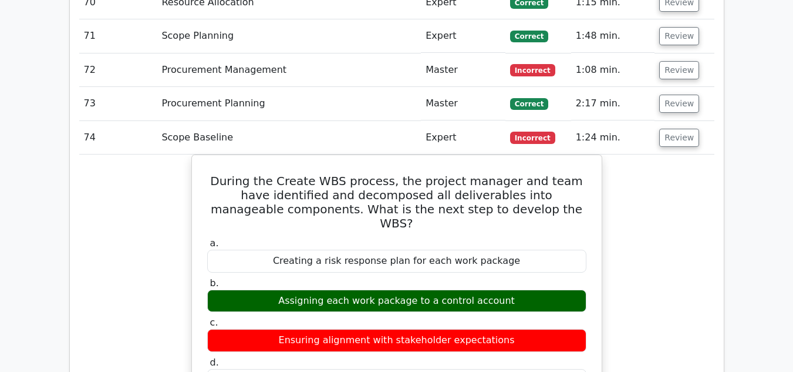
click at [680, 129] on button "Review" at bounding box center [679, 138] width 40 height 18
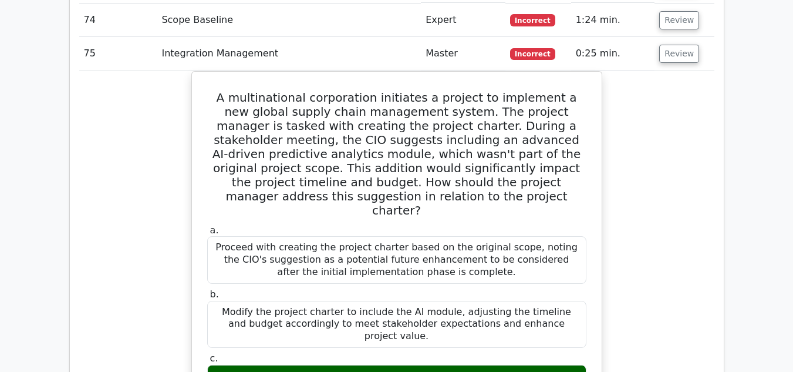
scroll to position [4422, 0]
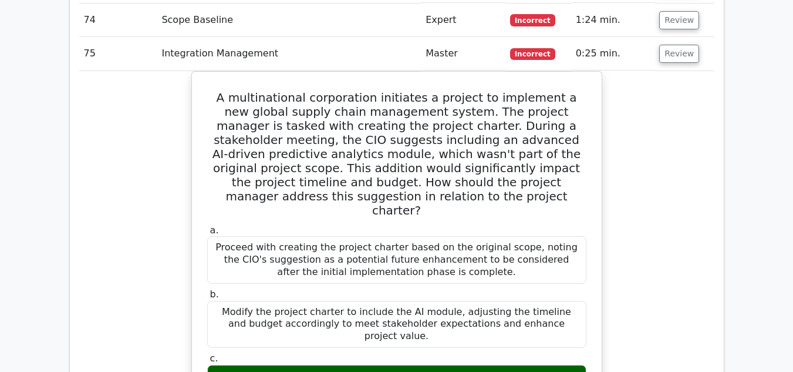
scroll to position [4375, 0]
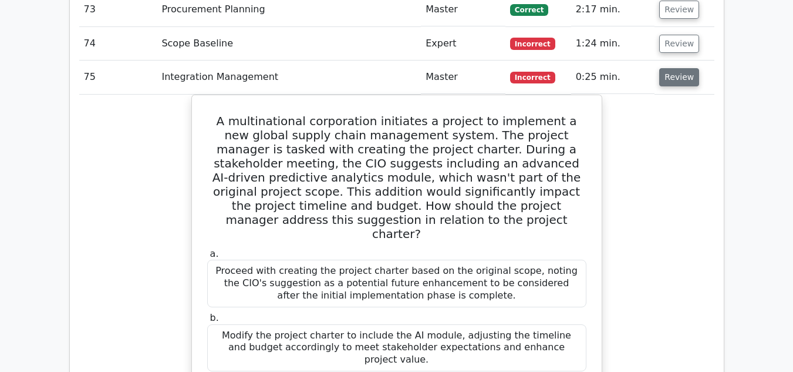
click at [679, 68] on button "Review" at bounding box center [679, 77] width 40 height 18
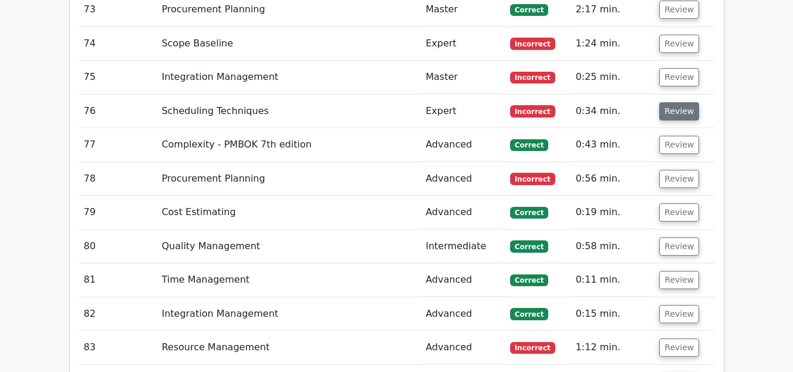
click at [674, 102] on button "Review" at bounding box center [679, 111] width 40 height 18
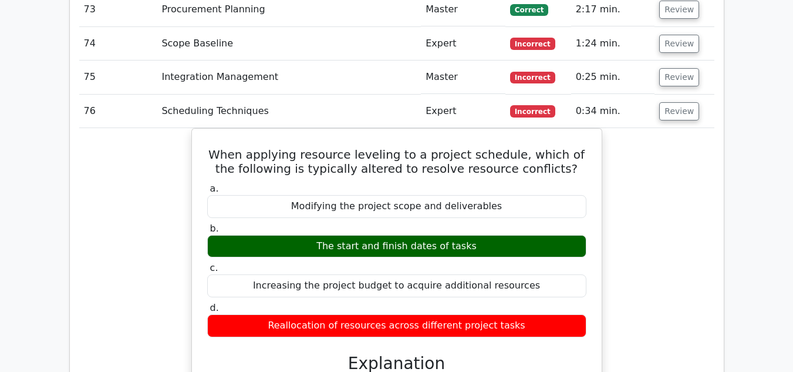
click at [654, 166] on div "When applying resource leveling to a project schedule, which of the following i…" at bounding box center [396, 351] width 635 height 447
click at [673, 102] on button "Review" at bounding box center [679, 111] width 40 height 18
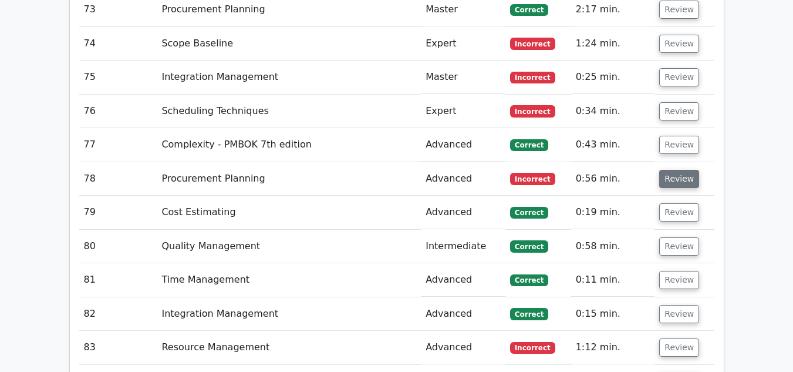
click at [676, 170] on button "Review" at bounding box center [679, 179] width 40 height 18
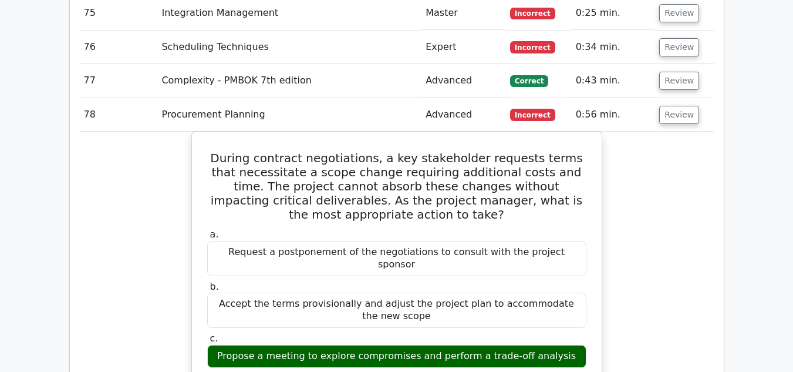
scroll to position [4469, 0]
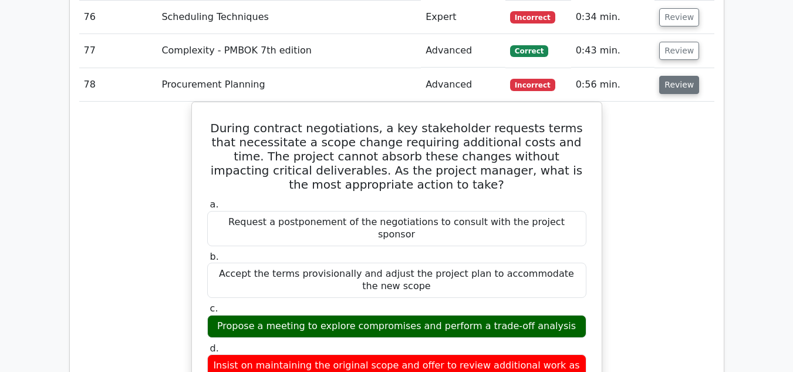
click at [683, 76] on button "Review" at bounding box center [679, 85] width 40 height 18
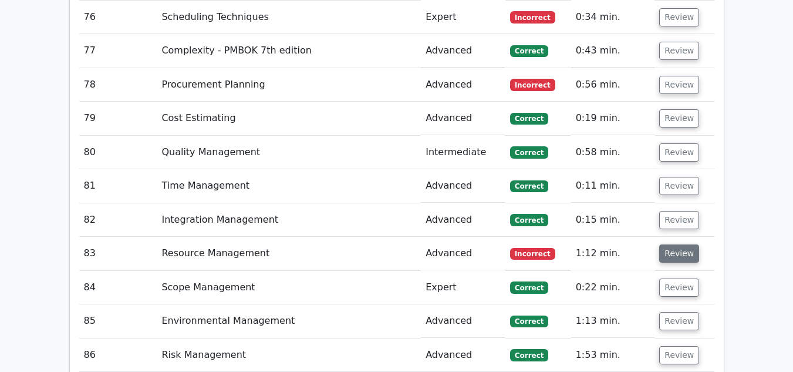
click at [671, 244] on button "Review" at bounding box center [679, 253] width 40 height 18
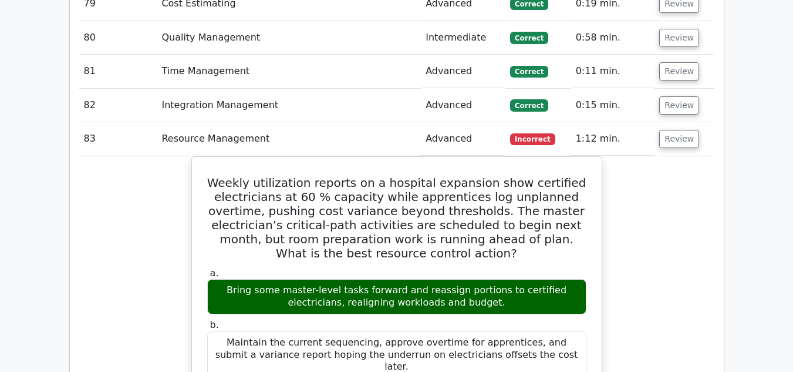
scroll to position [4634, 0]
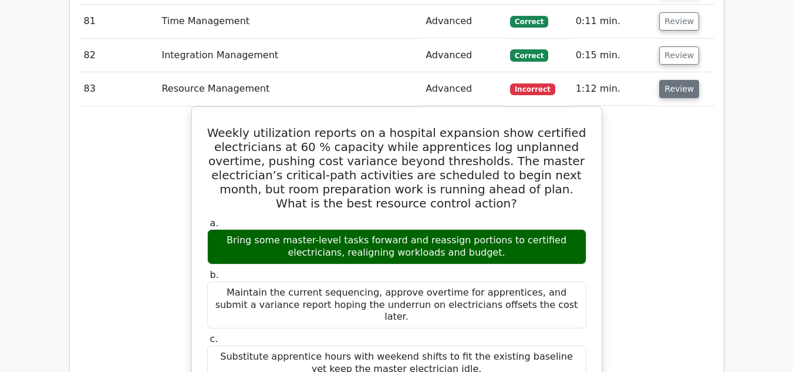
click at [672, 80] on button "Review" at bounding box center [679, 89] width 40 height 18
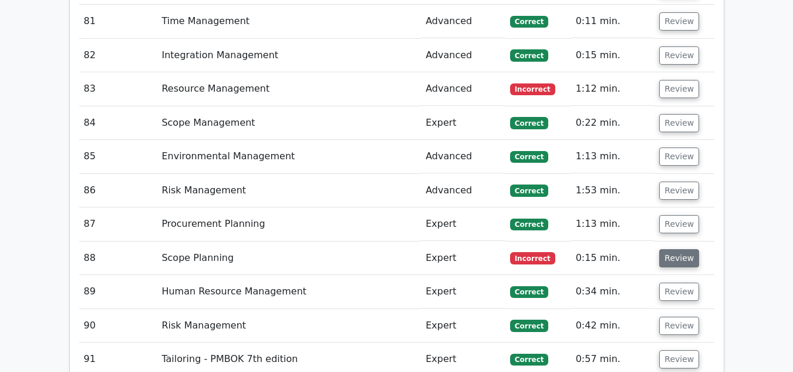
click at [668, 249] on button "Review" at bounding box center [679, 258] width 40 height 18
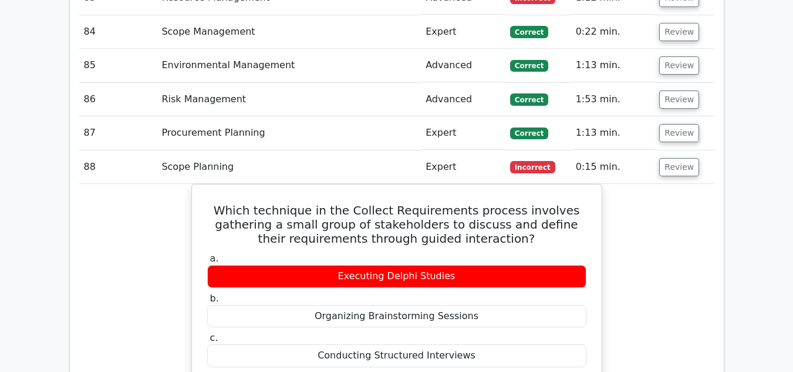
scroll to position [4751, 0]
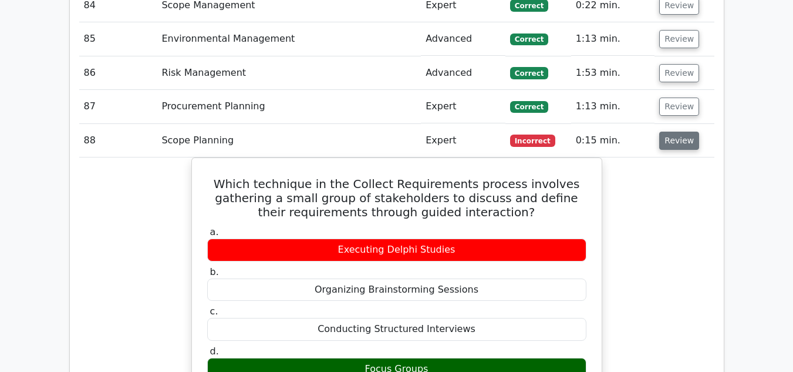
click at [680, 132] on button "Review" at bounding box center [679, 141] width 40 height 18
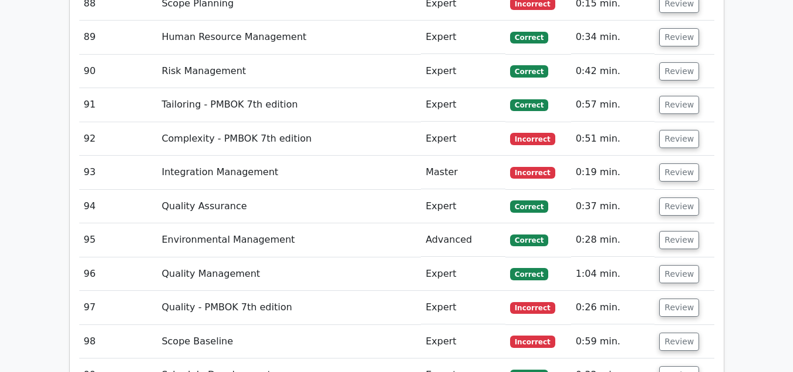
scroll to position [4892, 0]
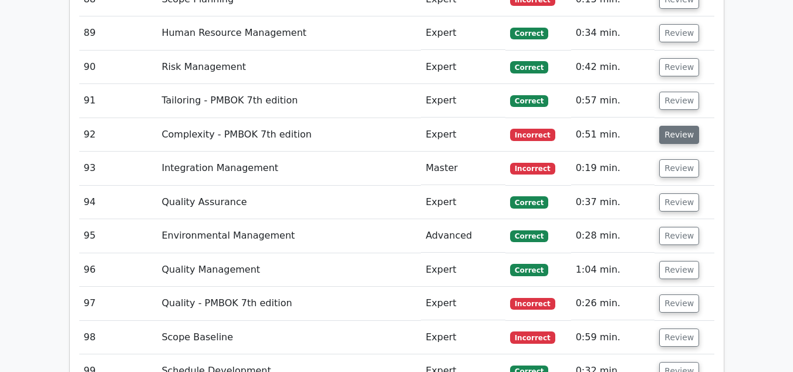
click at [678, 126] on button "Review" at bounding box center [679, 135] width 40 height 18
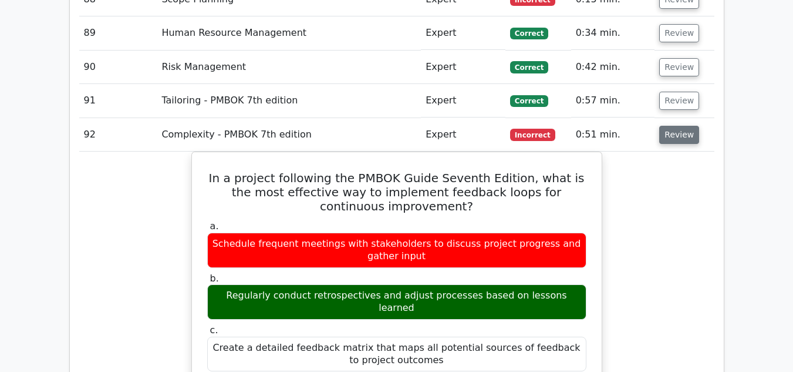
click at [673, 126] on button "Review" at bounding box center [679, 135] width 40 height 18
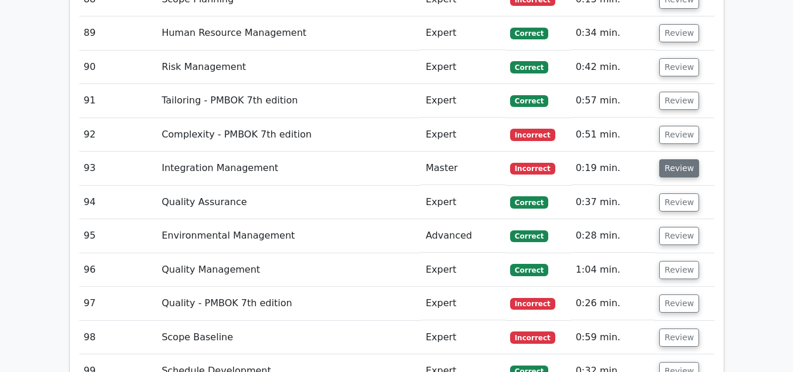
click at [676, 159] on button "Review" at bounding box center [679, 168] width 40 height 18
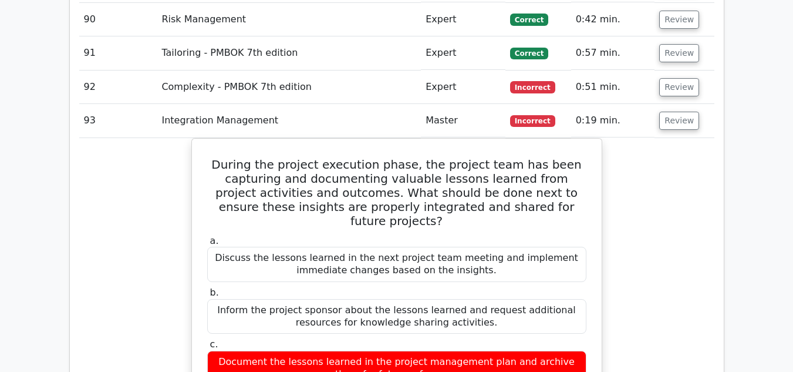
scroll to position [4963, 0]
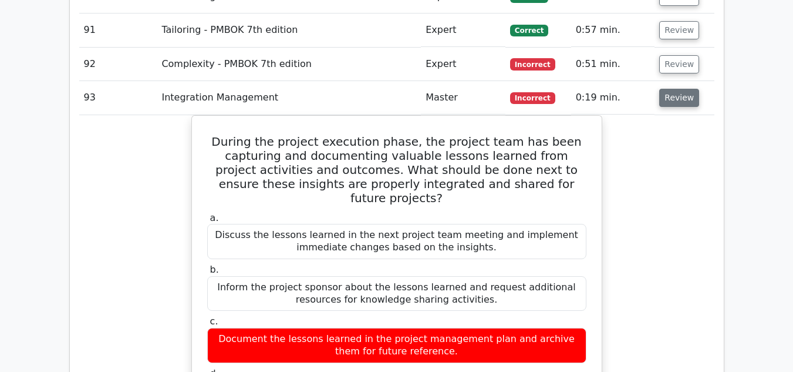
click at [669, 89] on button "Review" at bounding box center [679, 98] width 40 height 18
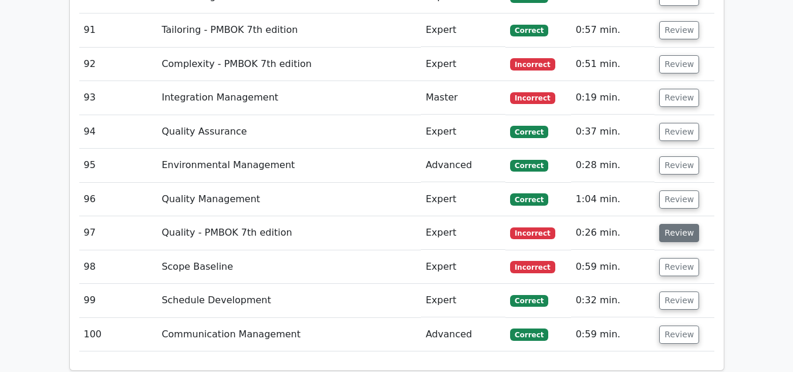
click at [672, 224] on button "Review" at bounding box center [679, 233] width 40 height 18
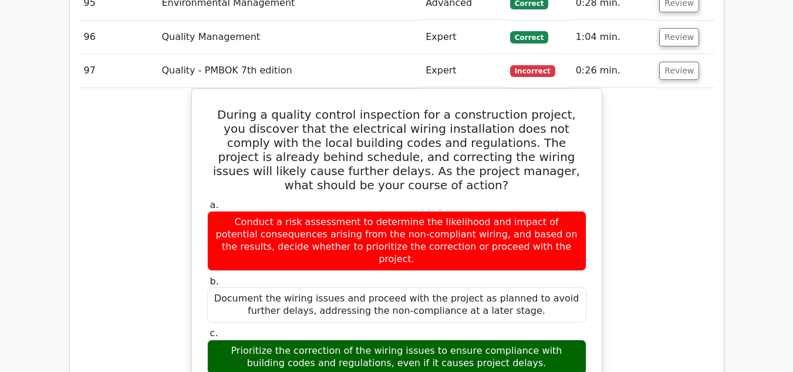
scroll to position [5127, 0]
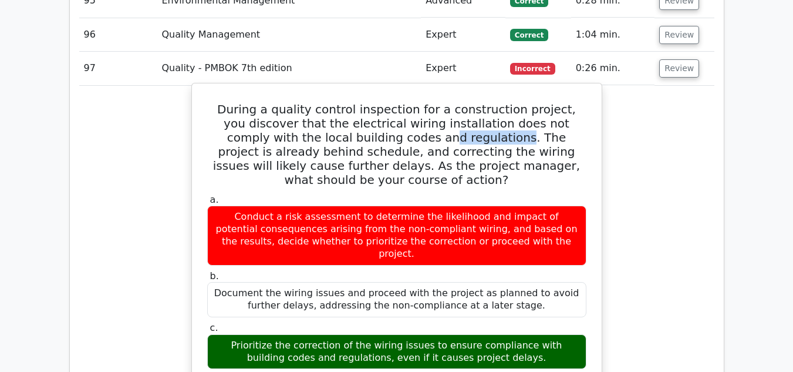
drag, startPoint x: 343, startPoint y: 82, endPoint x: 412, endPoint y: 83, distance: 68.1
click at [412, 102] on h5 "During a quality control inspection for a construction project, you discover th…" at bounding box center [397, 144] width 382 height 85
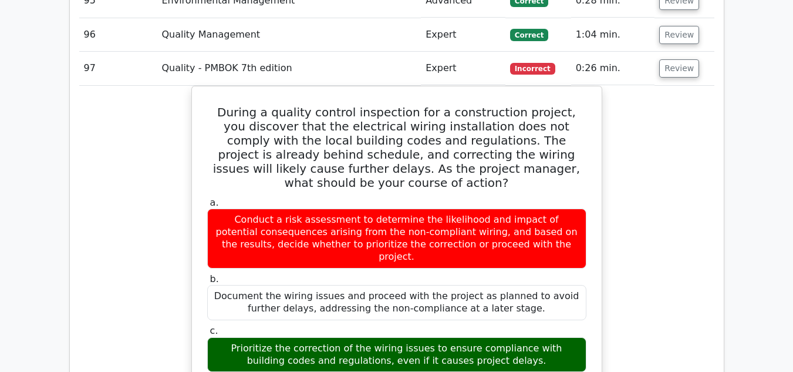
click at [683, 59] on button "Review" at bounding box center [679, 68] width 40 height 18
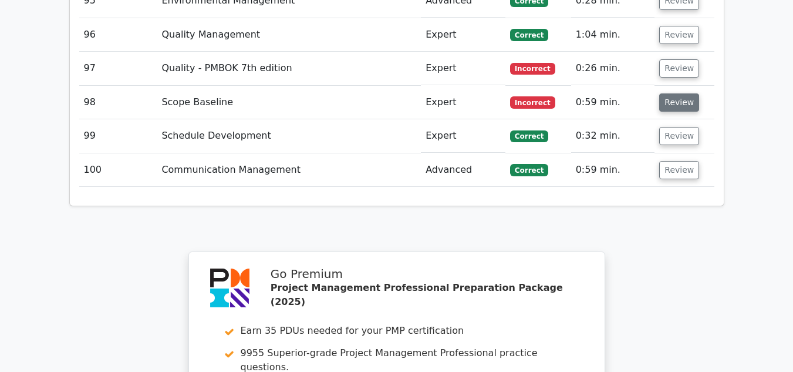
click at [675, 93] on button "Review" at bounding box center [679, 102] width 40 height 18
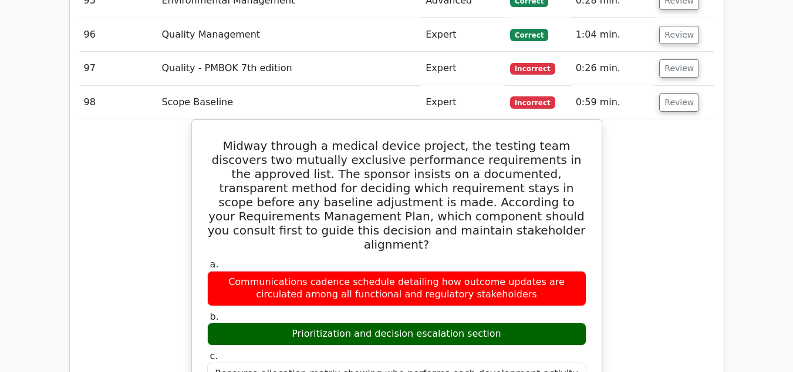
click at [672, 93] on button "Review" at bounding box center [679, 102] width 40 height 18
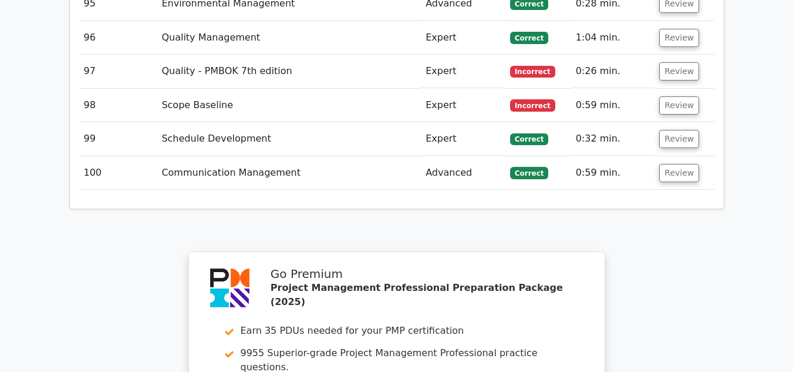
scroll to position [0, 0]
